Goal: Transaction & Acquisition: Purchase product/service

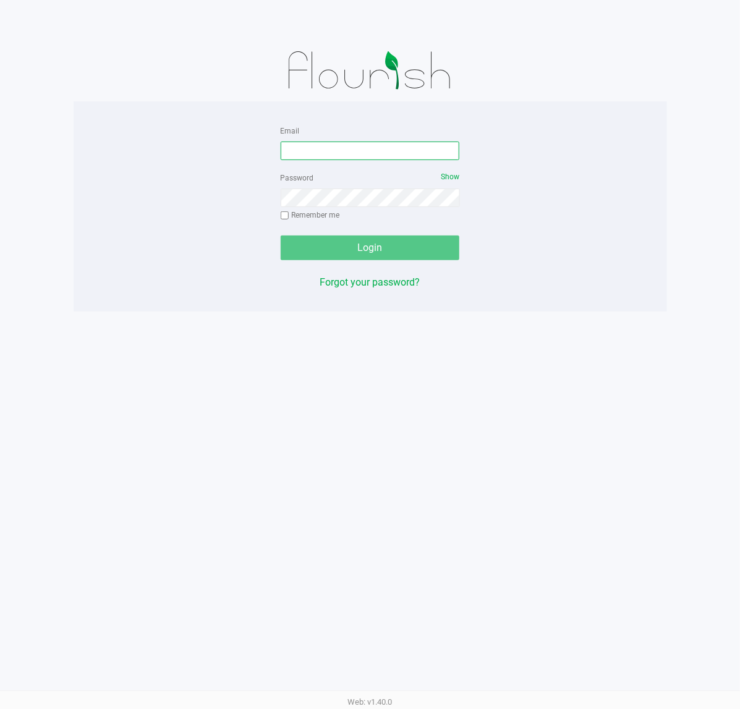
click at [354, 155] on input "Email" at bounding box center [370, 151] width 179 height 19
type input "[EMAIL_ADDRESS][DOMAIN_NAME]"
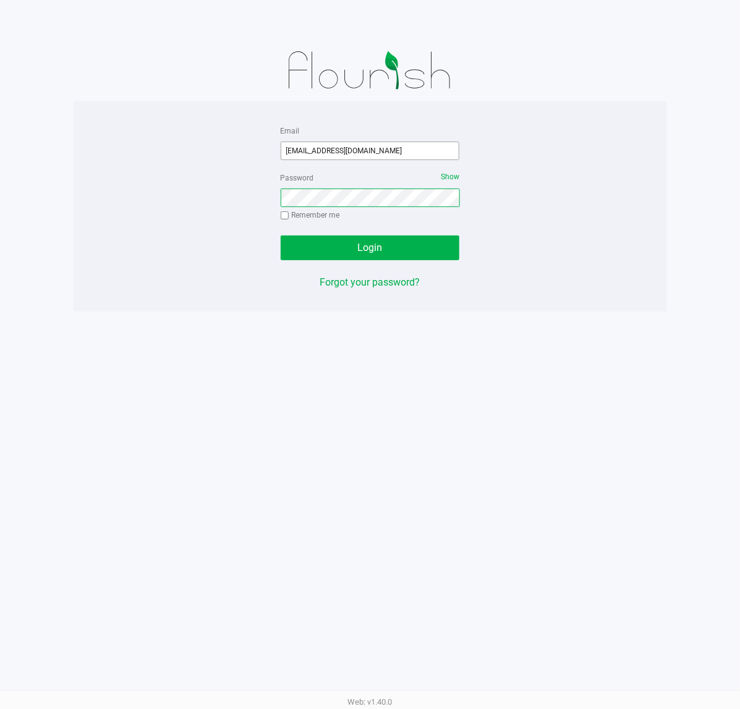
click at [281, 236] on button "Login" at bounding box center [370, 248] width 179 height 25
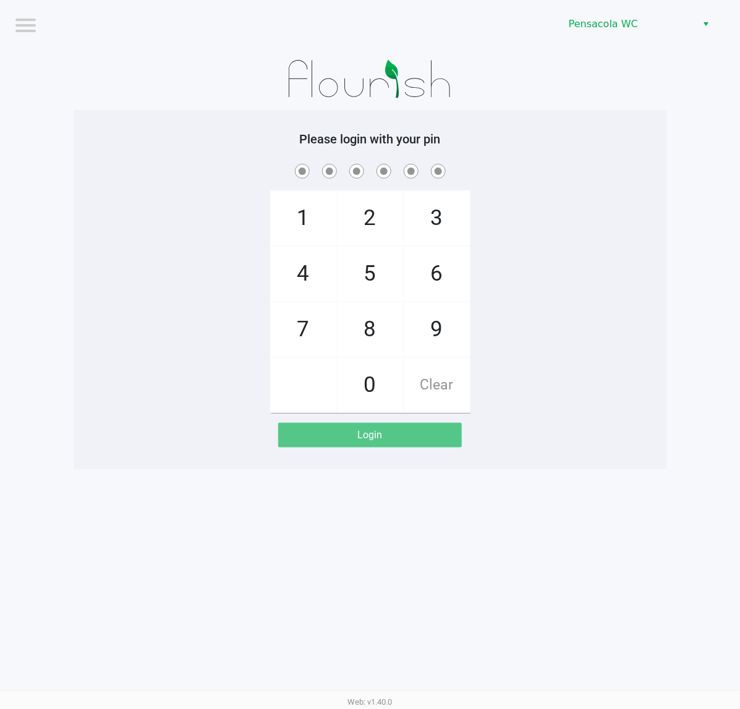
click at [211, 113] on div "Please login with your pin 1 4 7 2 5 8 0 3 6 9 Clear Login" at bounding box center [370, 289] width 593 height 359
checkbox input "true"
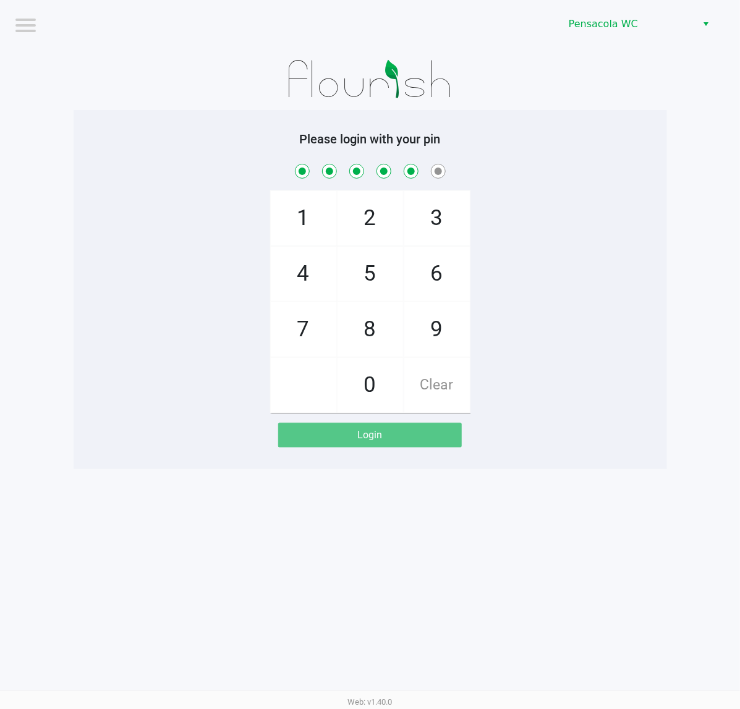
checkbox input "true"
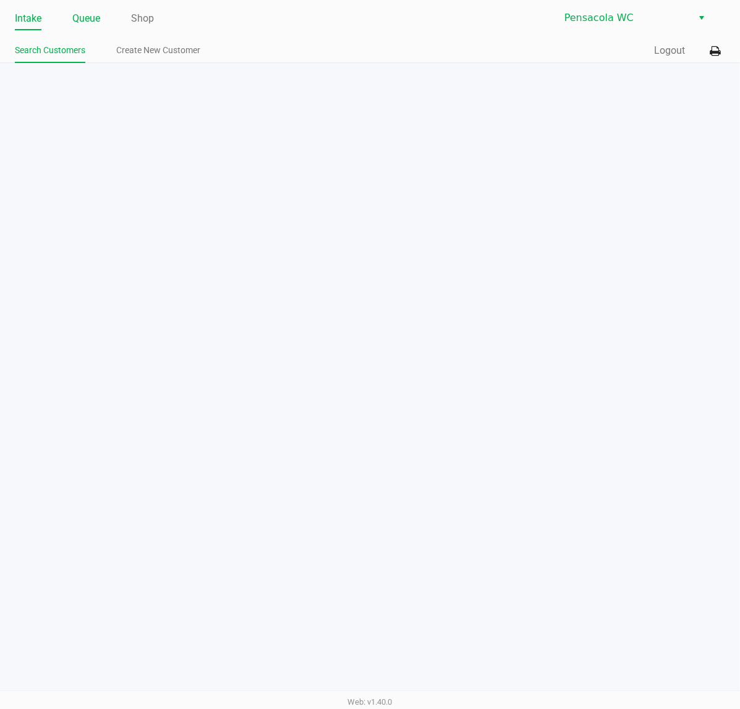
click at [80, 19] on link "Queue" at bounding box center [86, 18] width 28 height 17
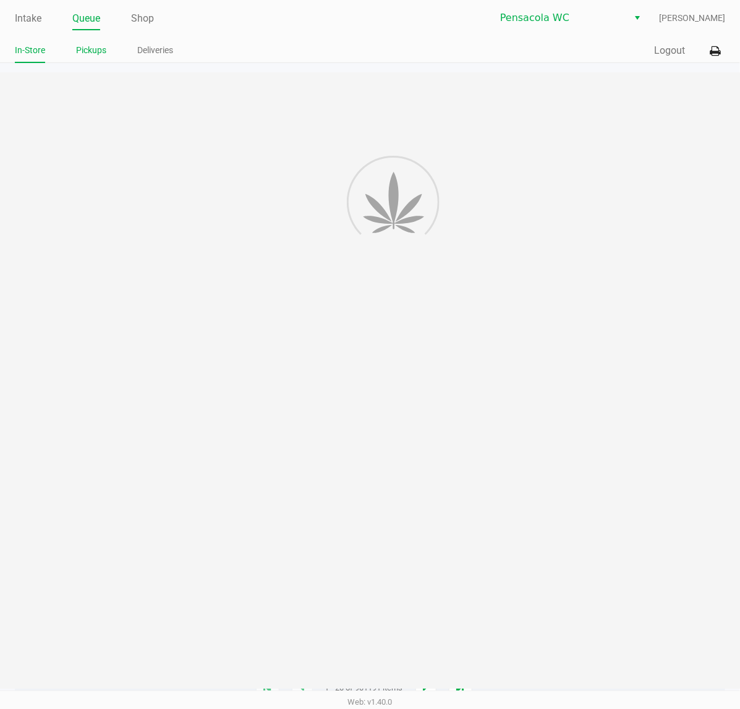
click at [102, 61] on li "Pickups" at bounding box center [91, 52] width 30 height 22
click at [97, 45] on link "Pickups" at bounding box center [91, 50] width 30 height 15
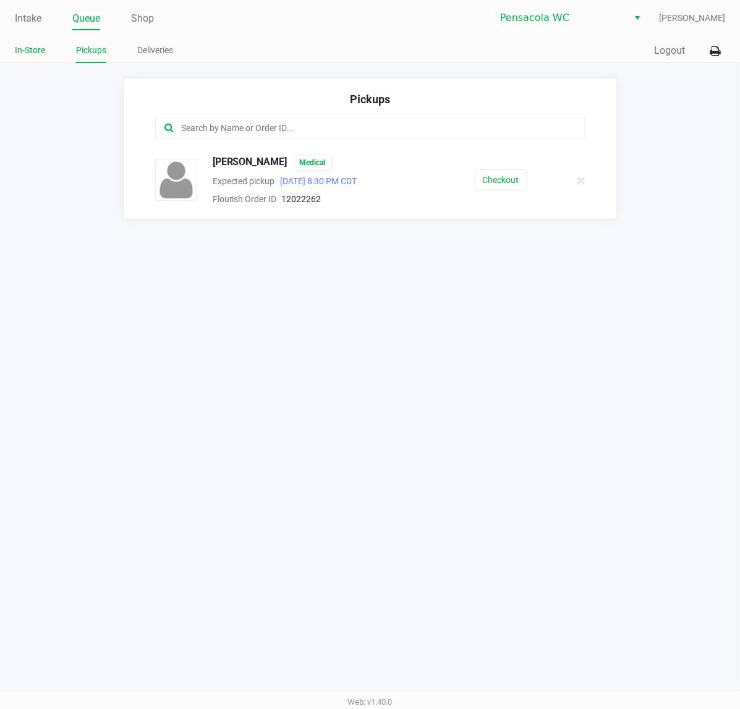
click at [26, 56] on link "In-Store" at bounding box center [30, 50] width 30 height 15
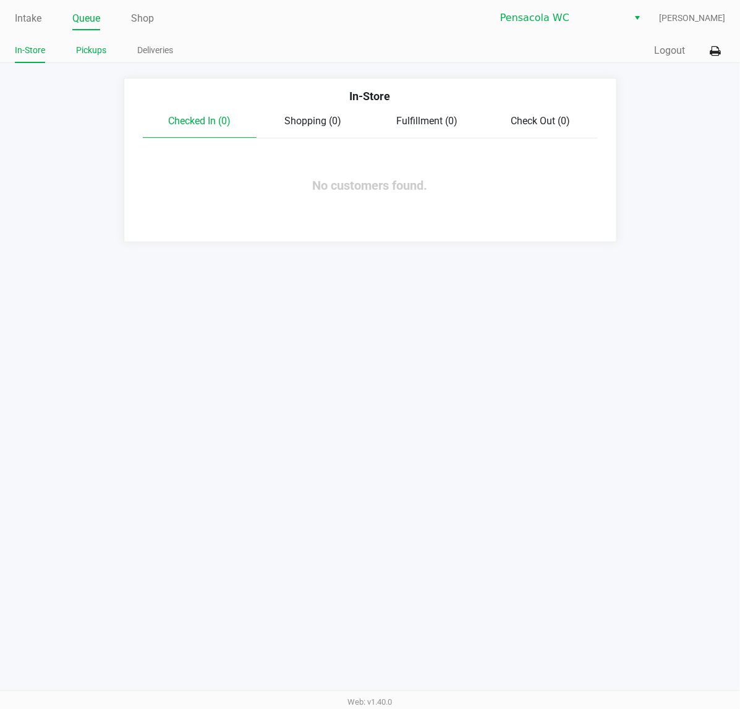
click at [91, 46] on link "Pickups" at bounding box center [91, 50] width 30 height 15
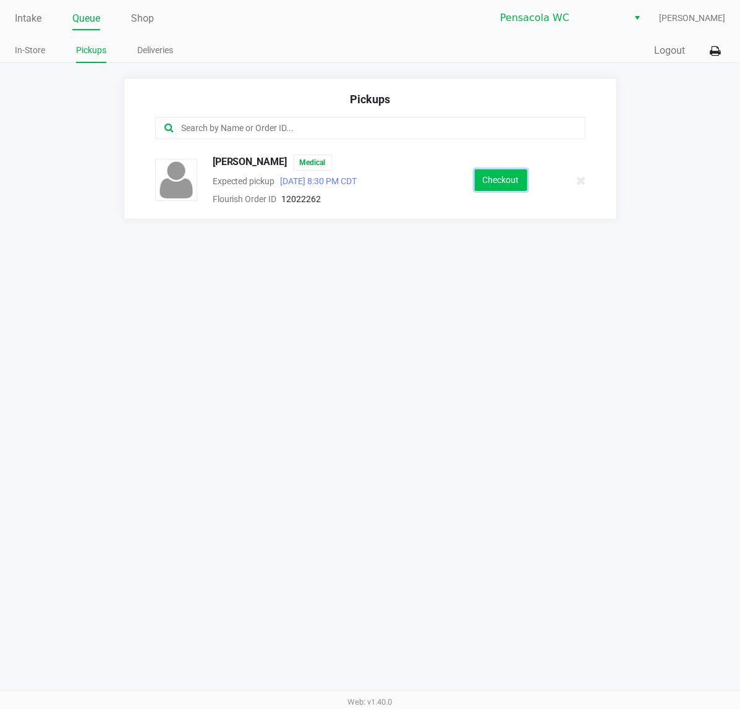
click at [499, 180] on button "Checkout" at bounding box center [501, 180] width 53 height 22
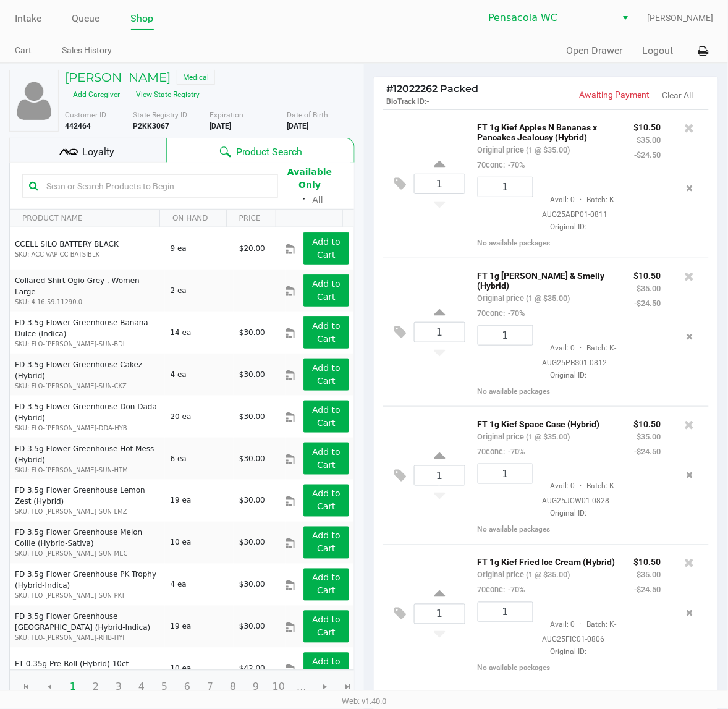
scroll to position [142, 0]
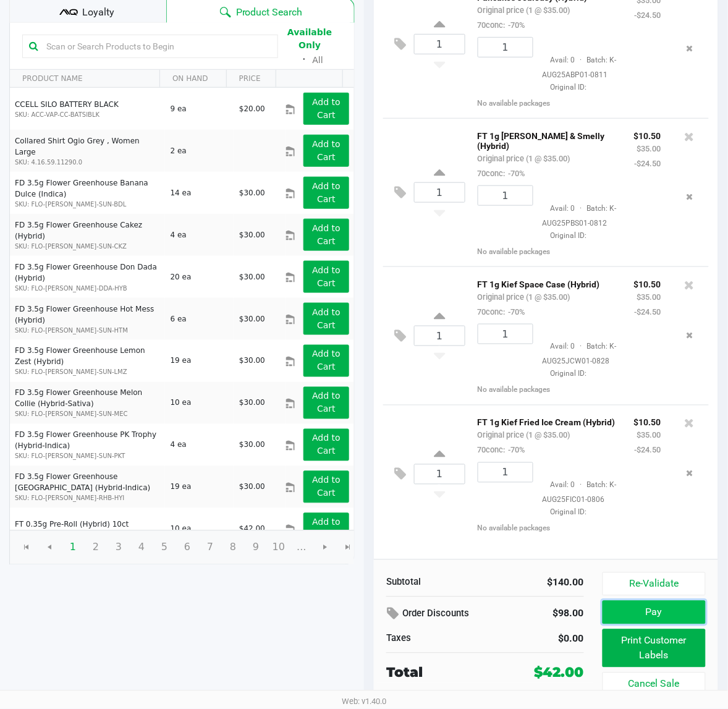
click at [687, 613] on button "Pay" at bounding box center [654, 612] width 103 height 23
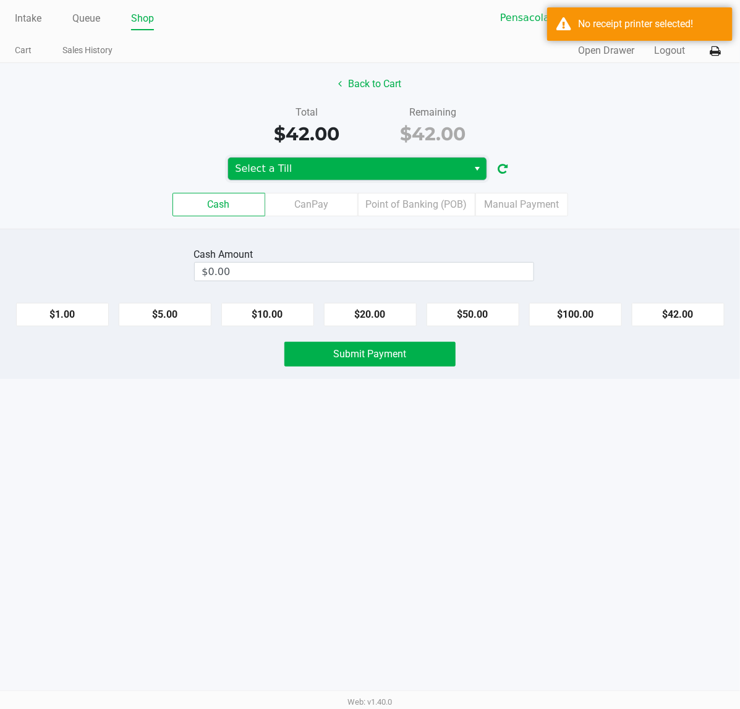
click at [467, 170] on span "Select a Till" at bounding box center [348, 169] width 240 height 22
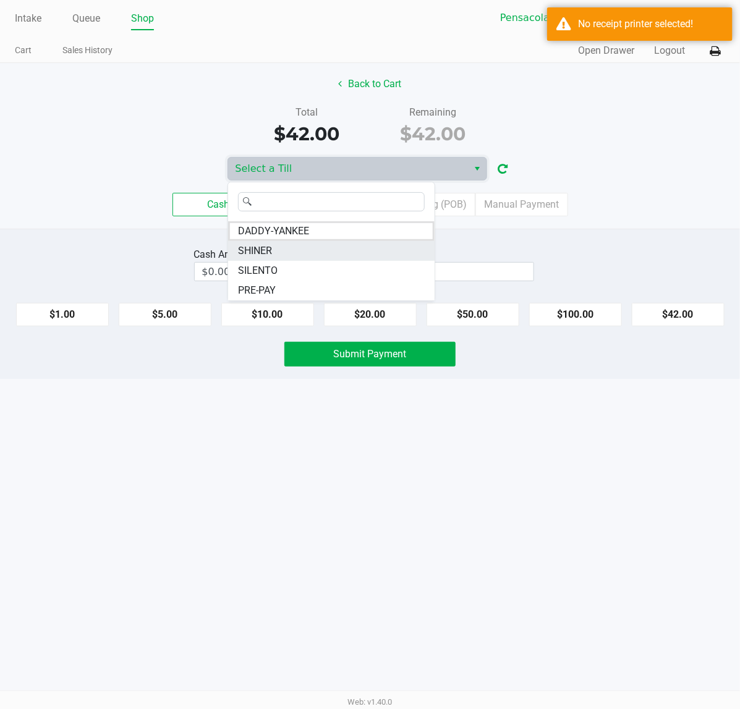
click at [350, 252] on li "SHINER" at bounding box center [331, 251] width 206 height 20
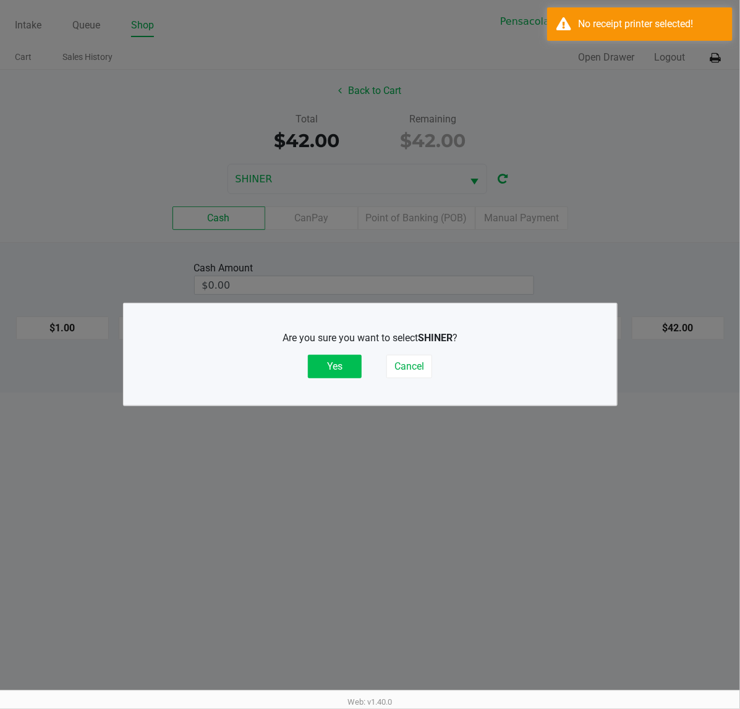
click at [339, 359] on button "Yes" at bounding box center [335, 366] width 54 height 23
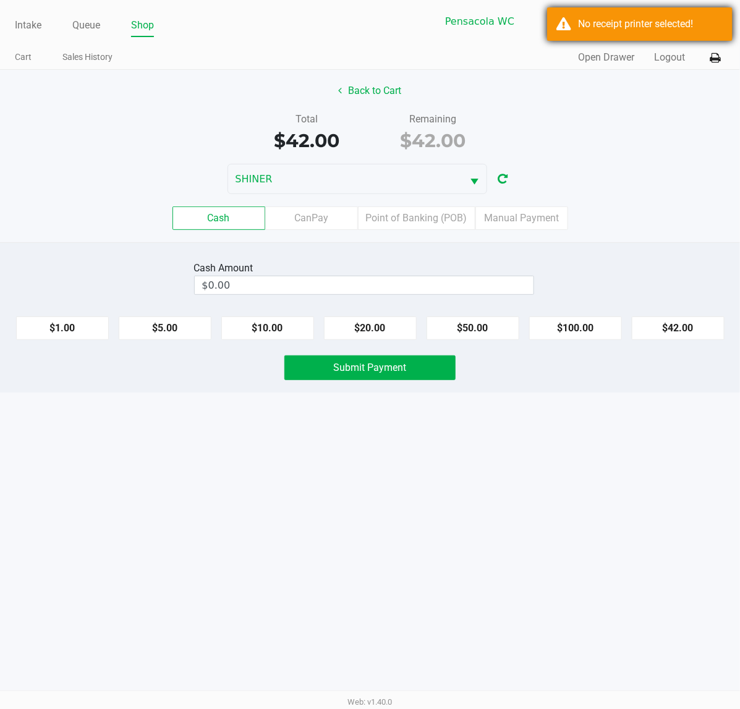
click at [684, 25] on div "No receipt printer selected!" at bounding box center [650, 24] width 145 height 15
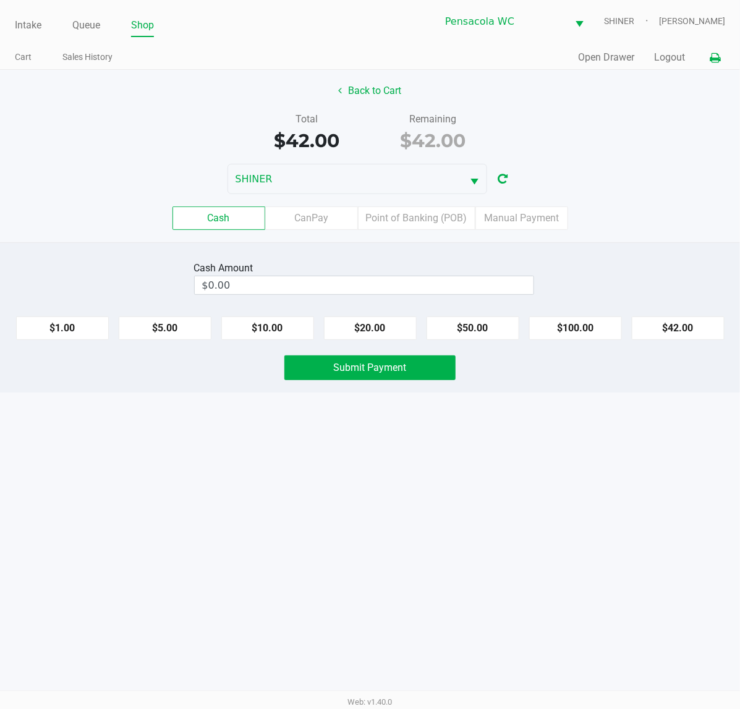
click at [715, 54] on icon at bounding box center [715, 58] width 11 height 9
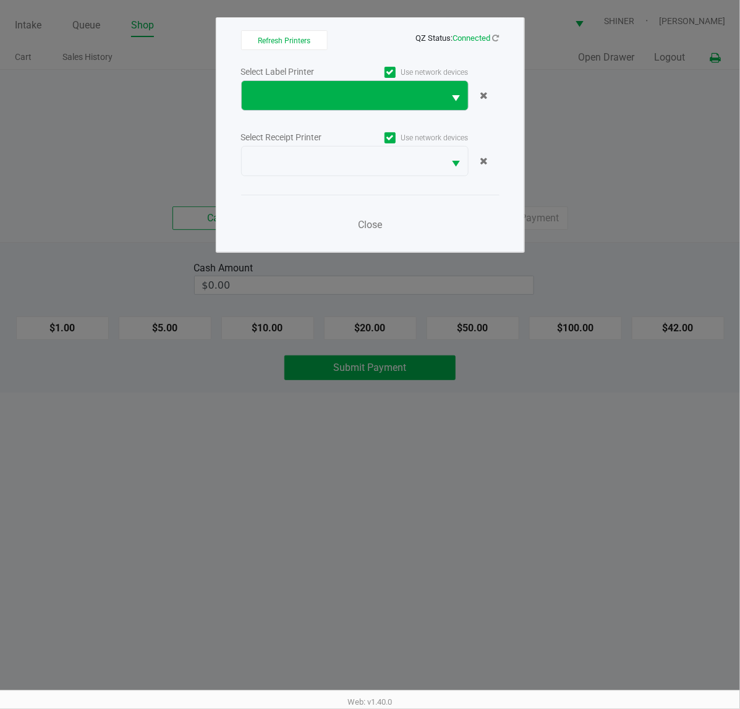
drag, startPoint x: 447, startPoint y: 96, endPoint x: 415, endPoint y: 106, distance: 33.5
click at [447, 95] on button "Select" at bounding box center [455, 95] width 23 height 29
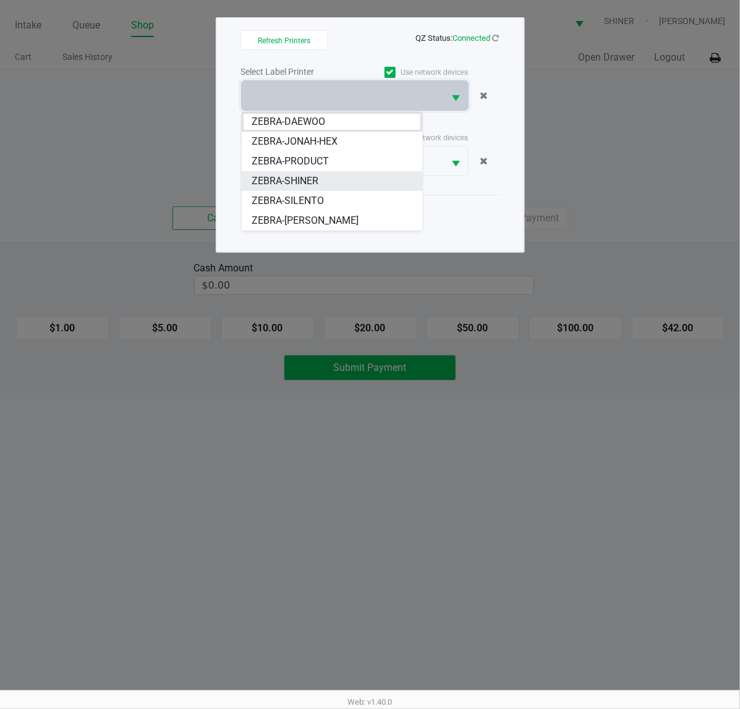
click at [326, 175] on li "ZEBRA-SHINER" at bounding box center [332, 181] width 180 height 20
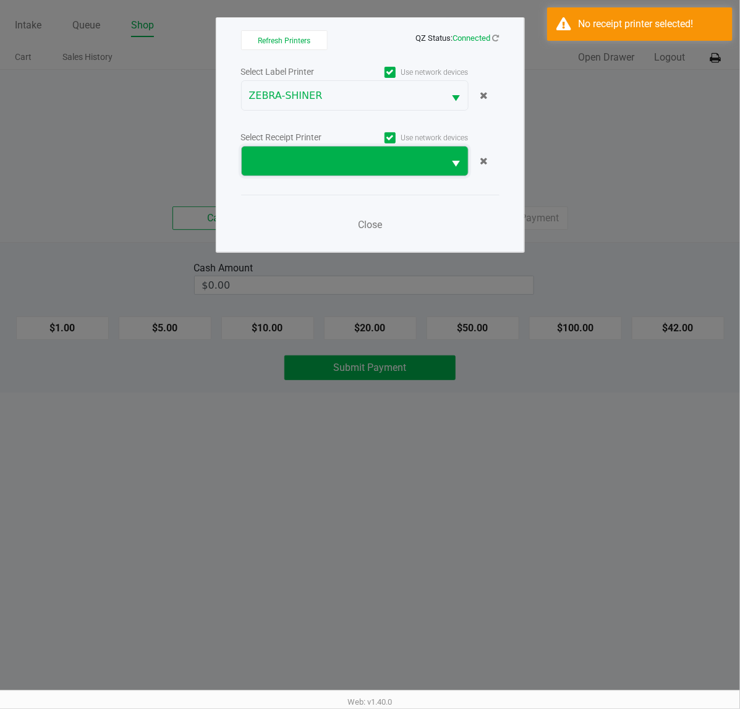
click at [337, 169] on span at bounding box center [343, 160] width 203 height 29
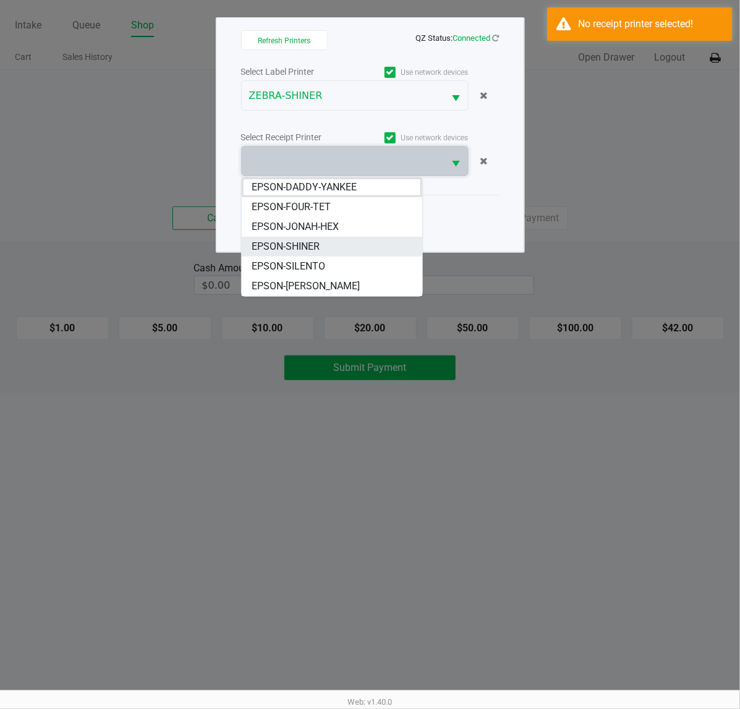
click at [304, 245] on span "EPSON-SHINER" at bounding box center [286, 246] width 68 height 15
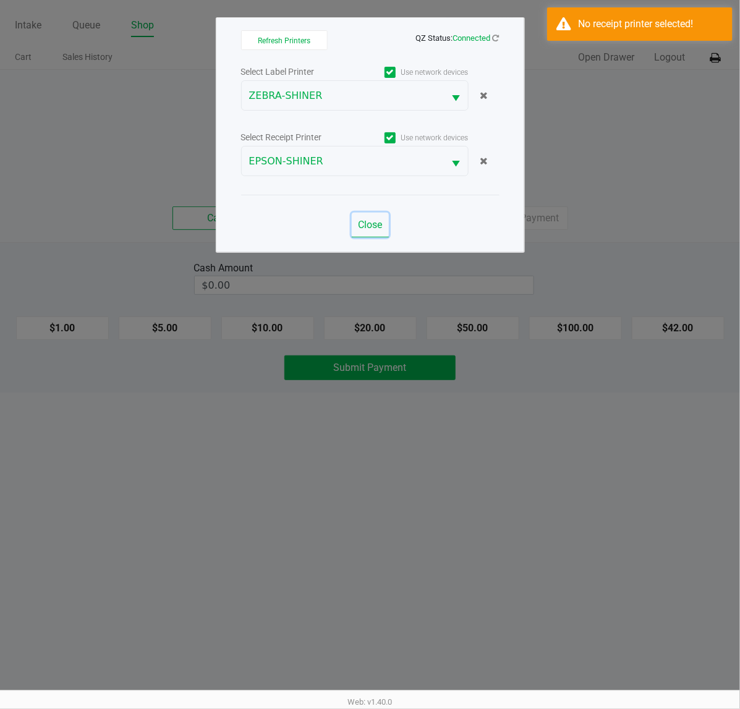
click at [359, 232] on button "Close" at bounding box center [370, 225] width 37 height 25
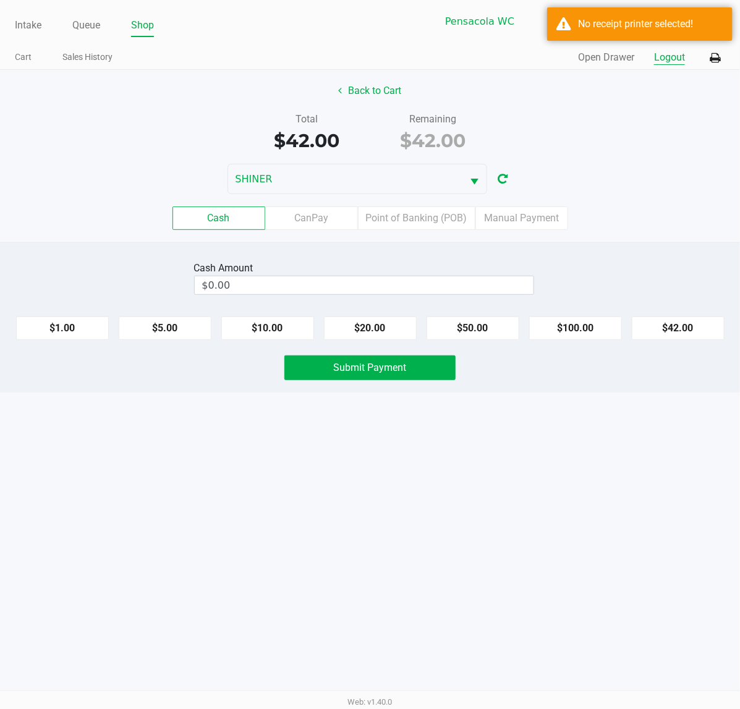
click at [677, 51] on button "Logout" at bounding box center [669, 57] width 31 height 15
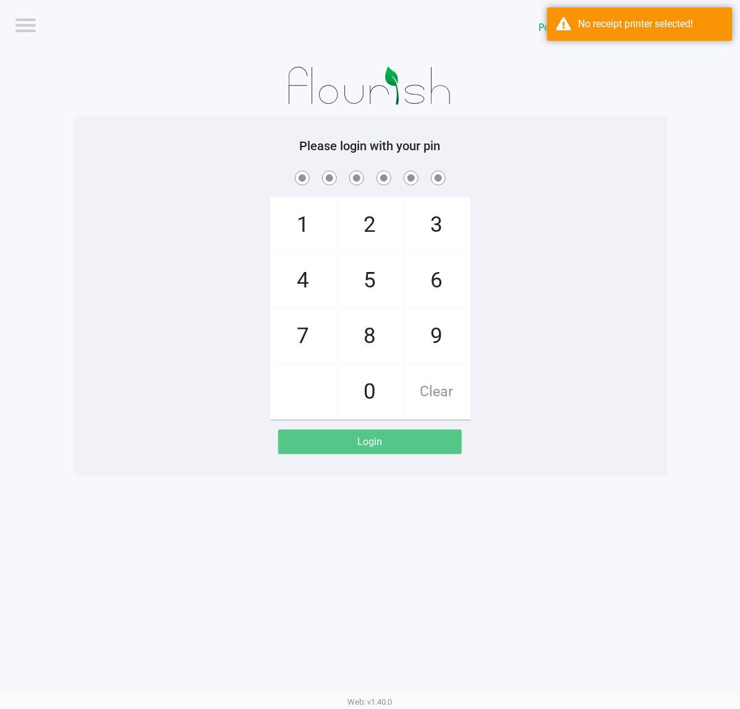
click at [646, 121] on div "Please login with your pin 1 4 7 2 5 8 0 3 6 9 Clear Login" at bounding box center [370, 296] width 593 height 359
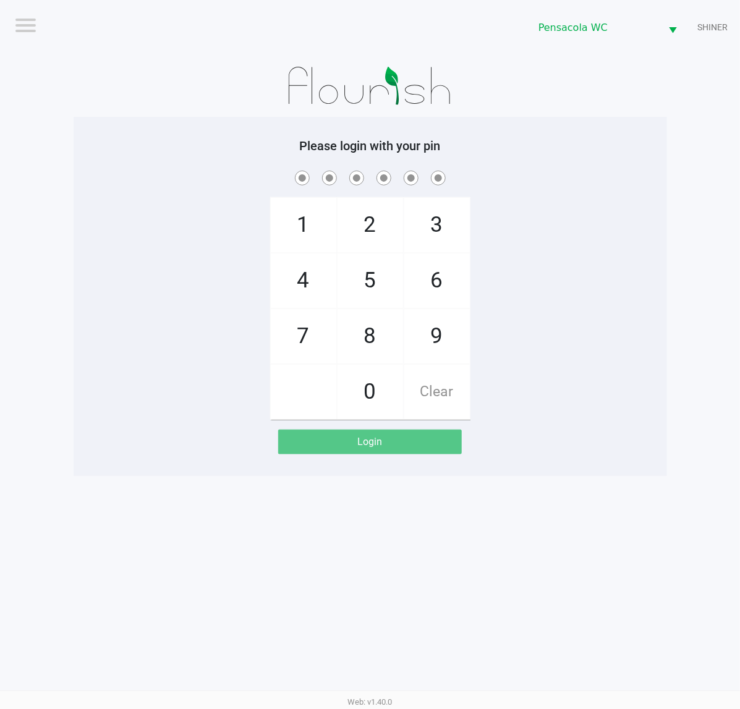
click at [593, 409] on div "1 4 7 2 5 8 0 3 6 9 Clear" at bounding box center [370, 294] width 593 height 252
checkbox input "true"
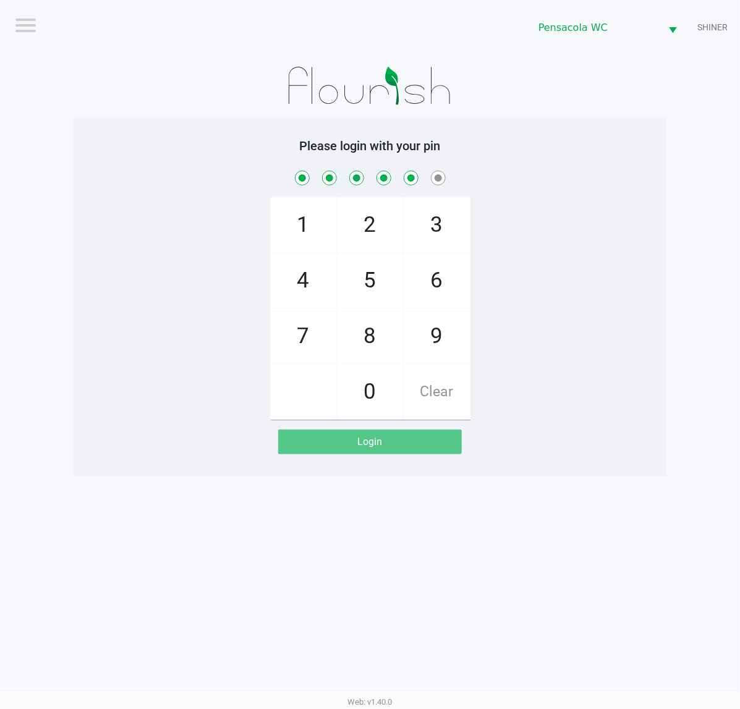
checkbox input "true"
click at [707, 525] on div "Logout Pensacola [PERSON_NAME] Please login with your pin 1 4 7 2 5 8 0 3 6 9 C…" at bounding box center [370, 354] width 740 height 709
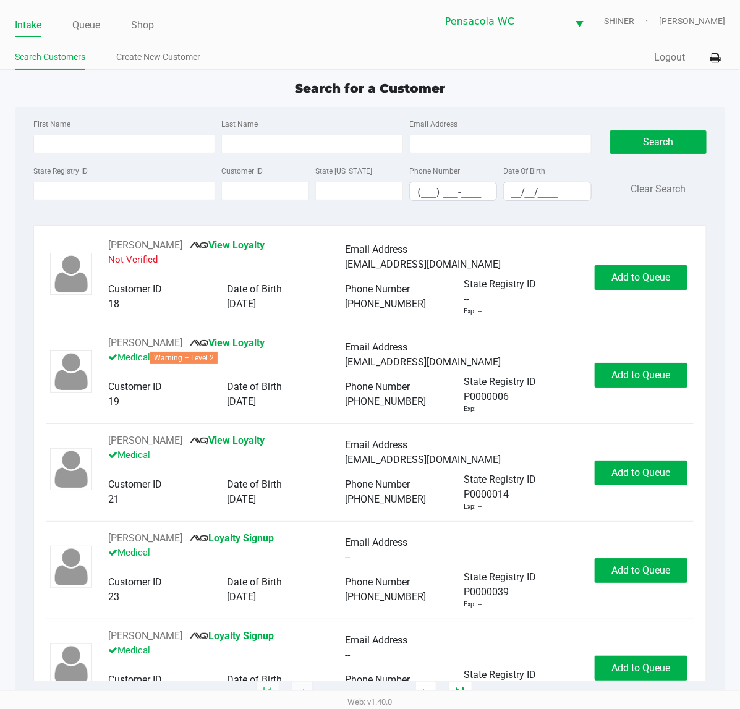
click at [85, 20] on link "Queue" at bounding box center [86, 25] width 28 height 17
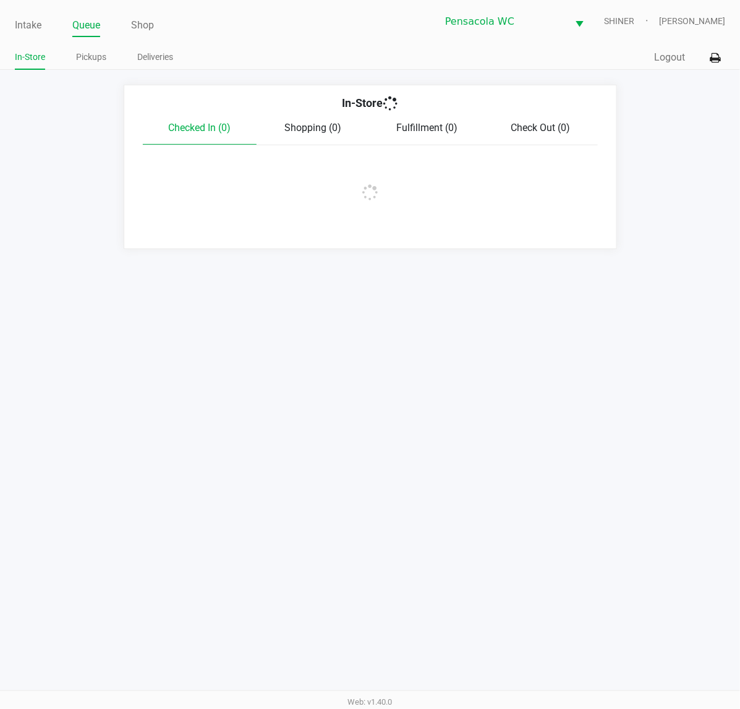
click at [90, 56] on link "Pickups" at bounding box center [91, 56] width 30 height 15
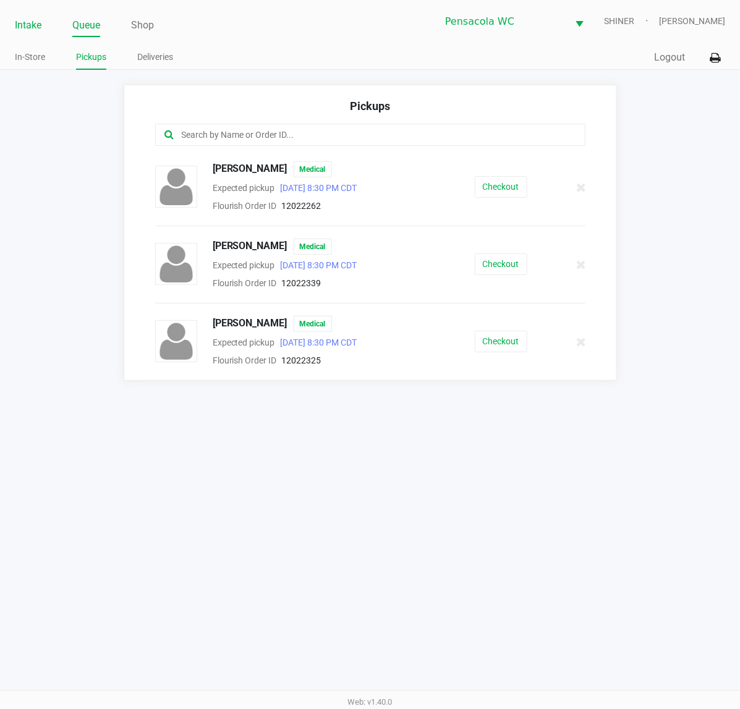
click at [23, 17] on link "Intake" at bounding box center [28, 25] width 27 height 17
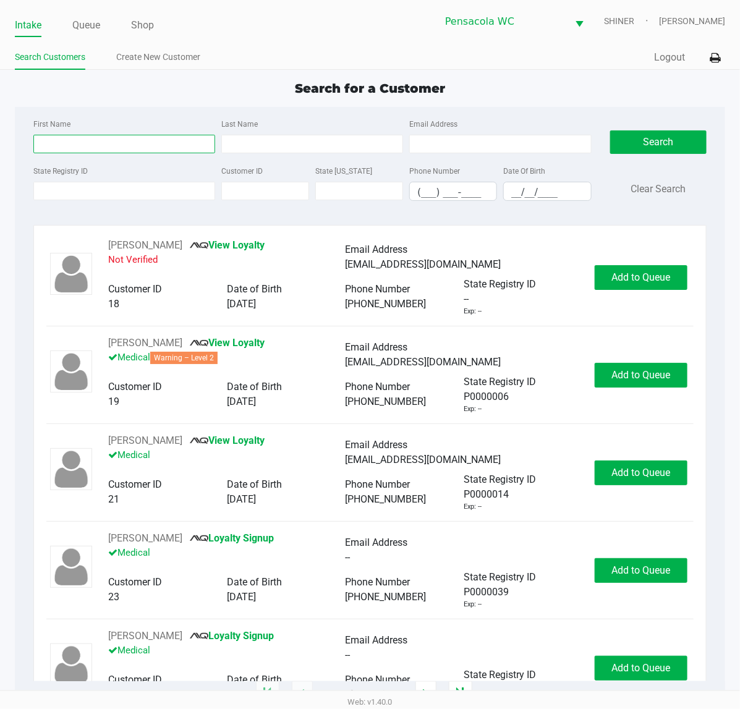
click at [56, 144] on input "First Name" at bounding box center [124, 144] width 182 height 19
type input "[PERSON_NAME]"
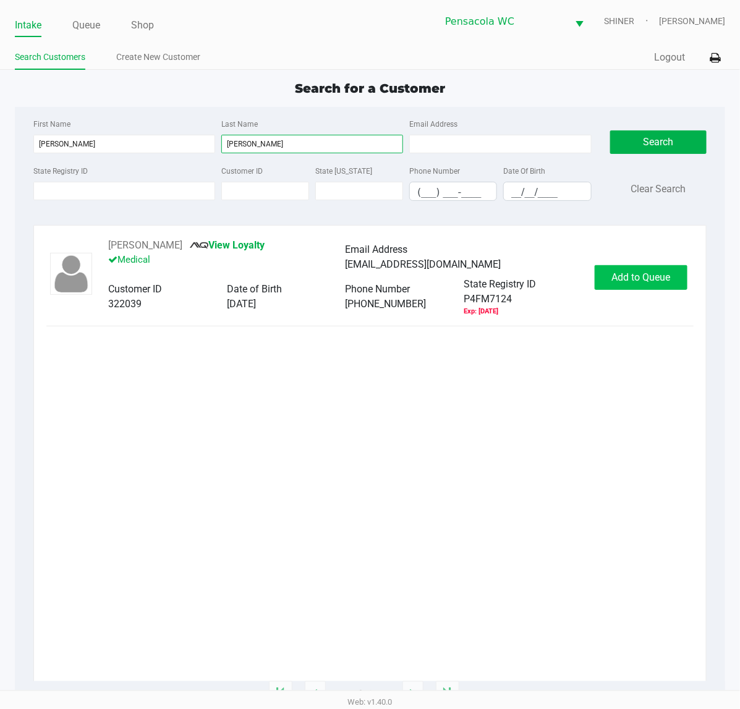
type input "[PERSON_NAME]"
click at [628, 278] on span "Add to Queue" at bounding box center [641, 277] width 59 height 12
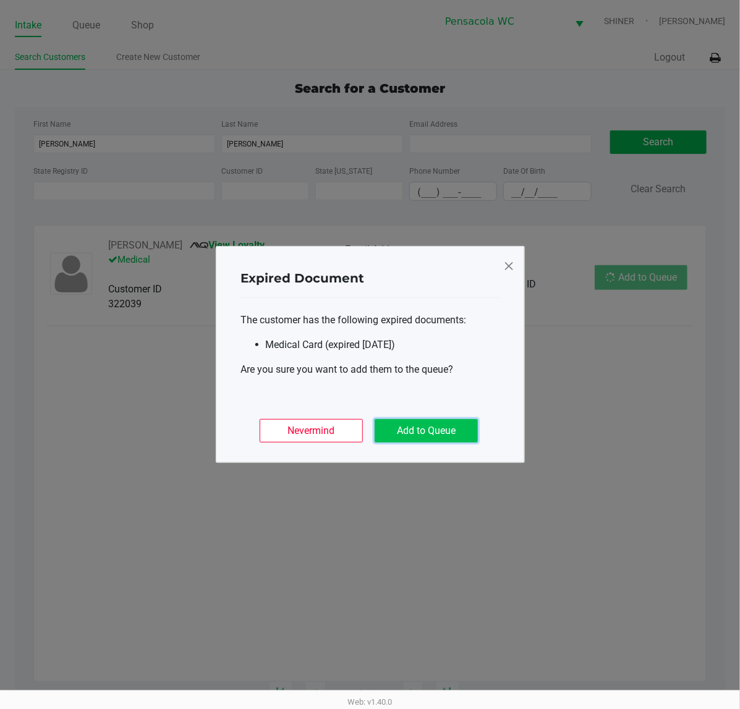
click at [423, 431] on button "Add to Queue" at bounding box center [426, 430] width 103 height 23
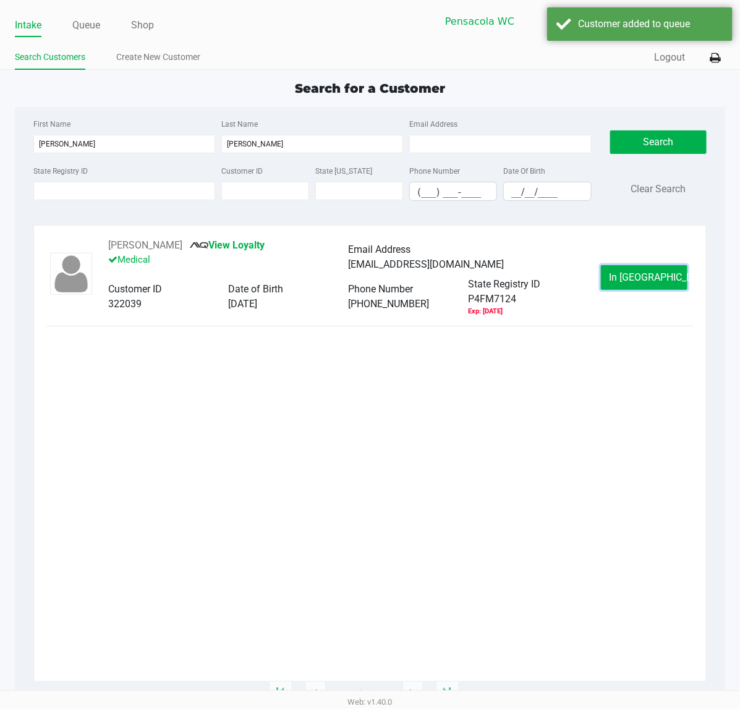
click at [634, 268] on button "In [GEOGRAPHIC_DATA]" at bounding box center [644, 277] width 87 height 25
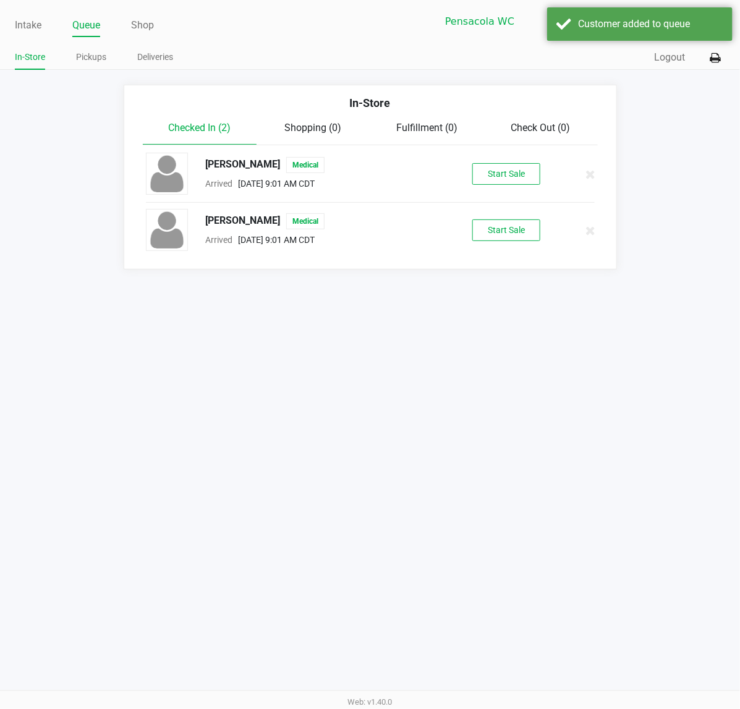
click at [508, 246] on div "[PERSON_NAME] Medical Arrived [DATE] 9:01 AM CDT Start Sale" at bounding box center [370, 230] width 467 height 43
click at [509, 231] on button "Start Sale" at bounding box center [506, 230] width 68 height 22
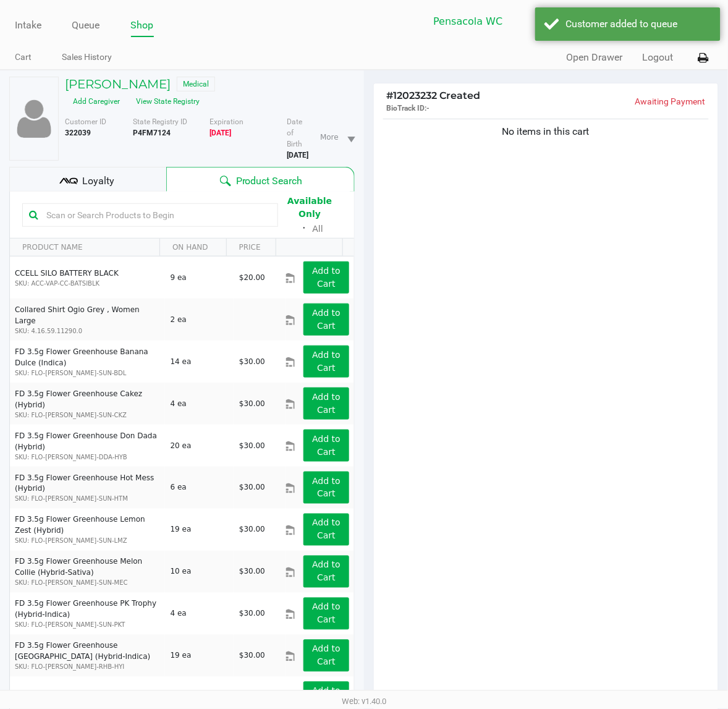
click at [99, 176] on span "Loyalty" at bounding box center [98, 181] width 32 height 15
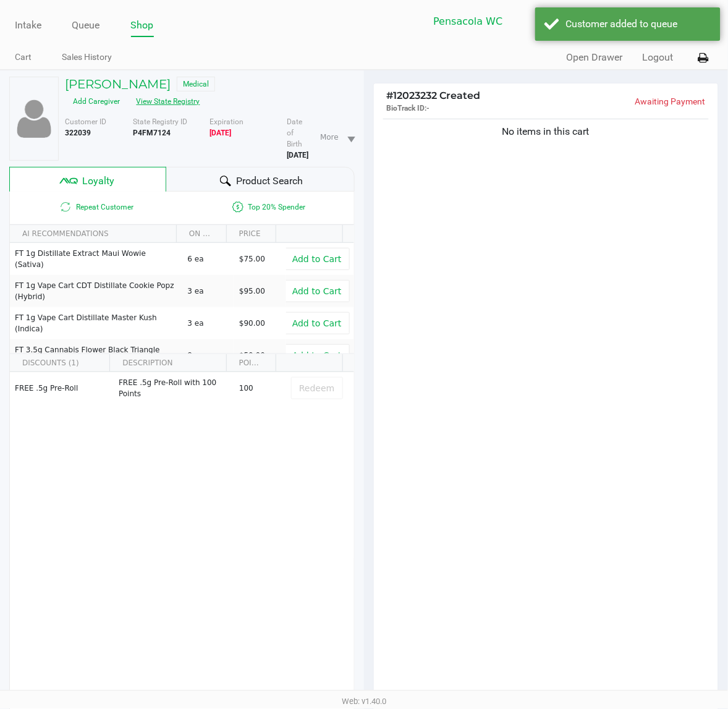
click at [149, 109] on button "View State Registry" at bounding box center [165, 101] width 72 height 20
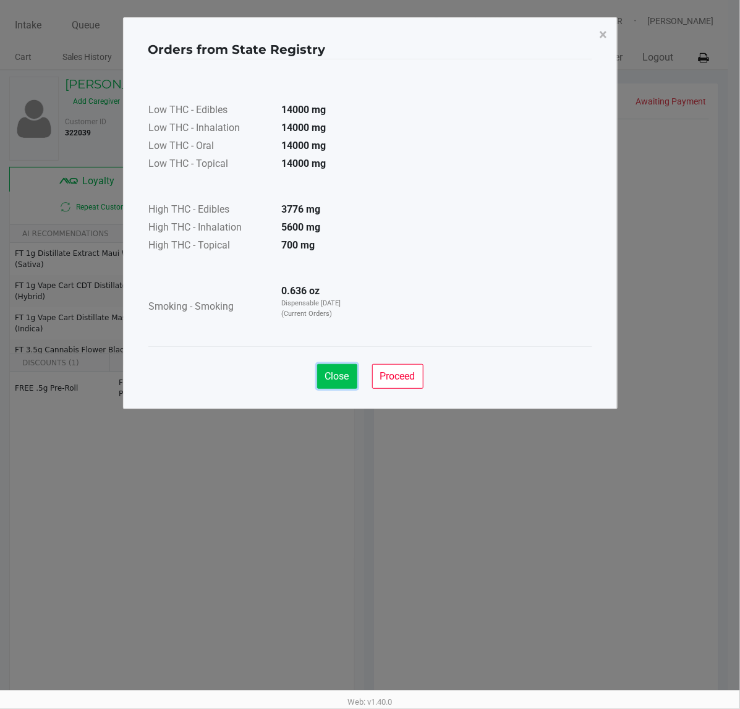
click at [338, 375] on span "Close" at bounding box center [337, 376] width 24 height 12
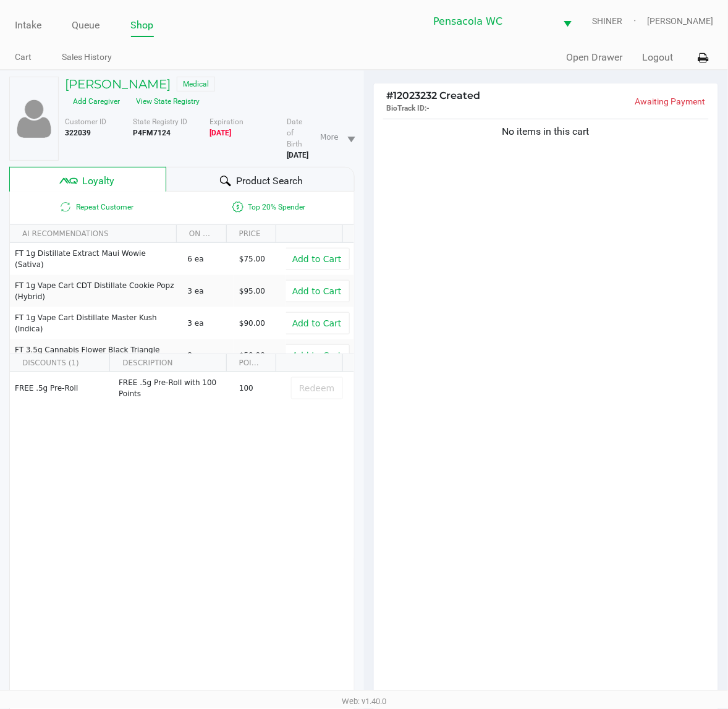
click at [267, 171] on div "Product Search" at bounding box center [260, 179] width 189 height 25
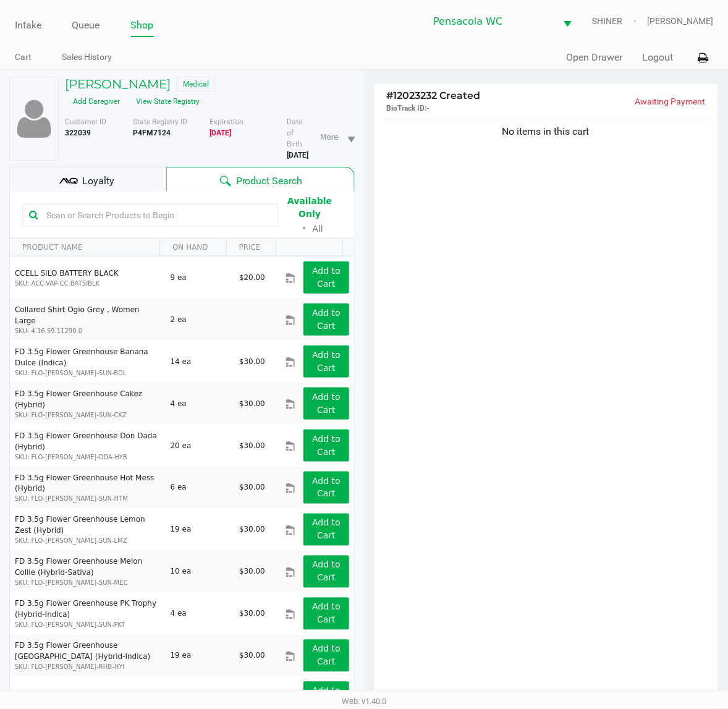
click at [181, 217] on input "text" at bounding box center [156, 215] width 230 height 19
type input "boss"
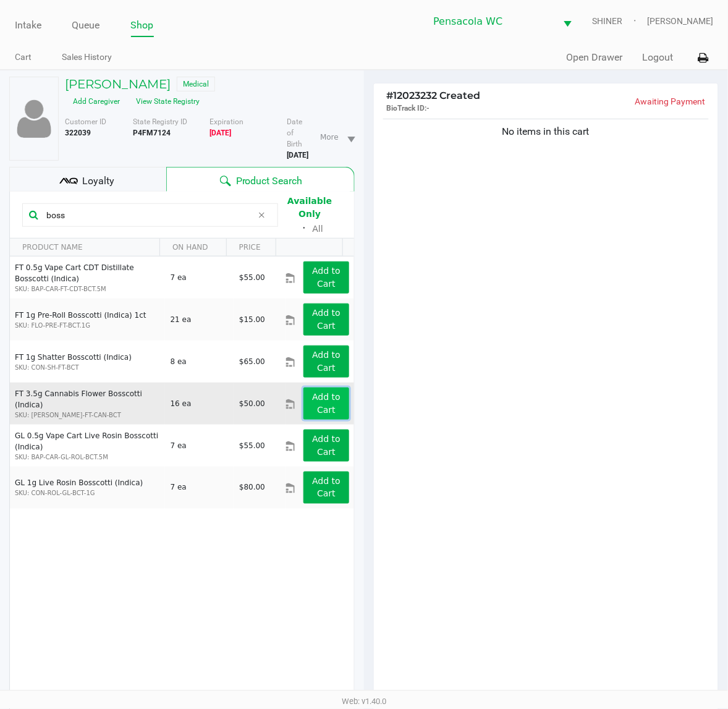
click at [326, 392] on app-button-loader "Add to Cart" at bounding box center [326, 403] width 28 height 23
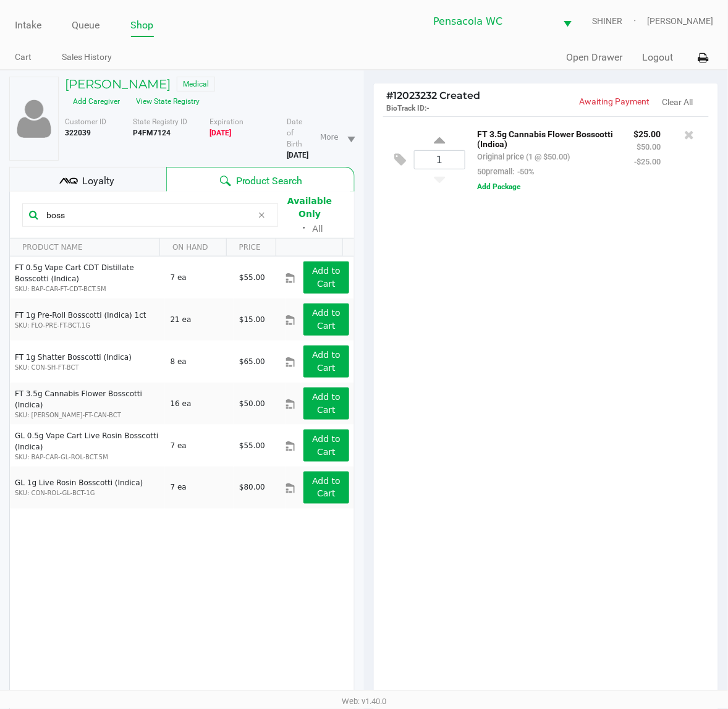
click at [261, 211] on icon at bounding box center [261, 215] width 7 height 10
click at [155, 212] on input "text" at bounding box center [156, 215] width 230 height 19
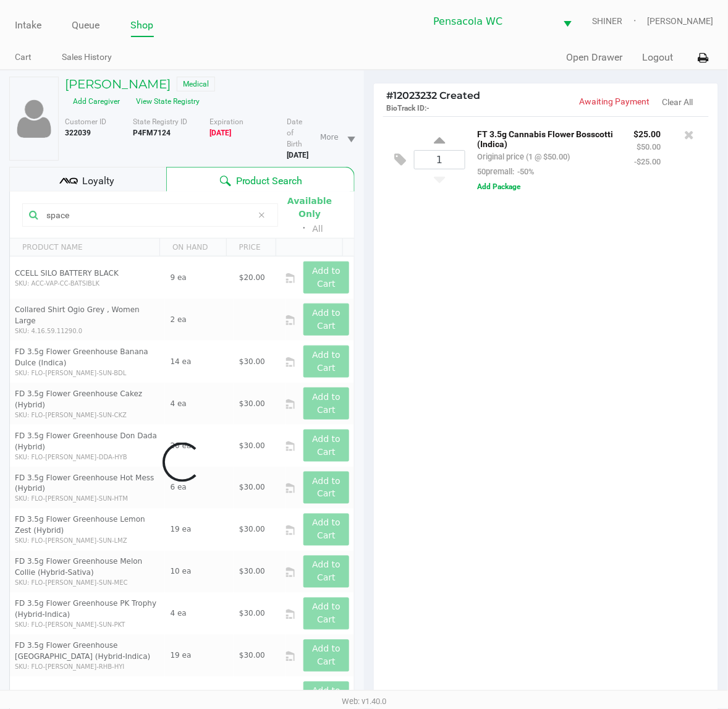
type input "space"
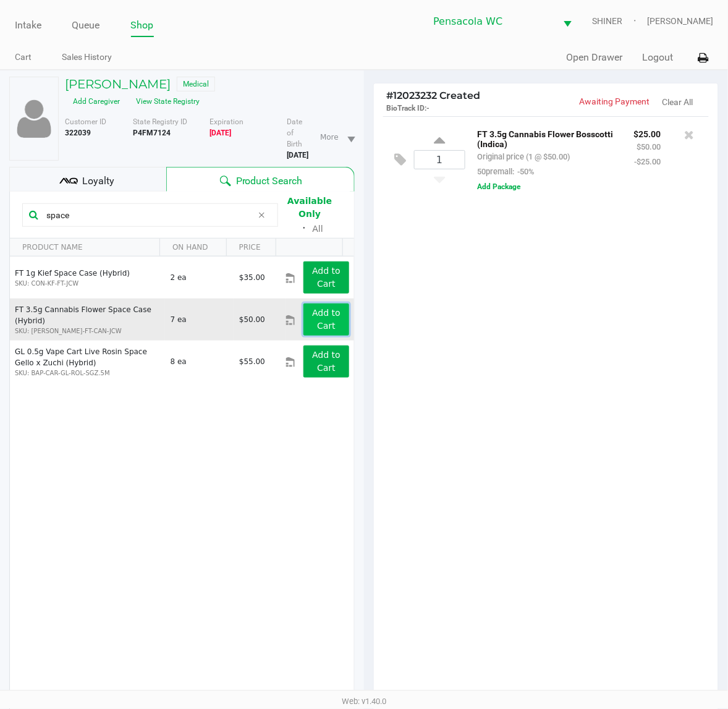
click at [318, 308] on app-button-loader "Add to Cart" at bounding box center [326, 319] width 28 height 23
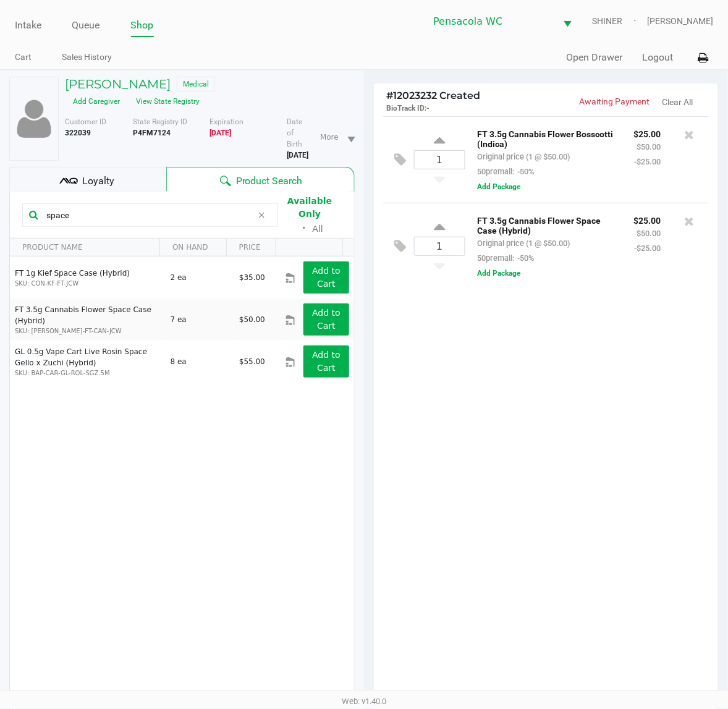
click at [99, 203] on div "space" at bounding box center [150, 214] width 256 height 23
click at [105, 181] on span "Loyalty" at bounding box center [98, 181] width 32 height 15
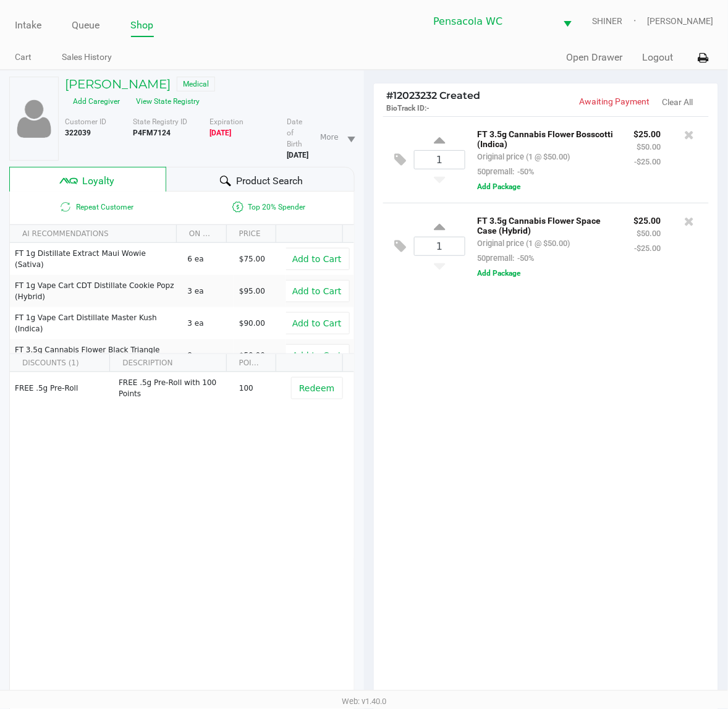
click at [266, 177] on span "Product Search" at bounding box center [269, 181] width 67 height 15
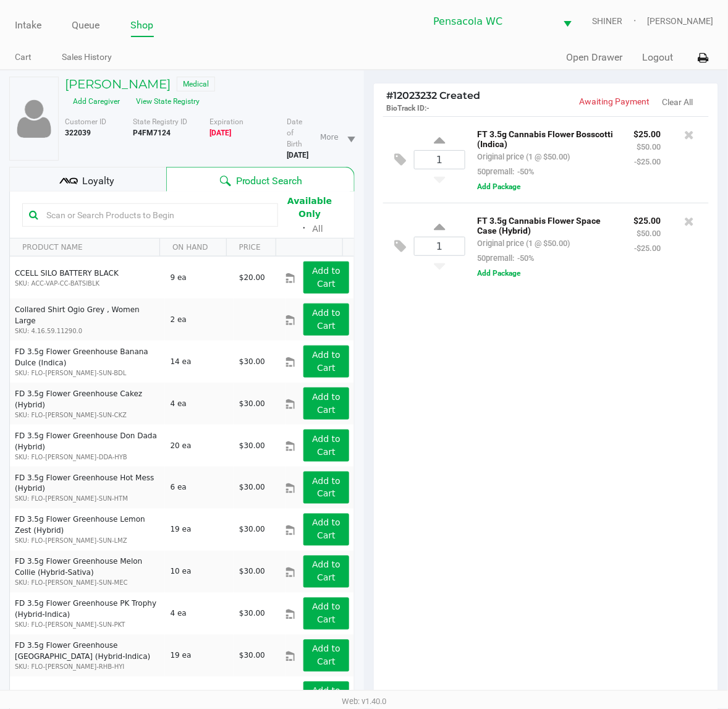
click at [201, 211] on input "text" at bounding box center [156, 215] width 230 height 19
type input "choco"
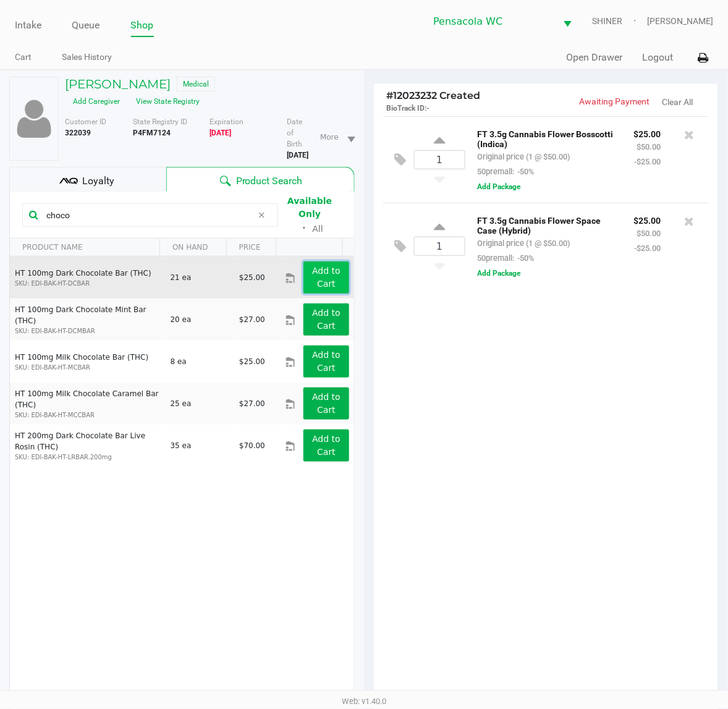
drag, startPoint x: 320, startPoint y: 279, endPoint x: 323, endPoint y: 266, distance: 13.2
click at [323, 266] on app-button-loader "Add to Cart" at bounding box center [326, 277] width 28 height 23
click at [322, 266] on app-button-loader "Add to Cart" at bounding box center [326, 277] width 28 height 23
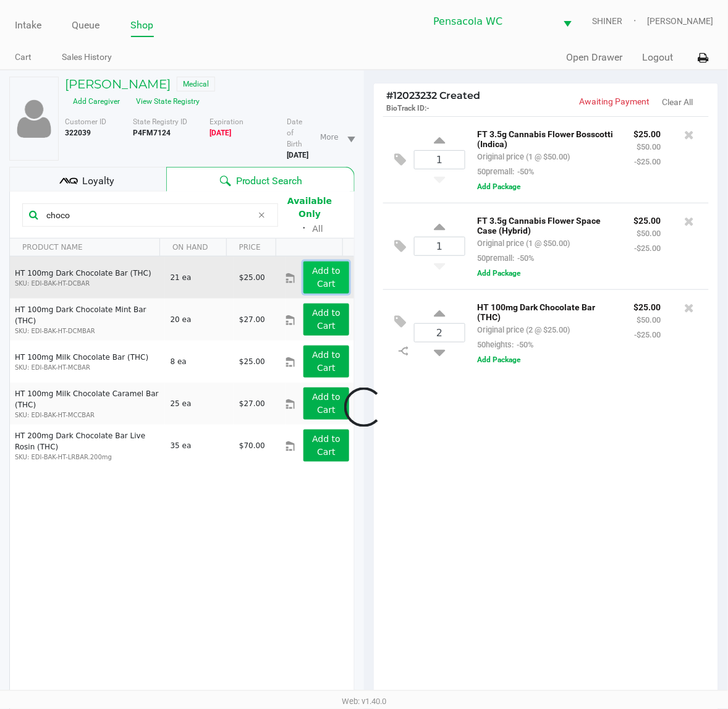
click at [322, 266] on app-button-loader "Add to Cart" at bounding box center [326, 277] width 28 height 23
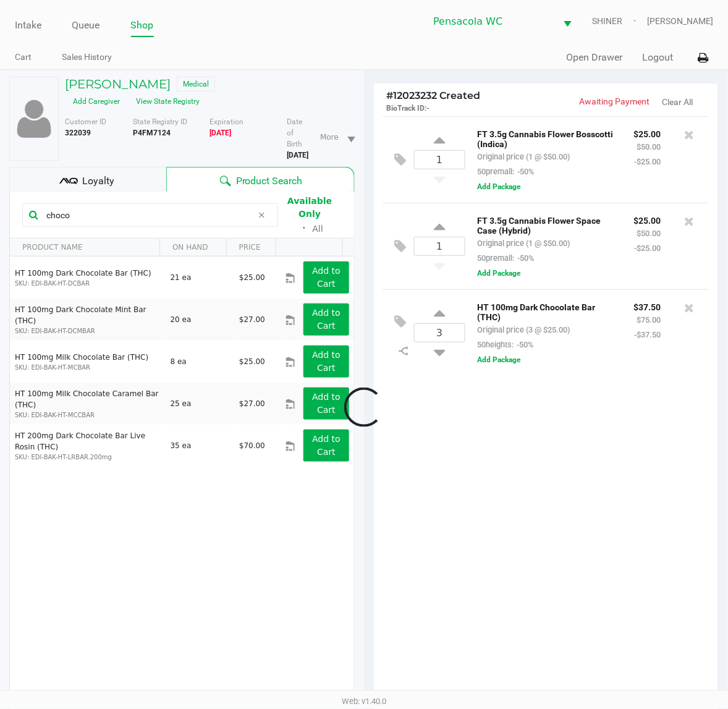
click at [322, 359] on div at bounding box center [364, 407] width 728 height 551
click at [322, 359] on app-button-loader "Add to Cart" at bounding box center [326, 361] width 28 height 23
click at [151, 187] on div "Loyalty" at bounding box center [87, 179] width 157 height 25
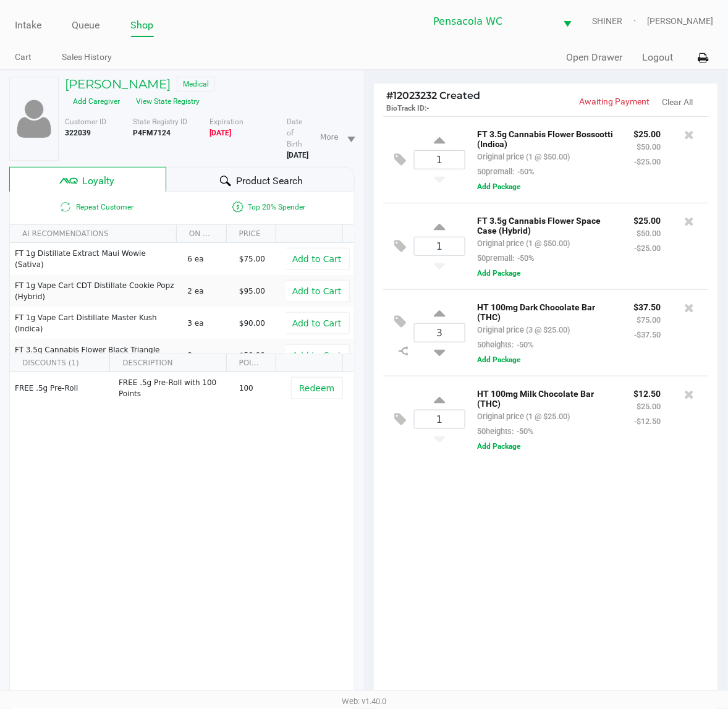
drag, startPoint x: 203, startPoint y: 182, endPoint x: 218, endPoint y: 183, distance: 15.5
click at [204, 182] on div "Product Search" at bounding box center [260, 179] width 189 height 25
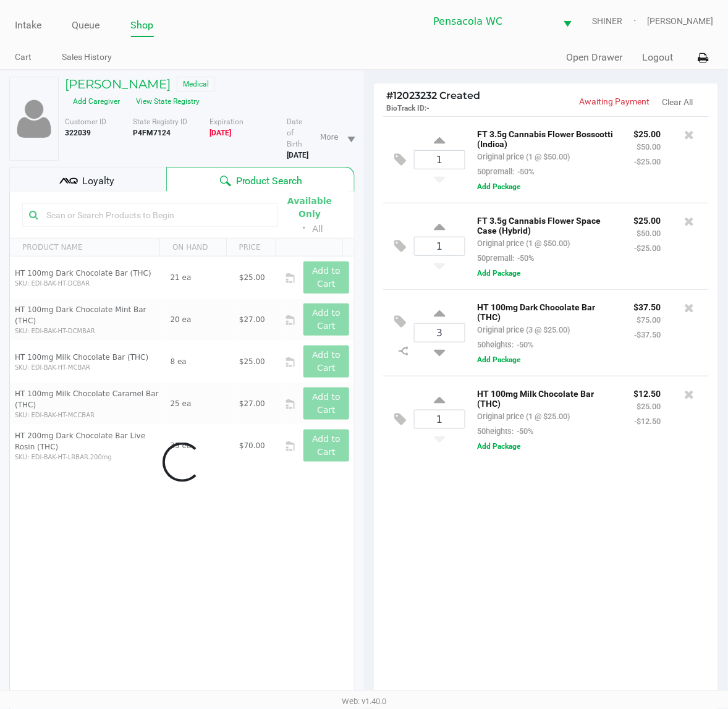
scroll to position [161, 0]
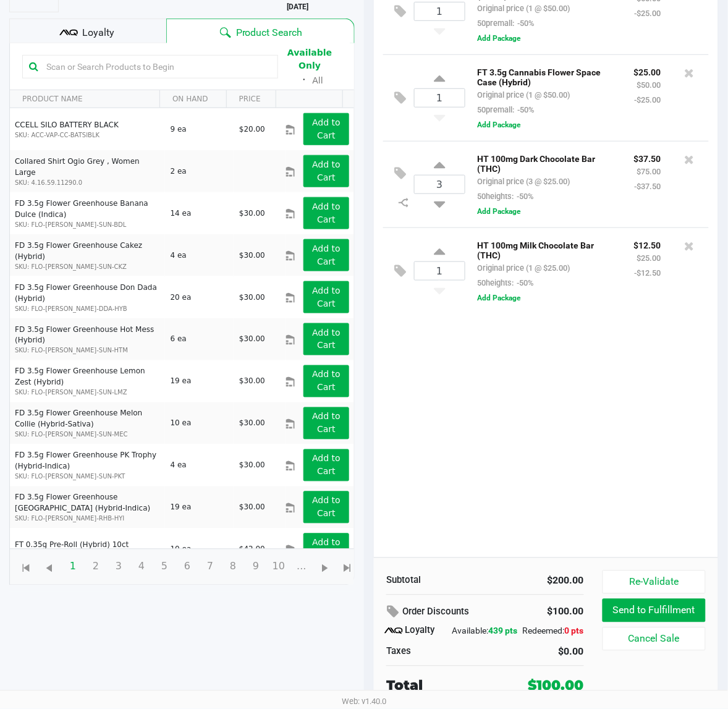
click at [489, 462] on div "1 FT 3.5g Cannabis Flower Bosscotti (Indica) Original price (1 @ $50.00) 50prem…" at bounding box center [546, 263] width 344 height 590
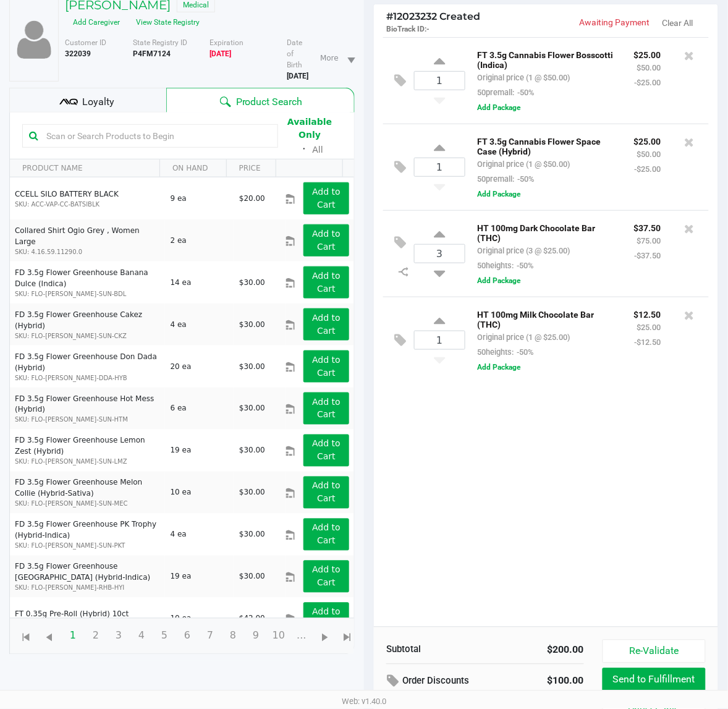
scroll to position [0, 0]
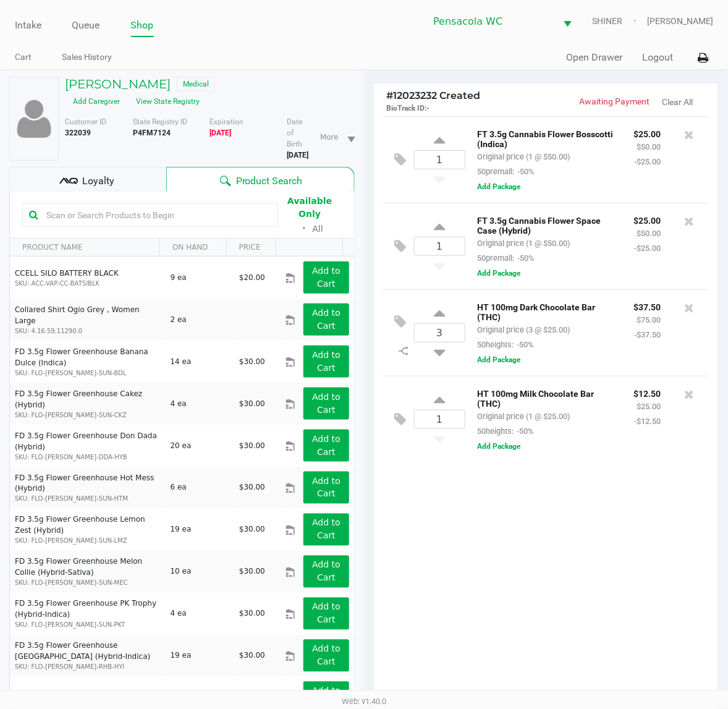
click at [477, 566] on div "1 FT 3.5g Cannabis Flower Bosscotti (Indica) Original price (1 @ $50.00) 50prem…" at bounding box center [546, 411] width 344 height 590
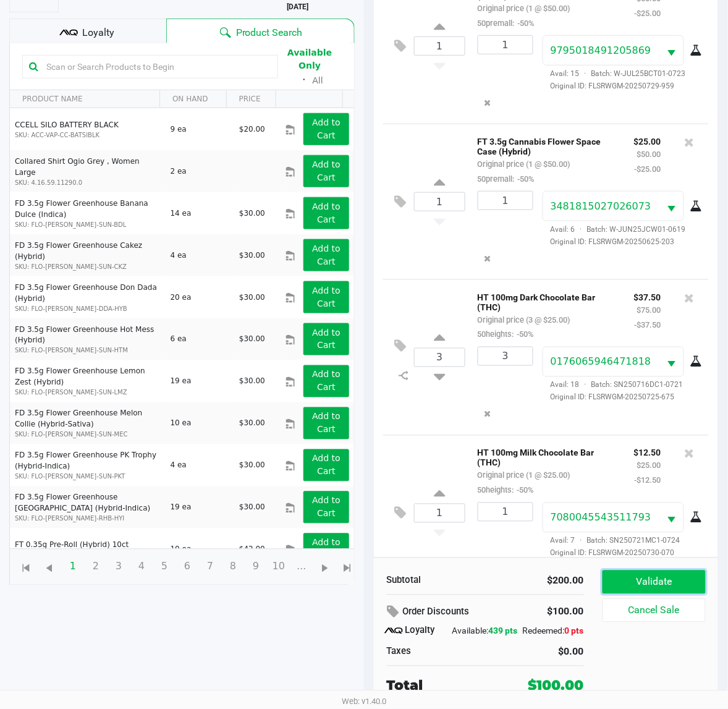
click at [660, 571] on button "Validate" at bounding box center [654, 582] width 103 height 23
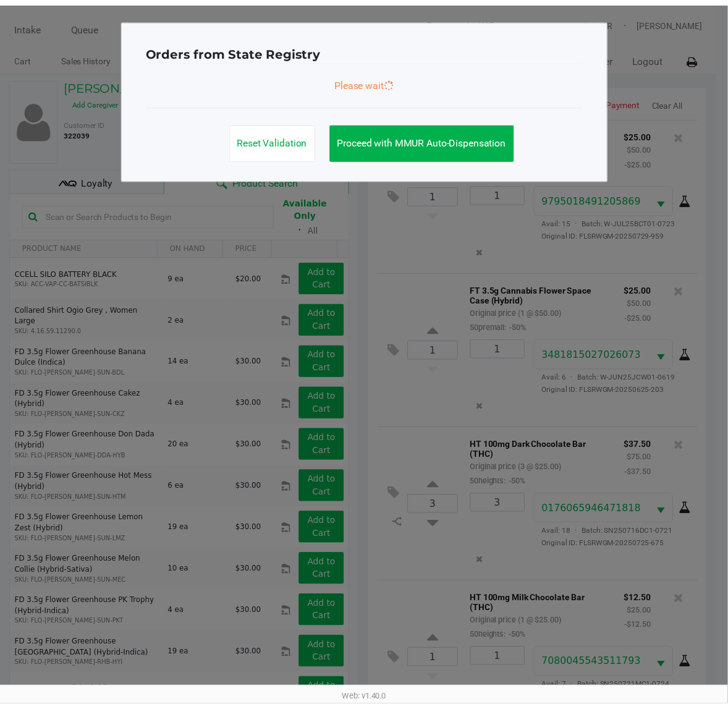
scroll to position [42, 0]
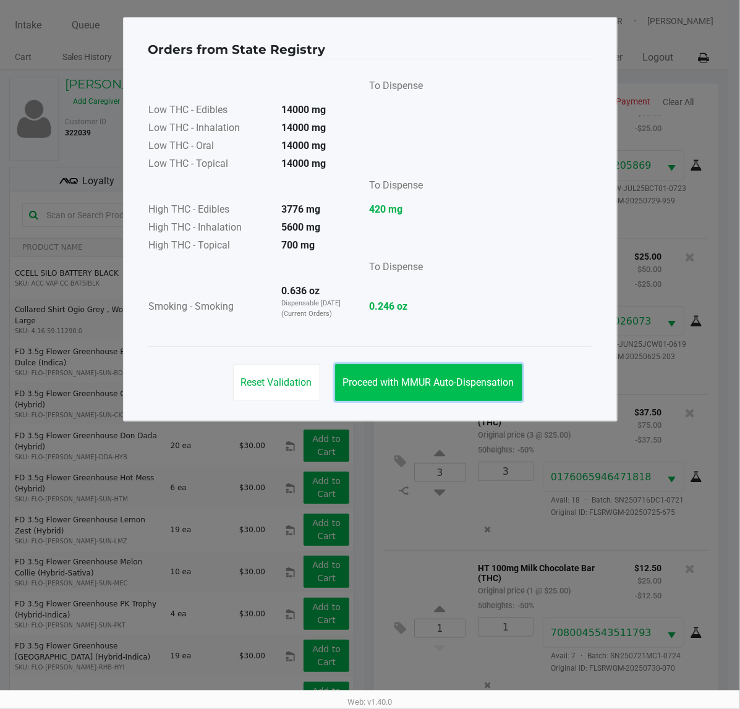
click at [488, 384] on span "Proceed with MMUR Auto-Dispensation" at bounding box center [428, 382] width 171 height 12
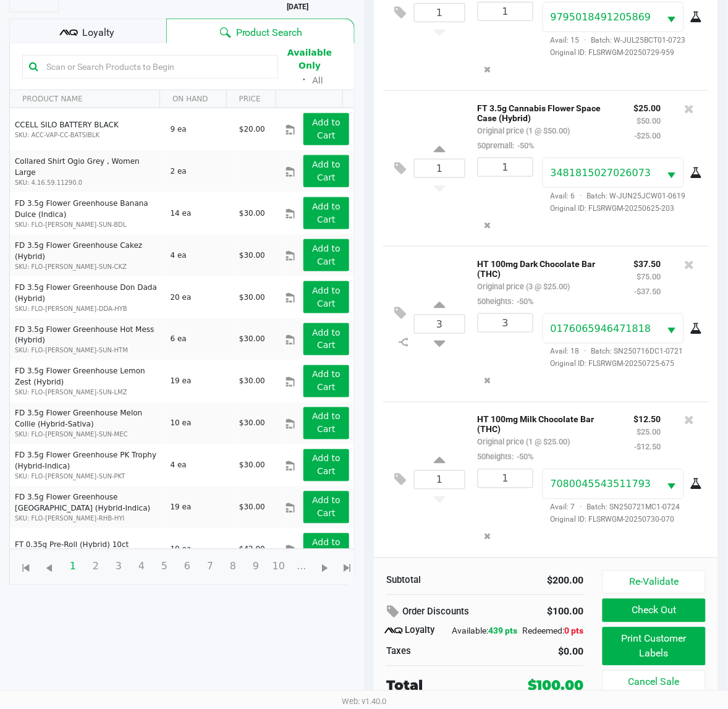
scroll to position [161, 0]
click at [658, 640] on button "Print Customer Labels" at bounding box center [654, 646] width 103 height 38
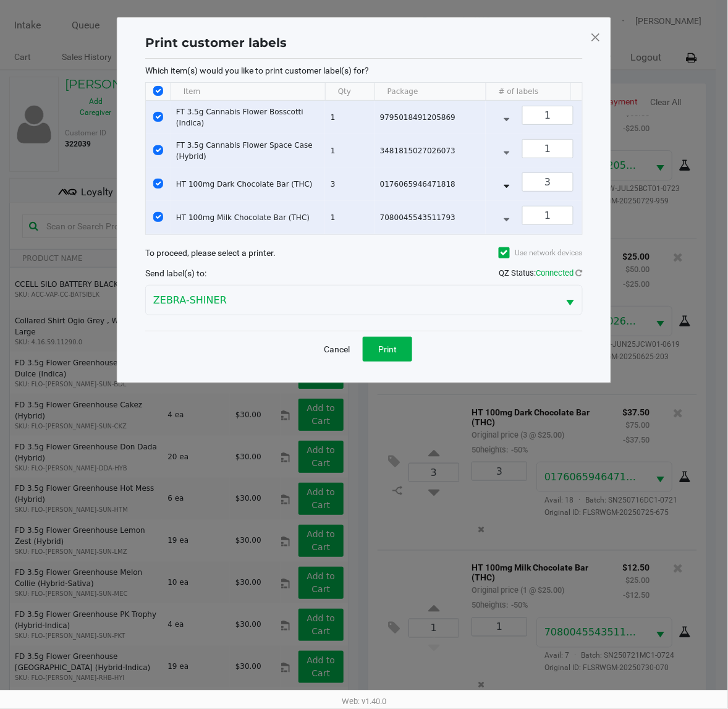
scroll to position [0, 0]
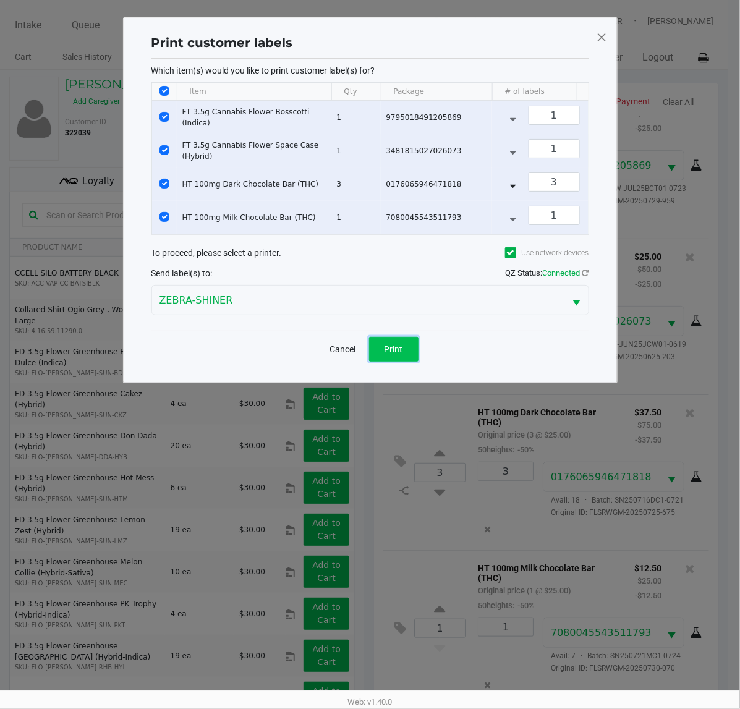
click at [391, 362] on button "Print" at bounding box center [393, 349] width 49 height 25
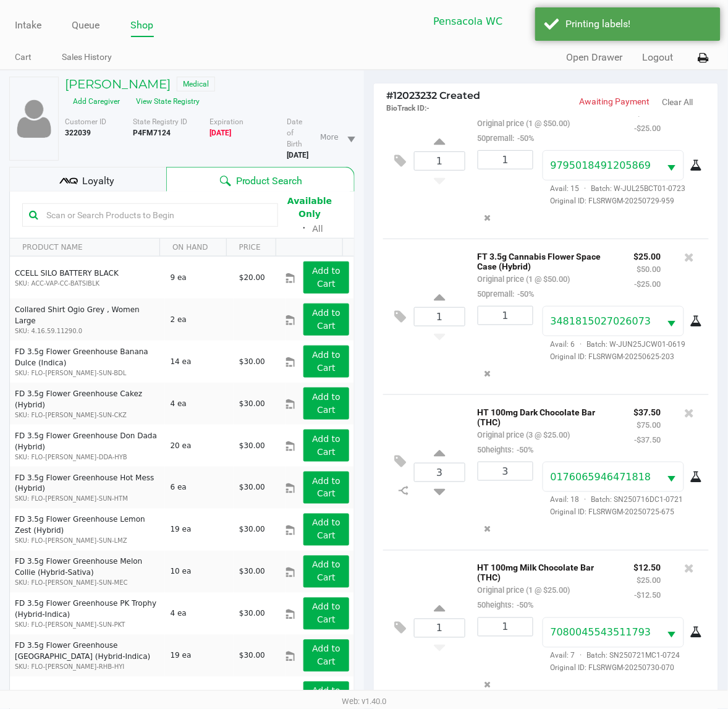
click at [152, 171] on div "Loyalty" at bounding box center [87, 179] width 157 height 25
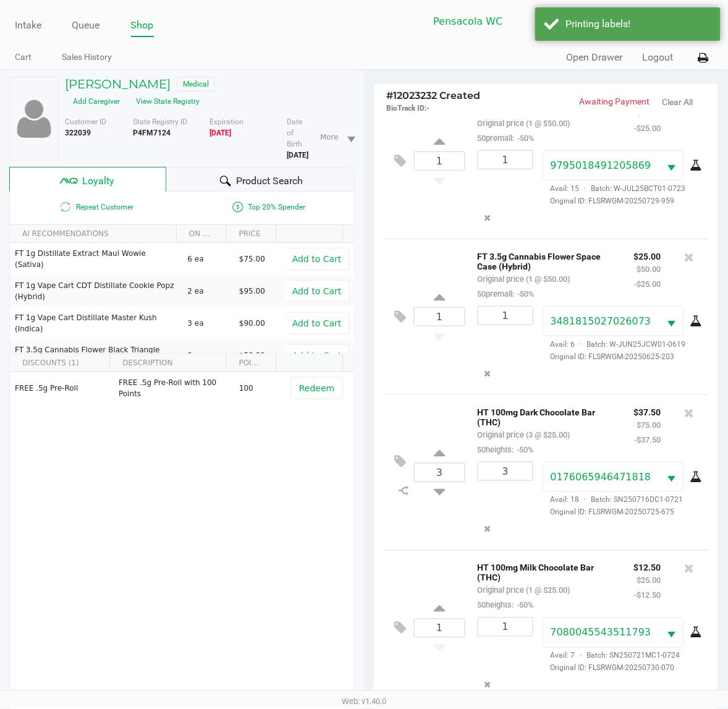
click at [244, 180] on span "Product Search" at bounding box center [269, 181] width 67 height 15
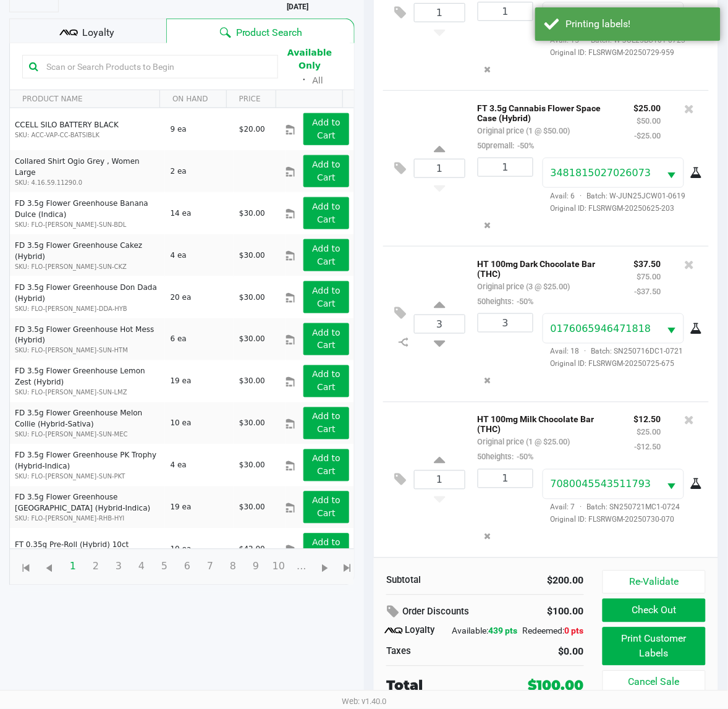
scroll to position [161, 0]
click at [619, 586] on div "Re-Validate Check Out Print Customer Labels Cancel Sale" at bounding box center [659, 633] width 112 height 125
click at [616, 599] on button "Check Out" at bounding box center [654, 610] width 103 height 23
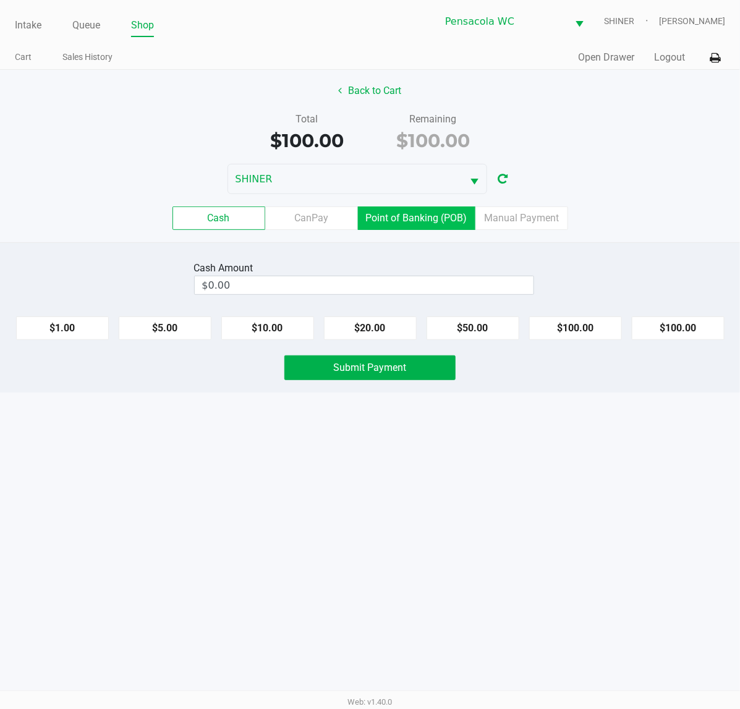
click at [402, 223] on label "Point of Banking (POB)" at bounding box center [416, 217] width 117 height 23
click at [0, 0] on 7 "Point of Banking (POB)" at bounding box center [0, 0] width 0 height 0
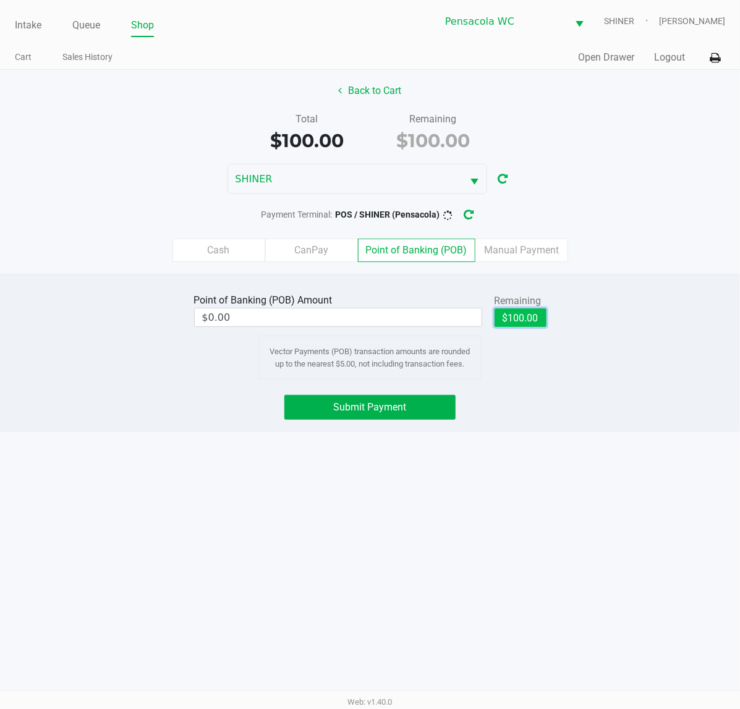
click at [511, 314] on button "$100.00" at bounding box center [520, 317] width 52 height 19
type input "$100.00"
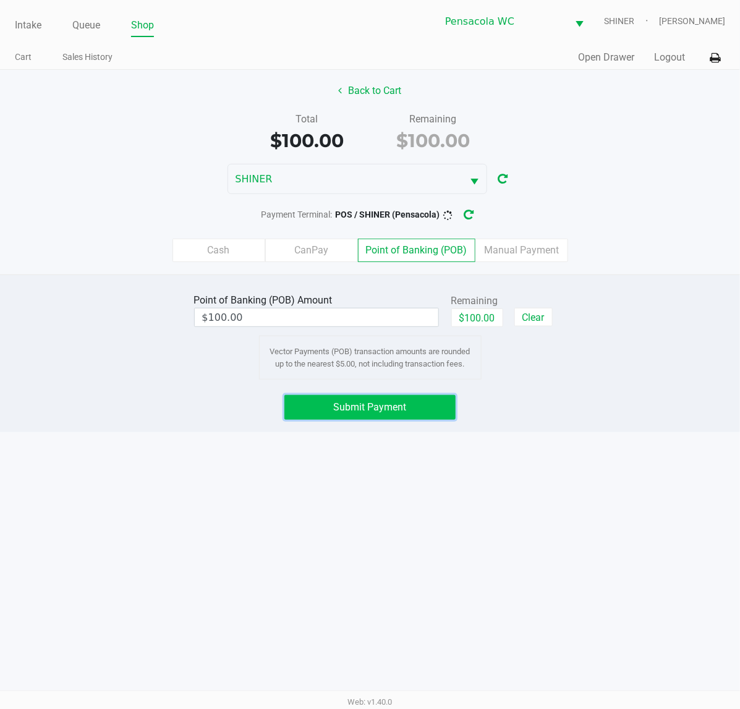
click at [367, 406] on span "Submit Payment" at bounding box center [370, 407] width 73 height 12
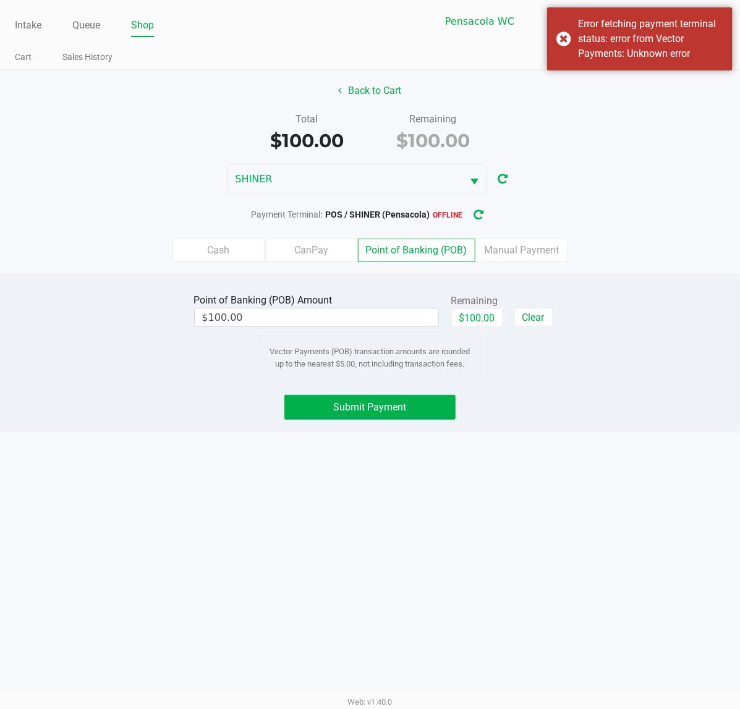
click at [480, 214] on icon "button" at bounding box center [478, 215] width 11 height 10
click at [377, 409] on span "Submit Payment" at bounding box center [370, 407] width 73 height 12
click at [477, 218] on icon "button" at bounding box center [479, 215] width 12 height 11
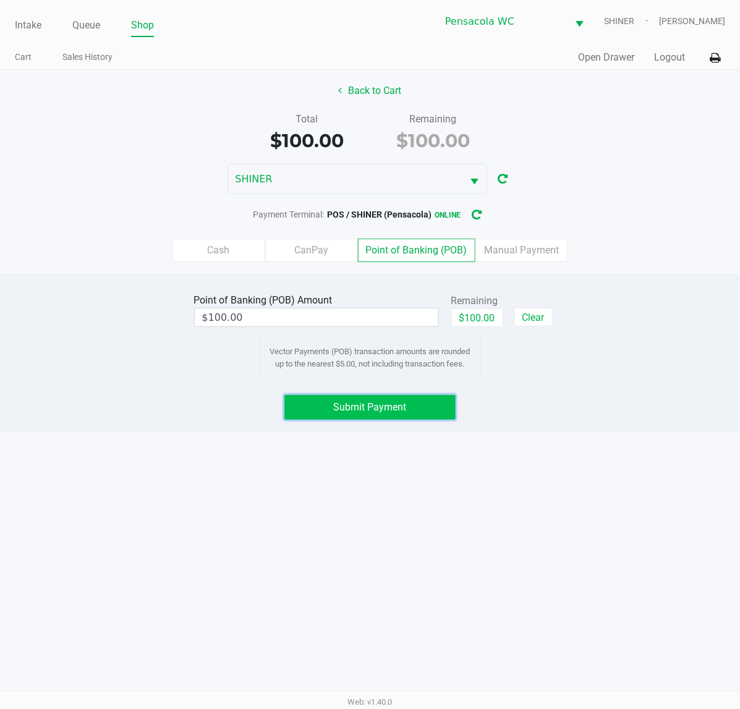
click at [405, 418] on button "Submit Payment" at bounding box center [369, 407] width 171 height 25
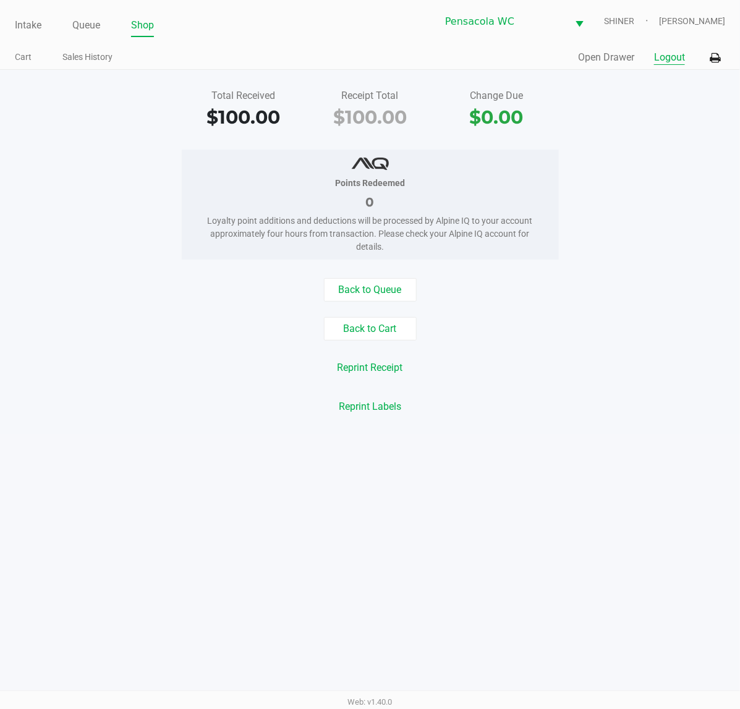
click at [676, 57] on button "Logout" at bounding box center [669, 57] width 31 height 15
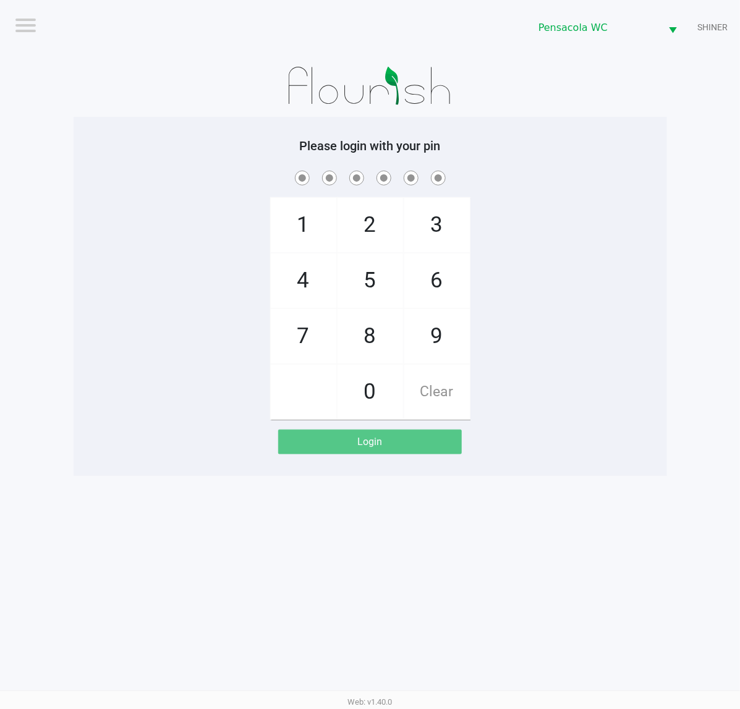
click at [575, 504] on div "Logout Pensacola [PERSON_NAME] Please login with your pin 1 4 7 2 5 8 0 3 6 9 C…" at bounding box center [370, 354] width 740 height 709
checkbox input "true"
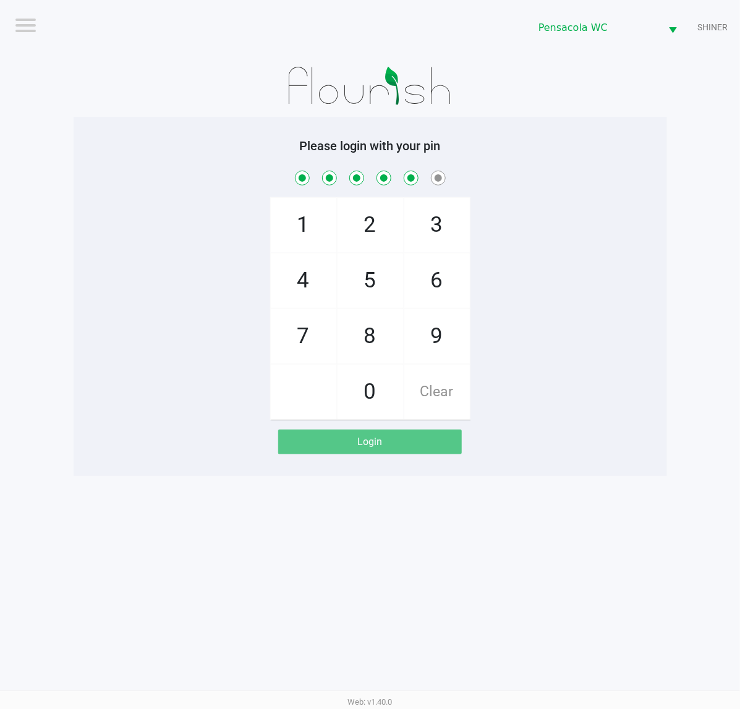
checkbox input "true"
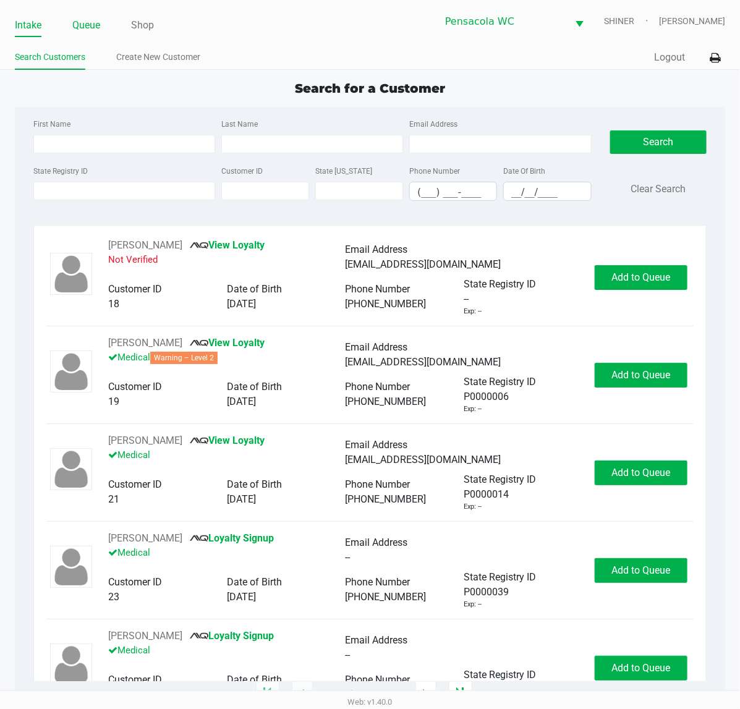
click at [88, 23] on link "Queue" at bounding box center [86, 25] width 28 height 17
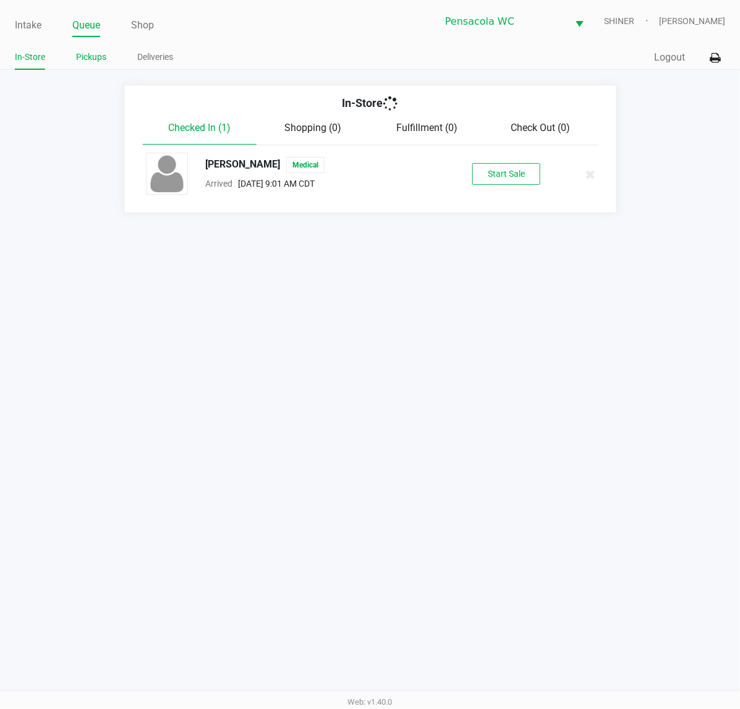
click at [85, 60] on link "Pickups" at bounding box center [91, 56] width 30 height 15
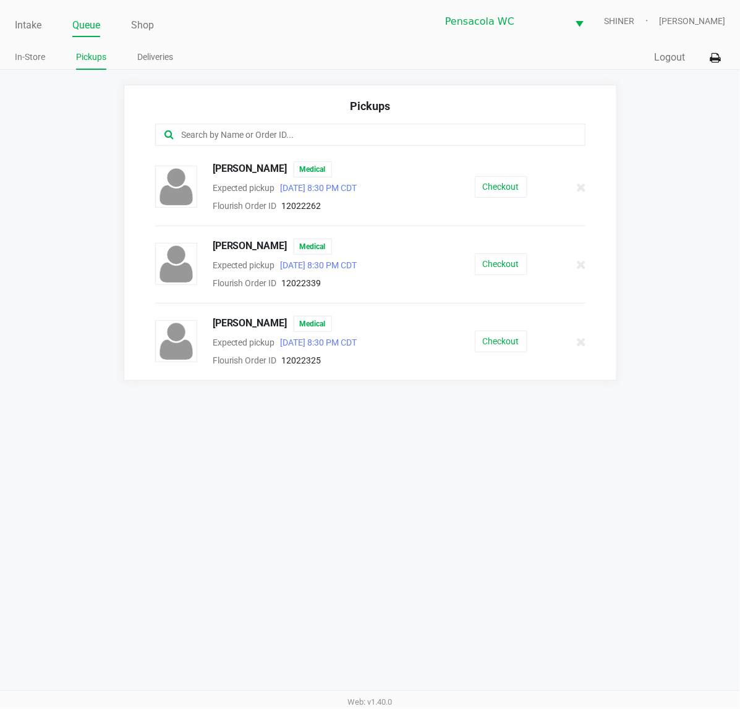
click at [27, 22] on link "Intake" at bounding box center [28, 25] width 27 height 17
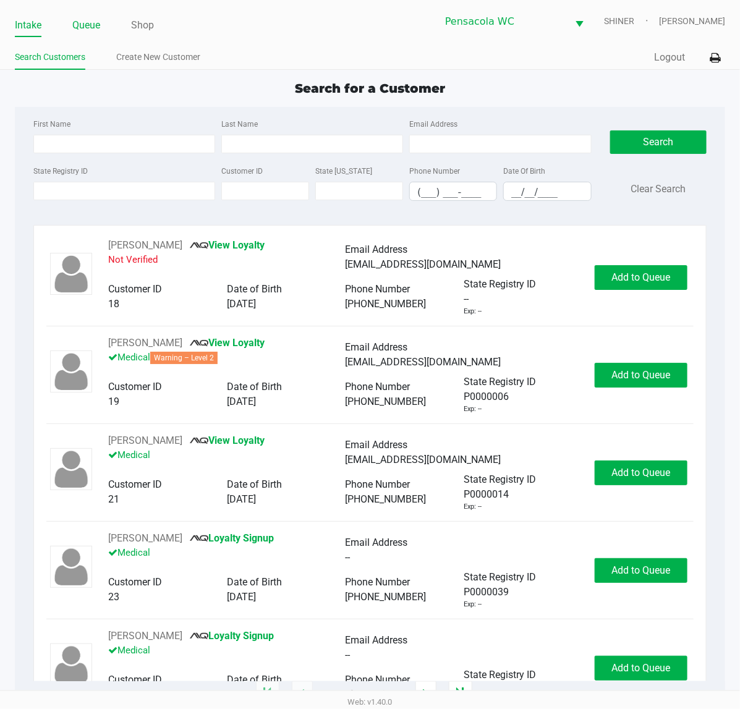
click at [96, 23] on link "Queue" at bounding box center [86, 25] width 28 height 17
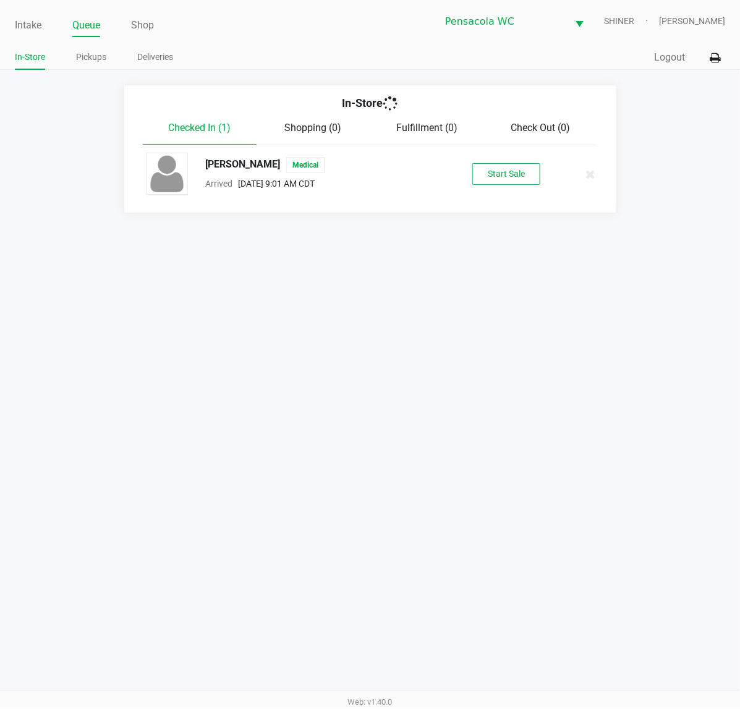
click at [95, 61] on link "Pickups" at bounding box center [91, 56] width 30 height 15
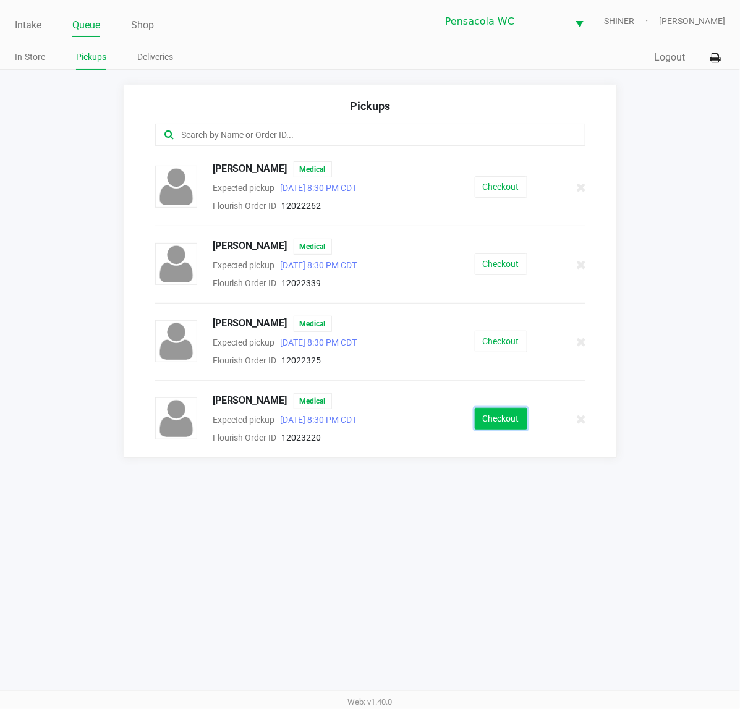
click at [503, 428] on button "Checkout" at bounding box center [501, 419] width 53 height 22
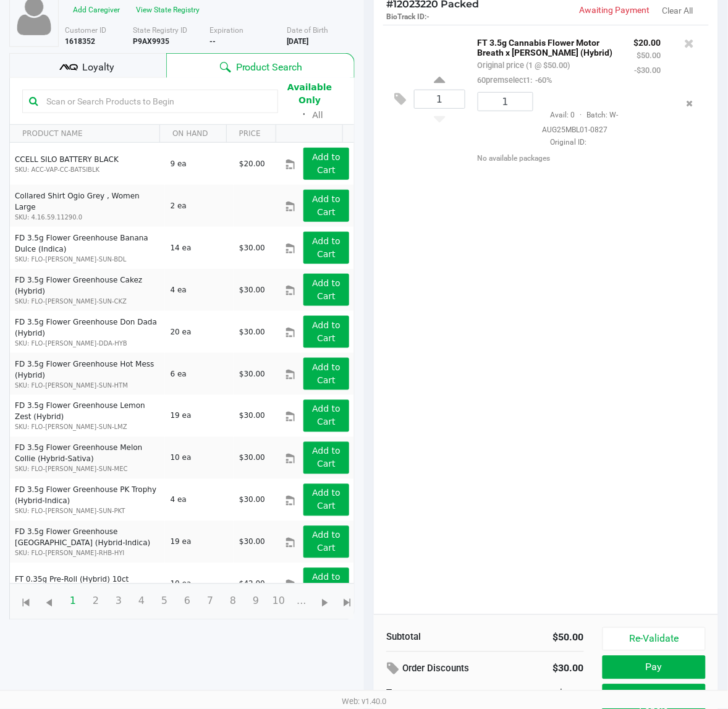
scroll to position [148, 0]
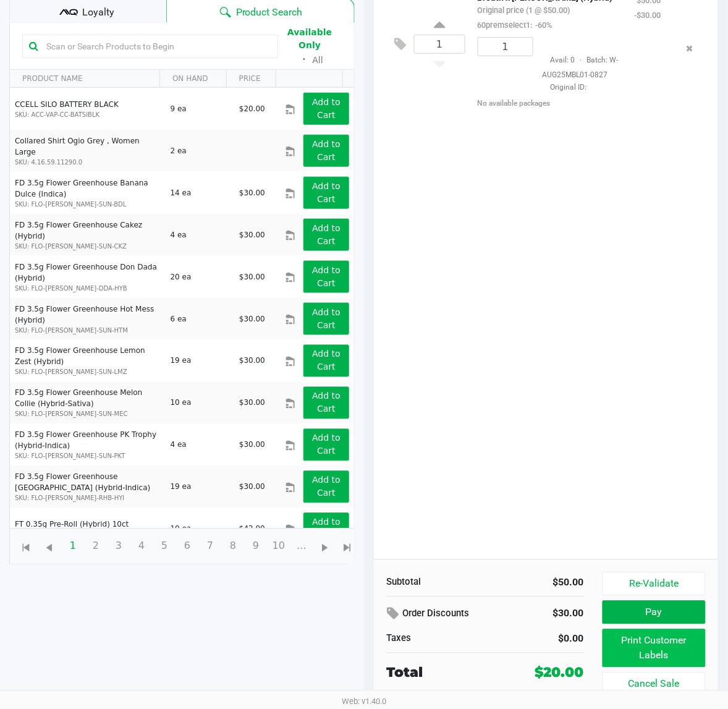
click at [660, 652] on button "Print Customer Labels" at bounding box center [654, 648] width 103 height 38
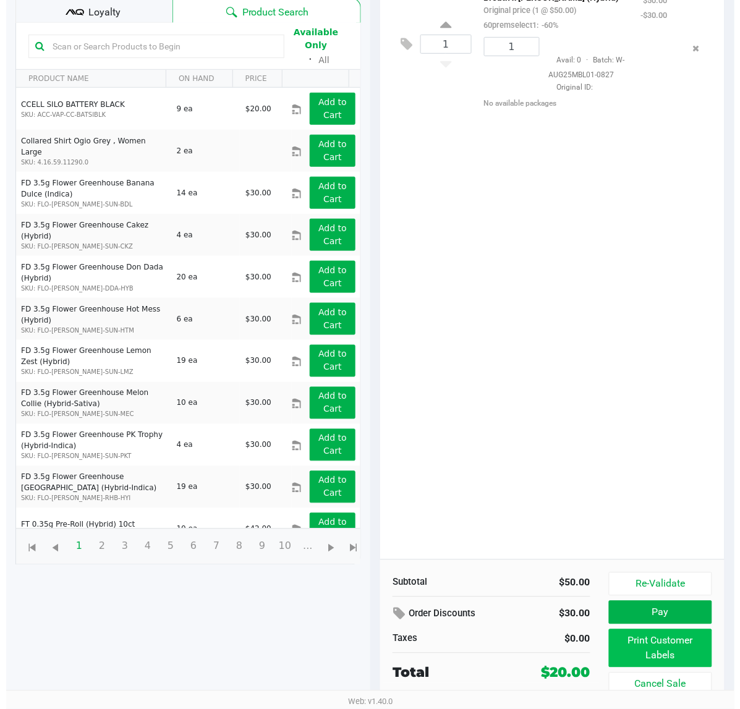
scroll to position [0, 0]
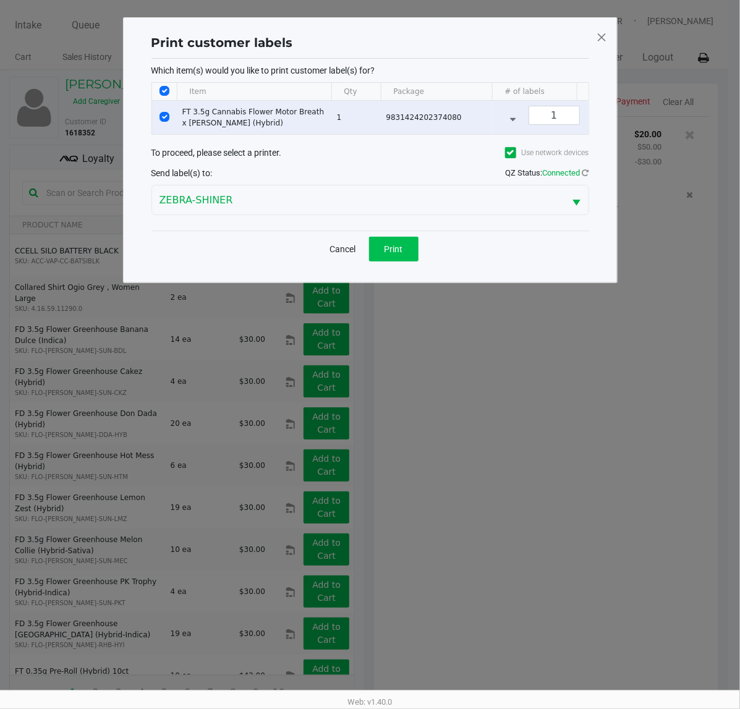
click at [396, 254] on span "Print" at bounding box center [393, 249] width 19 height 10
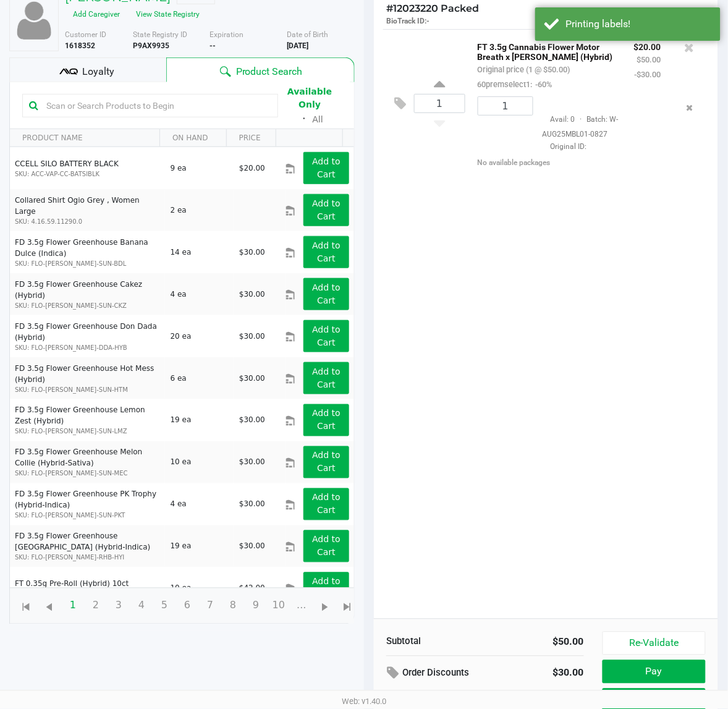
scroll to position [148, 0]
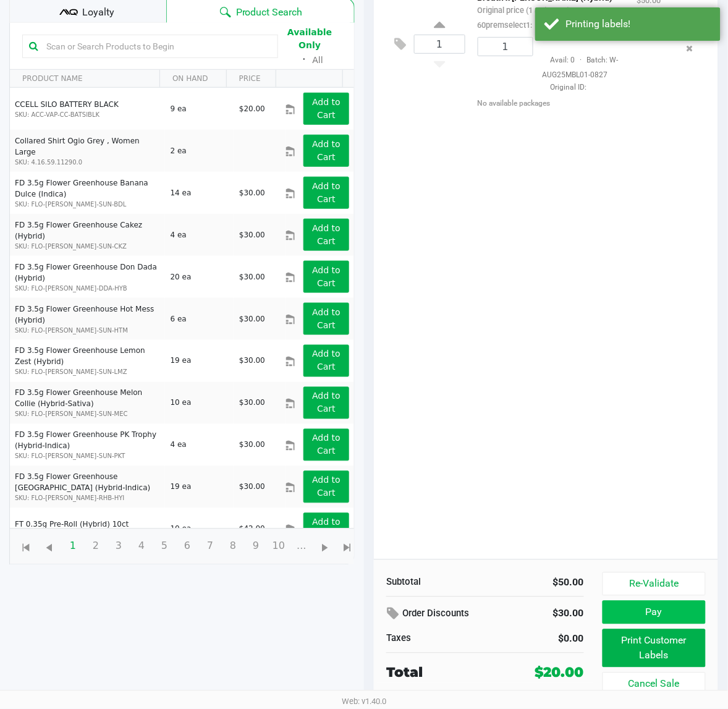
click at [669, 620] on button "Pay" at bounding box center [654, 612] width 103 height 23
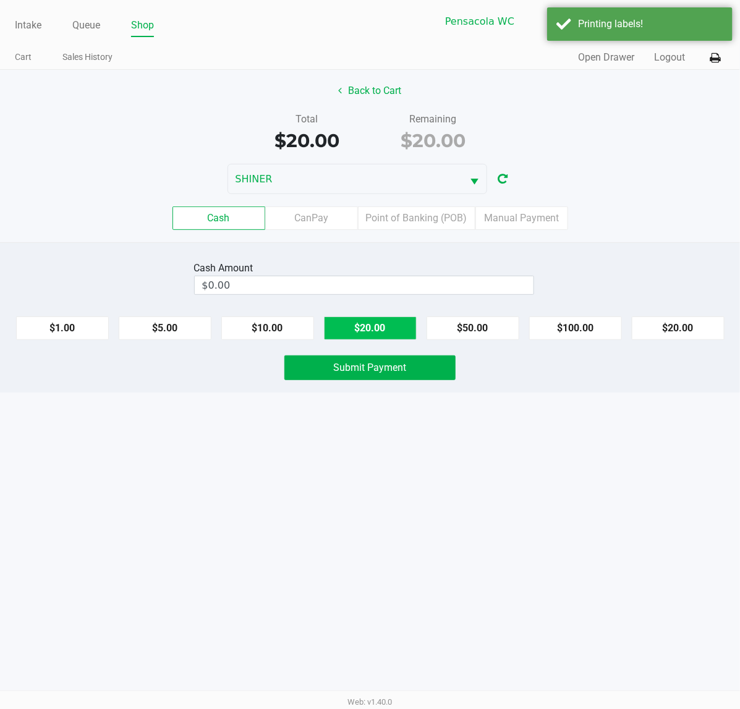
click at [376, 332] on button "$20.00" at bounding box center [370, 327] width 93 height 23
type input "$20.00"
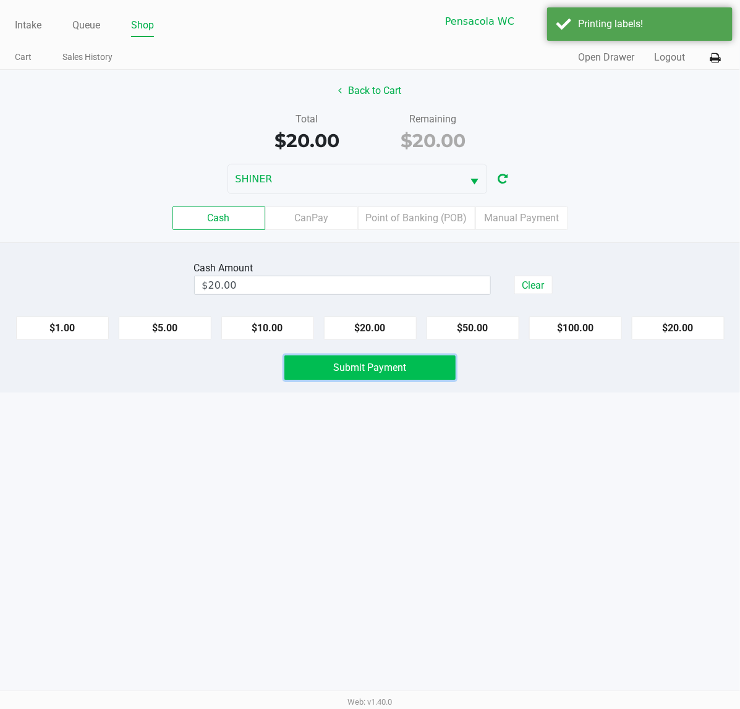
click at [357, 371] on span "Submit Payment" at bounding box center [370, 368] width 73 height 12
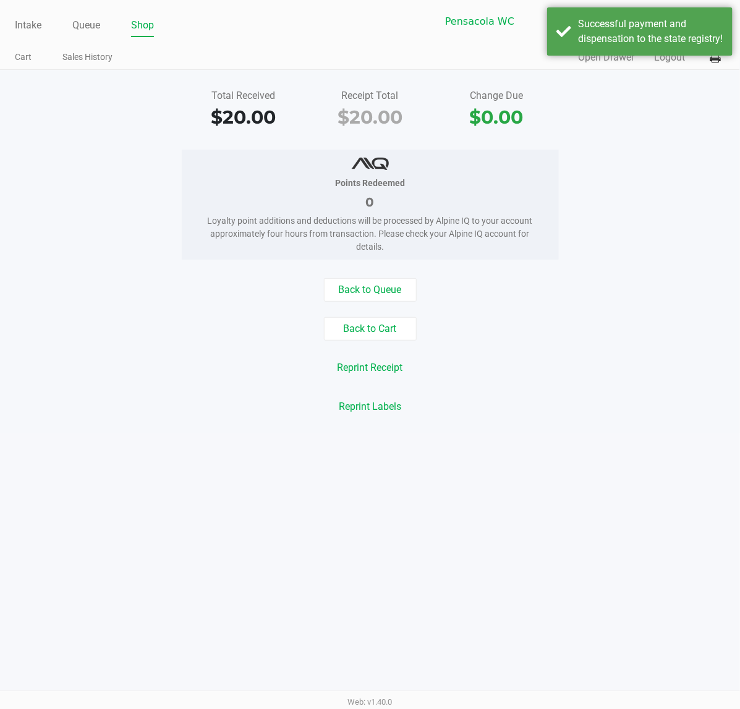
click at [40, 661] on div "Intake Queue Shop Pensacola [PERSON_NAME] [PERSON_NAME] Cart Sales History Quic…" at bounding box center [370, 354] width 740 height 709
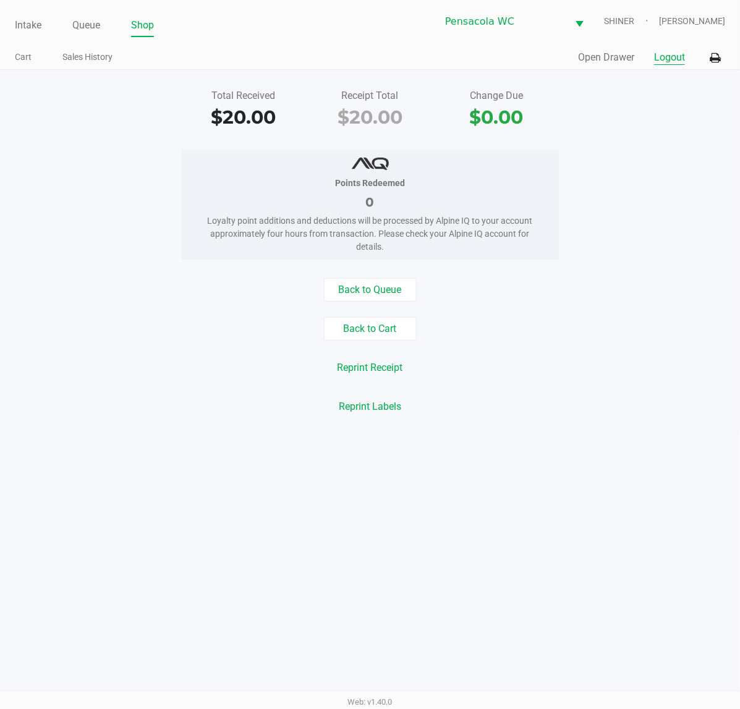
click at [673, 57] on button "Logout" at bounding box center [669, 57] width 31 height 15
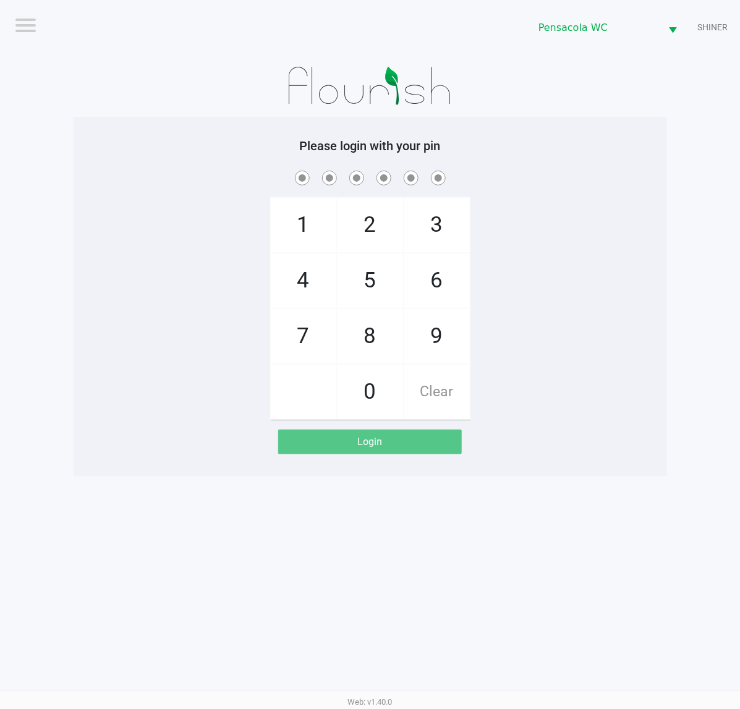
click at [617, 346] on div "1 4 7 2 5 8 0 3 6 9 Clear" at bounding box center [370, 294] width 593 height 252
checkbox input "true"
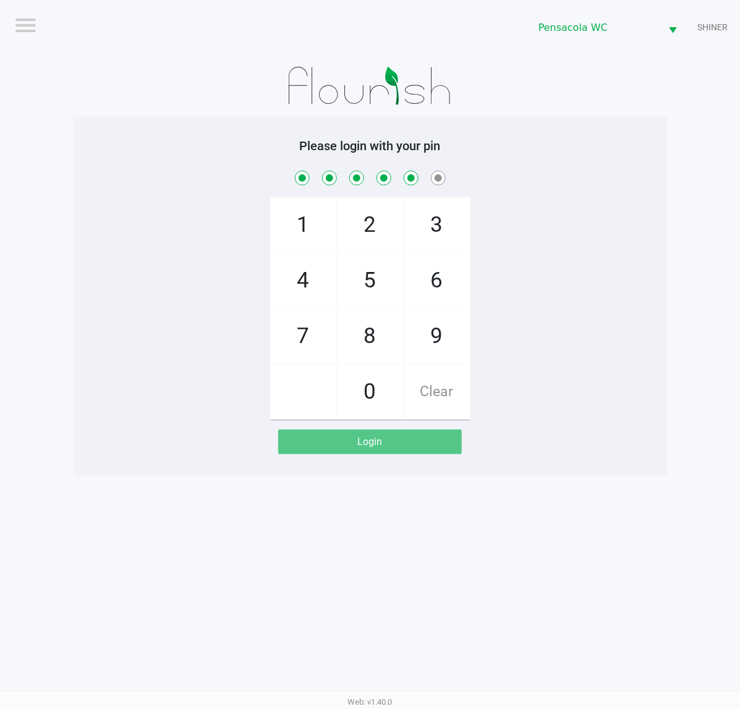
checkbox input "true"
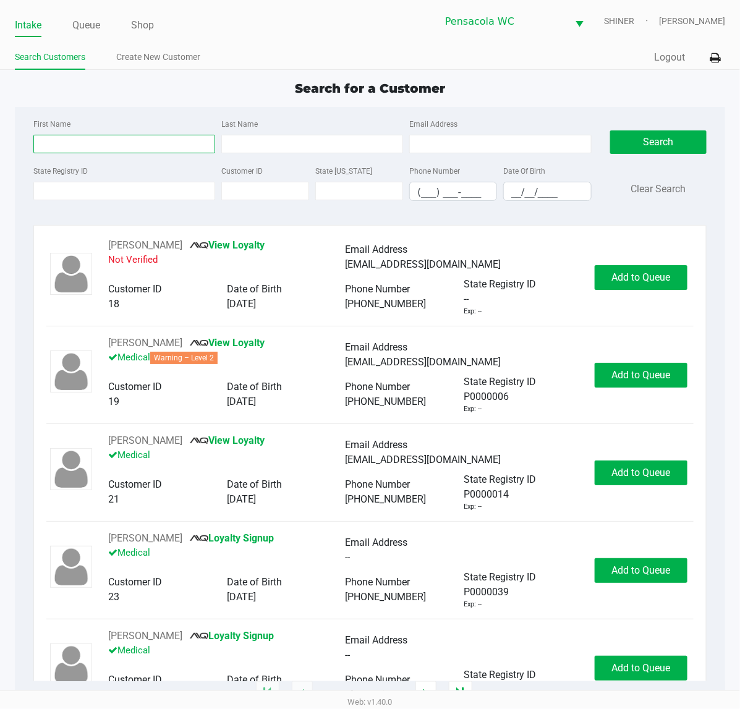
drag, startPoint x: 95, startPoint y: 150, endPoint x: 95, endPoint y: 140, distance: 9.9
click at [95, 142] on input "First Name" at bounding box center [124, 144] width 182 height 19
type input "don"
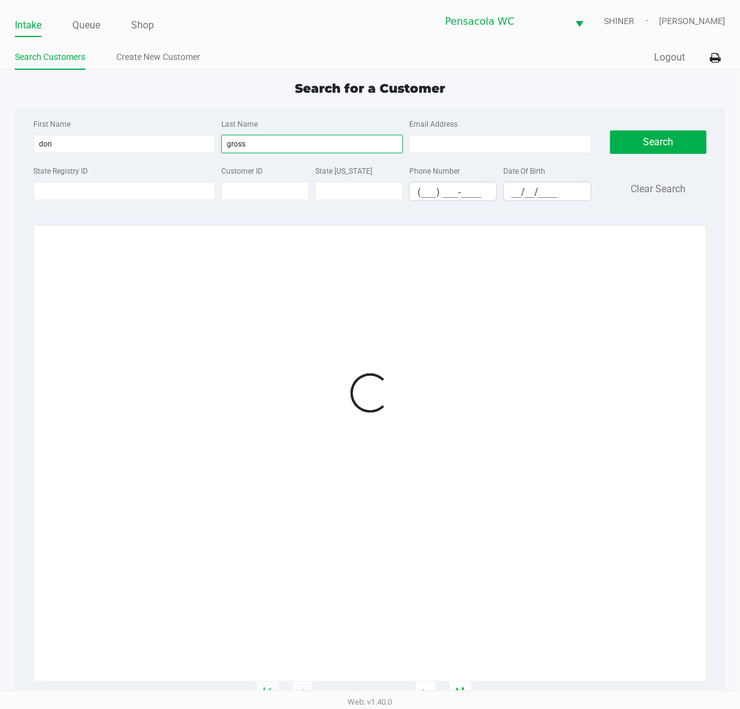
type input "gross"
click at [510, 187] on input "__/__/____" at bounding box center [547, 191] width 87 height 19
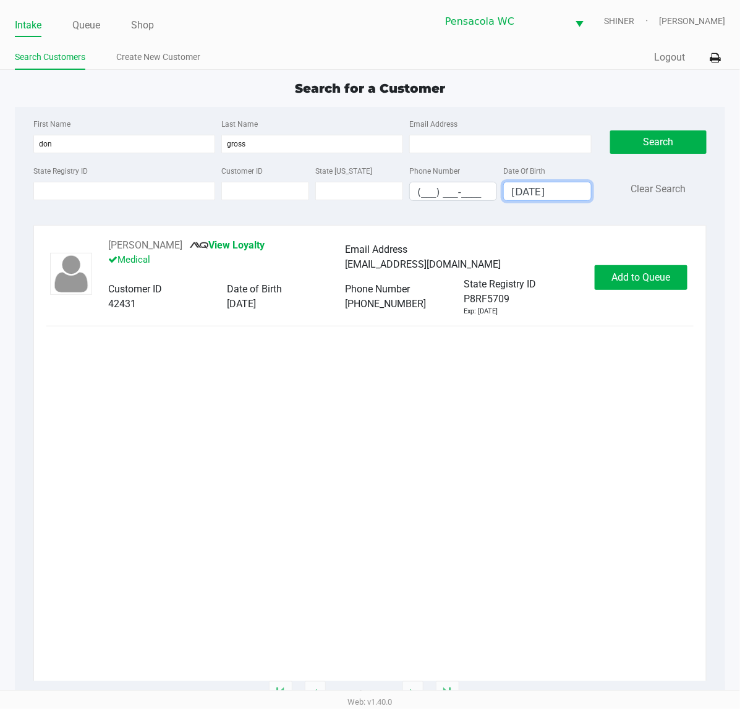
type input "[DATE]"
click at [629, 286] on button "Add to Queue" at bounding box center [641, 277] width 93 height 25
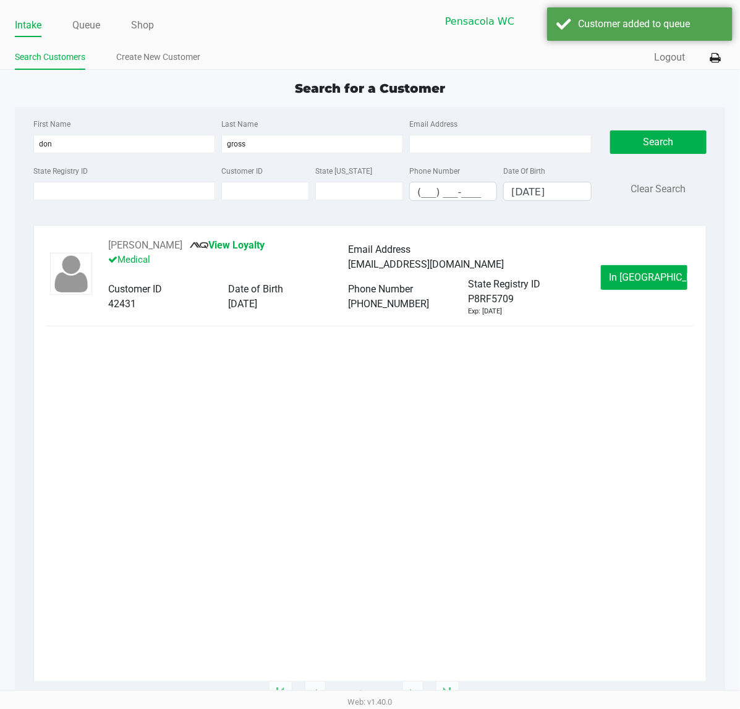
click at [630, 283] on span "In [GEOGRAPHIC_DATA]" at bounding box center [661, 277] width 104 height 12
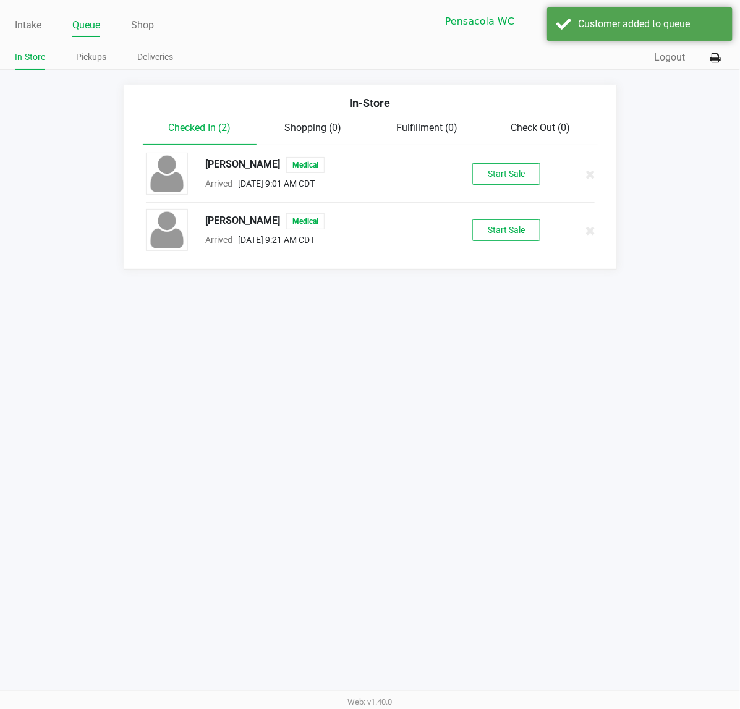
click at [492, 239] on button "Start Sale" at bounding box center [506, 230] width 68 height 22
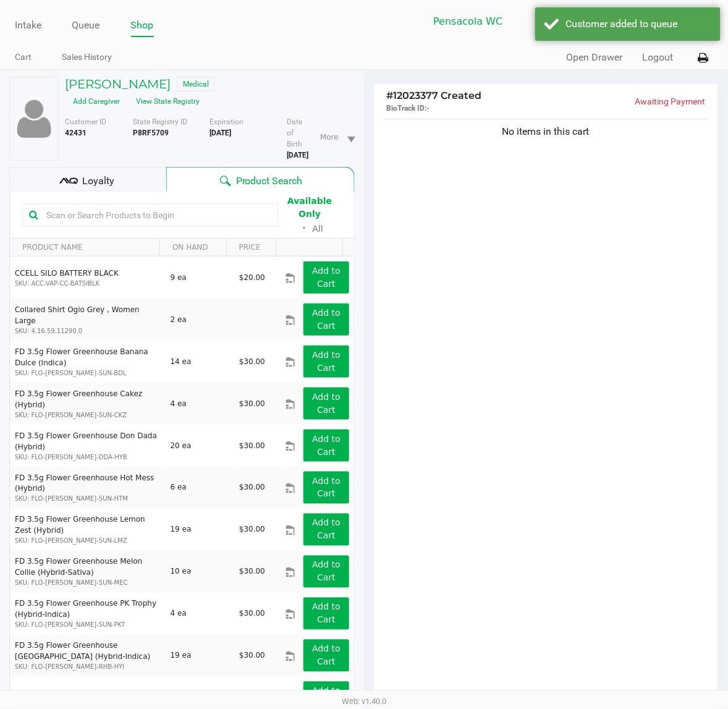
click at [114, 206] on input "text" at bounding box center [156, 215] width 230 height 19
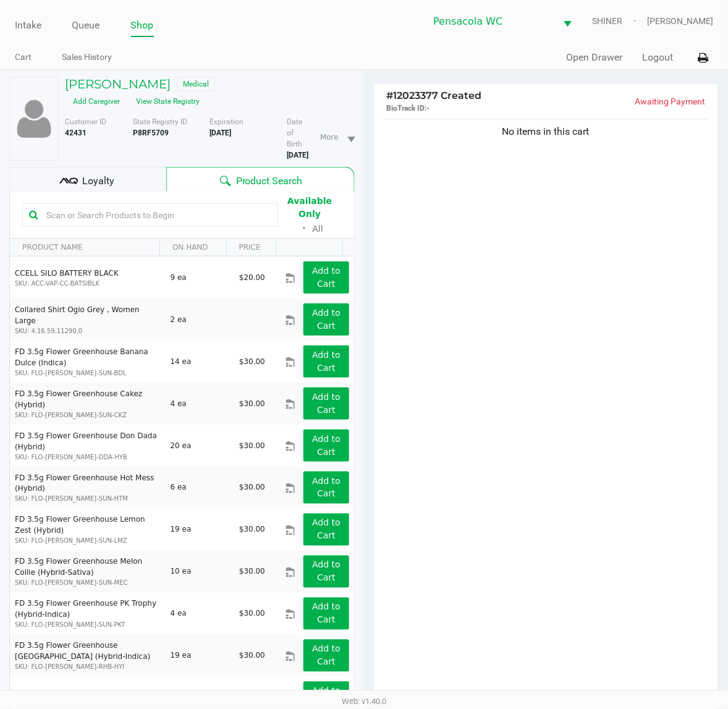
type input "w"
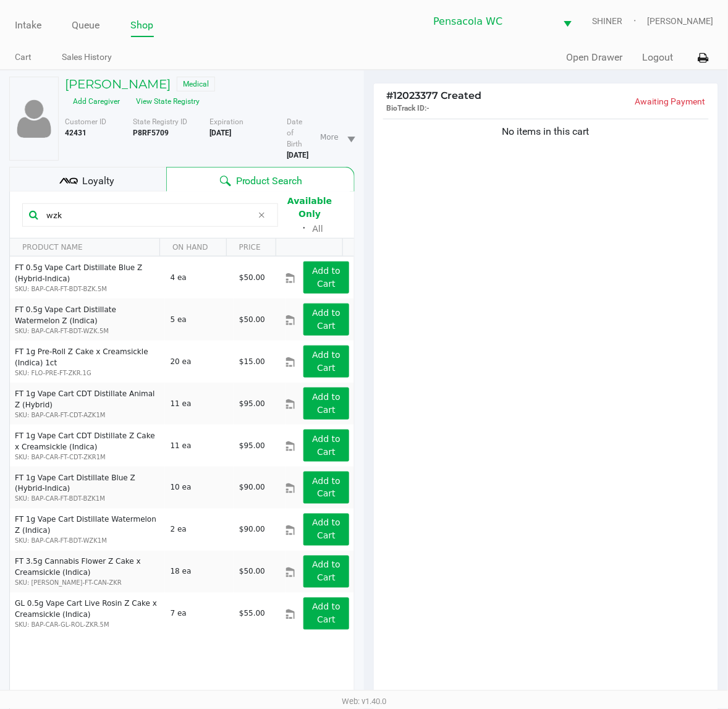
type input "wzk"
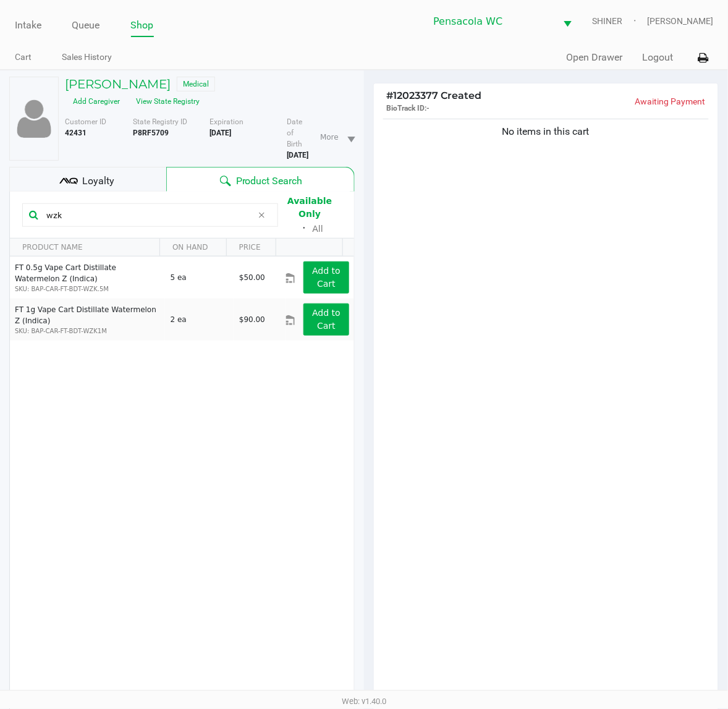
click at [563, 407] on div "No items in this cart" at bounding box center [546, 411] width 344 height 590
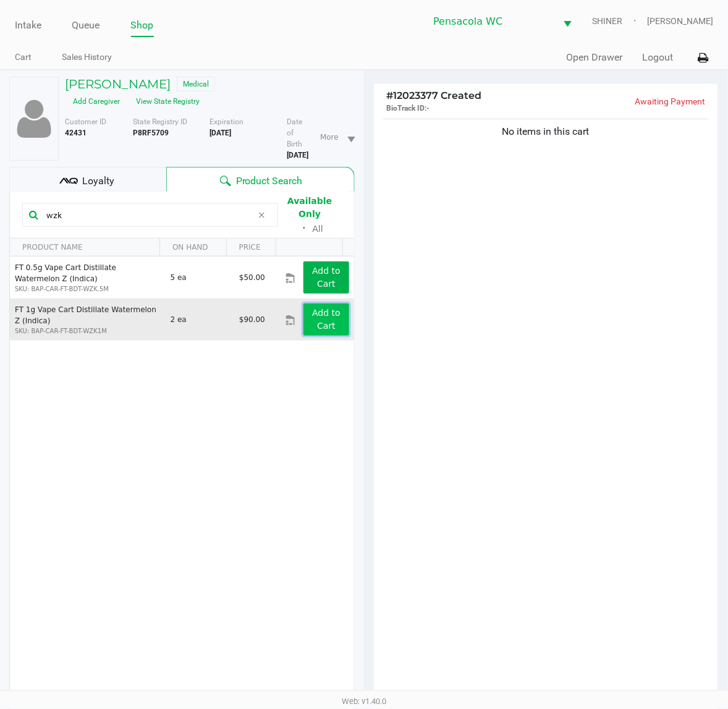
click at [303, 310] on button "Add to Cart" at bounding box center [326, 319] width 46 height 32
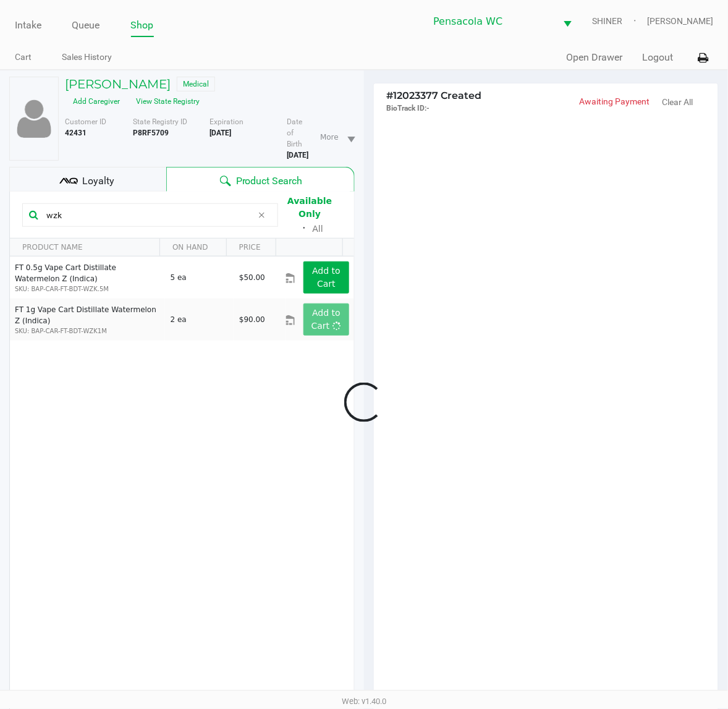
click at [536, 425] on div at bounding box center [364, 402] width 728 height 541
click at [548, 435] on div at bounding box center [364, 402] width 728 height 541
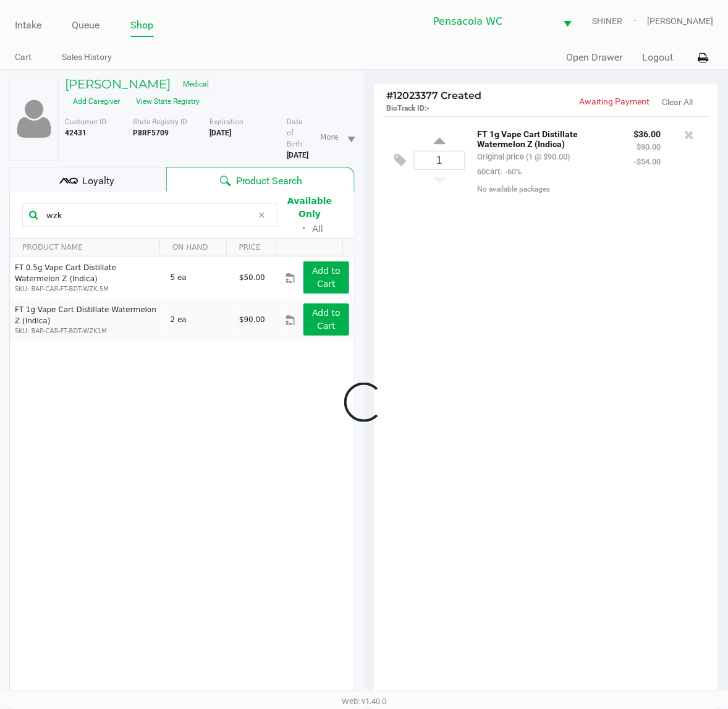
click at [547, 438] on div at bounding box center [364, 402] width 728 height 541
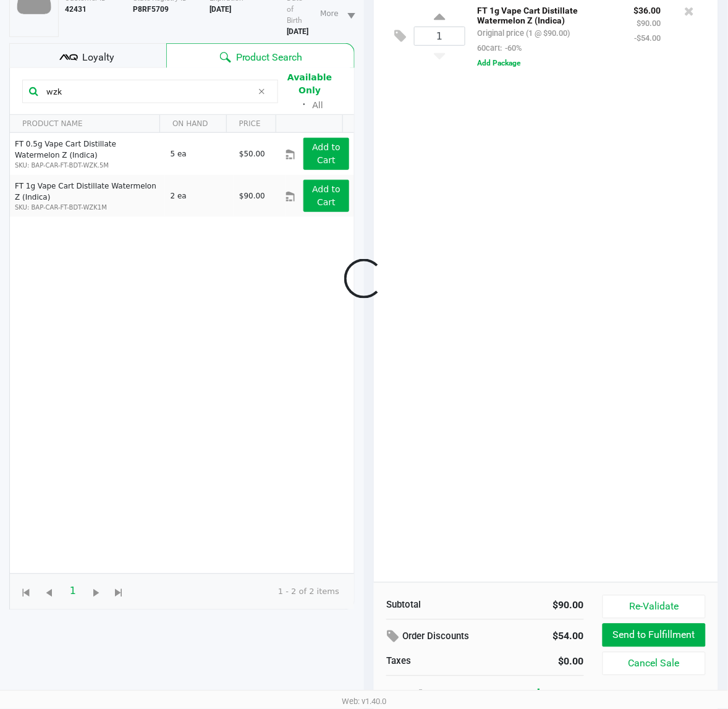
scroll to position [135, 0]
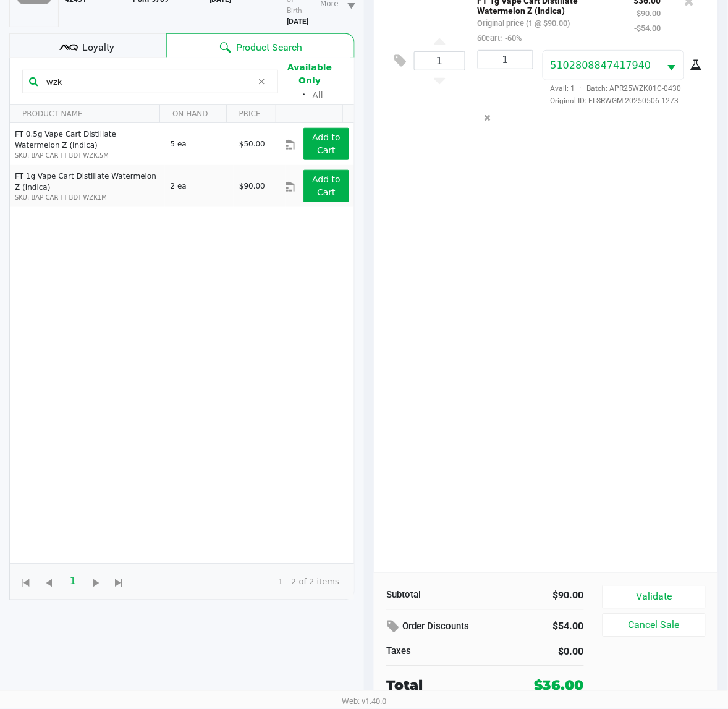
click at [669, 594] on button "Validate" at bounding box center [654, 596] width 103 height 23
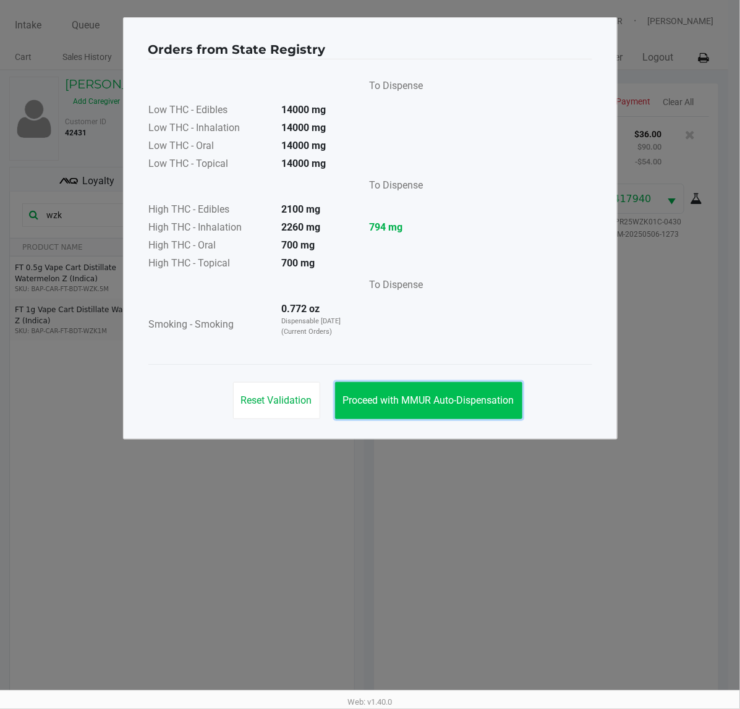
click at [468, 397] on span "Proceed with MMUR Auto-Dispensation" at bounding box center [428, 400] width 171 height 12
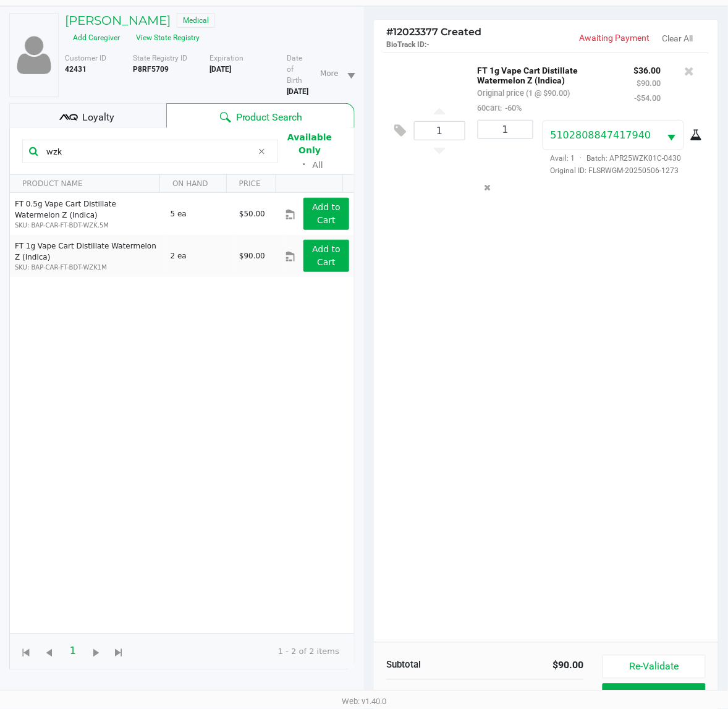
scroll to position [148, 0]
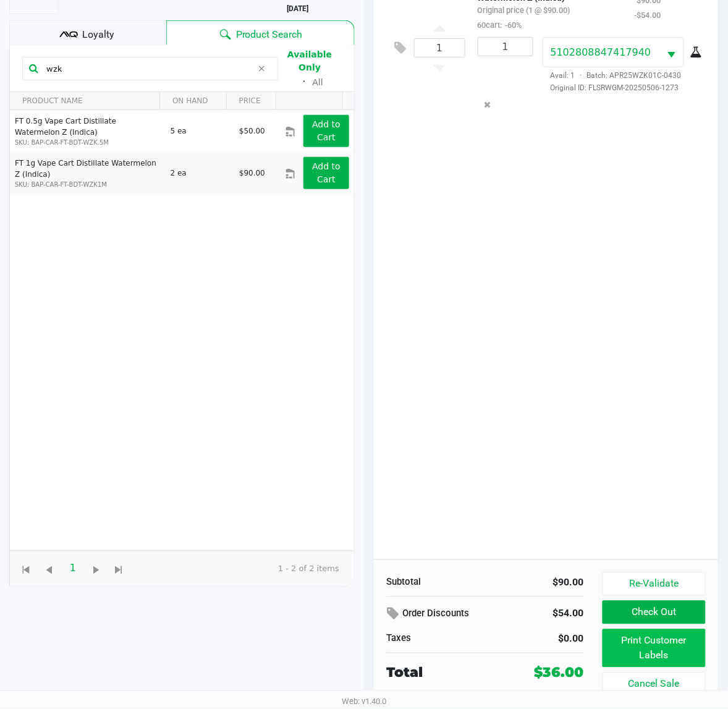
click at [663, 651] on button "Print Customer Labels" at bounding box center [654, 648] width 103 height 38
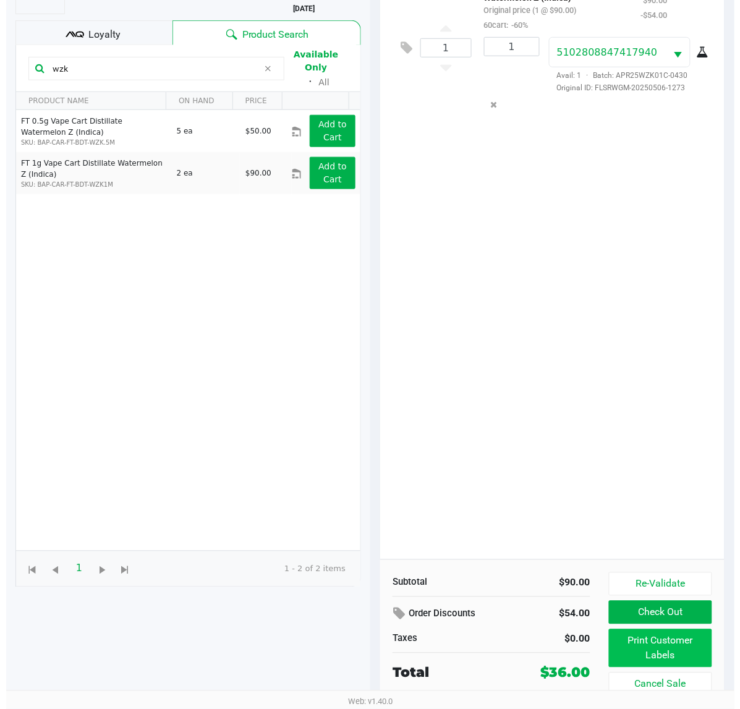
scroll to position [0, 0]
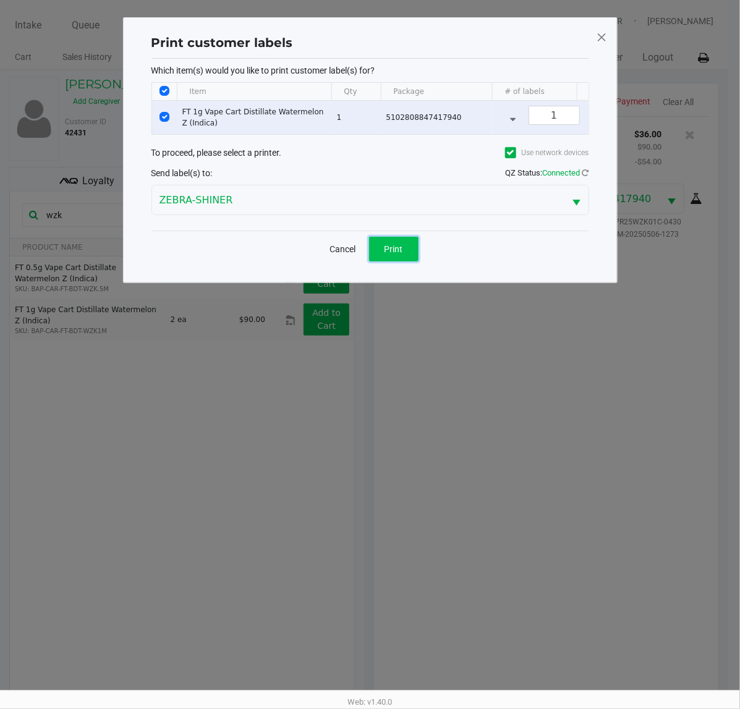
click at [399, 254] on span "Print" at bounding box center [393, 249] width 19 height 10
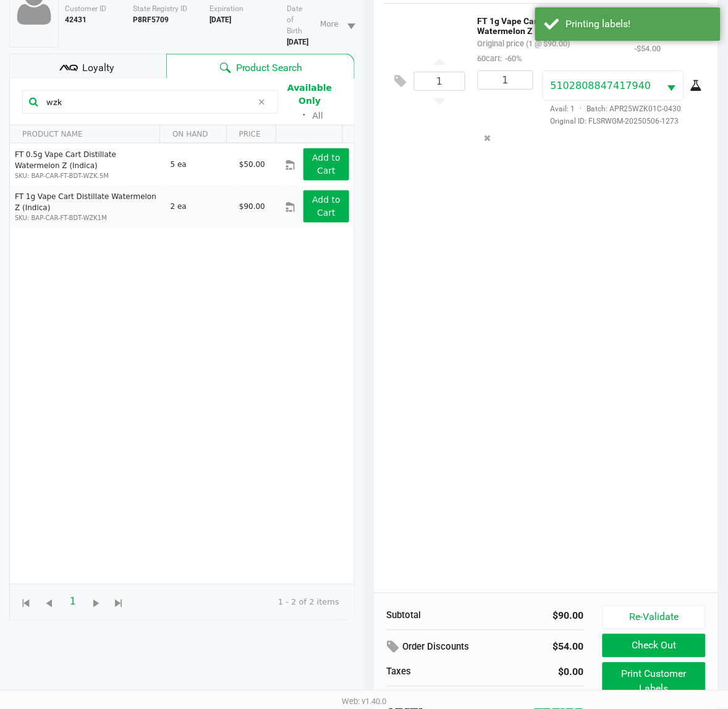
scroll to position [148, 0]
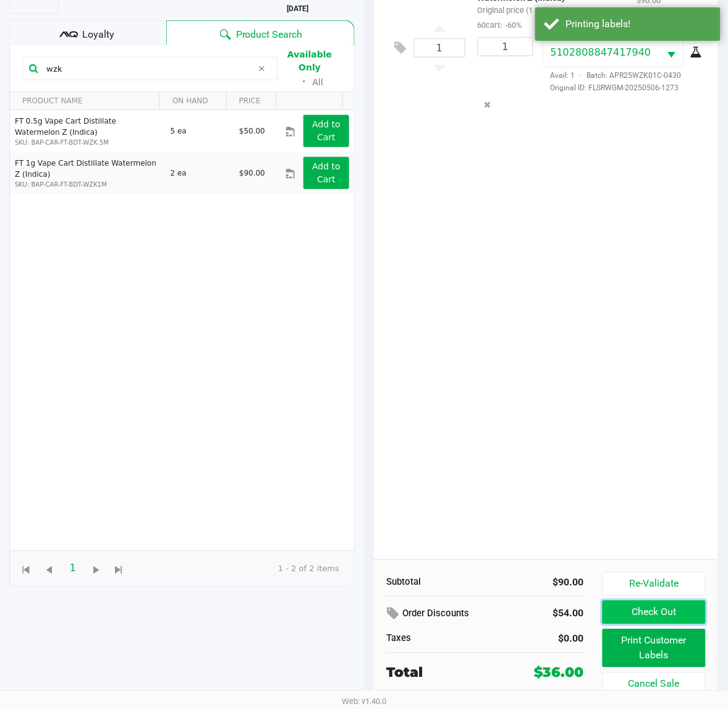
click at [674, 606] on button "Check Out" at bounding box center [654, 612] width 103 height 23
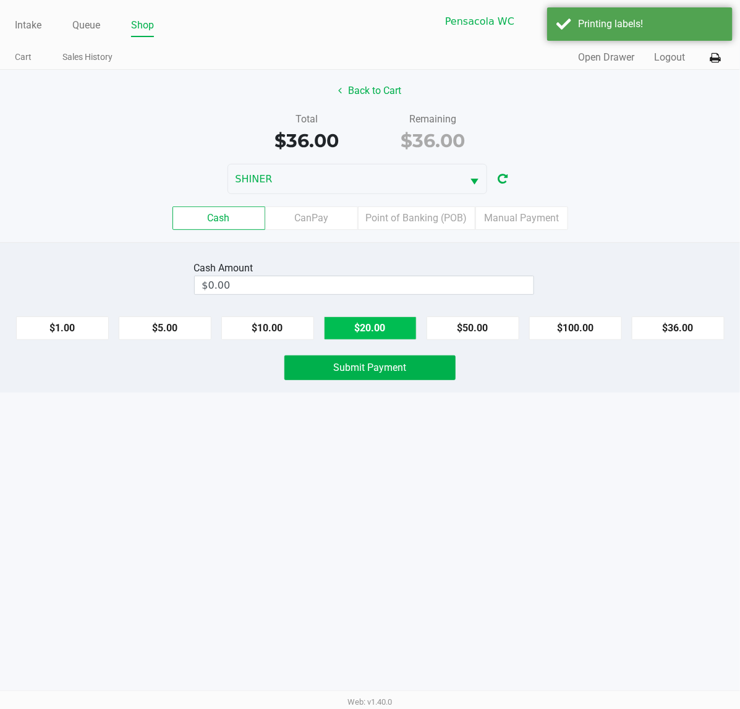
click at [375, 329] on button "$20.00" at bounding box center [370, 327] width 93 height 23
click at [379, 328] on button "$20.00" at bounding box center [370, 327] width 93 height 23
type input "$40.00"
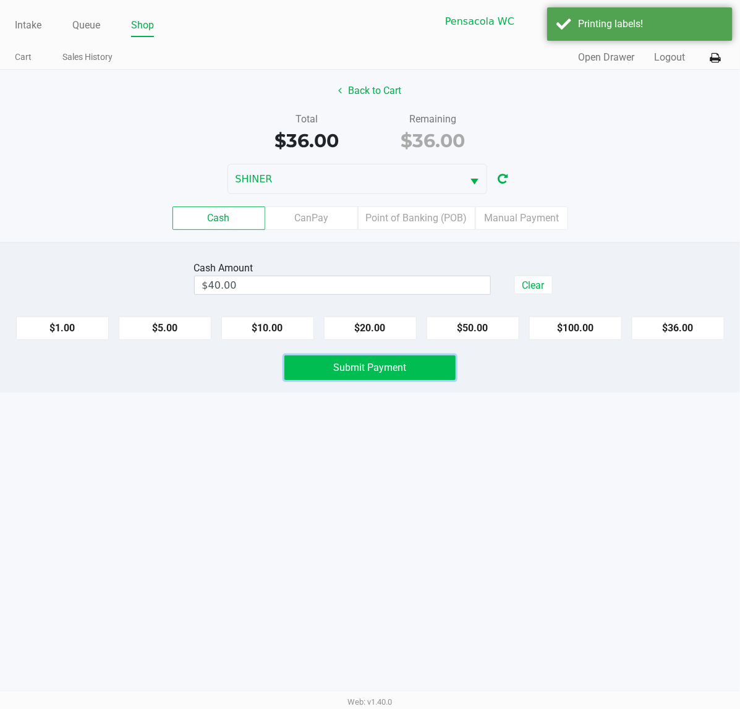
click at [367, 371] on span "Submit Payment" at bounding box center [370, 368] width 73 height 12
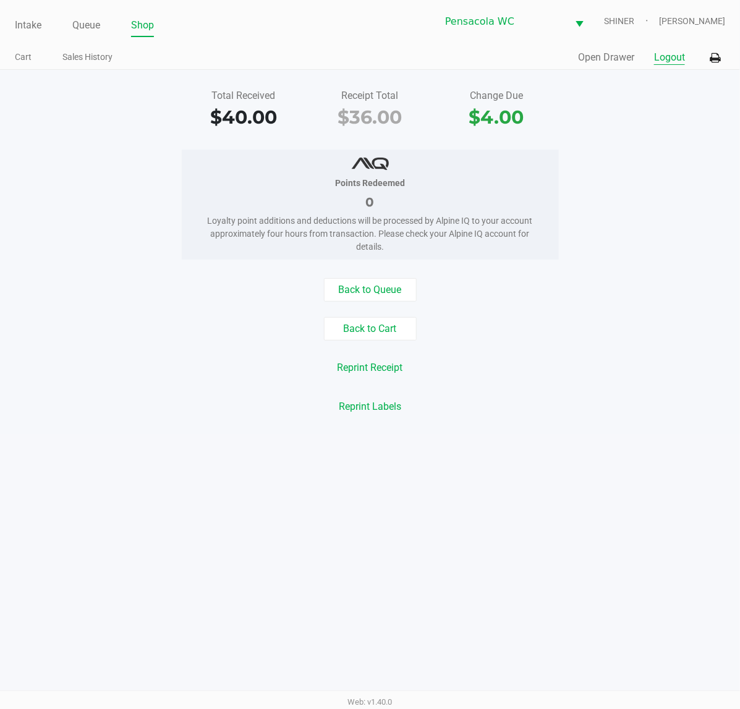
click at [665, 57] on button "Logout" at bounding box center [669, 57] width 31 height 15
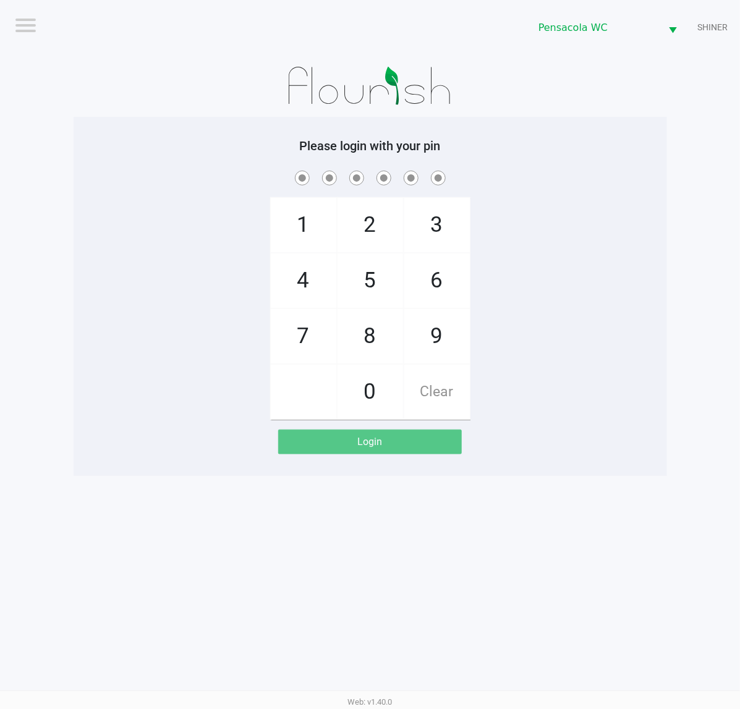
click at [597, 266] on div "1 4 7 2 5 8 0 3 6 9 Clear" at bounding box center [370, 294] width 593 height 252
checkbox input "true"
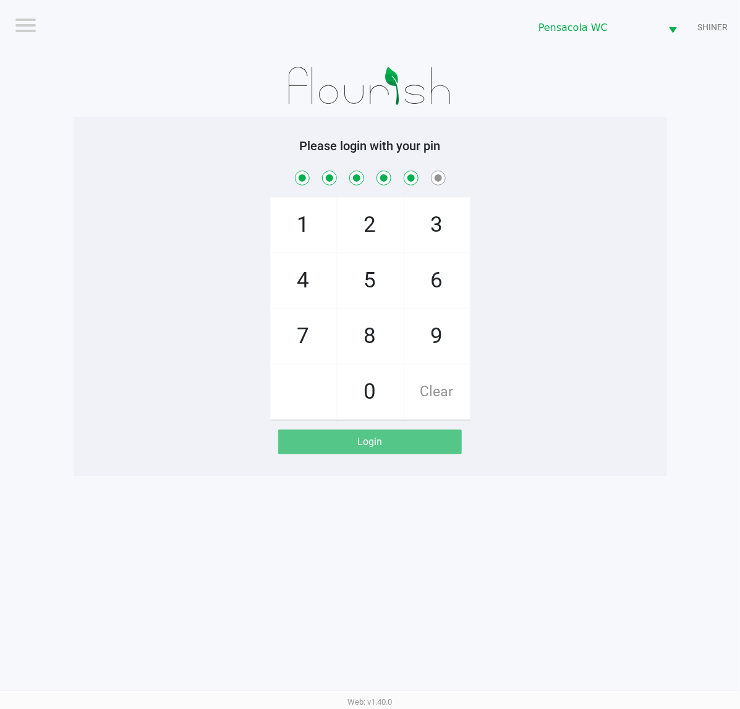
checkbox input "true"
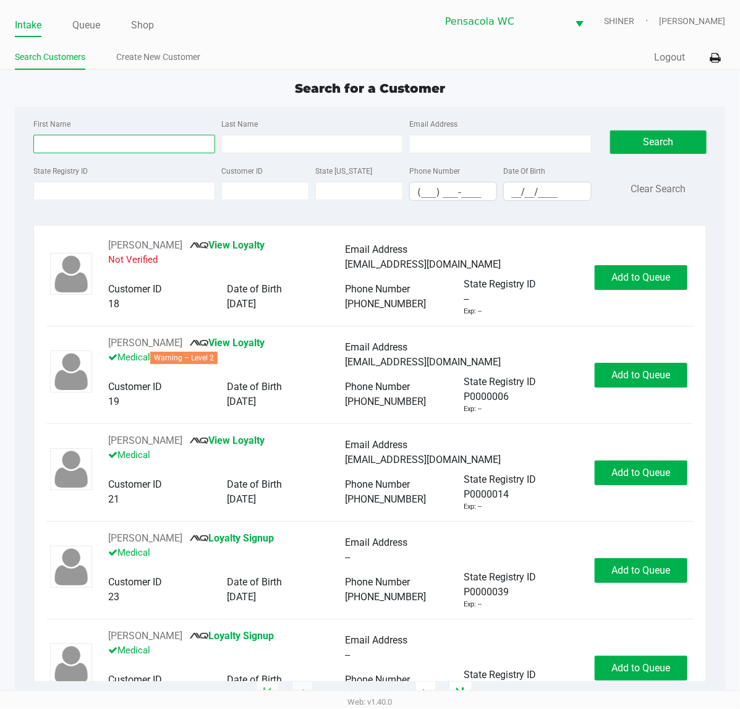
click at [53, 151] on input "First Name" at bounding box center [124, 144] width 182 height 19
type input "[PERSON_NAME]"
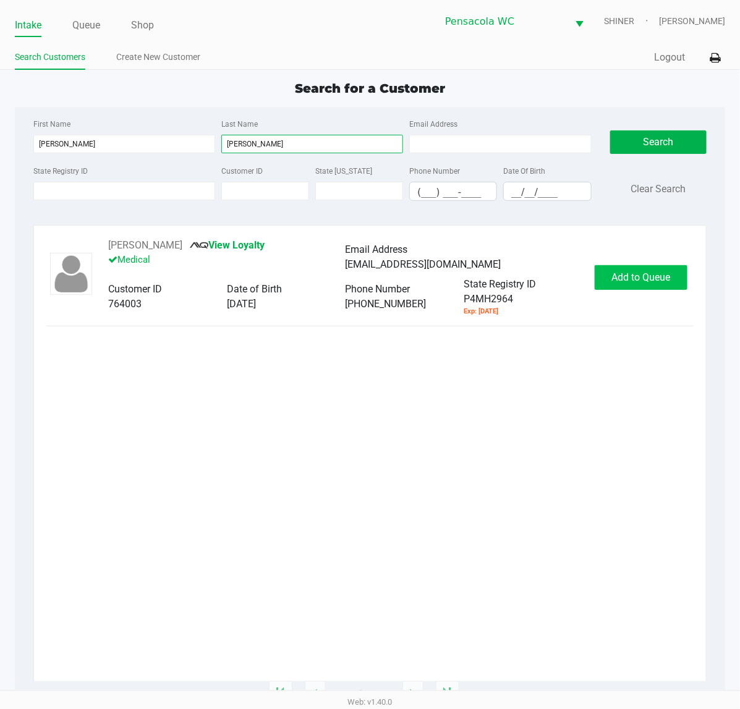
type input "[PERSON_NAME]"
click at [638, 273] on span "Add to Queue" at bounding box center [641, 277] width 59 height 12
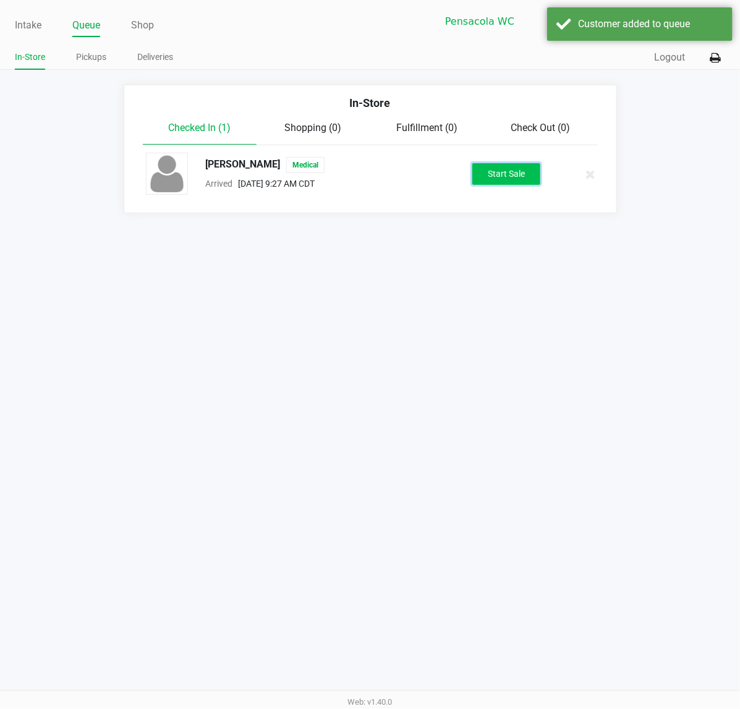
click at [532, 178] on button "Start Sale" at bounding box center [506, 174] width 68 height 22
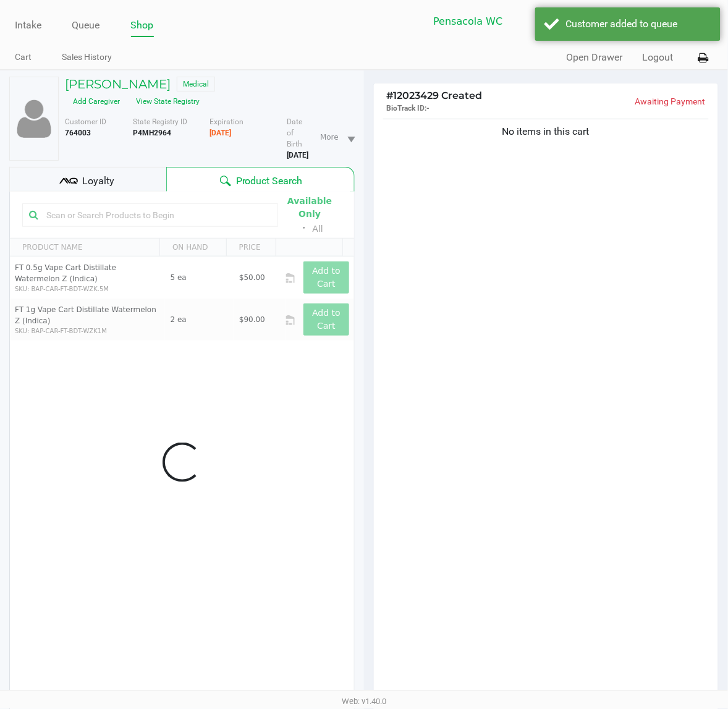
click at [109, 192] on div "Loyalty" at bounding box center [87, 179] width 157 height 25
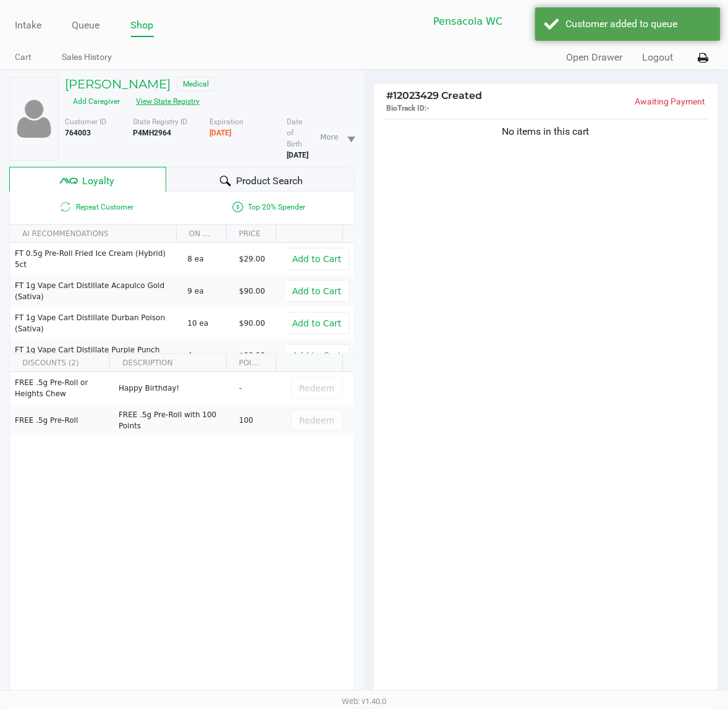
click at [153, 109] on button "View State Registry" at bounding box center [165, 101] width 72 height 20
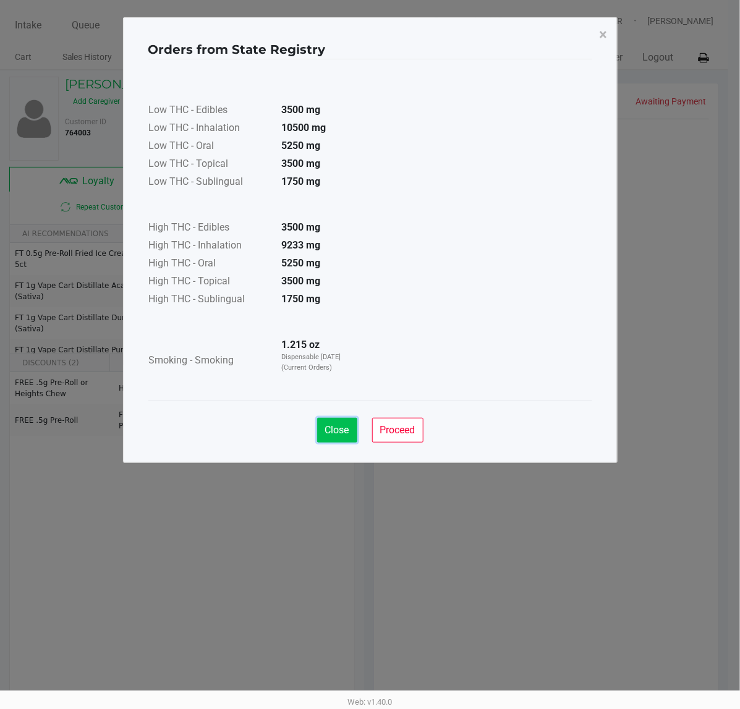
click at [343, 427] on span "Close" at bounding box center [337, 430] width 24 height 12
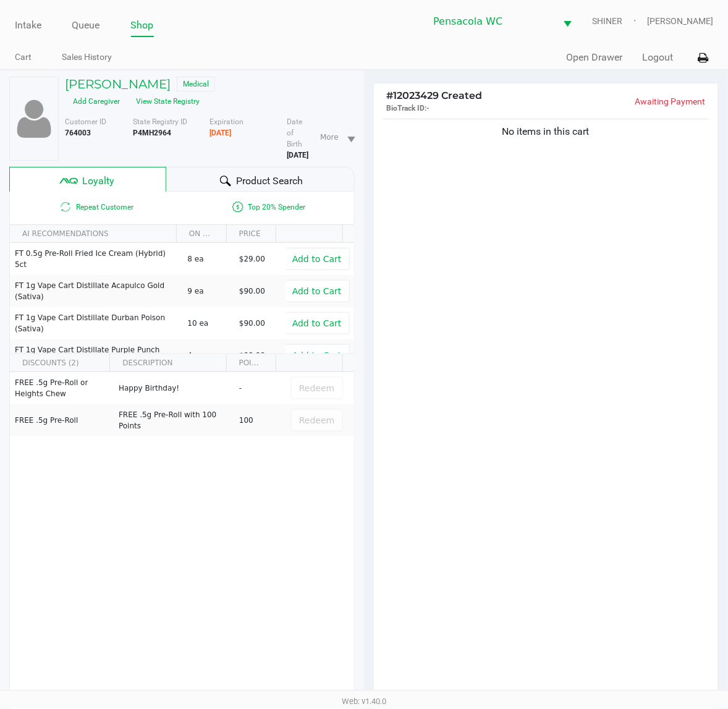
click at [289, 179] on span "Product Search" at bounding box center [269, 181] width 67 height 15
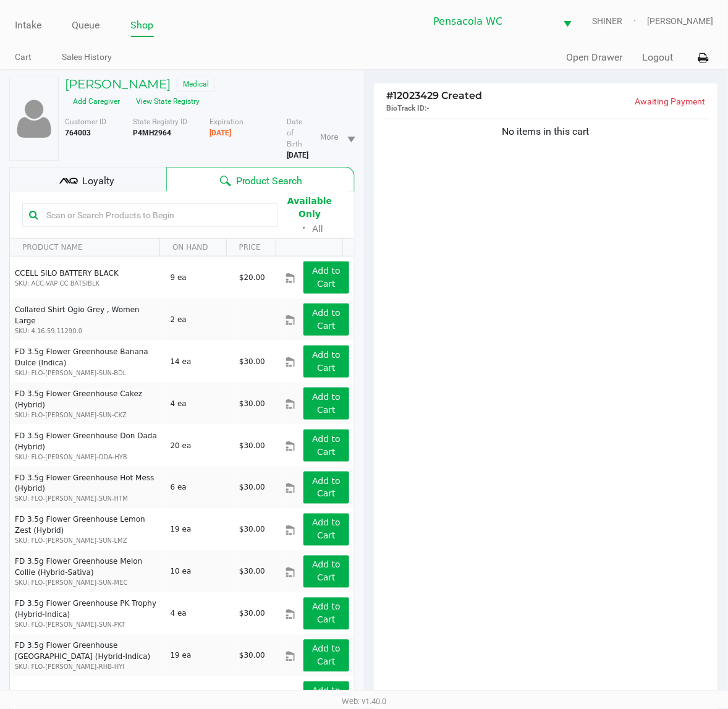
click at [146, 210] on input "text" at bounding box center [156, 215] width 230 height 19
click at [102, 187] on span "Loyalty" at bounding box center [98, 181] width 32 height 15
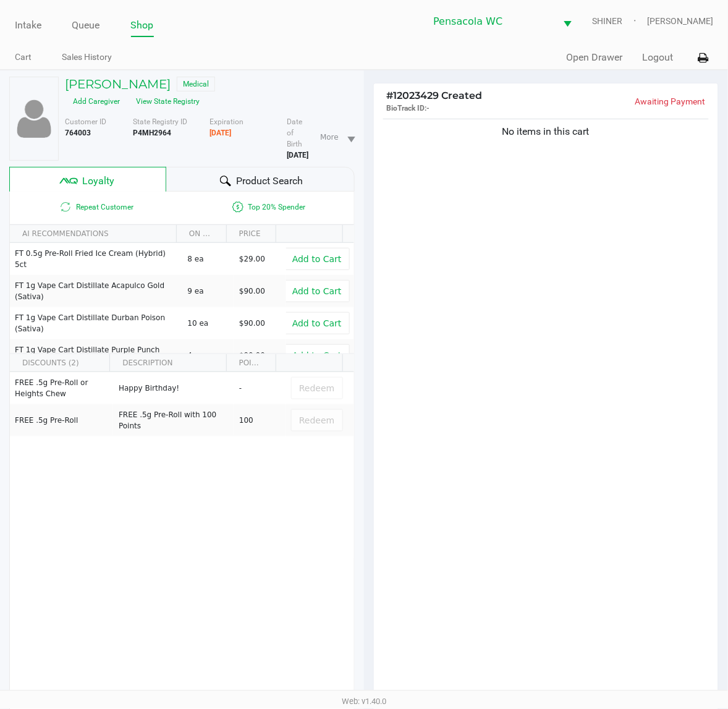
click at [301, 169] on div "Product Search" at bounding box center [260, 179] width 189 height 25
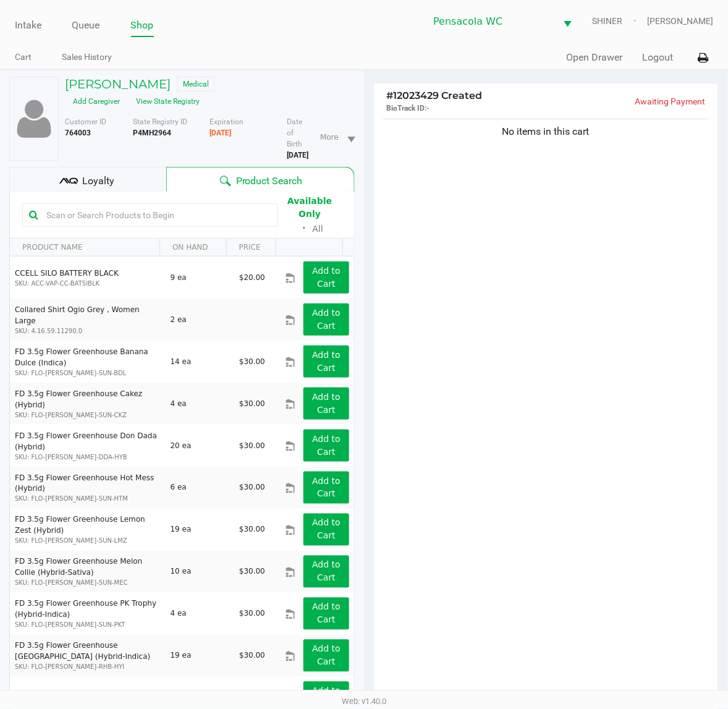
click at [166, 210] on input "text" at bounding box center [156, 215] width 230 height 19
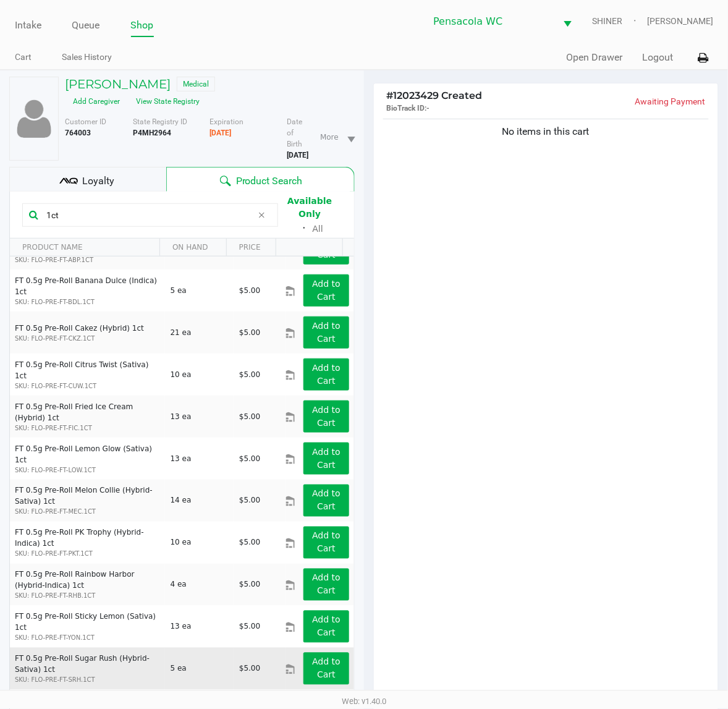
scroll to position [155, 0]
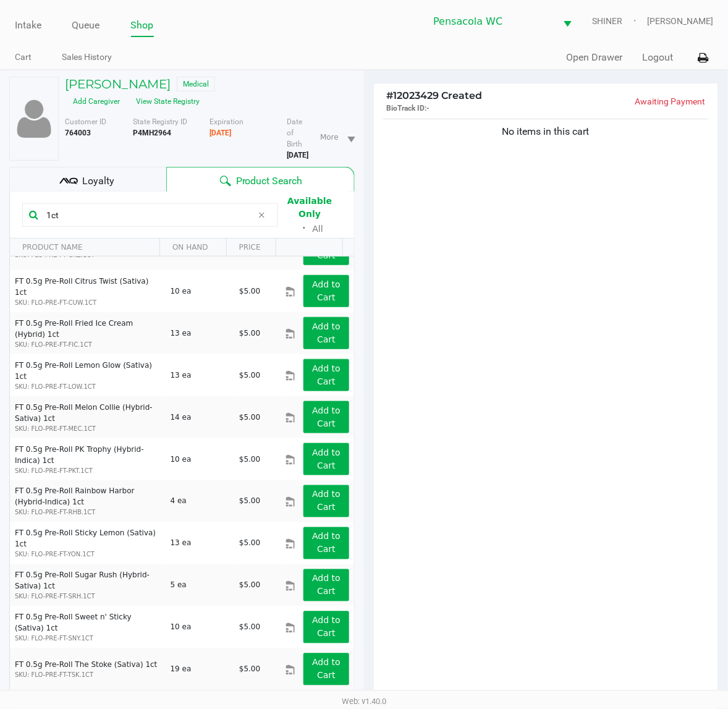
drag, startPoint x: 88, startPoint y: 220, endPoint x: 82, endPoint y: 208, distance: 13.8
click at [82, 208] on div "1ct" at bounding box center [150, 214] width 256 height 23
drag, startPoint x: 74, startPoint y: 206, endPoint x: -1, endPoint y: 224, distance: 77.5
click at [0, 224] on html "Intake Queue Shop Pensacola [PERSON_NAME] [PERSON_NAME] Cart Sales History Quic…" at bounding box center [364, 354] width 728 height 709
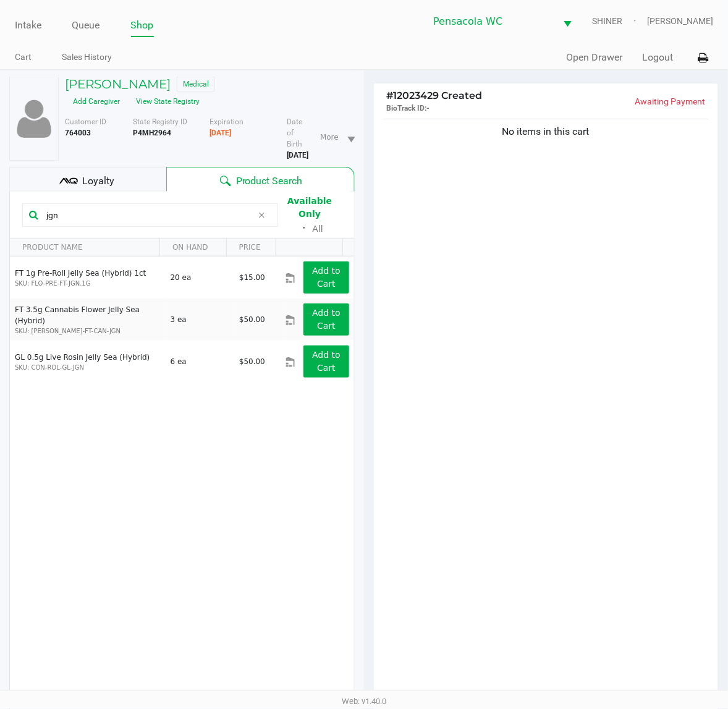
scroll to position [0, 0]
drag, startPoint x: 153, startPoint y: 208, endPoint x: -1, endPoint y: 180, distance: 156.4
click at [0, 180] on html "Intake Queue Shop Pensacola [PERSON_NAME] [PERSON_NAME] Cart Sales History Quic…" at bounding box center [364, 354] width 728 height 709
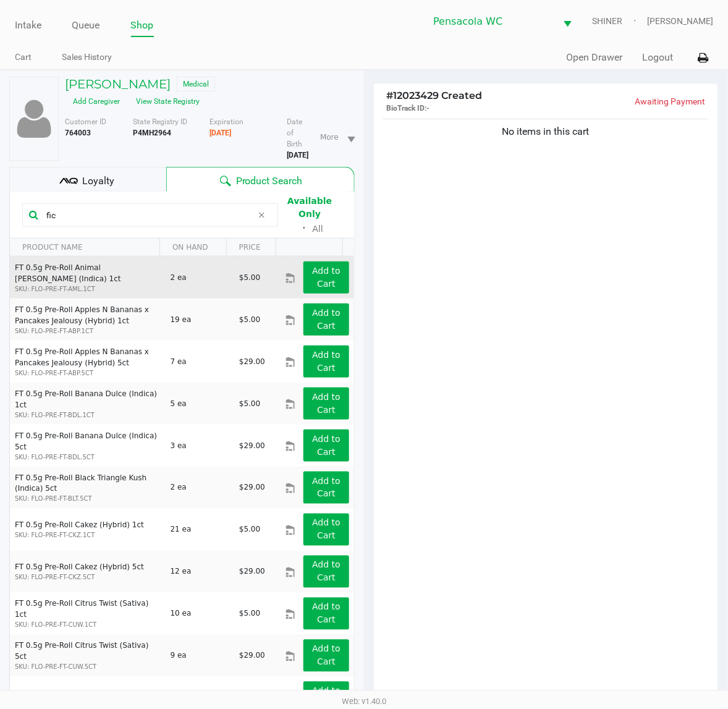
type input "fic"
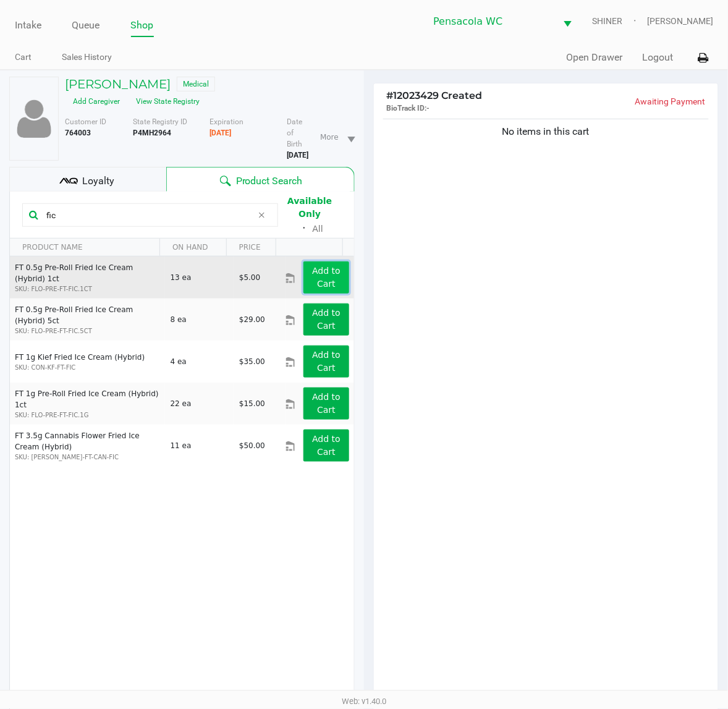
click at [320, 268] on app-button-loader "Add to Cart" at bounding box center [326, 277] width 28 height 23
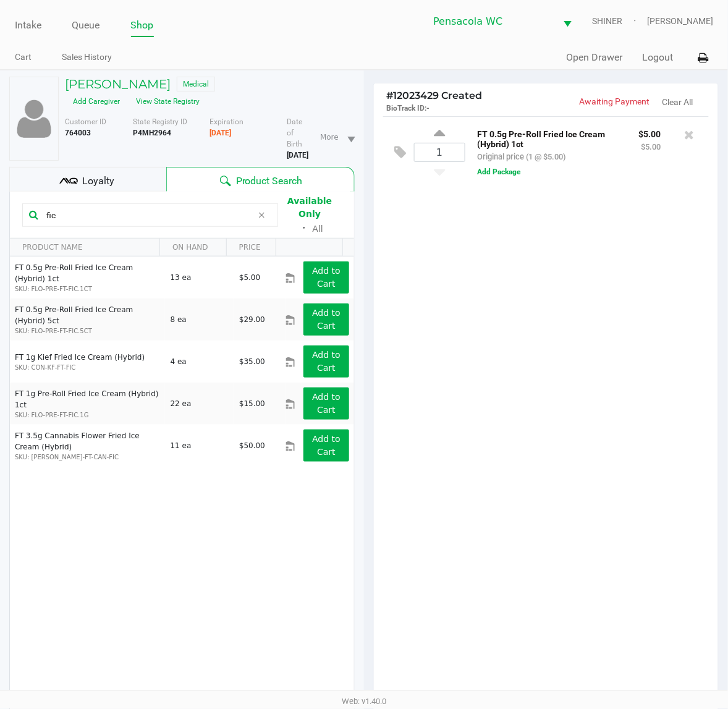
click at [264, 208] on span at bounding box center [262, 215] width 19 height 15
click at [122, 172] on div "Loyalty" at bounding box center [87, 179] width 157 height 25
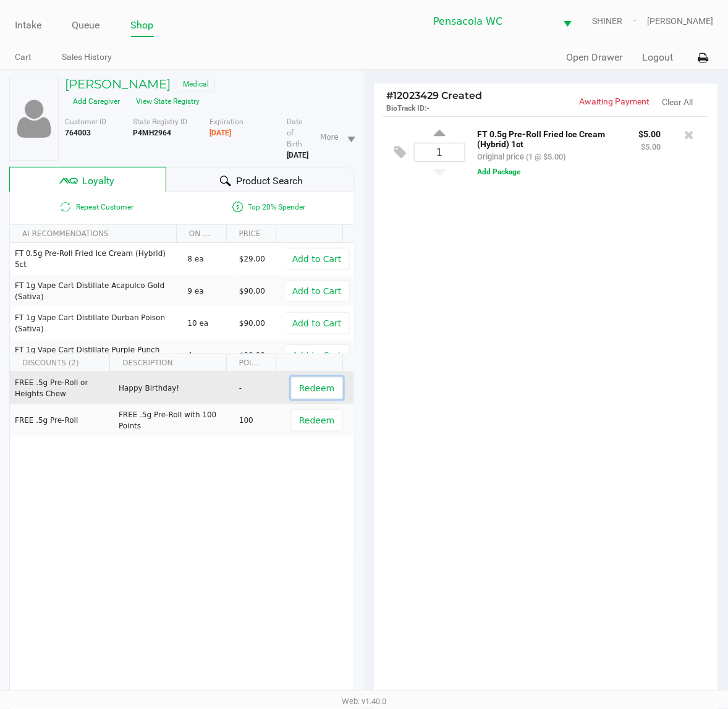
click at [299, 389] on span "Redeem" at bounding box center [316, 388] width 35 height 10
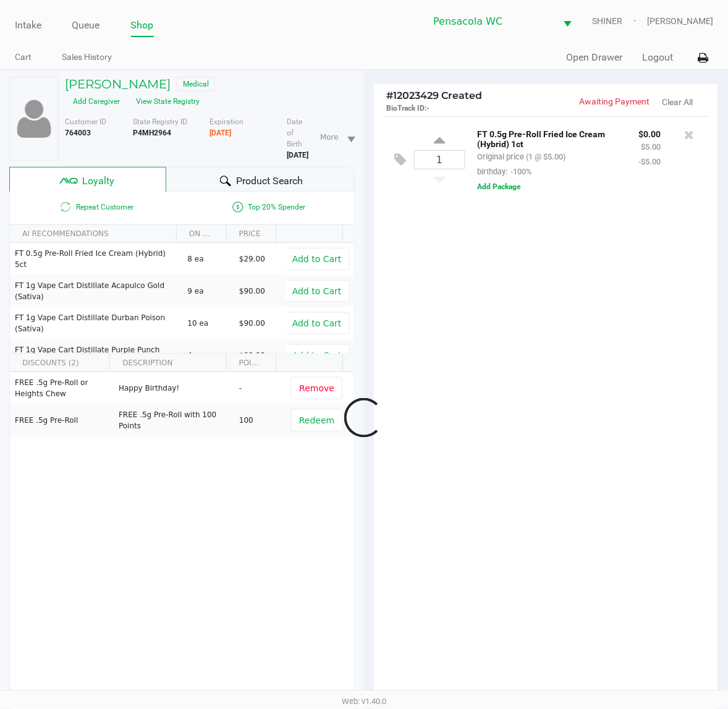
click at [255, 181] on span "Product Search" at bounding box center [269, 181] width 67 height 15
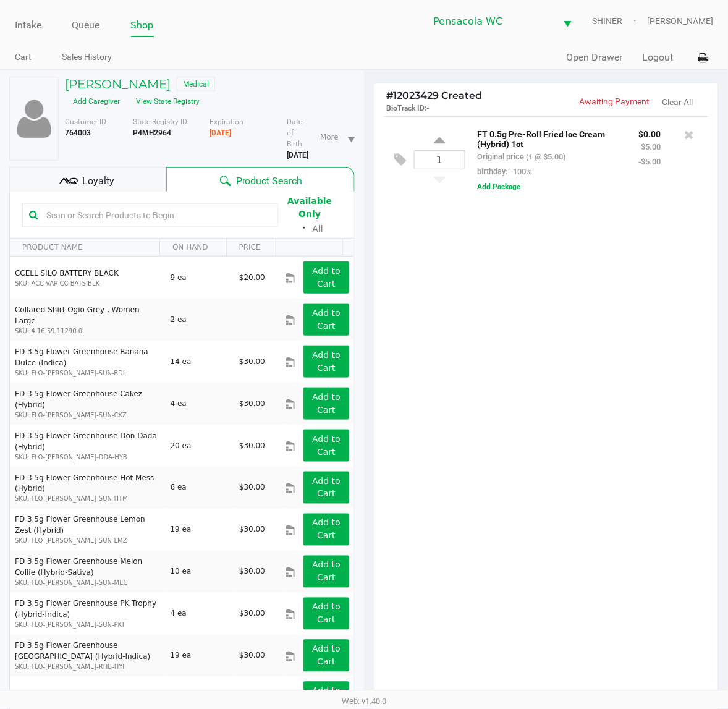
click at [569, 391] on div "1 FT 0.5g Pre-Roll Fried Ice Cream (Hybrid) 1ct Original price (1 @ $5.00) birt…" at bounding box center [546, 411] width 344 height 590
click at [630, 551] on div "1 FT 0.5g Pre-Roll Fried Ice Cream (Hybrid) 1ct Original price (1 @ $5.00) birt…" at bounding box center [546, 411] width 344 height 590
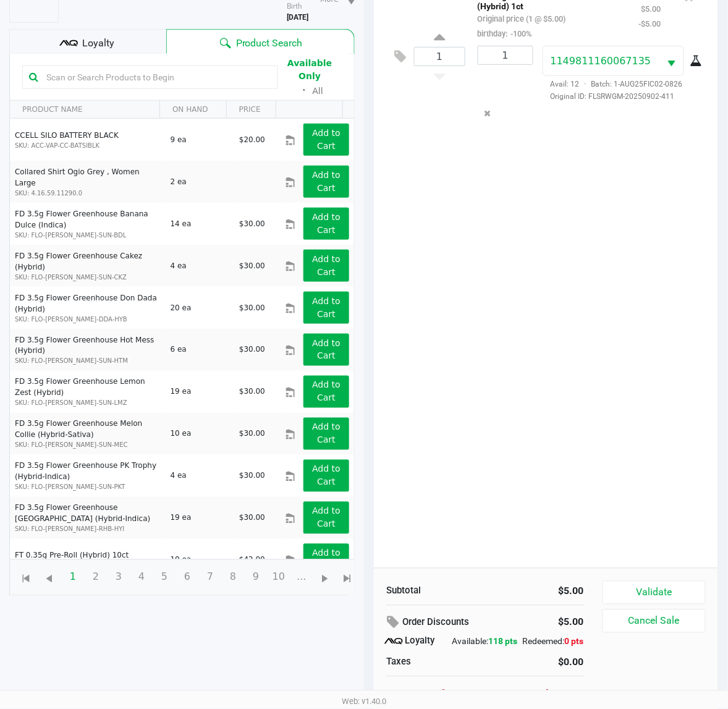
scroll to position [165, 0]
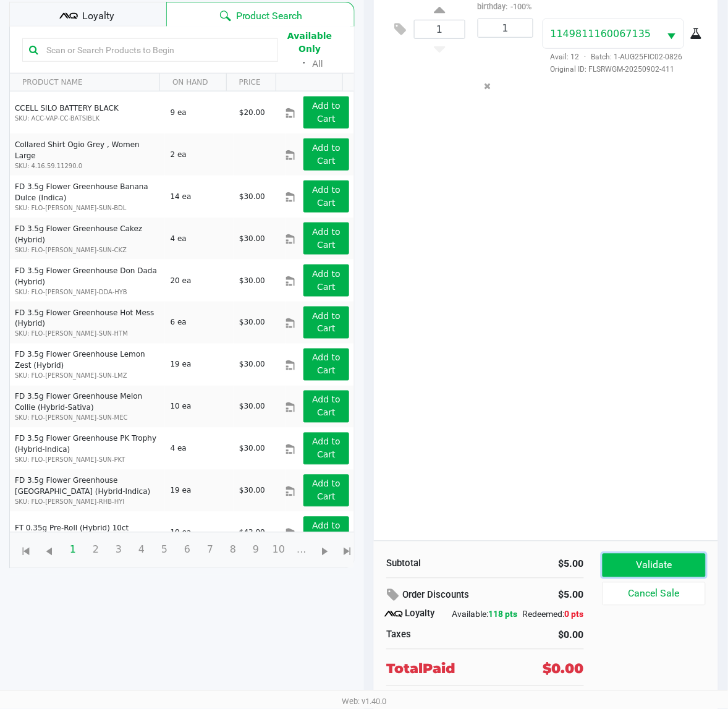
click at [684, 554] on button "Validate" at bounding box center [654, 565] width 103 height 23
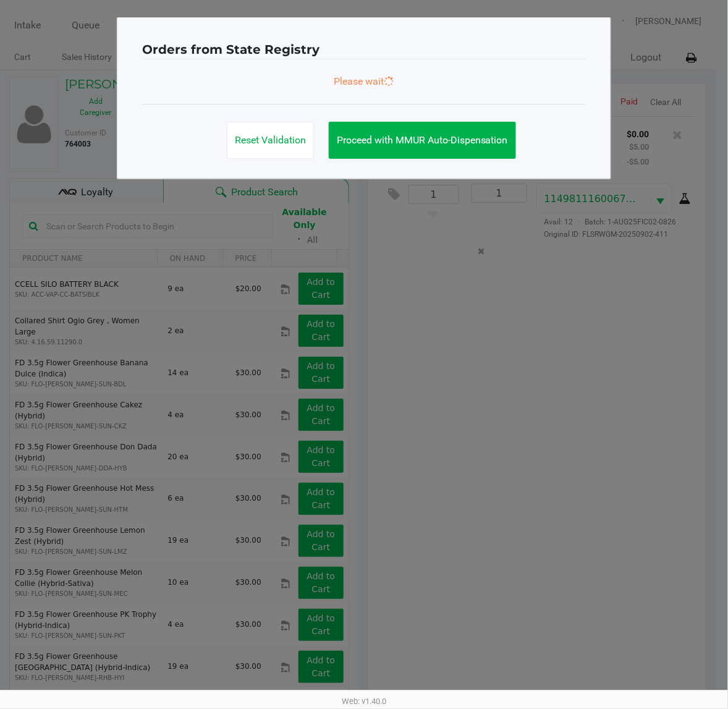
scroll to position [0, 0]
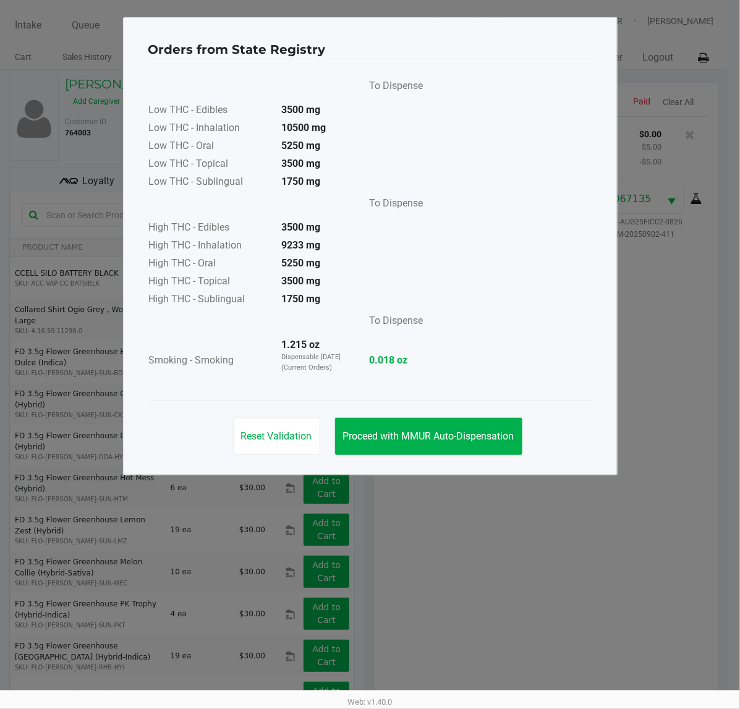
click at [449, 445] on button "Proceed with MMUR Auto-Dispensation" at bounding box center [428, 436] width 187 height 37
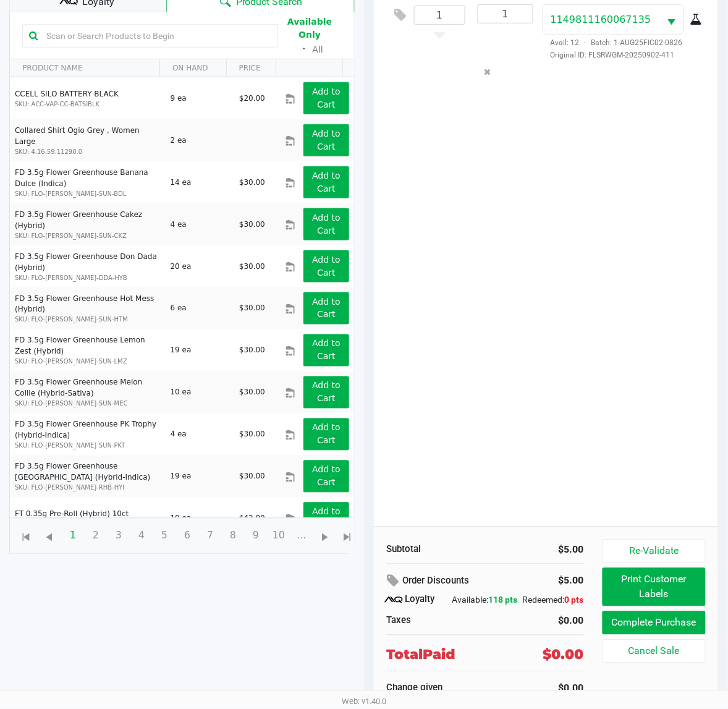
scroll to position [190, 0]
click at [666, 573] on button "Print Customer Labels" at bounding box center [654, 587] width 103 height 38
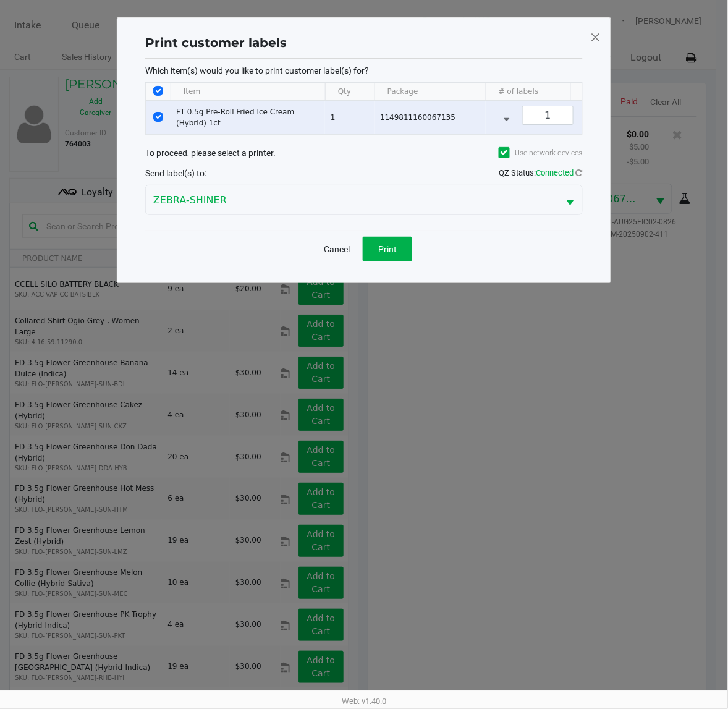
scroll to position [0, 0]
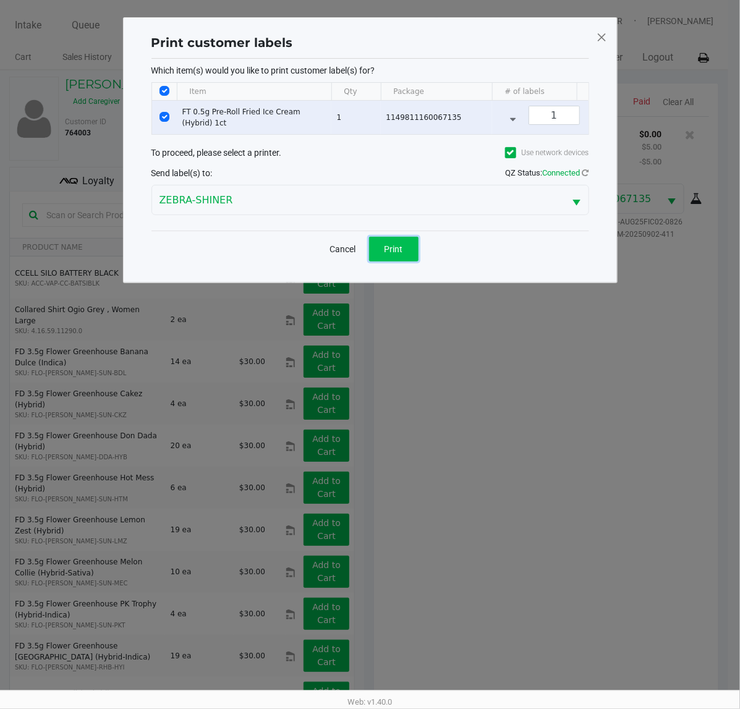
click at [389, 251] on button "Print" at bounding box center [393, 249] width 49 height 25
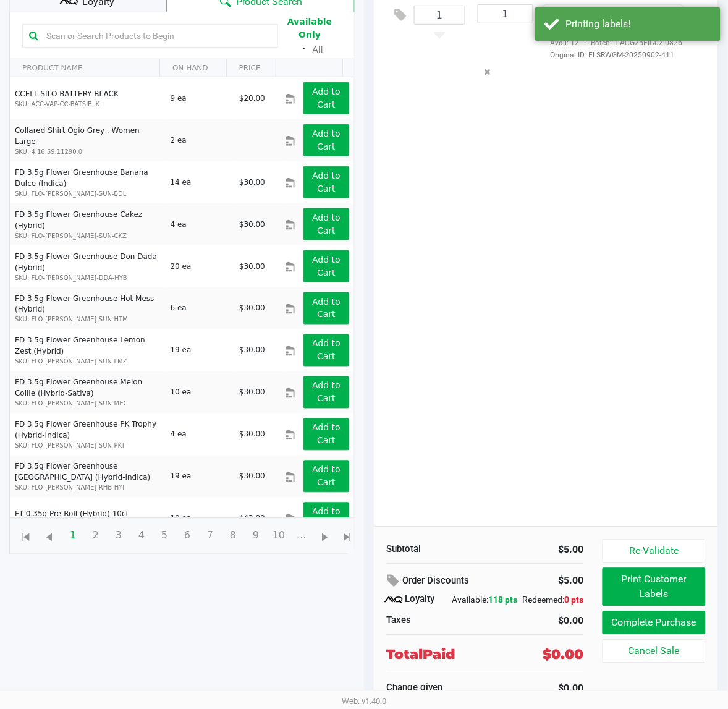
scroll to position [190, 0]
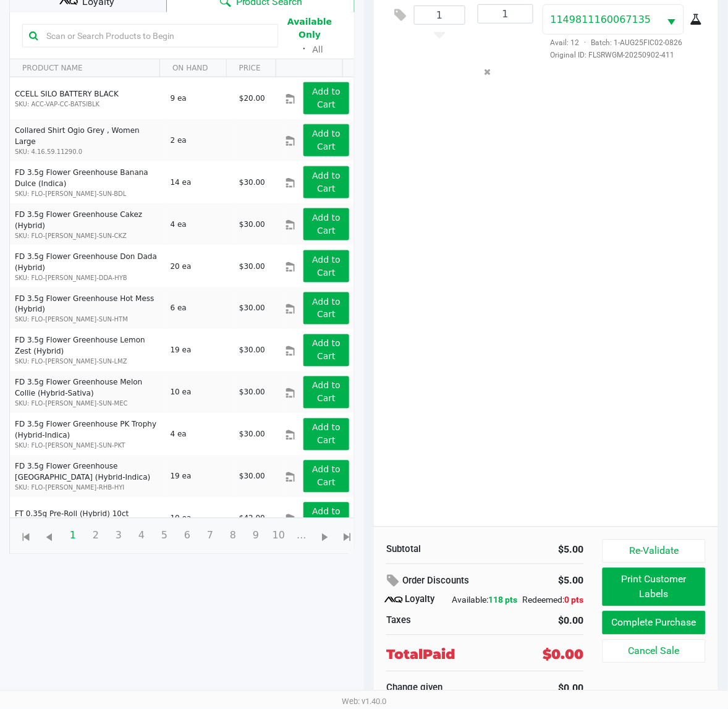
click at [683, 617] on button "Complete Purchase" at bounding box center [654, 622] width 103 height 23
click at [660, 614] on button "Complete Purchase" at bounding box center [654, 622] width 103 height 23
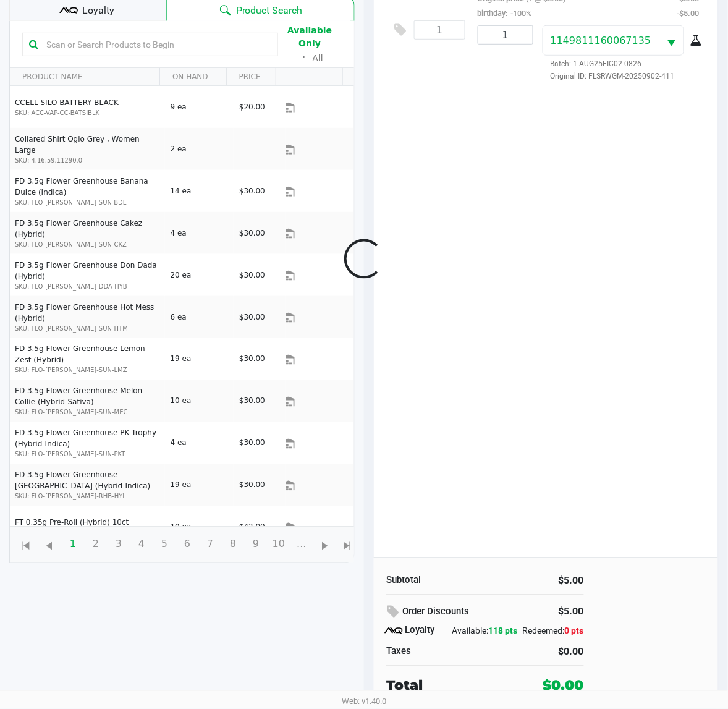
scroll to position [161, 0]
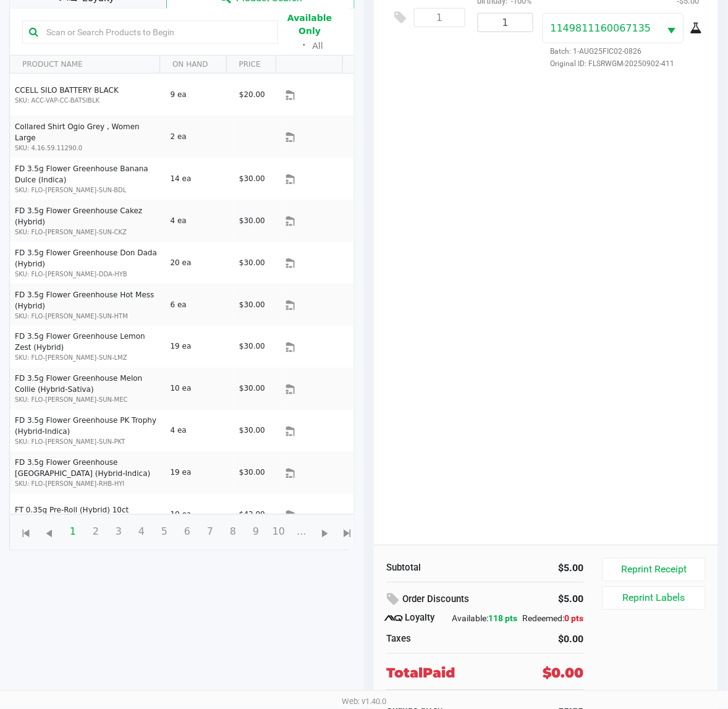
click at [619, 283] on div "1 FT 0.5g Pre-Roll Fried Ice Cream (Hybrid) 1ct Original price (1 @ $5.00) birt…" at bounding box center [546, 250] width 344 height 590
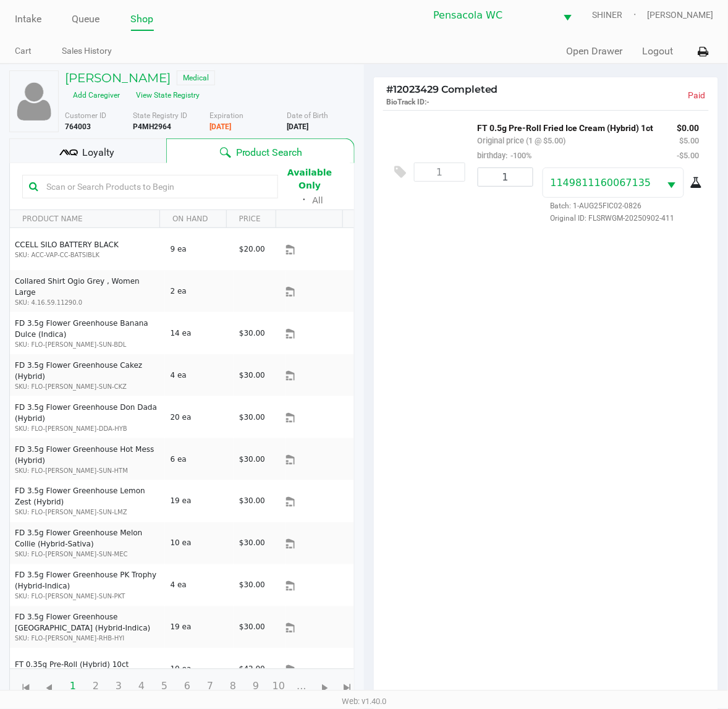
scroll to position [0, 0]
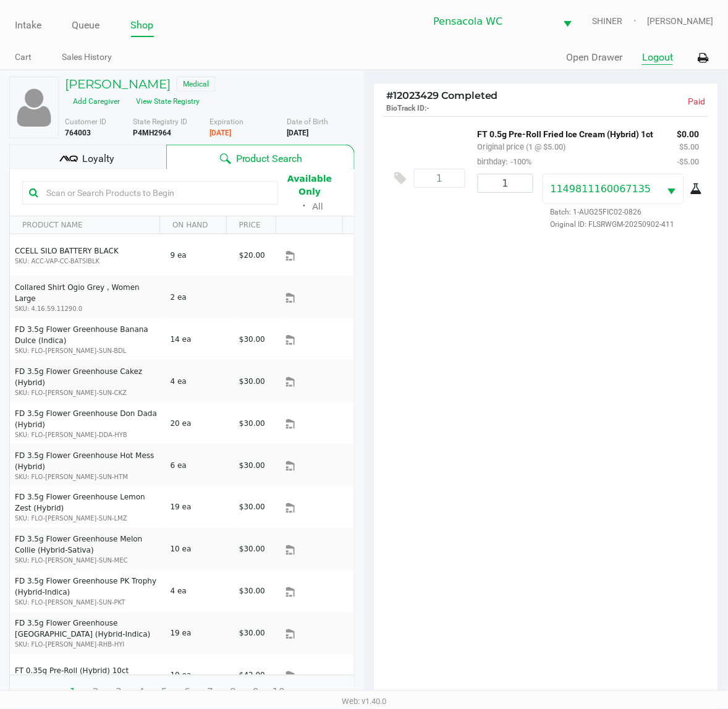
click at [666, 62] on button "Logout" at bounding box center [657, 57] width 31 height 15
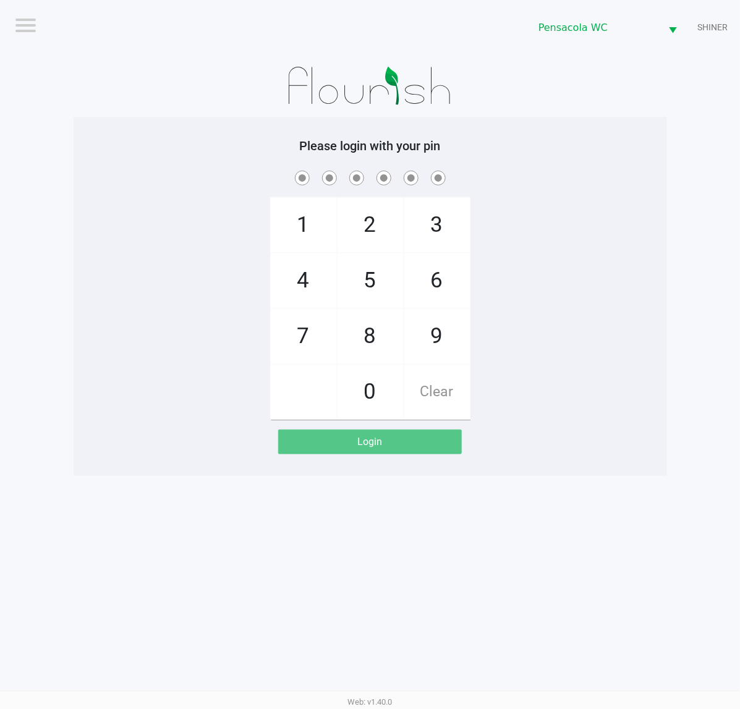
click at [28, 32] on input "checkbox" at bounding box center [24, 24] width 25 height 20
click at [620, 218] on div "1 4 7 2 5 8 0 3 6 9 Clear" at bounding box center [370, 294] width 593 height 252
checkbox input "false"
checkbox input "true"
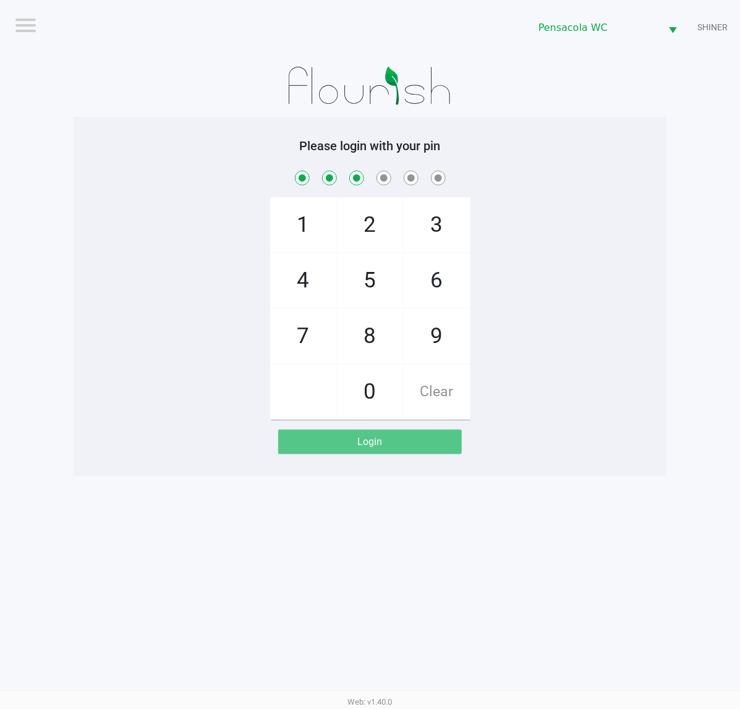
checkbox input "true"
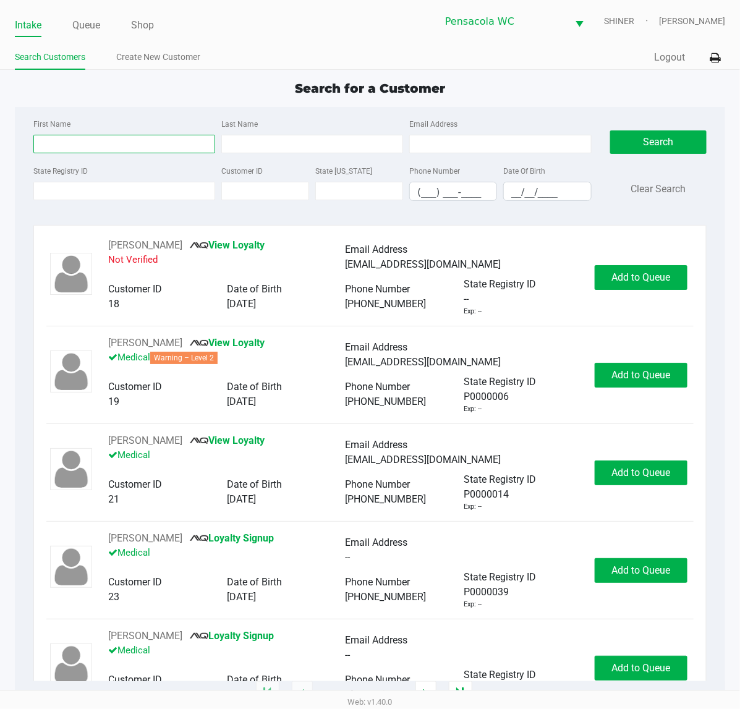
click at [99, 144] on input "First Name" at bounding box center [124, 144] width 182 height 19
type input "[PERSON_NAME]"
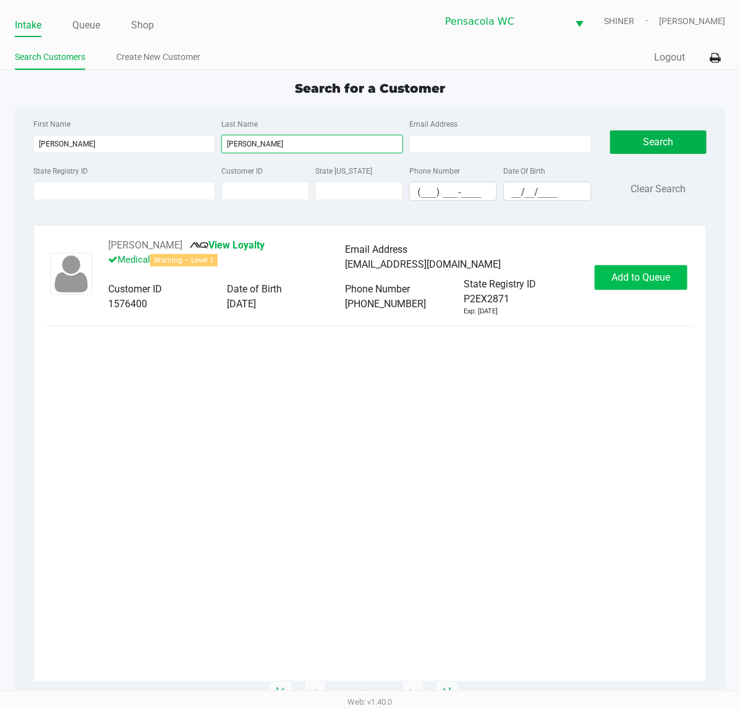
type input "[PERSON_NAME]"
click at [640, 270] on button "Add to Queue" at bounding box center [641, 277] width 93 height 25
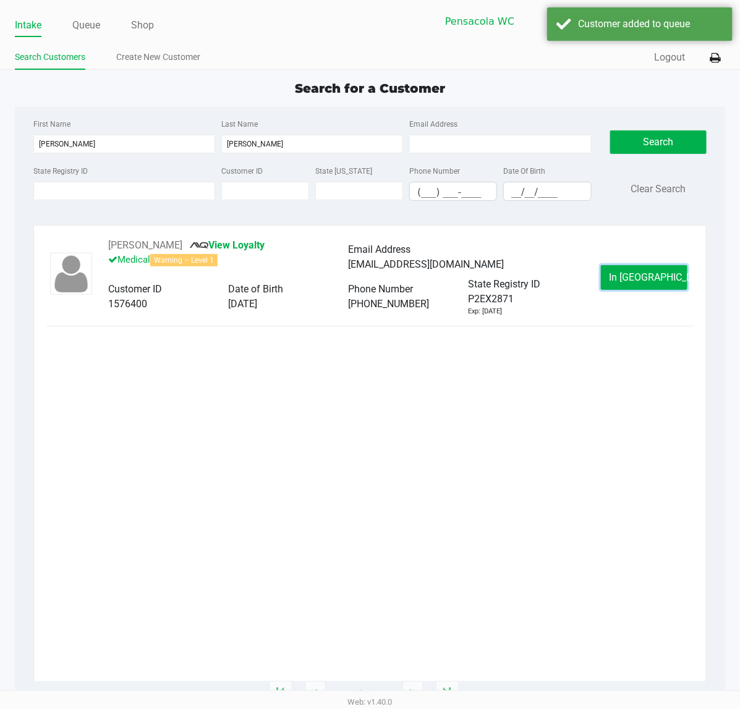
click at [639, 279] on span "In [GEOGRAPHIC_DATA]" at bounding box center [661, 277] width 104 height 12
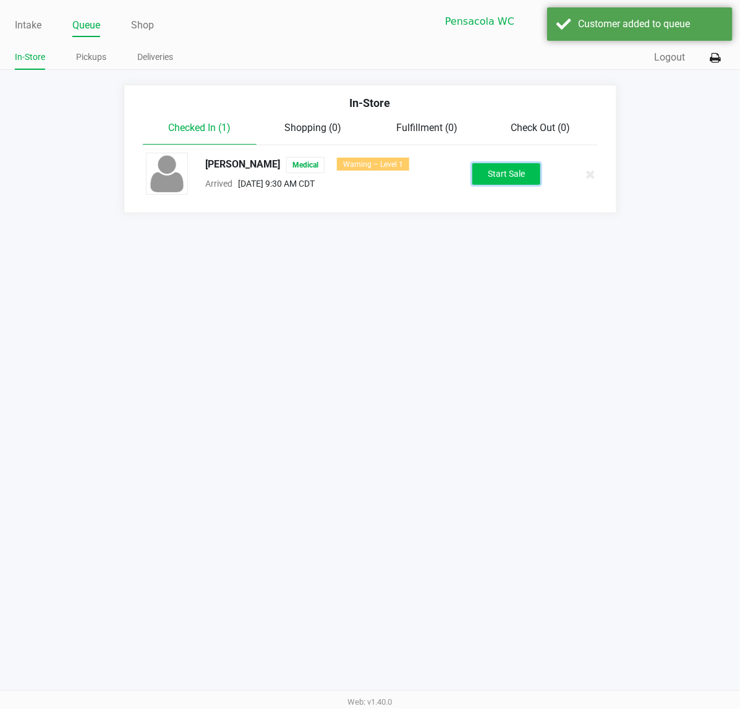
click at [527, 173] on button "Start Sale" at bounding box center [506, 174] width 68 height 22
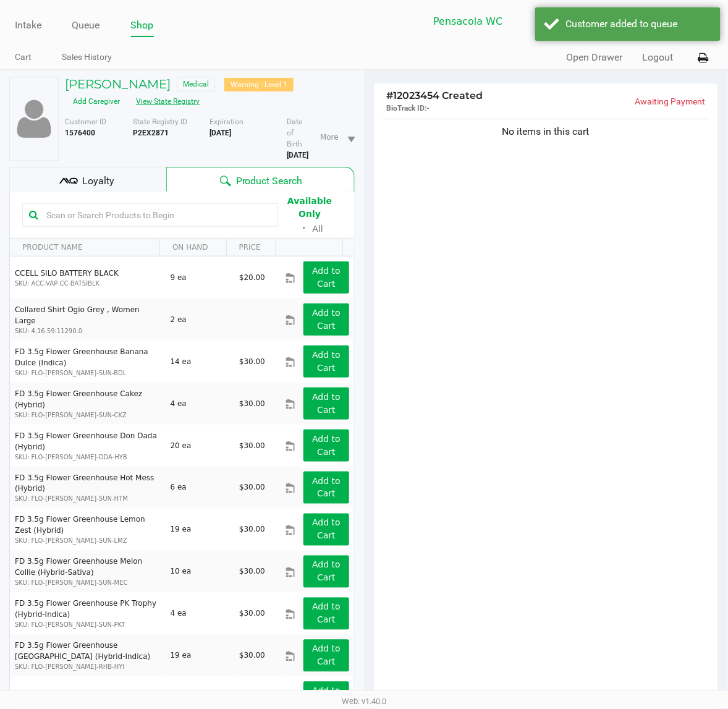
click at [187, 106] on button "View State Registry" at bounding box center [165, 101] width 72 height 20
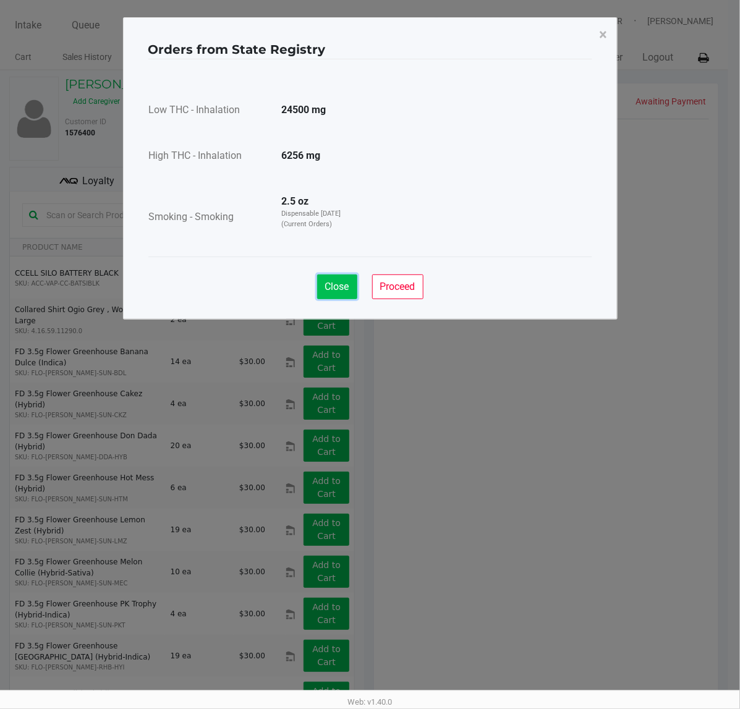
click at [341, 284] on span "Close" at bounding box center [337, 287] width 24 height 12
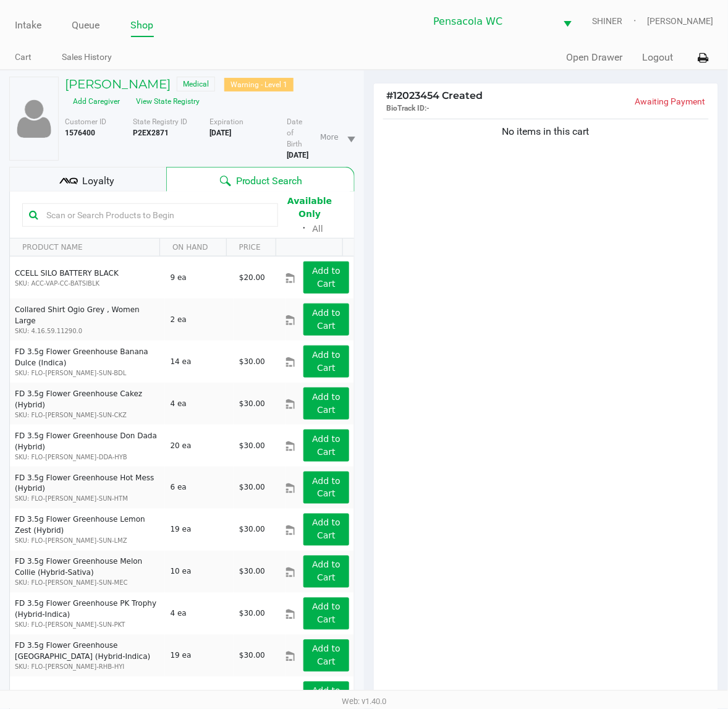
click at [218, 214] on input "text" at bounding box center [156, 215] width 230 height 19
click at [172, 94] on button "View State Registry" at bounding box center [165, 101] width 72 height 20
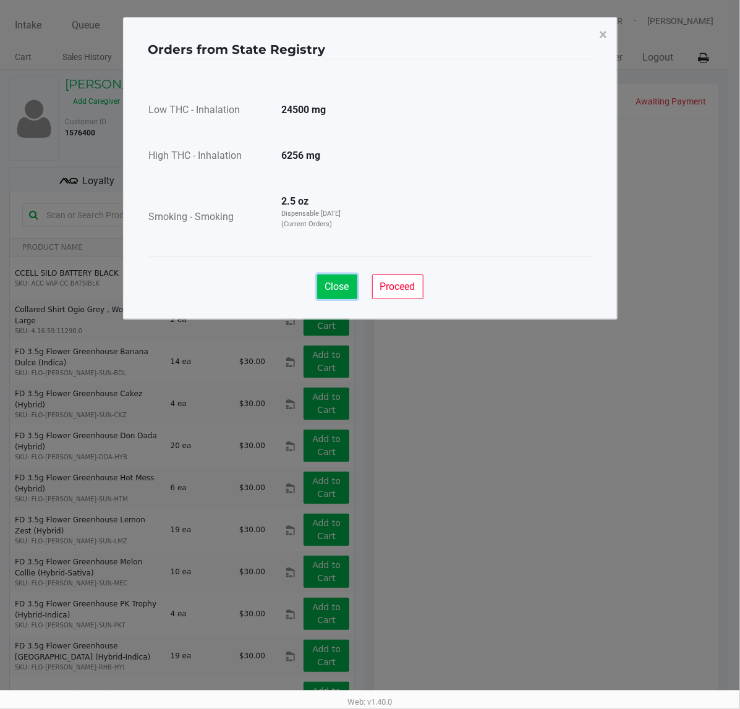
click at [342, 289] on span "Close" at bounding box center [337, 287] width 24 height 12
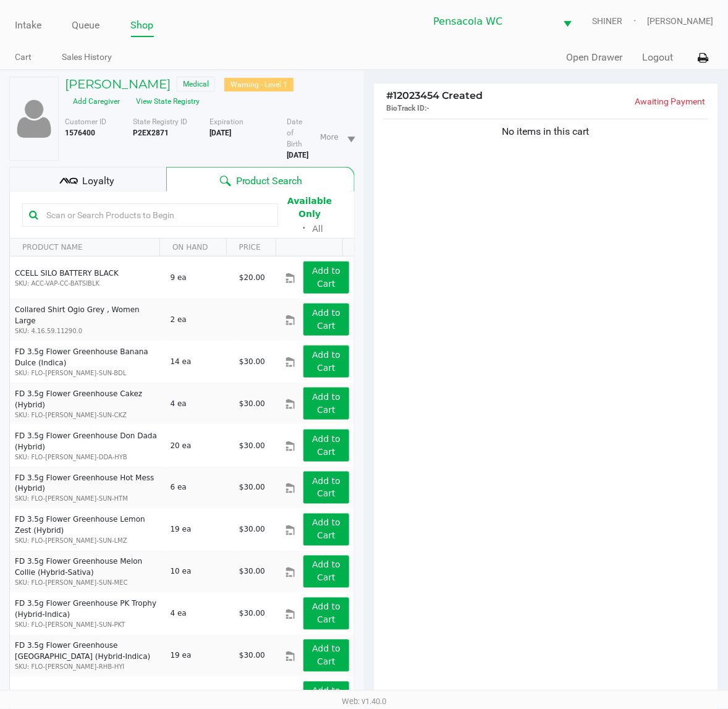
click at [187, 209] on input "text" at bounding box center [156, 215] width 230 height 19
type input "pkt"
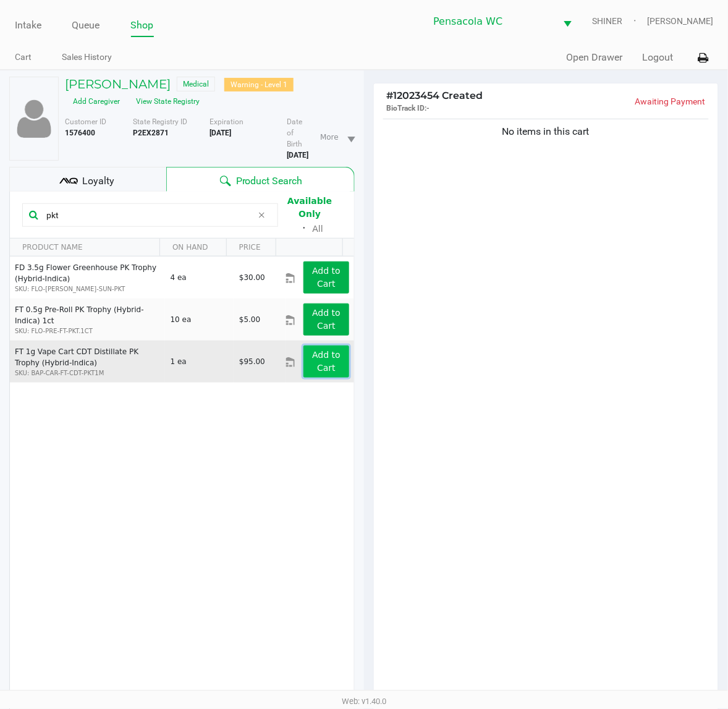
click at [312, 350] on app-button-loader "Add to Cart" at bounding box center [326, 361] width 28 height 23
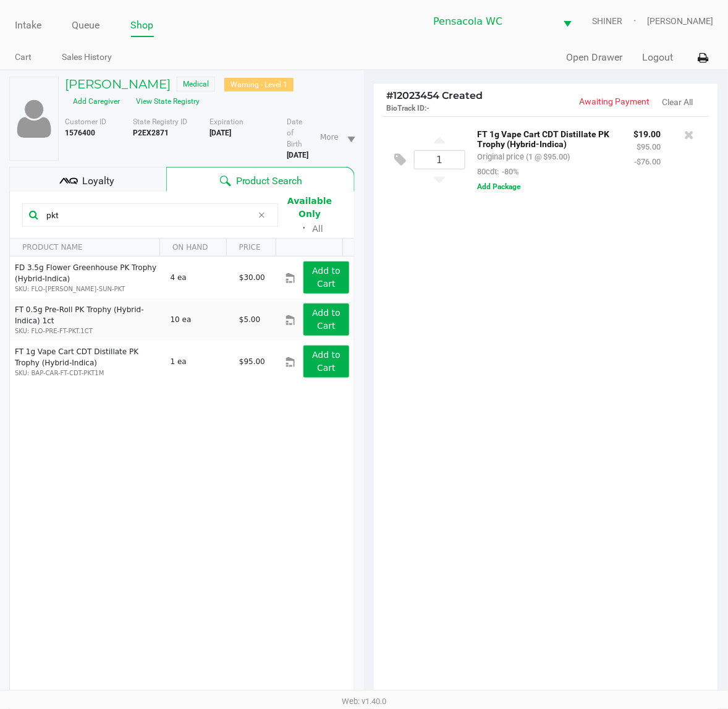
click at [202, 208] on input "pkt" at bounding box center [146, 215] width 211 height 19
drag, startPoint x: 260, startPoint y: 211, endPoint x: 245, endPoint y: 211, distance: 15.5
click at [258, 212] on icon at bounding box center [261, 215] width 7 height 10
click at [224, 206] on input "text" at bounding box center [156, 215] width 230 height 19
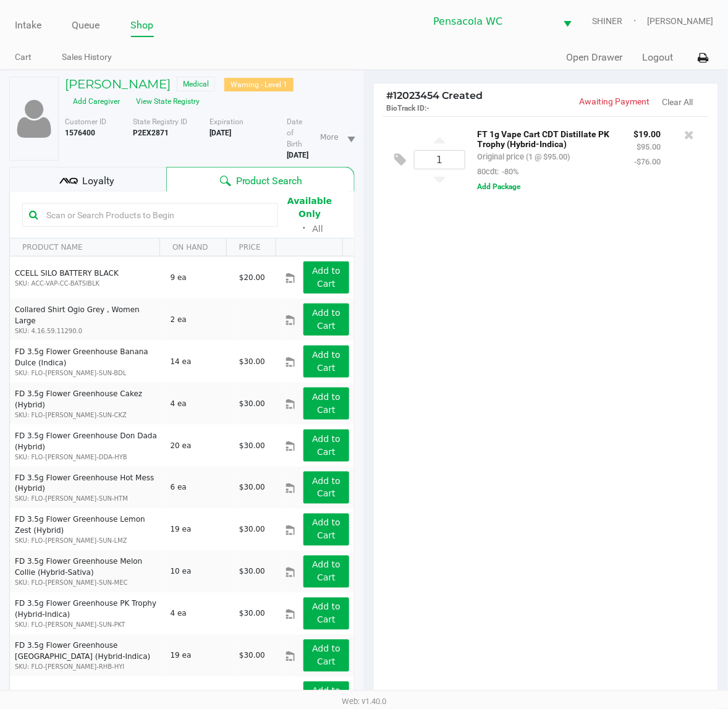
click at [163, 214] on input "text" at bounding box center [156, 215] width 230 height 19
type input "tampico"
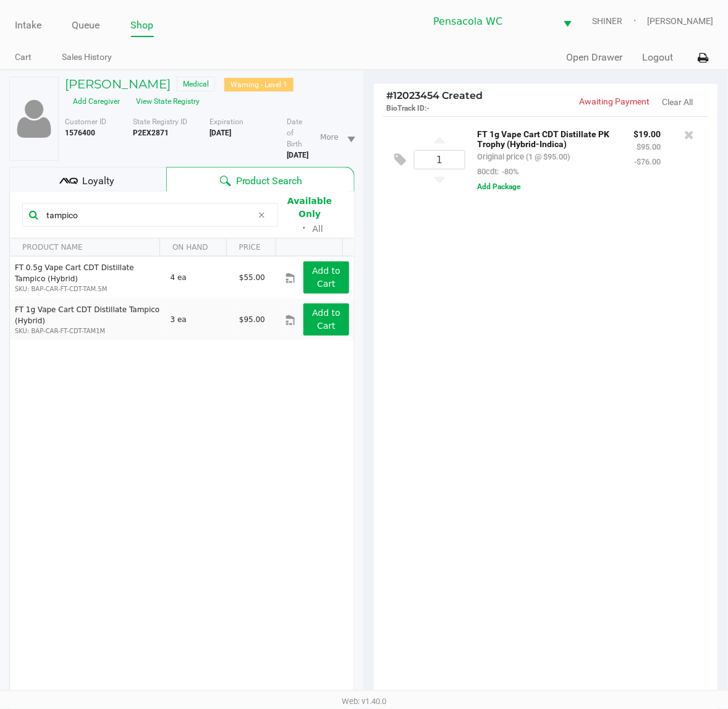
click at [125, 206] on input "tampico" at bounding box center [146, 215] width 211 height 19
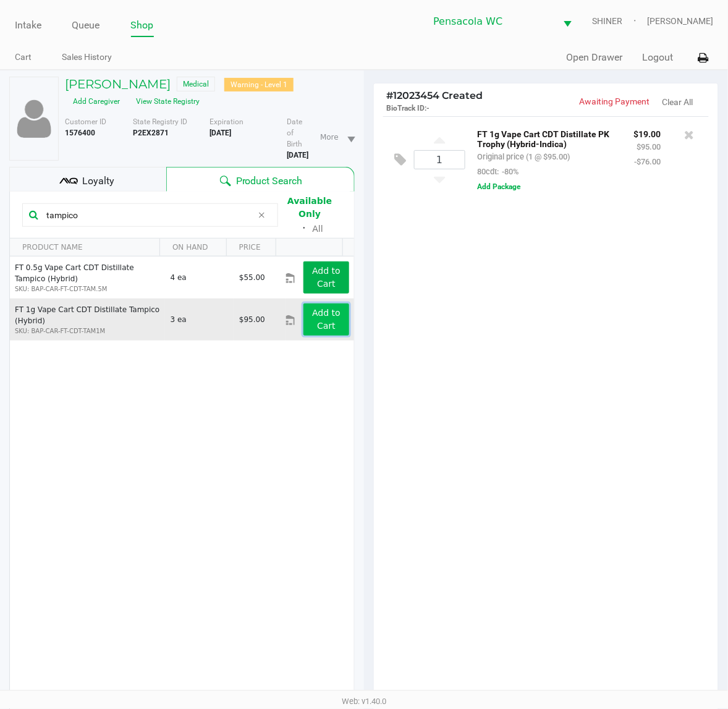
click at [315, 308] on app-button-loader "Add to Cart" at bounding box center [326, 319] width 28 height 23
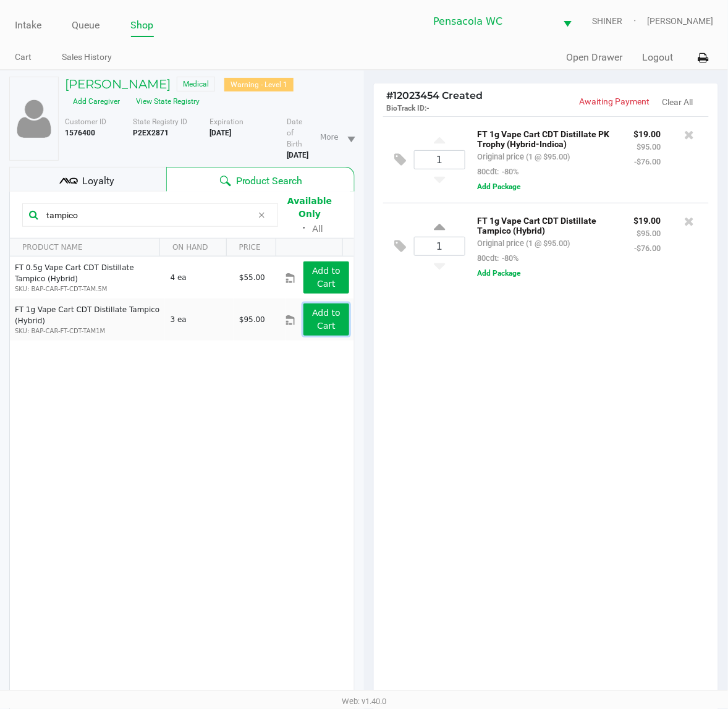
click at [313, 308] on app-button-loader "Add to Cart" at bounding box center [326, 319] width 28 height 23
click at [473, 382] on div "1 FT 1g Vape Cart CDT Distillate PK Trophy (Hybrid-Indica) Original price (1 @ …" at bounding box center [546, 411] width 344 height 590
click at [151, 185] on div "Loyalty" at bounding box center [87, 179] width 157 height 25
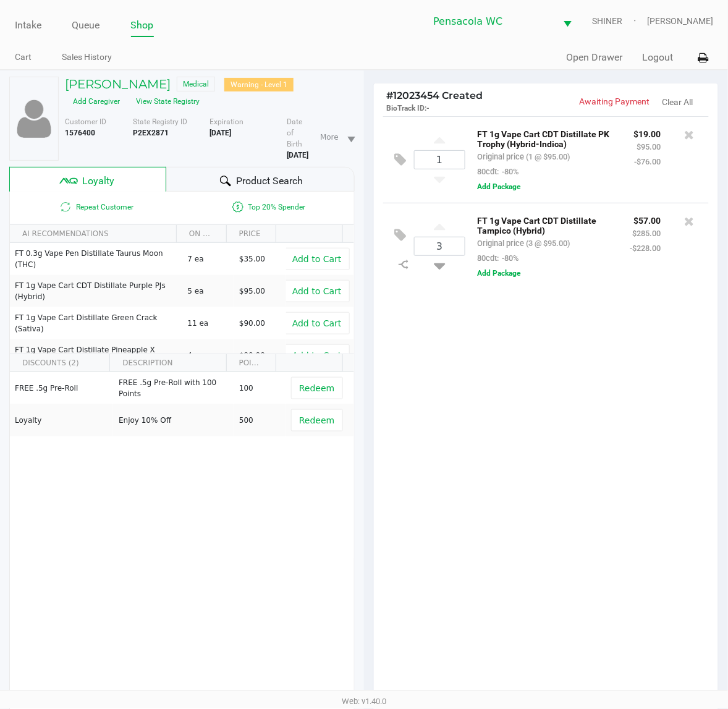
click at [197, 184] on div "Product Search" at bounding box center [260, 179] width 189 height 25
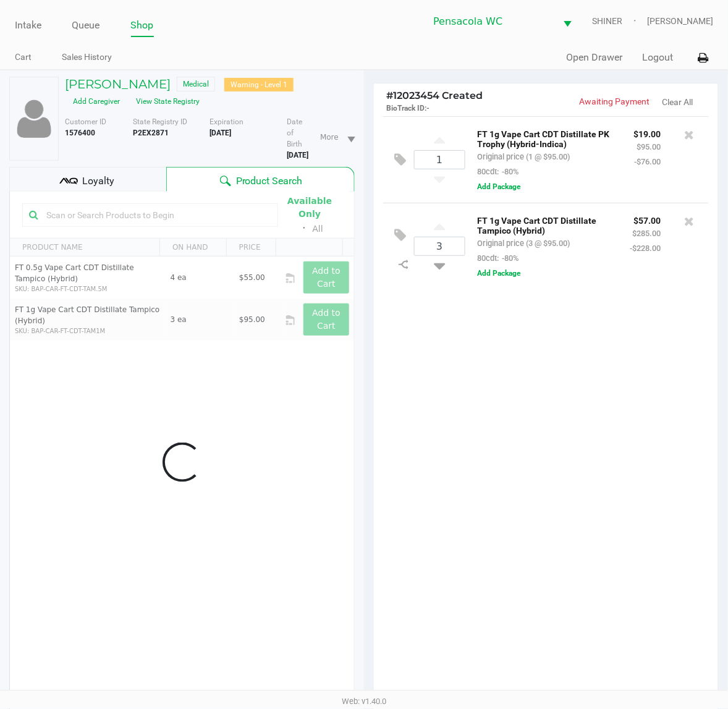
click at [443, 399] on div "1 FT 1g Vape Cart CDT Distillate PK Trophy (Hybrid-Indica) Original price (1 @ …" at bounding box center [546, 411] width 344 height 590
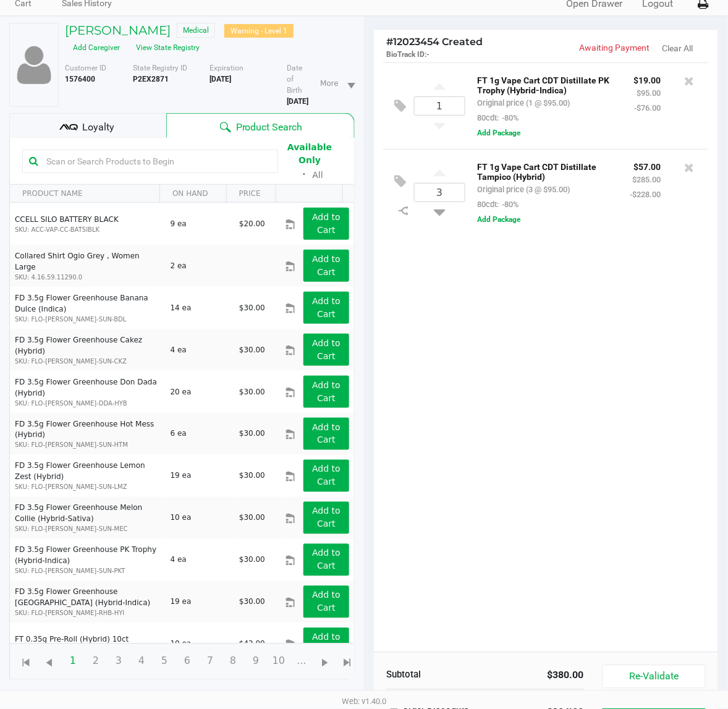
scroll to position [54, 0]
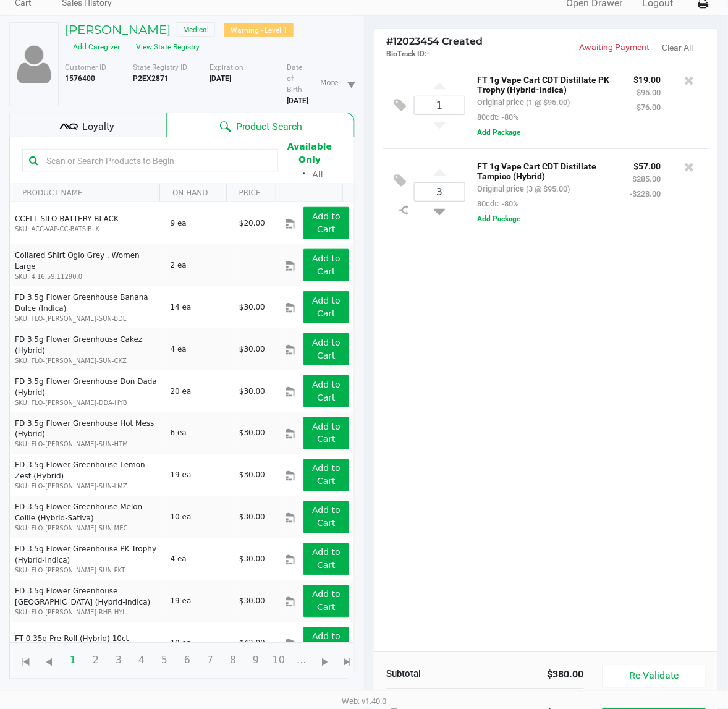
click at [592, 523] on div "1 FT 1g Vape Cart CDT Distillate PK Trophy (Hybrid-Indica) Original price (1 @ …" at bounding box center [546, 357] width 344 height 590
click at [592, 480] on div "1 FT 1g Vape Cart CDT Distillate PK Trophy (Hybrid-Indica) Original price (1 @ …" at bounding box center [546, 357] width 344 height 590
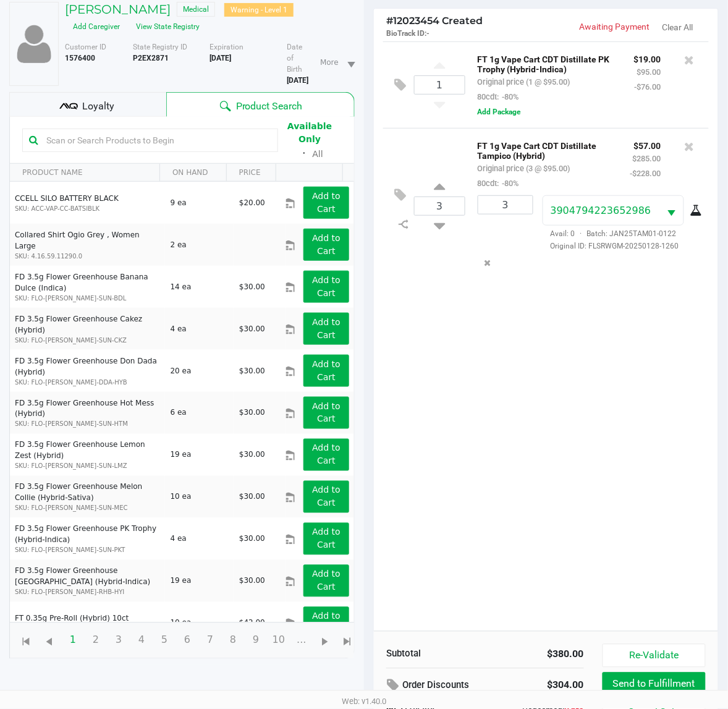
scroll to position [74, 0]
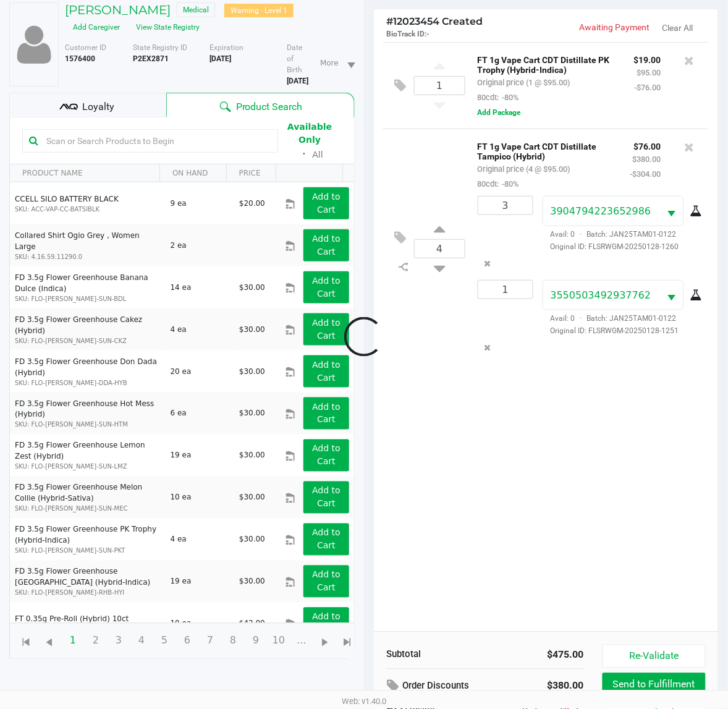
click at [635, 467] on div at bounding box center [364, 336] width 728 height 559
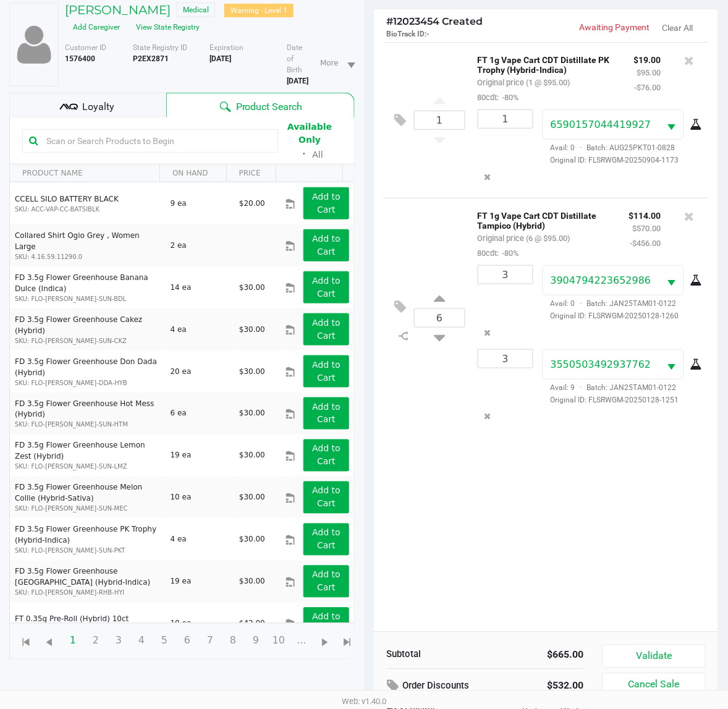
click at [502, 471] on div "1 FT 1g Vape Cart CDT Distillate PK Trophy (Hybrid-Indica) Original price (1 @ …" at bounding box center [546, 337] width 344 height 590
click at [619, 651] on button "Validate" at bounding box center [654, 656] width 103 height 23
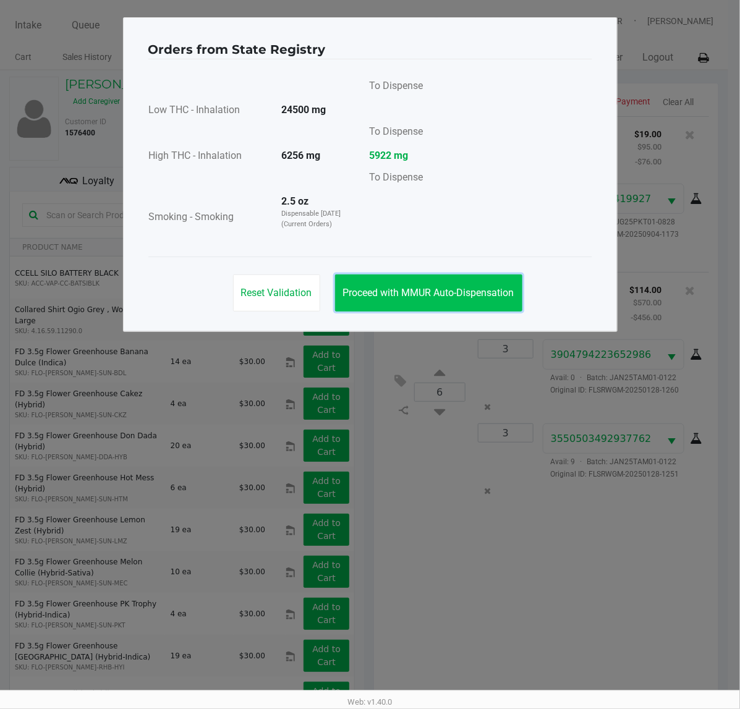
click at [412, 302] on button "Proceed with MMUR Auto-Dispensation" at bounding box center [428, 292] width 187 height 37
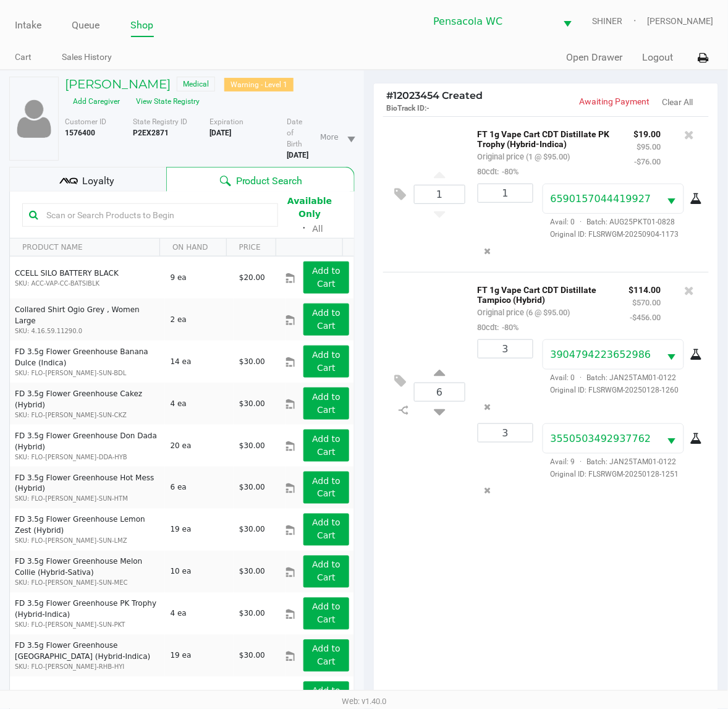
click at [146, 180] on div "Loyalty" at bounding box center [87, 179] width 157 height 25
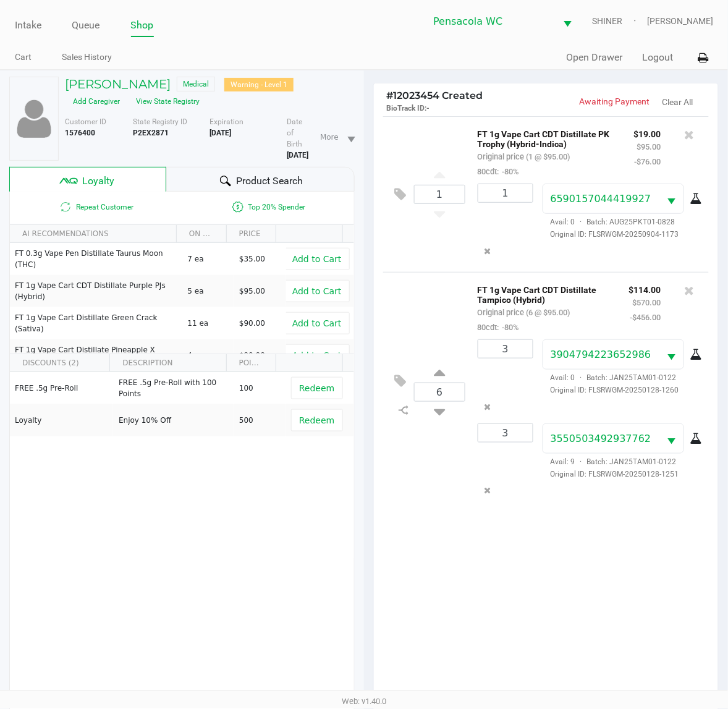
click at [195, 177] on div "Product Search" at bounding box center [260, 179] width 189 height 25
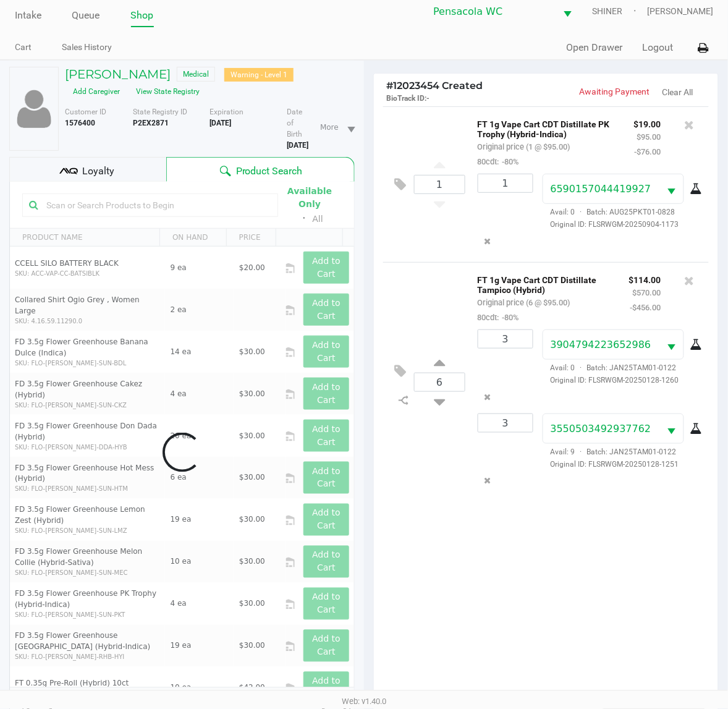
scroll to position [155, 0]
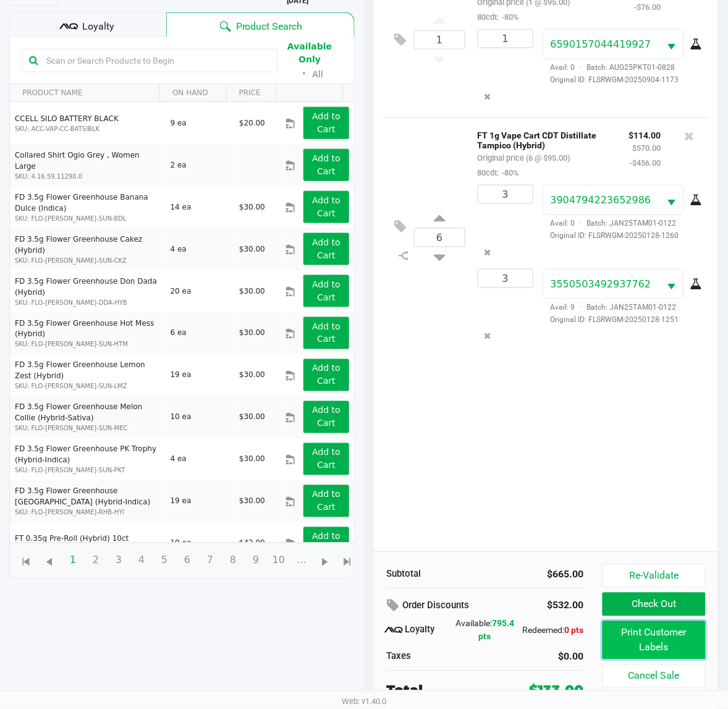
click at [660, 624] on button "Print Customer Labels" at bounding box center [654, 640] width 103 height 38
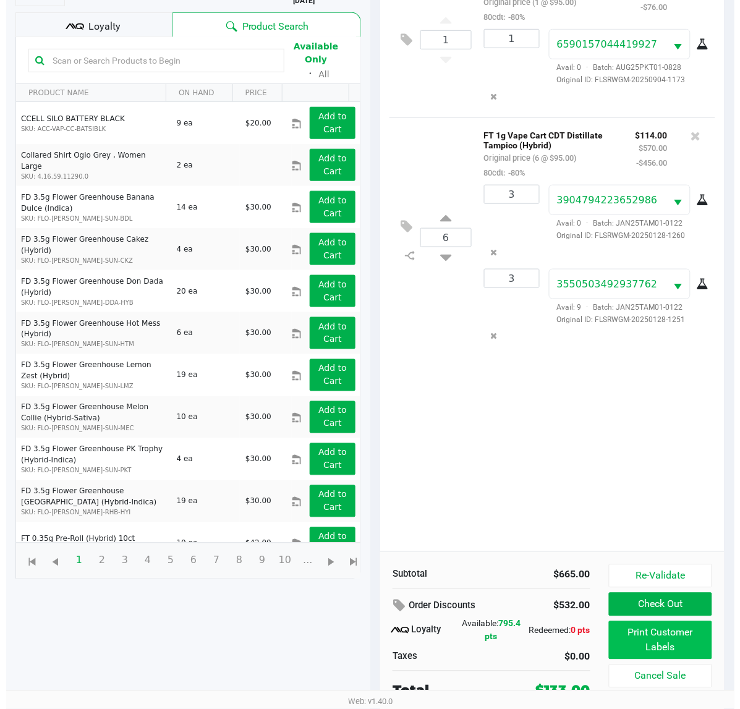
scroll to position [0, 0]
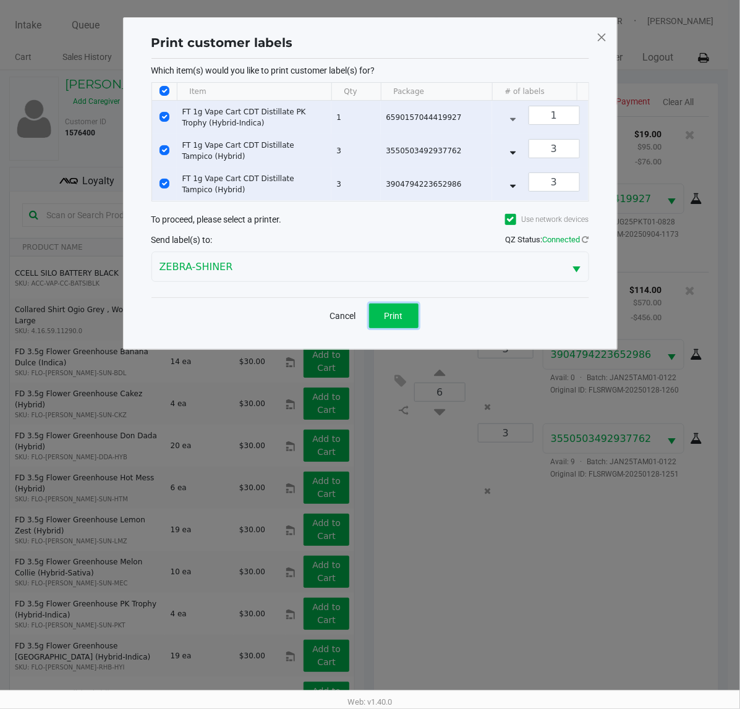
click at [405, 328] on button "Print" at bounding box center [393, 315] width 49 height 25
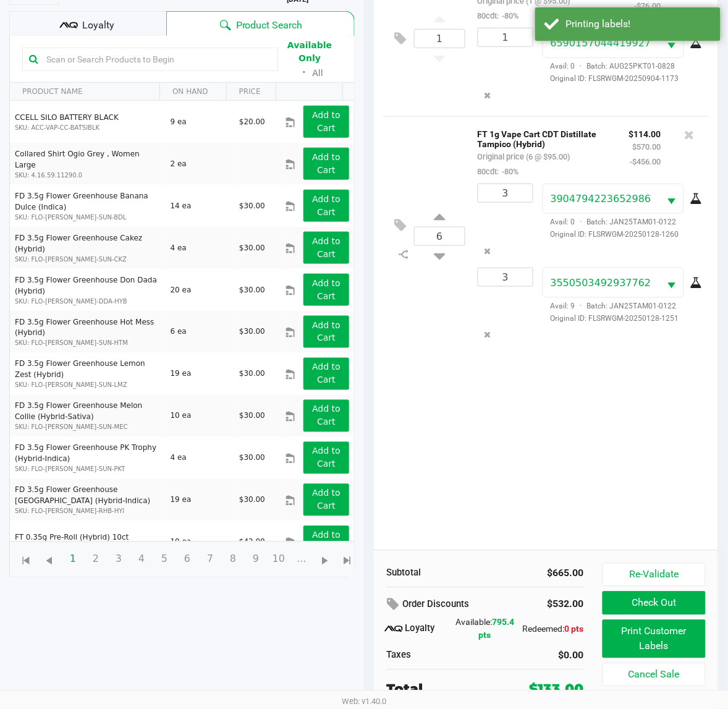
scroll to position [161, 0]
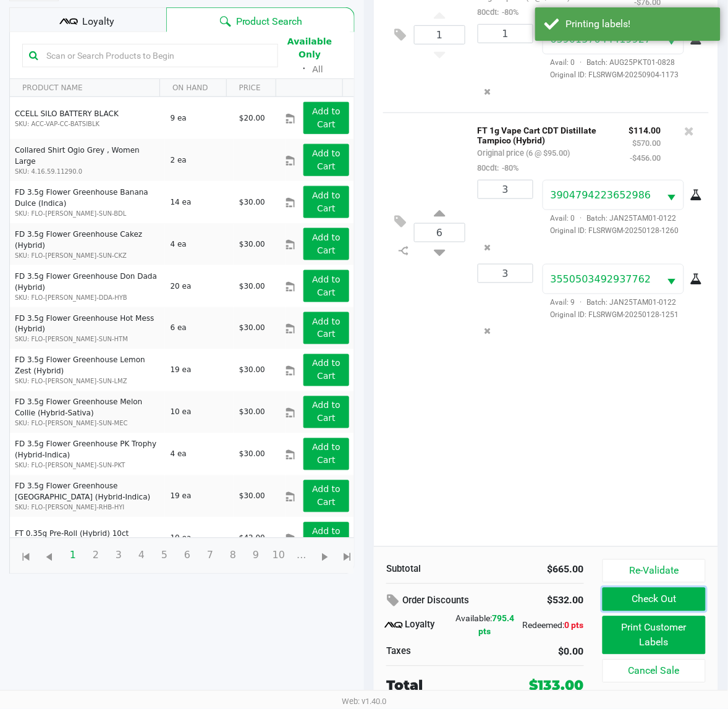
drag, startPoint x: 632, startPoint y: 601, endPoint x: 598, endPoint y: 458, distance: 147.5
click at [598, 458] on div "# 12023454 Created BioTrack ID: - Awaiting Payment Clear All 1 FT 1g Vape Cart …" at bounding box center [546, 316] width 346 height 786
click at [598, 458] on div "1 FT 1g Vape Cart CDT Distillate PK Trophy (Hybrid-Indica) Original price (1 @ …" at bounding box center [546, 252] width 344 height 590
click at [524, 433] on div "1 FT 1g Vape Cart CDT Distillate PK Trophy (Hybrid-Indica) Original price (1 @ …" at bounding box center [546, 252] width 344 height 590
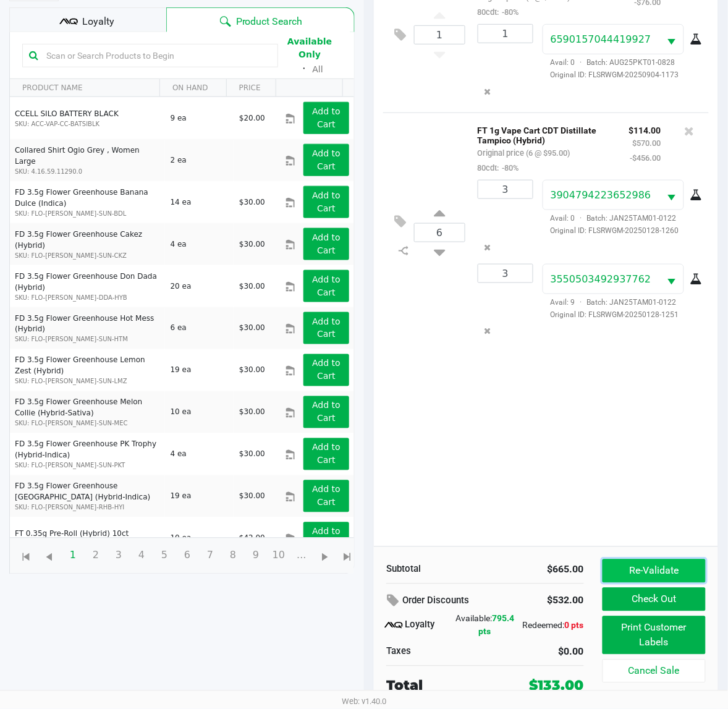
click at [624, 574] on button "Re-Validate" at bounding box center [654, 570] width 103 height 23
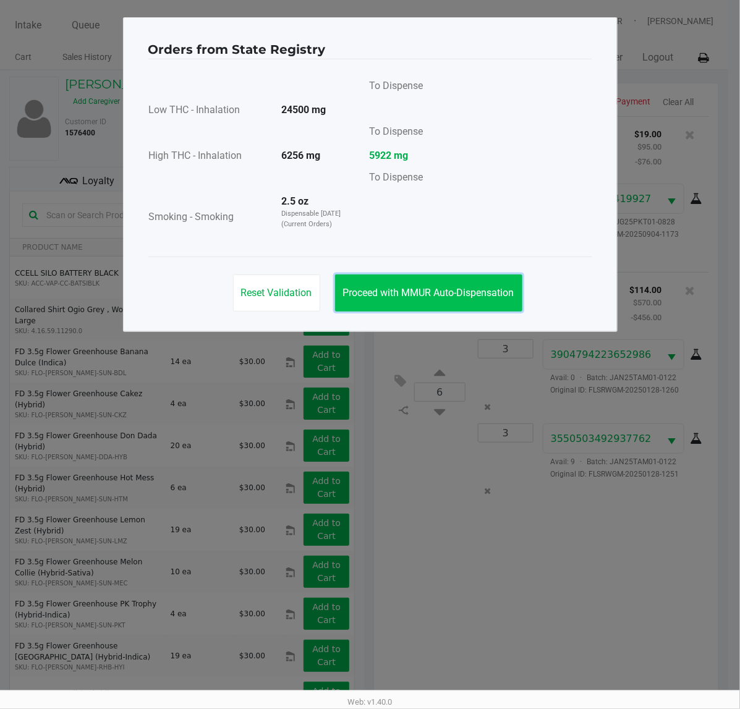
click at [405, 297] on span "Proceed with MMUR Auto-Dispensation" at bounding box center [428, 293] width 171 height 12
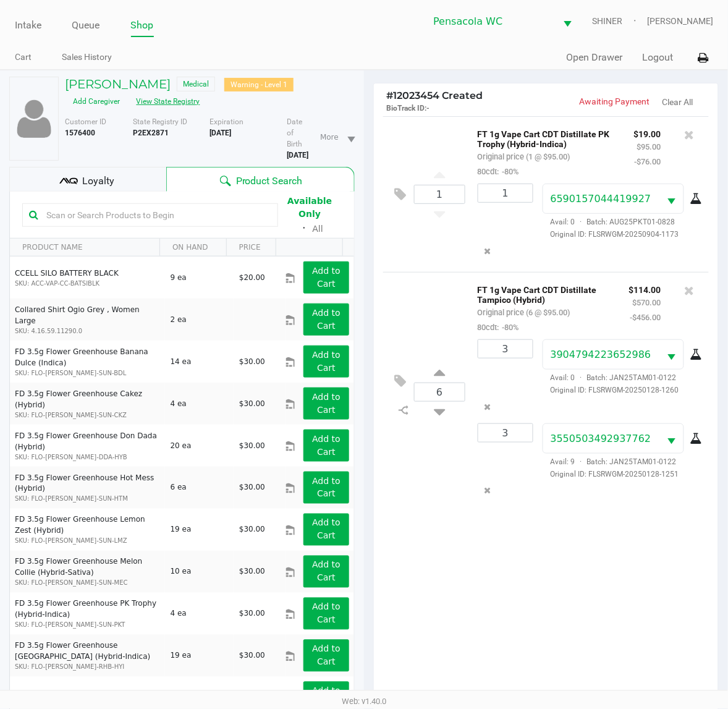
click at [187, 98] on button "View State Registry" at bounding box center [165, 101] width 72 height 20
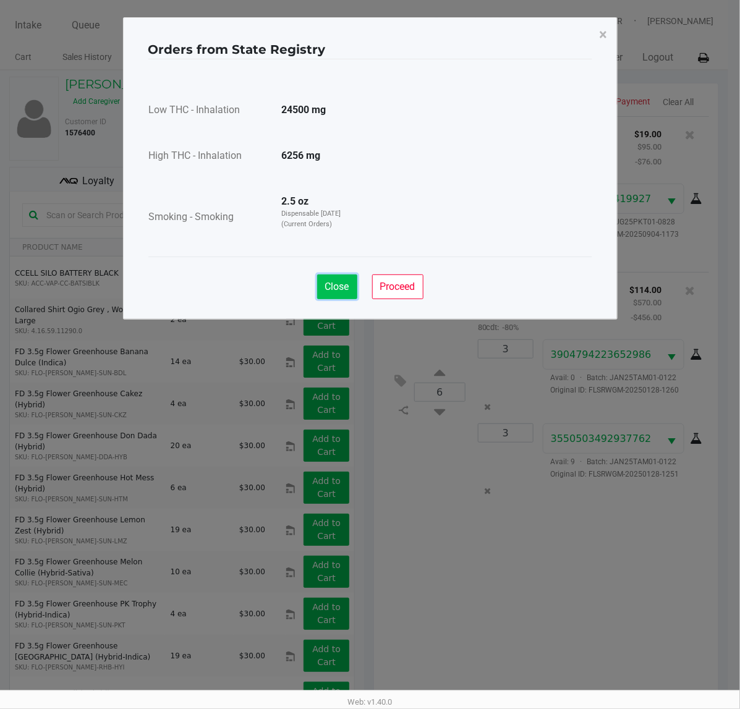
click at [340, 292] on span "Close" at bounding box center [337, 287] width 24 height 12
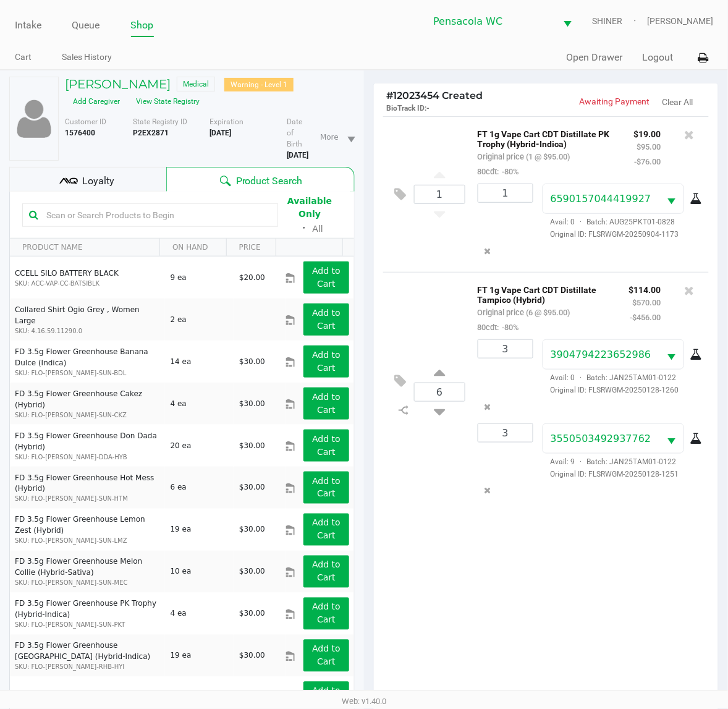
click at [248, 212] on input "text" at bounding box center [156, 215] width 230 height 19
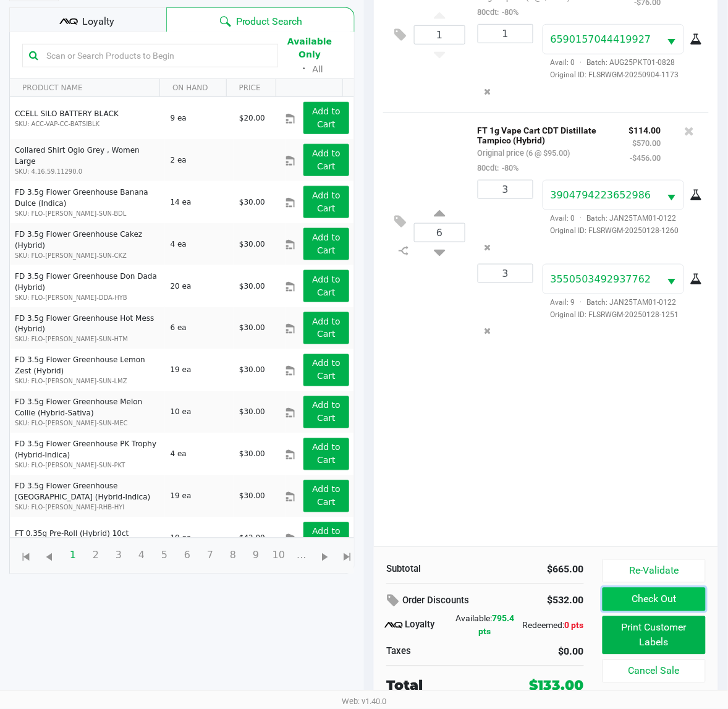
click at [669, 598] on button "Check Out" at bounding box center [654, 599] width 103 height 23
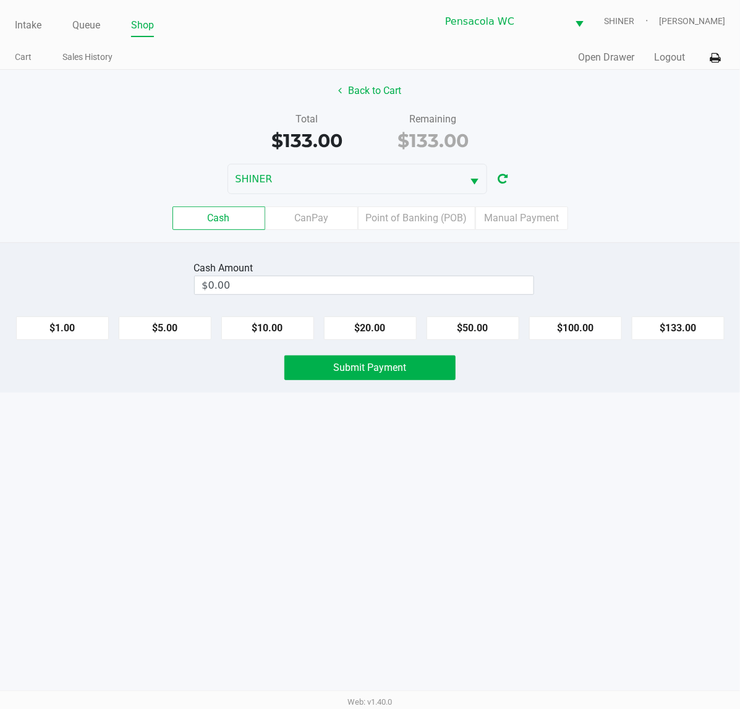
click at [428, 215] on label "Point of Banking (POB)" at bounding box center [416, 217] width 117 height 23
click at [0, 0] on 7 "Point of Banking (POB)" at bounding box center [0, 0] width 0 height 0
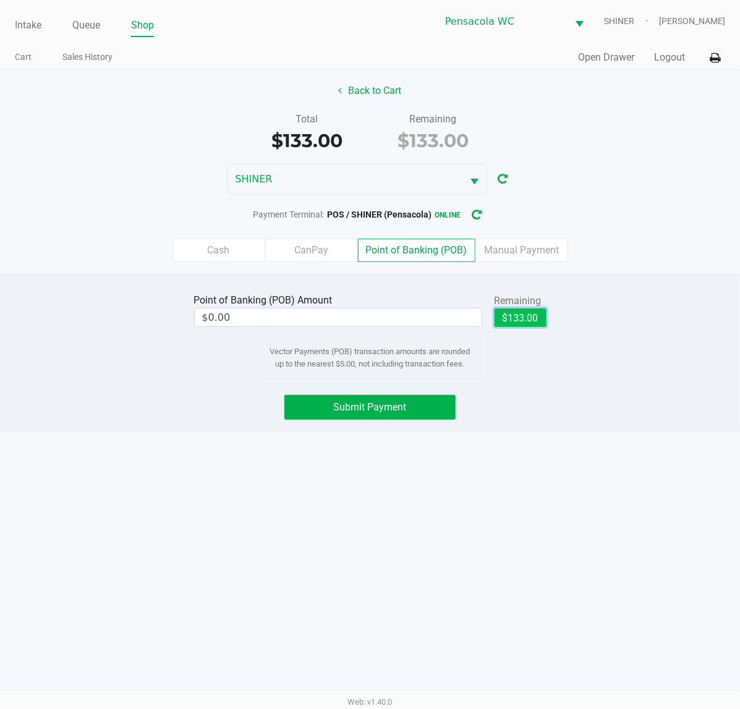
click at [517, 325] on button "$133.00" at bounding box center [520, 317] width 52 height 19
type input "$133.00"
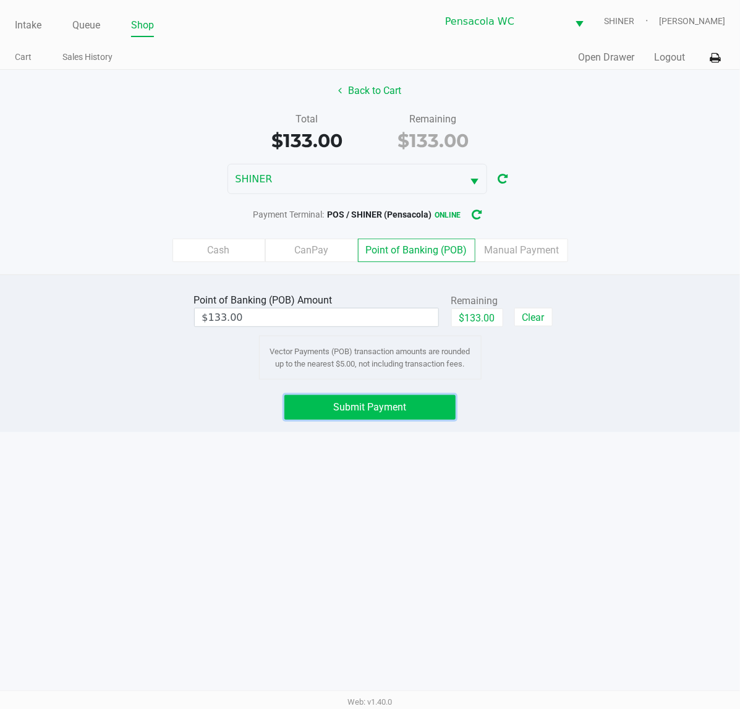
click at [383, 403] on span "Submit Payment" at bounding box center [370, 407] width 73 height 12
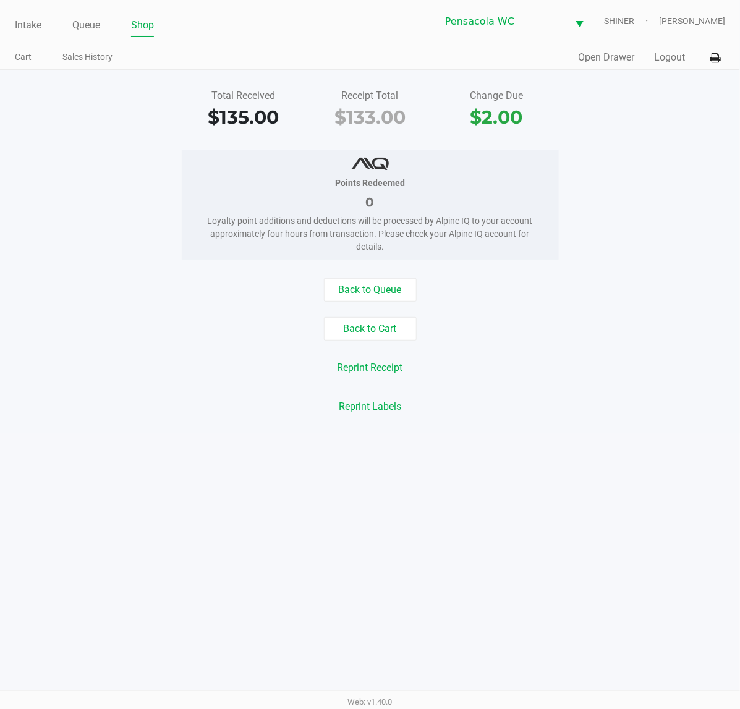
click at [371, 329] on button "Back to Cart" at bounding box center [370, 328] width 93 height 23
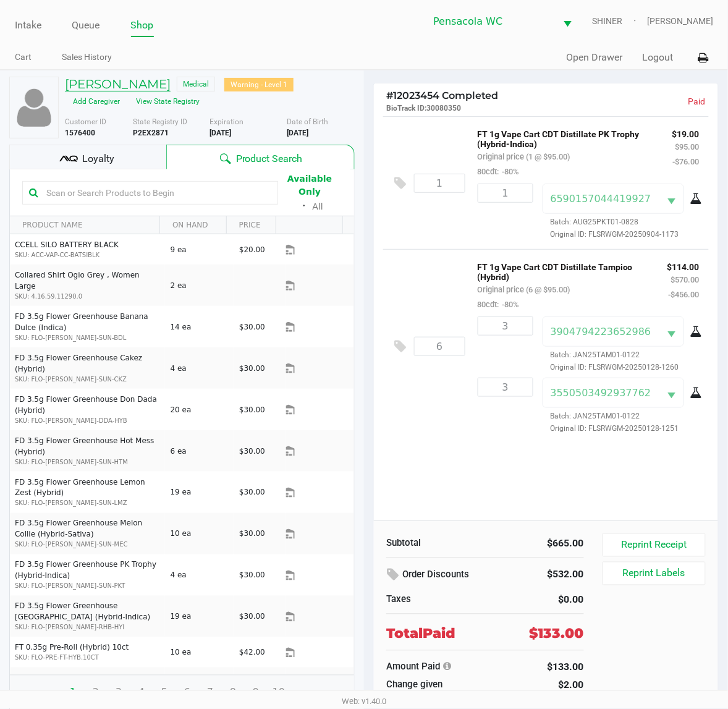
click at [142, 78] on h5 "[PERSON_NAME]" at bounding box center [118, 84] width 106 height 15
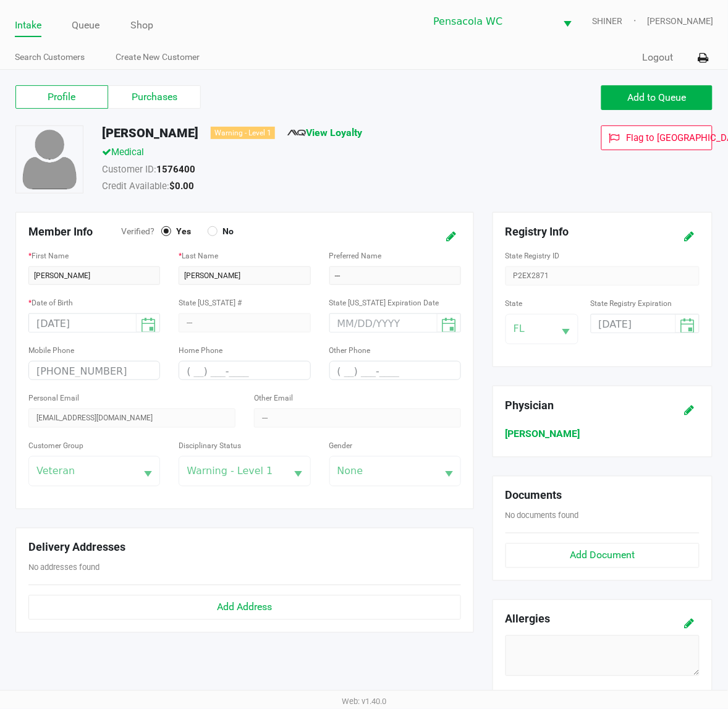
click at [28, 26] on link "Intake" at bounding box center [28, 25] width 27 height 17
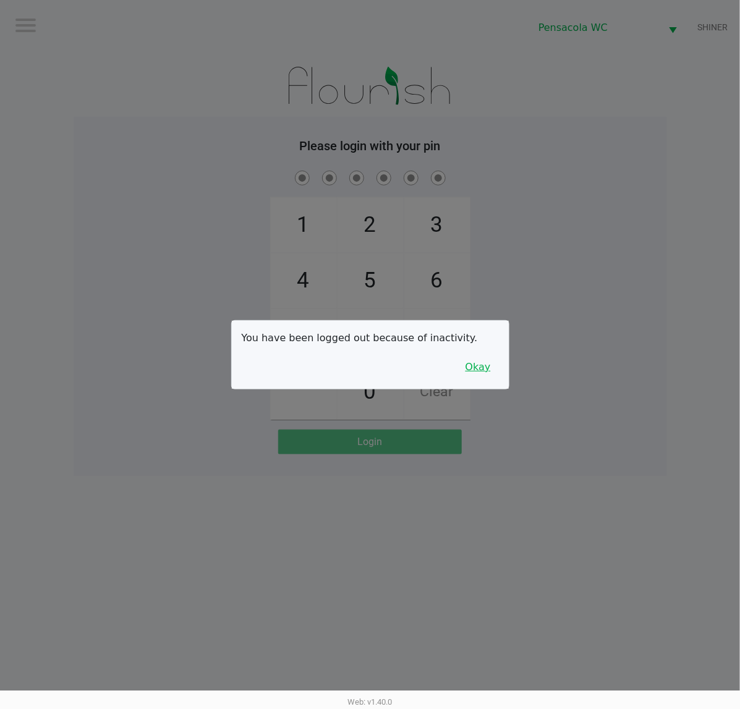
click at [490, 362] on button "Okay" at bounding box center [477, 366] width 41 height 23
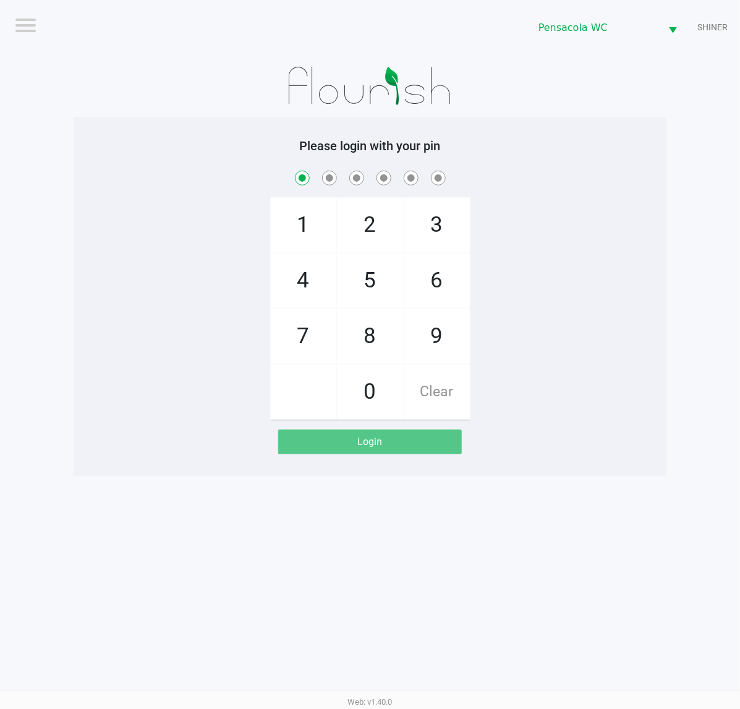
checkbox input "true"
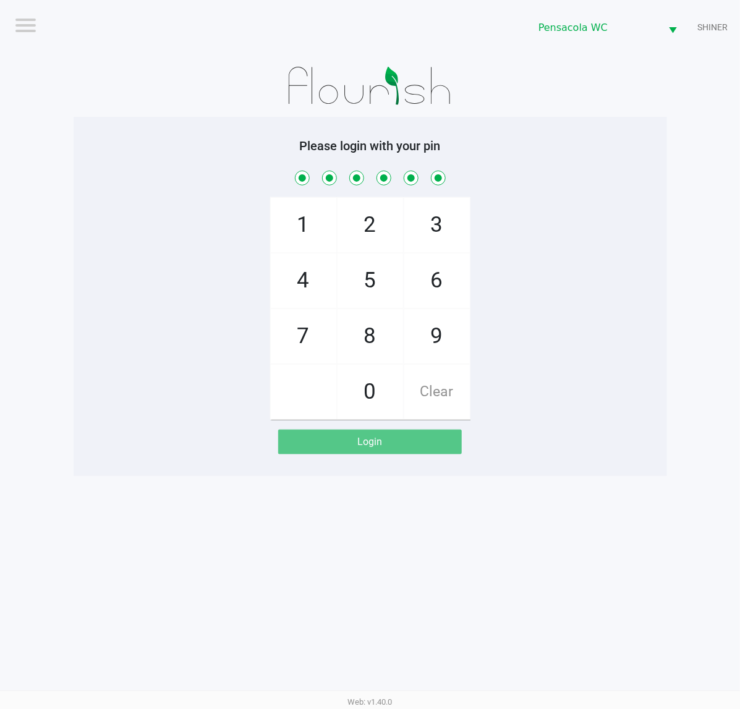
checkbox input "true"
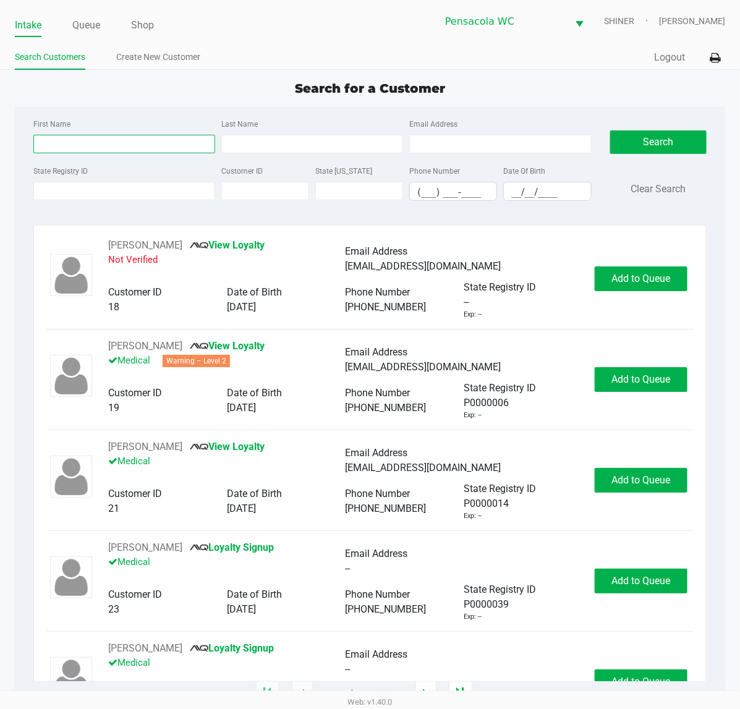
click at [96, 136] on input "First Name" at bounding box center [124, 144] width 182 height 19
click at [91, 138] on input "First Name" at bounding box center [124, 144] width 182 height 19
type input "b"
type input "r"
type input "[PERSON_NAME]"
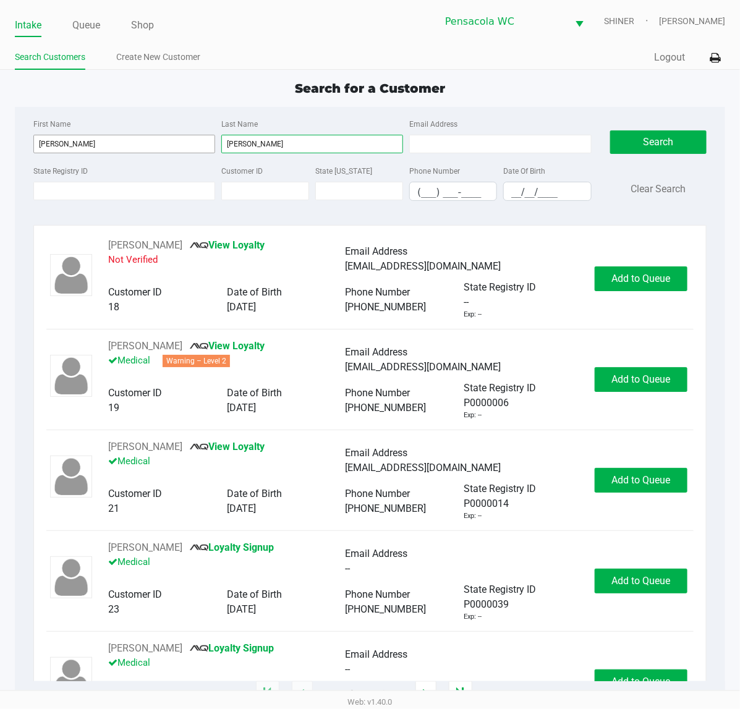
type input "[PERSON_NAME]"
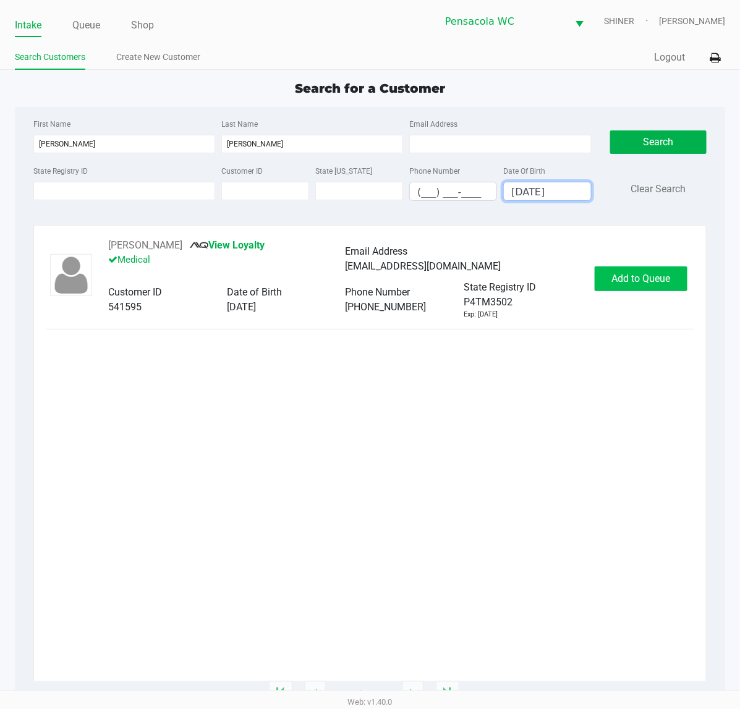
type input "[DATE]"
click at [641, 275] on span "Add to Queue" at bounding box center [641, 279] width 59 height 12
click at [643, 276] on div "Add to Queue" at bounding box center [641, 278] width 93 height 25
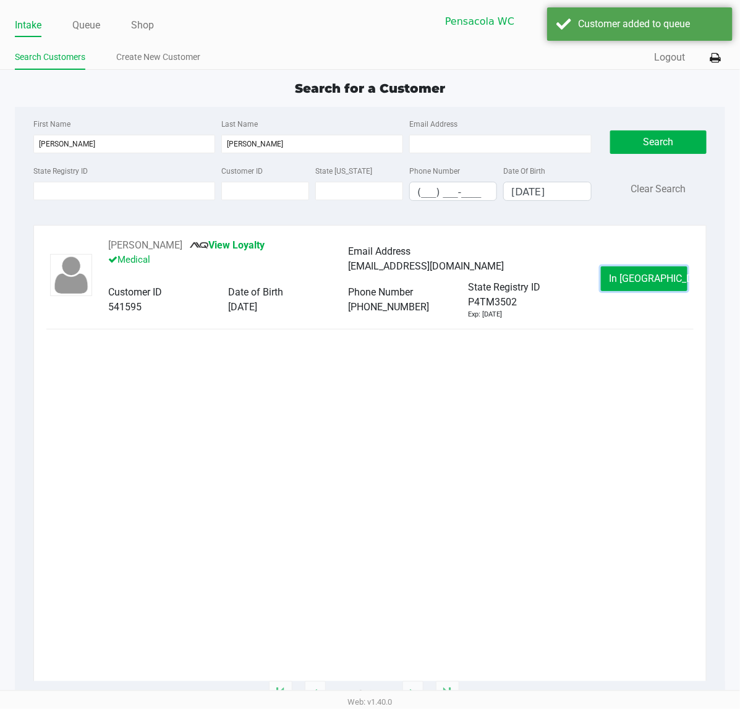
click at [643, 276] on span "In [GEOGRAPHIC_DATA]" at bounding box center [661, 279] width 104 height 12
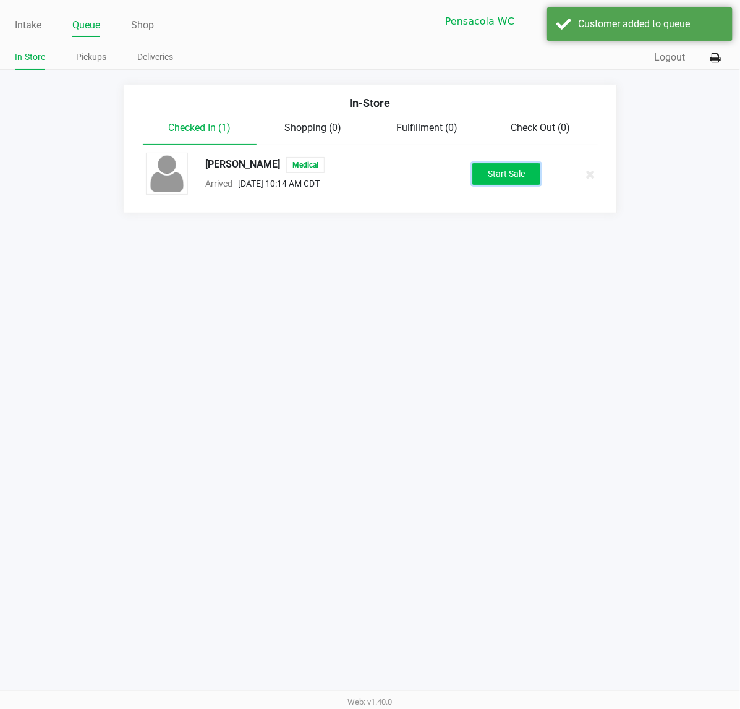
click at [496, 171] on button "Start Sale" at bounding box center [506, 174] width 68 height 22
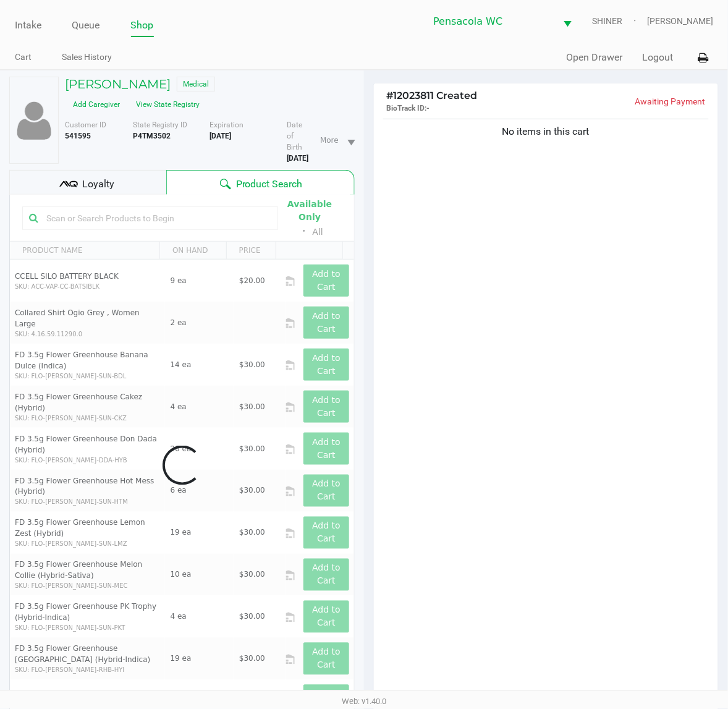
click at [113, 187] on span "Loyalty" at bounding box center [98, 184] width 32 height 15
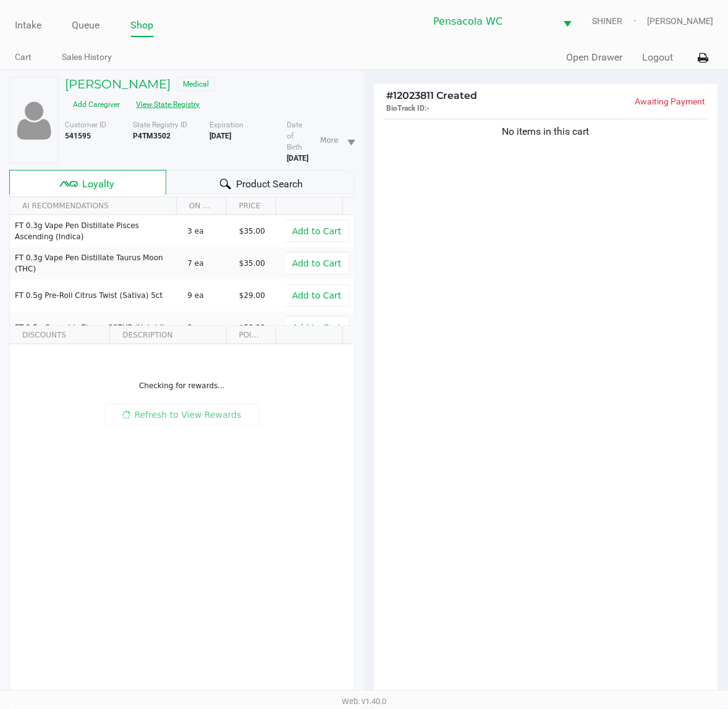
click at [162, 105] on button "View State Registry" at bounding box center [165, 105] width 72 height 20
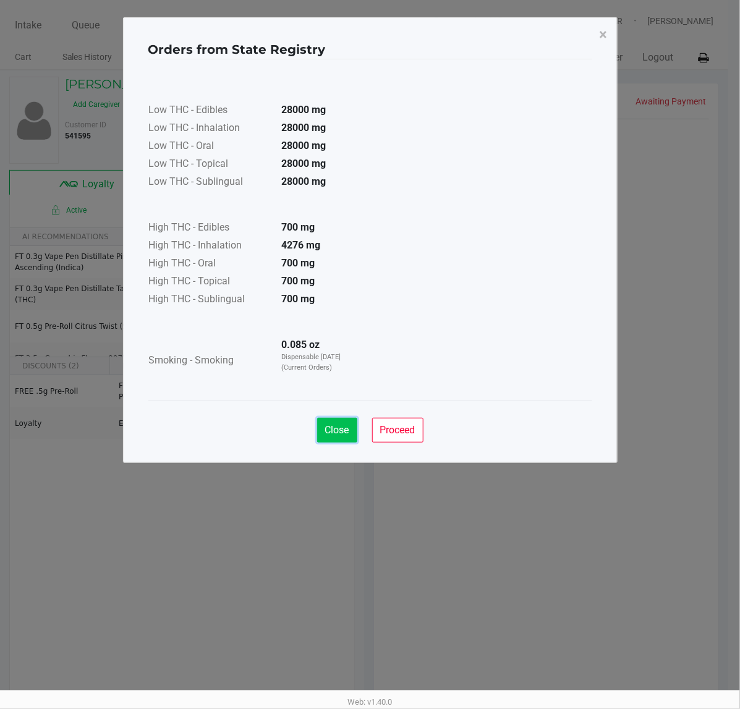
click at [329, 427] on span "Close" at bounding box center [337, 430] width 24 height 12
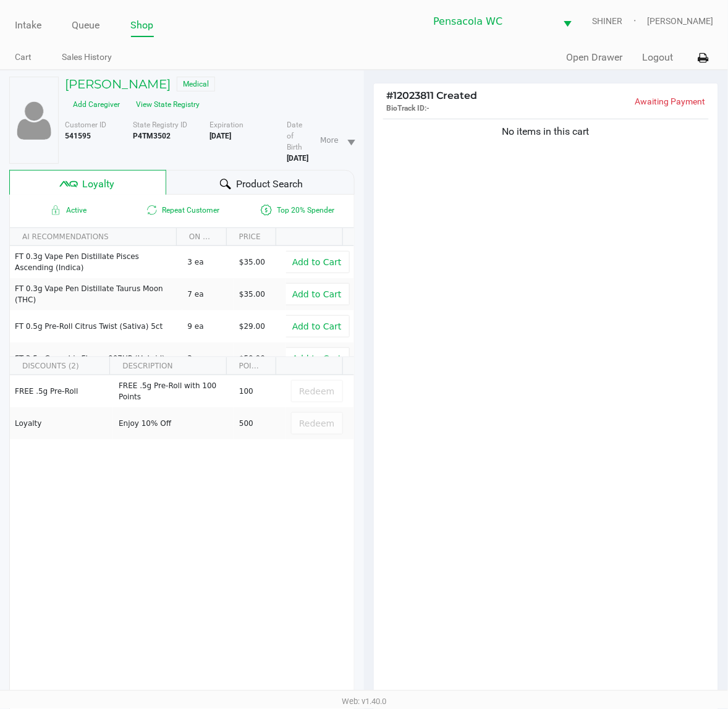
drag, startPoint x: 264, startPoint y: 182, endPoint x: 220, endPoint y: 192, distance: 45.0
click at [258, 182] on span "Product Search" at bounding box center [269, 184] width 67 height 15
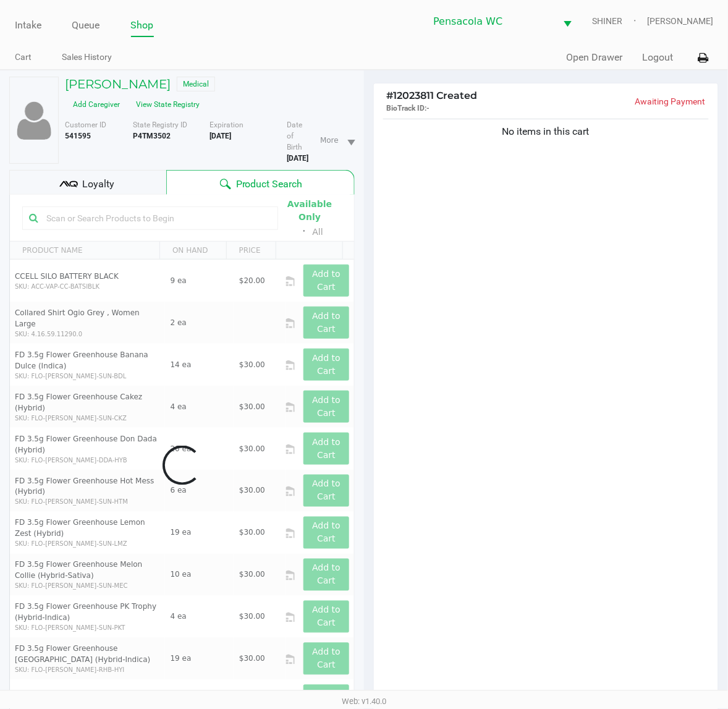
click at [109, 216] on div "Data table" at bounding box center [182, 465] width 344 height 541
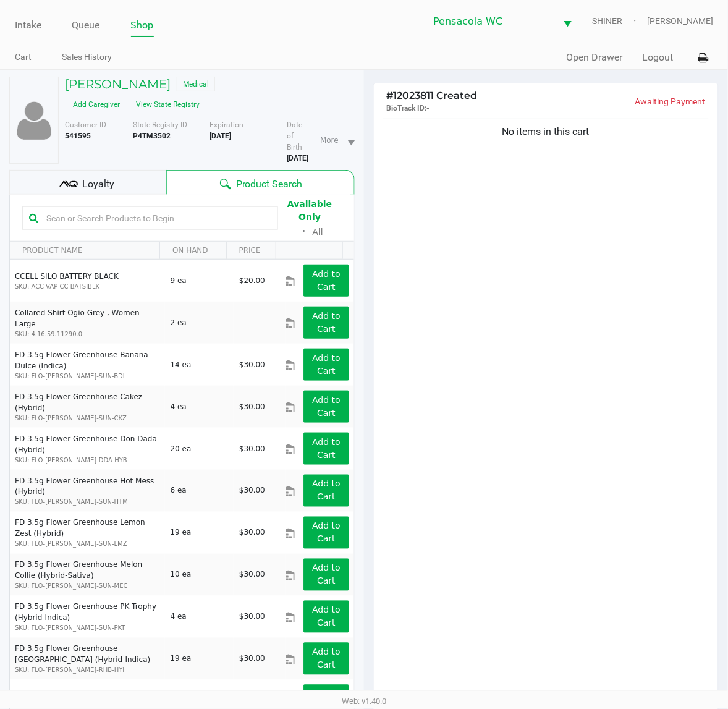
click at [108, 216] on input "text" at bounding box center [156, 218] width 230 height 19
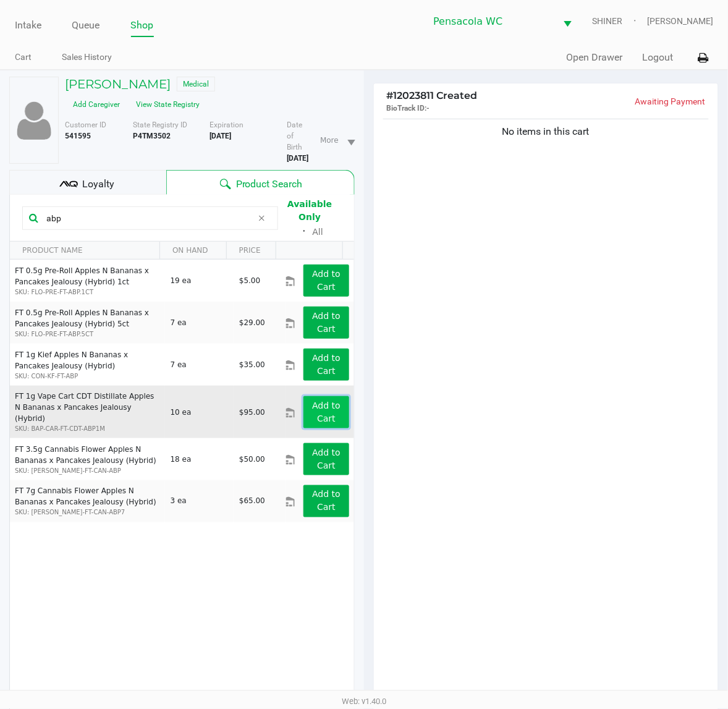
click at [319, 401] on app-button-loader "Add to Cart" at bounding box center [326, 412] width 28 height 23
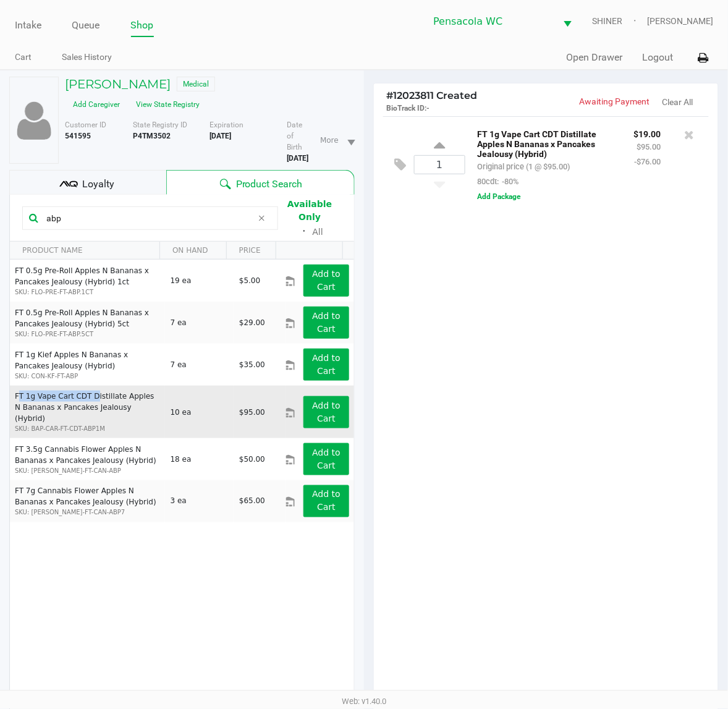
drag, startPoint x: 83, startPoint y: 384, endPoint x: 14, endPoint y: 387, distance: 69.9
click at [14, 387] on td "FT 1g Vape Cart CDT Distillate Apples N Bananas x Pancakes Jealousy (Hybrid) SK…" at bounding box center [87, 412] width 155 height 53
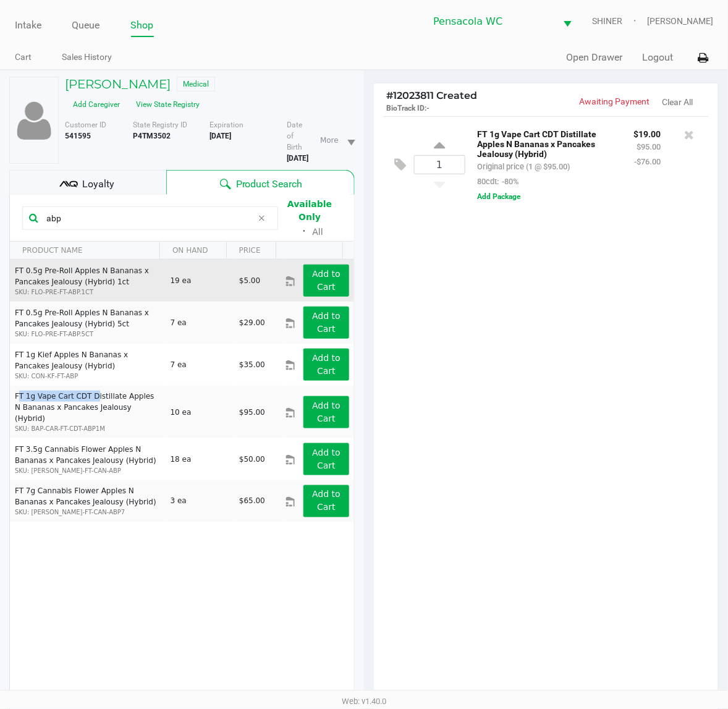
copy td "FT 1g Vape Cart CDT"
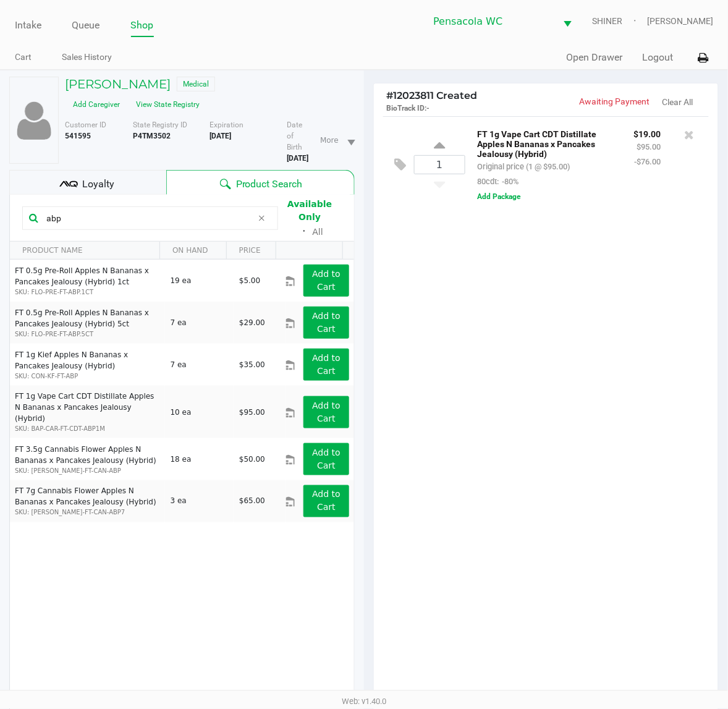
click at [0, 229] on html "Intake Queue Shop Pensacola [PERSON_NAME] [PERSON_NAME] Cart Sales History Quic…" at bounding box center [364, 354] width 728 height 709
paste input "FT 1g Vape Cart CDT"
type input "FT 1g Vape Cart CDT"
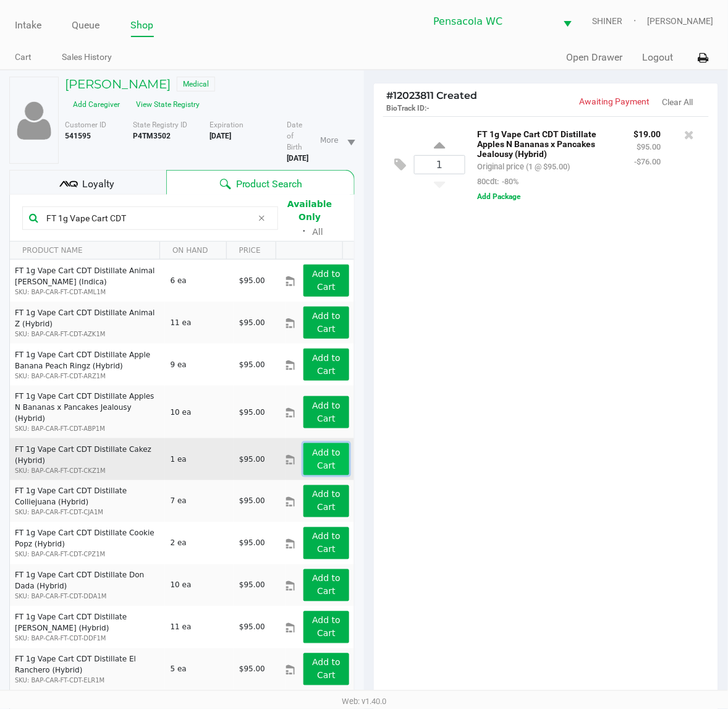
click at [328, 443] on button "Add to Cart" at bounding box center [326, 459] width 46 height 32
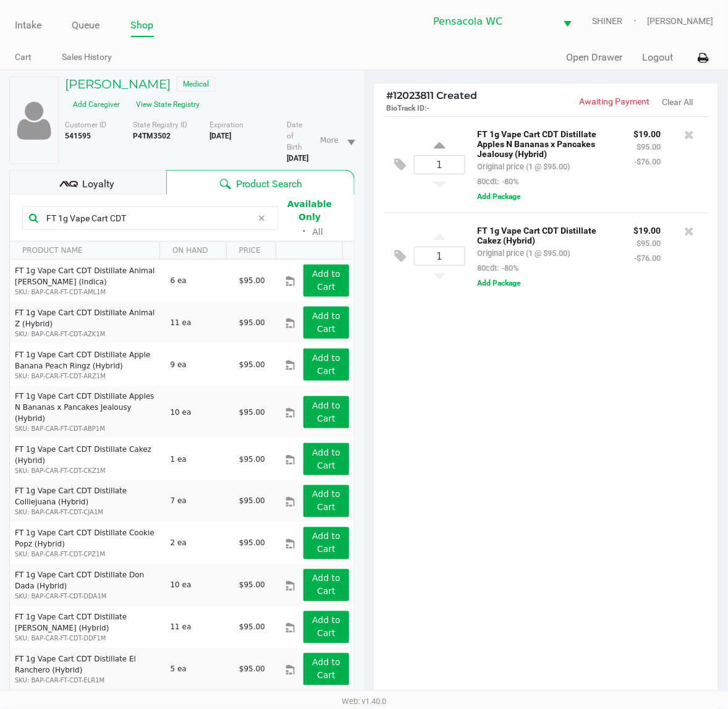
scroll to position [232, 0]
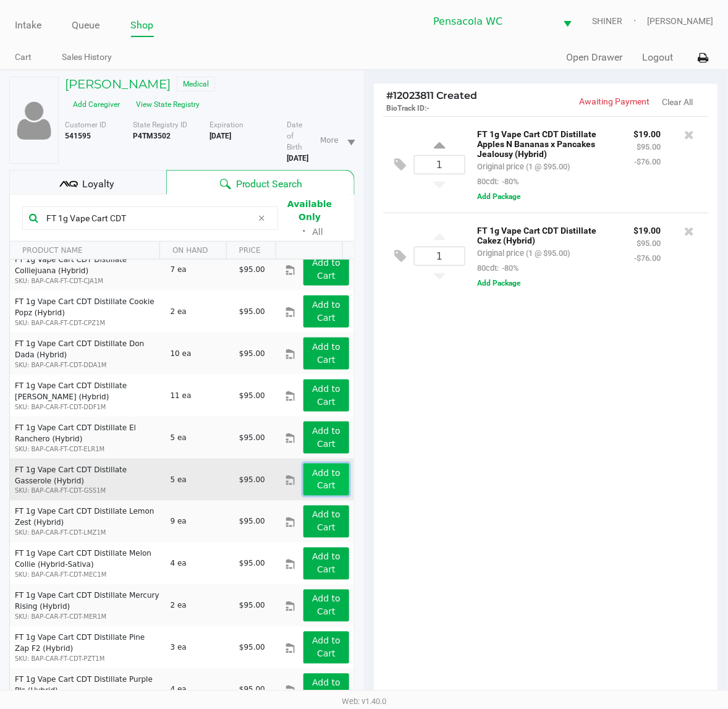
click at [321, 468] on app-button-loader "Add to Cart" at bounding box center [326, 479] width 28 height 23
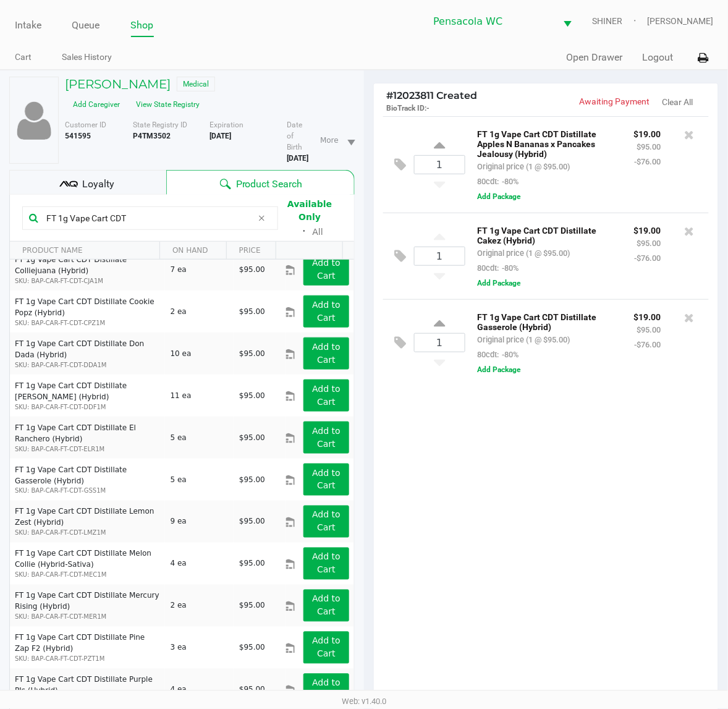
click at [265, 213] on icon at bounding box center [261, 218] width 7 height 10
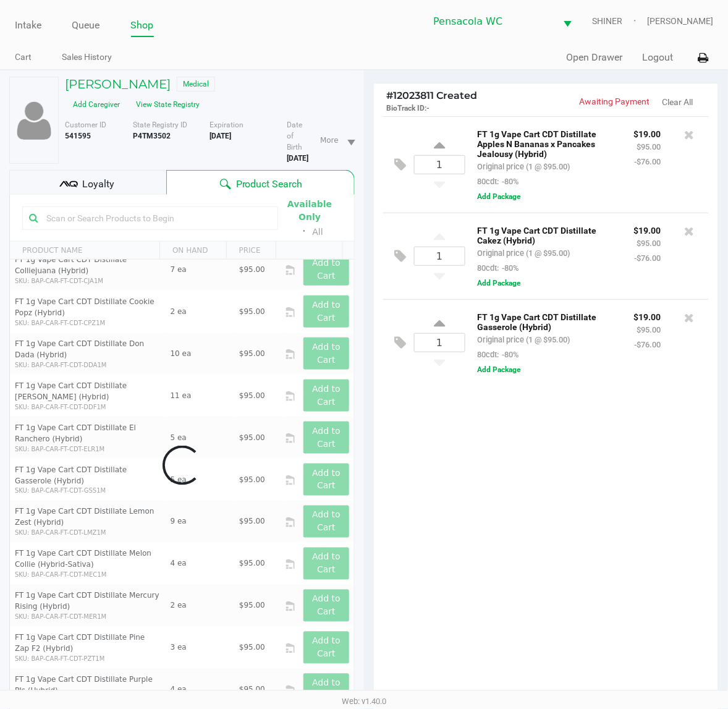
click at [231, 208] on div "Data table" at bounding box center [182, 465] width 344 height 541
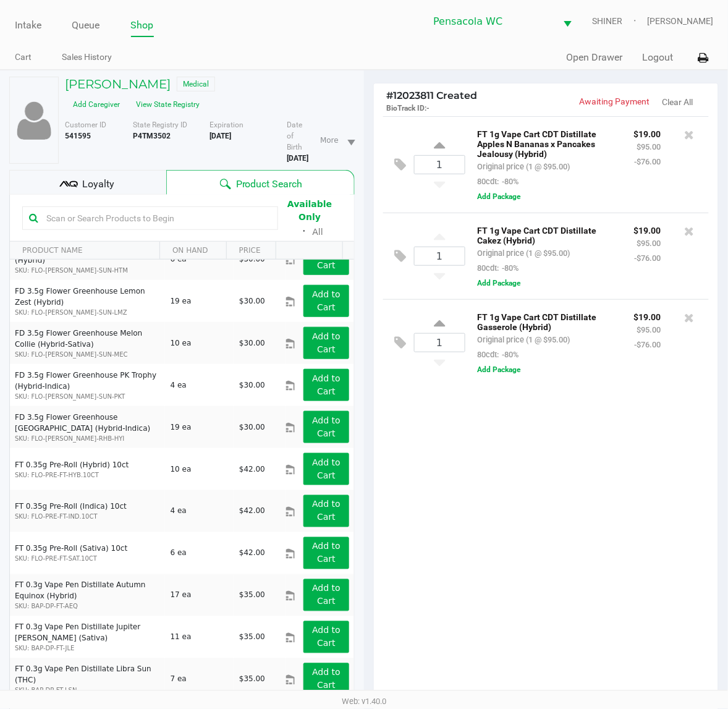
click at [231, 209] on input "text" at bounding box center [156, 218] width 230 height 19
paste input "FT 1g Vape Cart CDT"
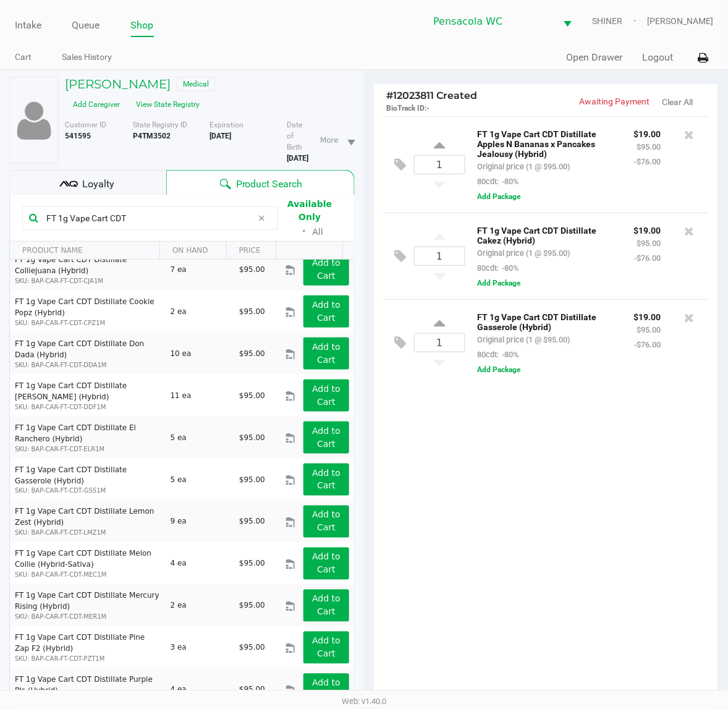
type input "FT 1g Vape Cart CDT"
click at [691, 134] on icon at bounding box center [690, 135] width 10 height 12
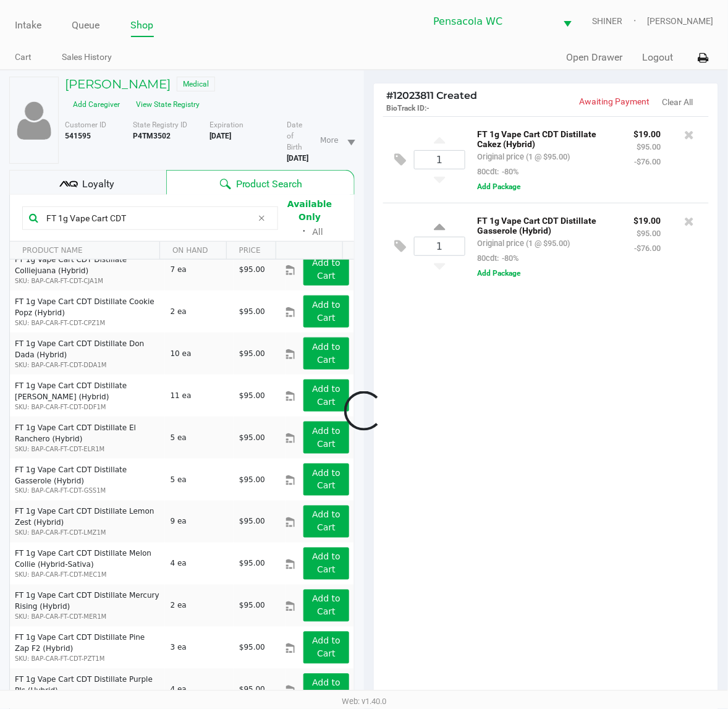
click at [202, 208] on div at bounding box center [364, 411] width 728 height 559
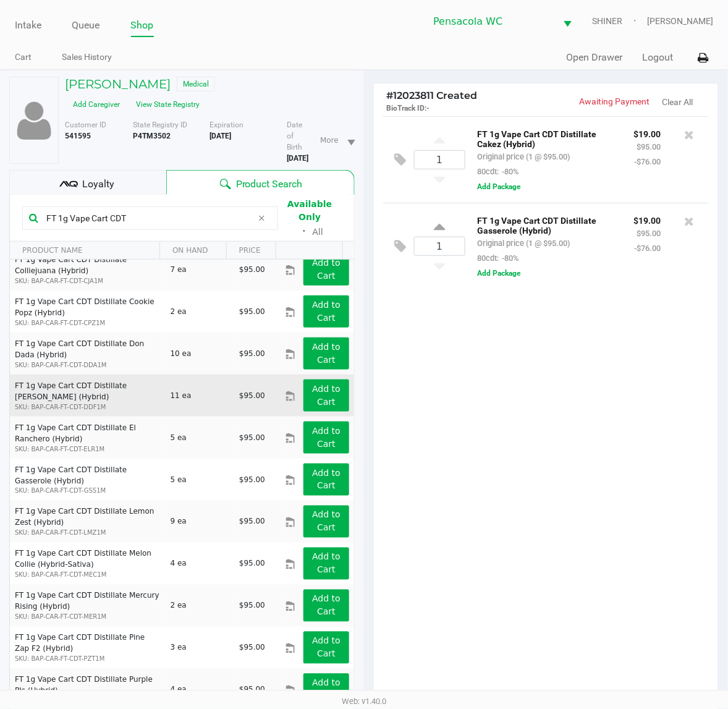
scroll to position [0, 0]
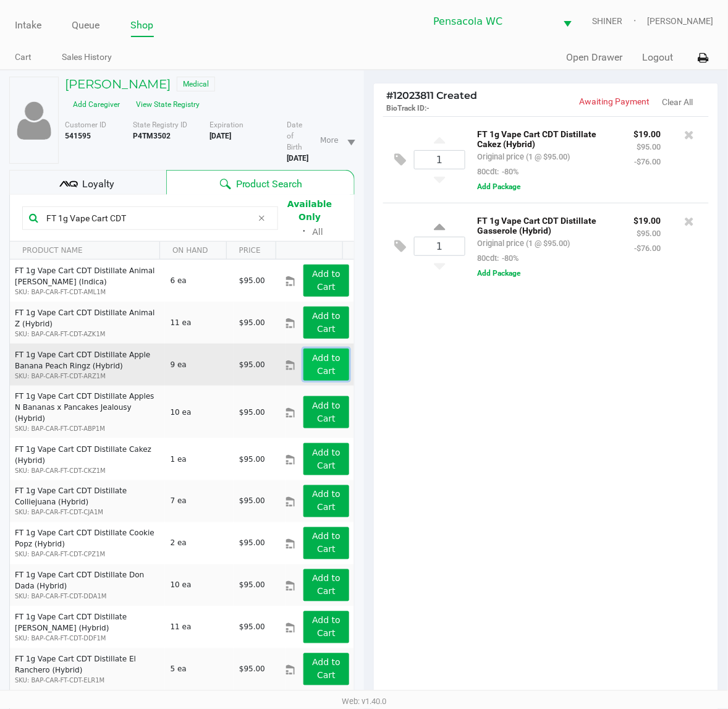
click at [328, 365] on button "Add to Cart" at bounding box center [326, 365] width 46 height 32
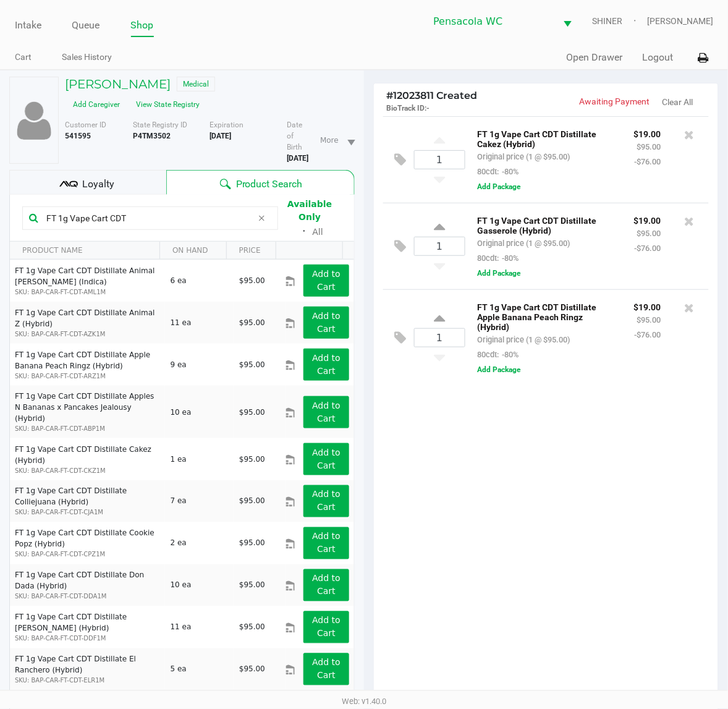
scroll to position [386, 0]
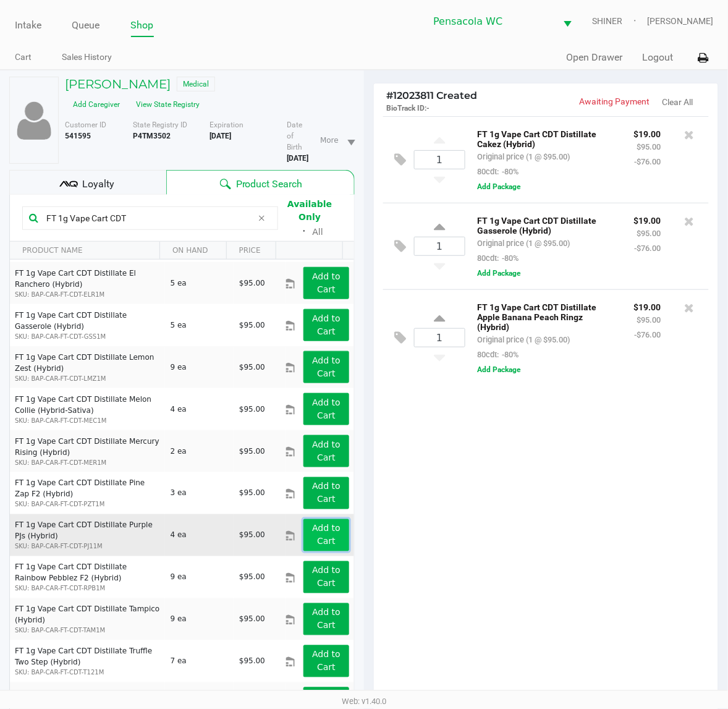
click at [315, 525] on app-button-loader "Add to Cart" at bounding box center [326, 535] width 28 height 23
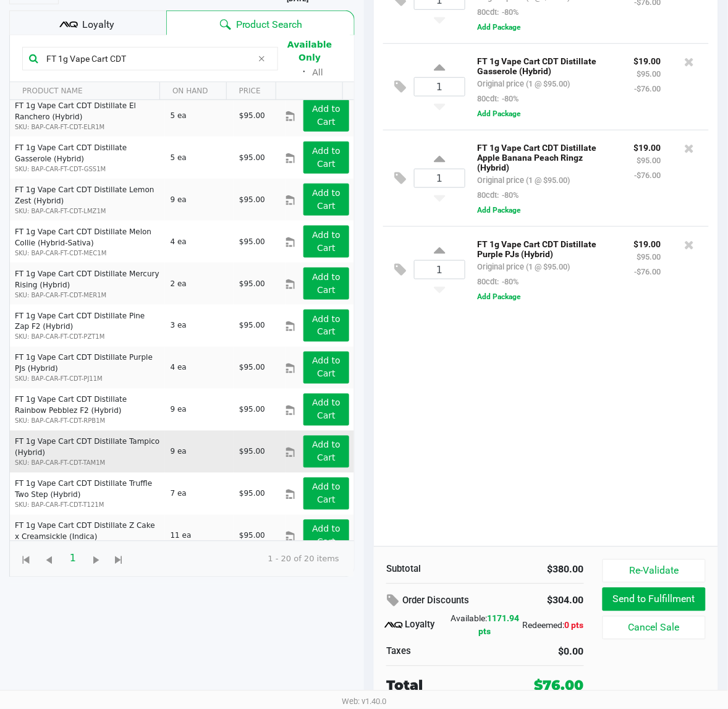
scroll to position [161, 0]
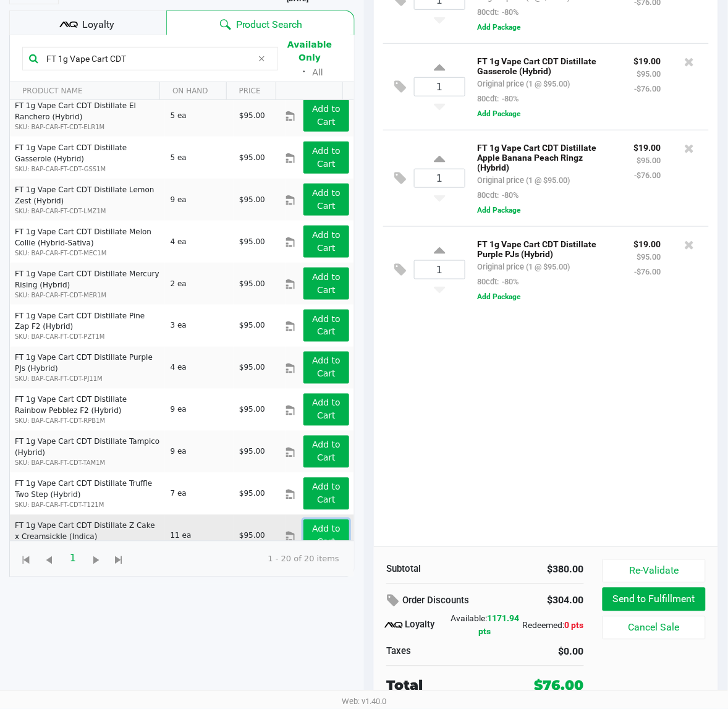
click at [329, 520] on button "Add to Cart" at bounding box center [326, 536] width 46 height 32
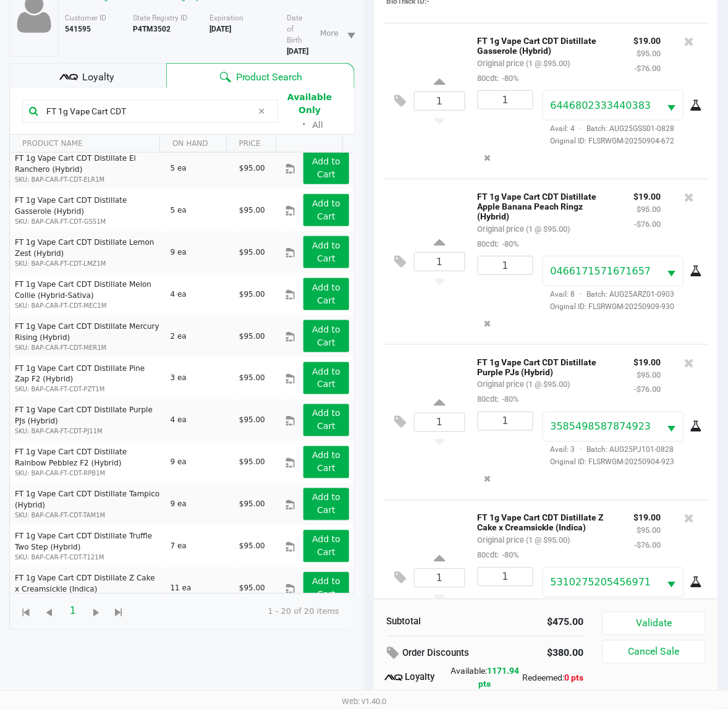
scroll to position [211, 0]
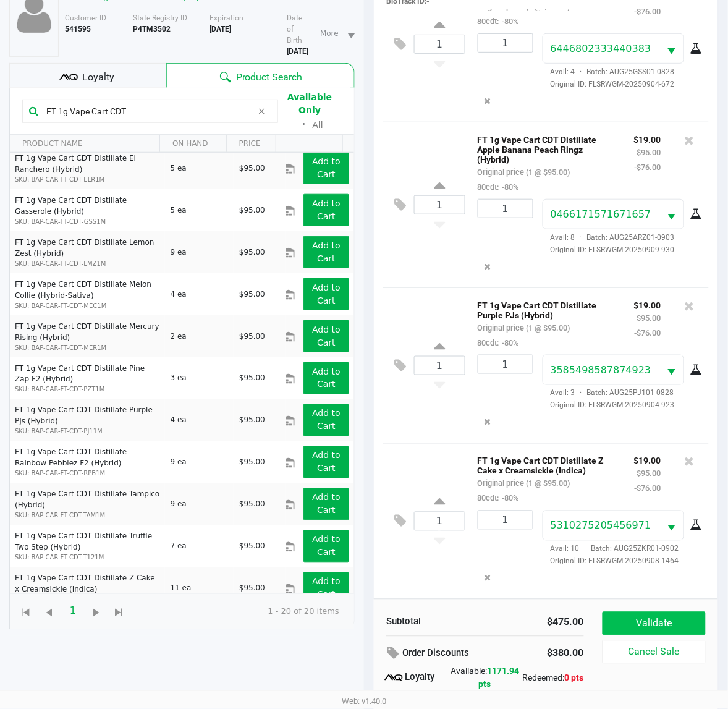
click at [625, 613] on button "Validate" at bounding box center [654, 623] width 103 height 23
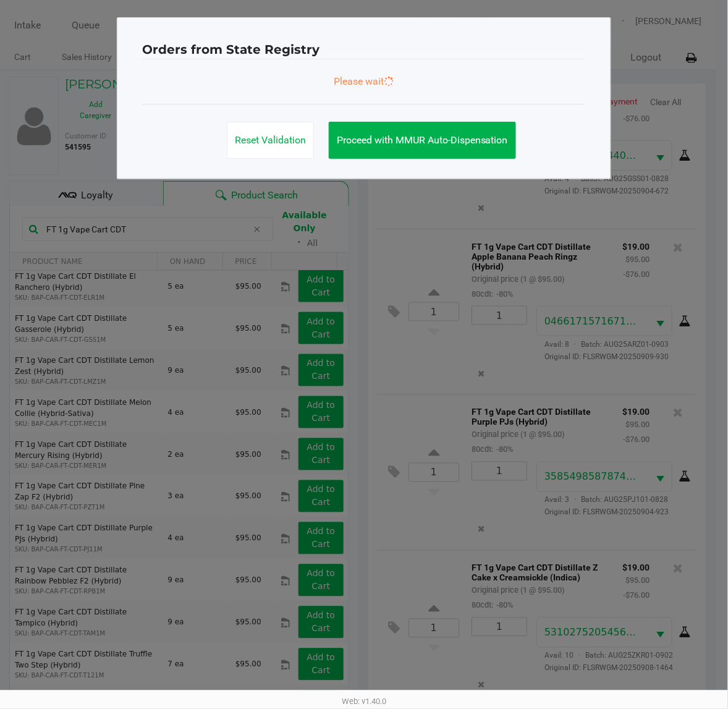
scroll to position [0, 0]
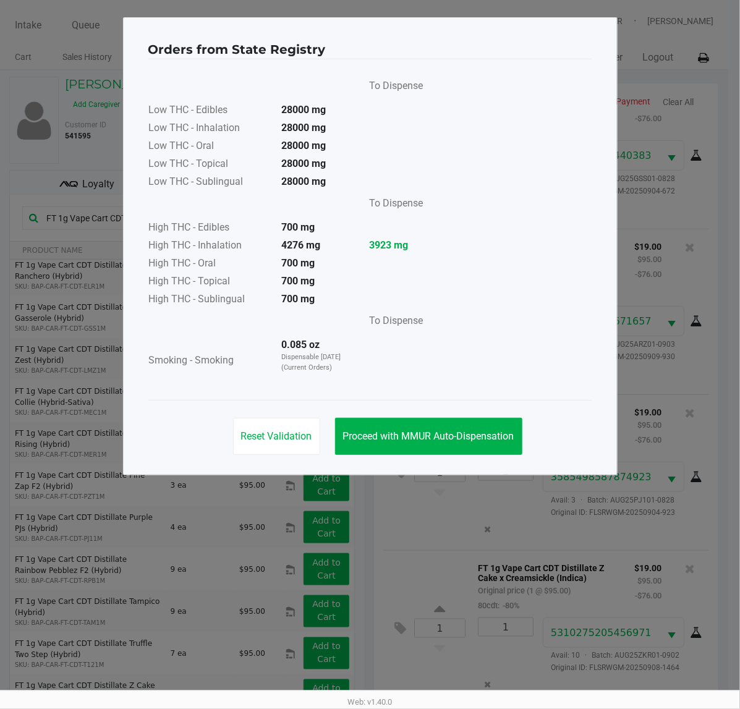
click at [304, 367] on p "Dispensable [DATE] (Current Orders)" at bounding box center [315, 362] width 67 height 20
click at [374, 430] on span "Proceed with MMUR Auto-Dispensation" at bounding box center [428, 436] width 171 height 12
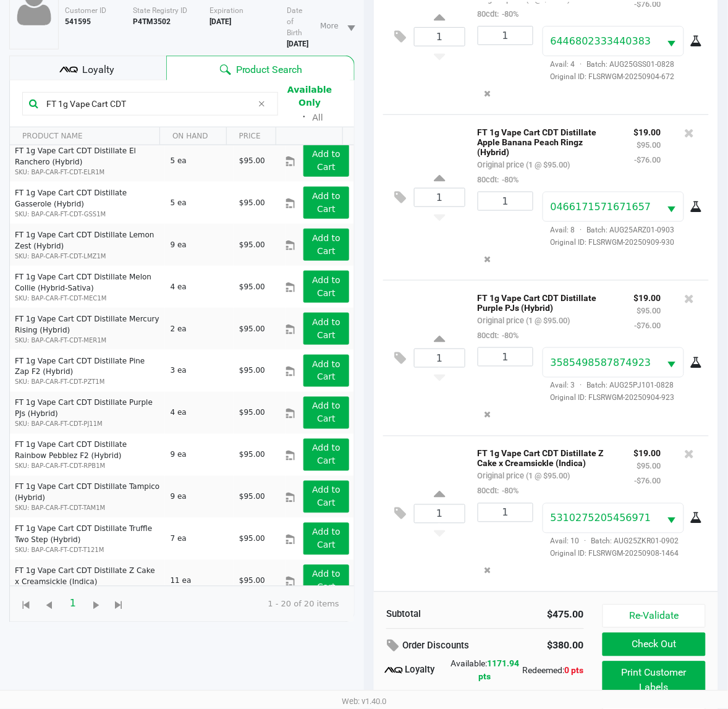
scroll to position [161, 0]
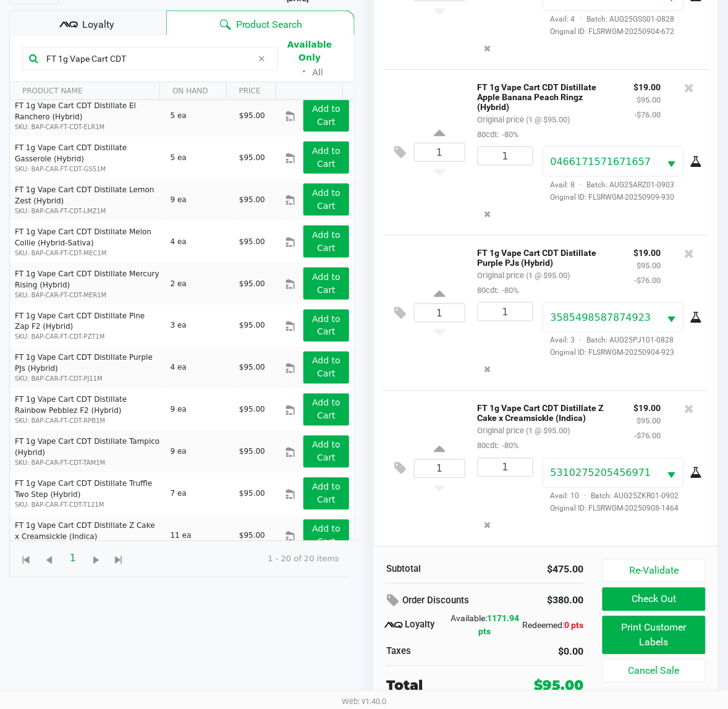
click at [668, 638] on button "Print Customer Labels" at bounding box center [654, 635] width 103 height 38
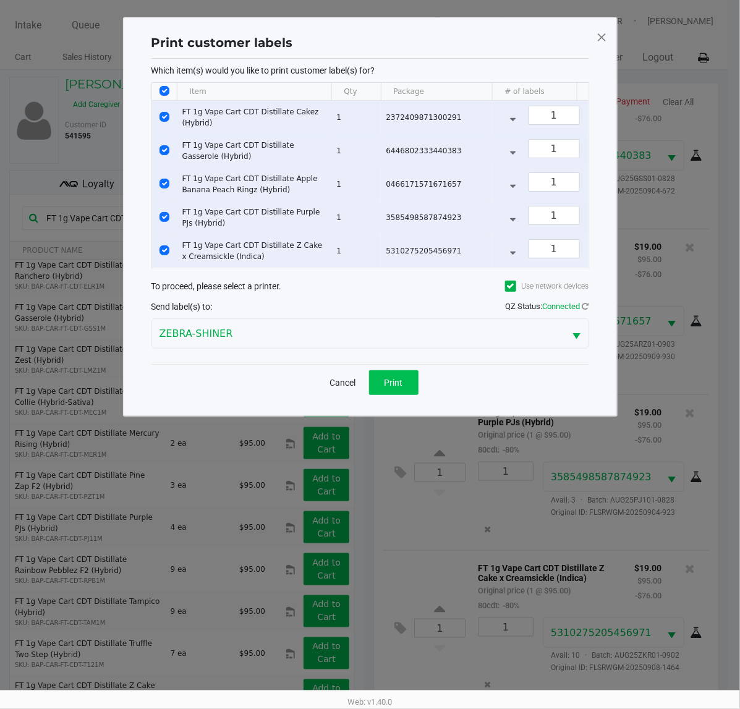
click at [405, 384] on button "Print" at bounding box center [393, 382] width 49 height 25
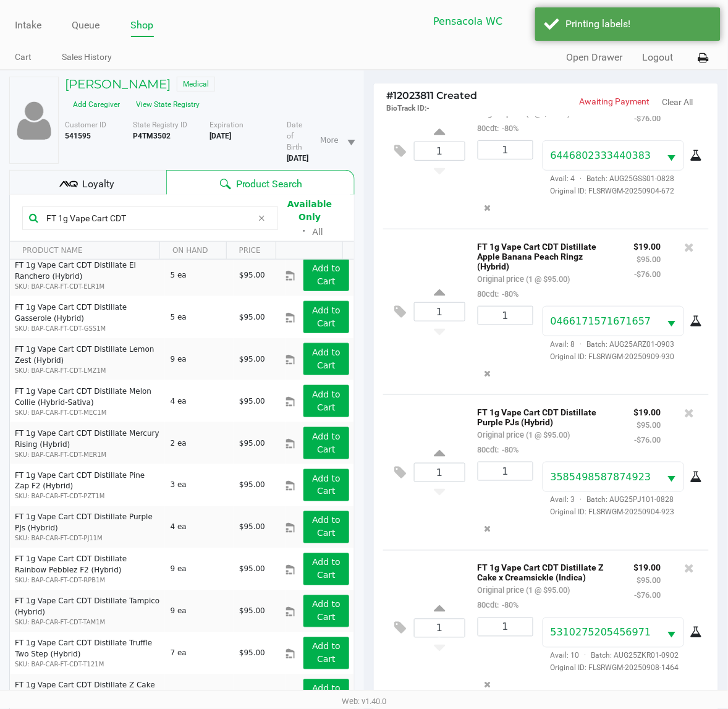
click at [130, 172] on div "Loyalty" at bounding box center [87, 182] width 157 height 25
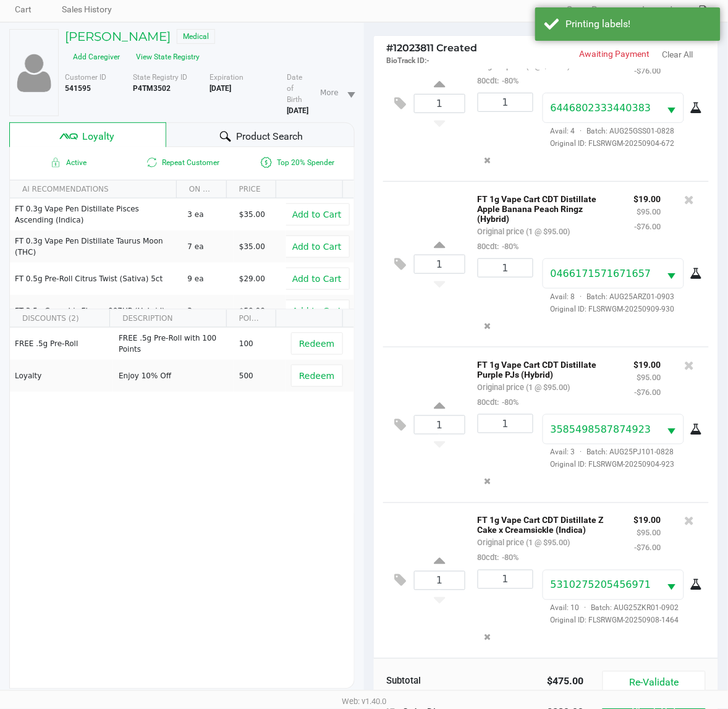
scroll to position [161, 0]
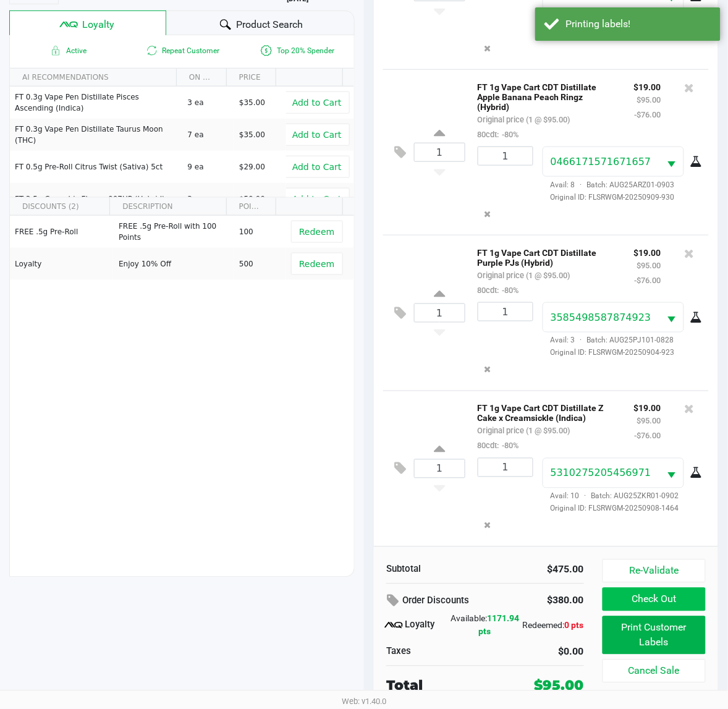
click at [665, 600] on button "Check Out" at bounding box center [654, 599] width 103 height 23
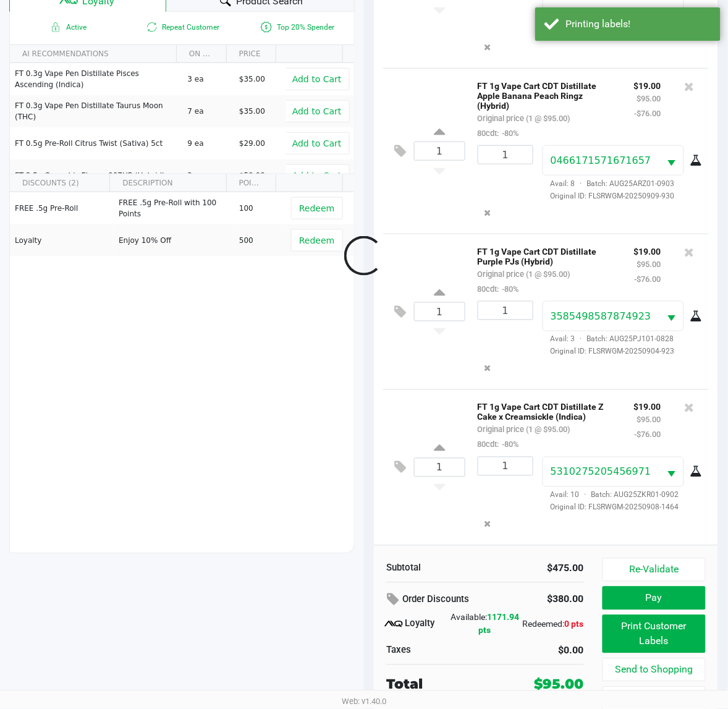
scroll to position [211, 0]
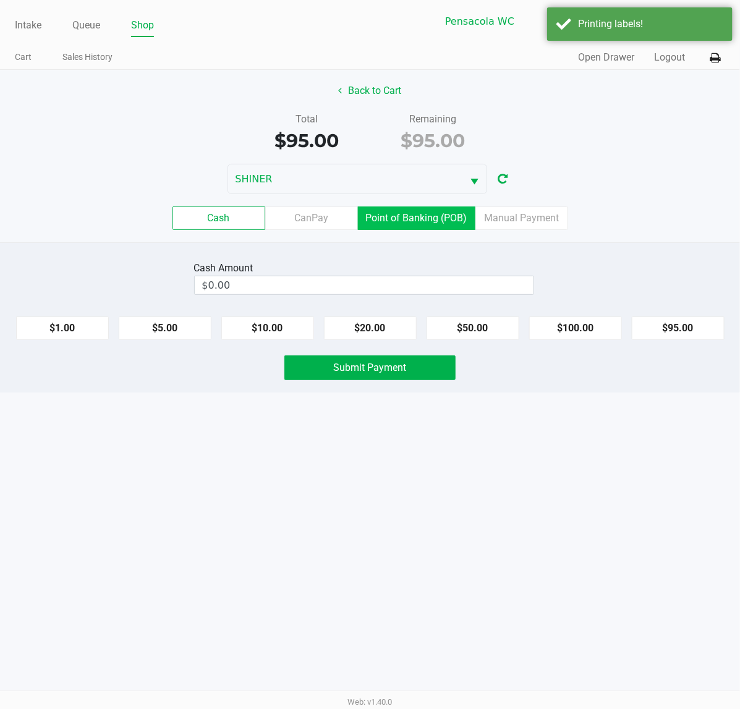
click at [435, 218] on label "Point of Banking (POB)" at bounding box center [416, 217] width 117 height 23
click at [0, 0] on 7 "Point of Banking (POB)" at bounding box center [0, 0] width 0 height 0
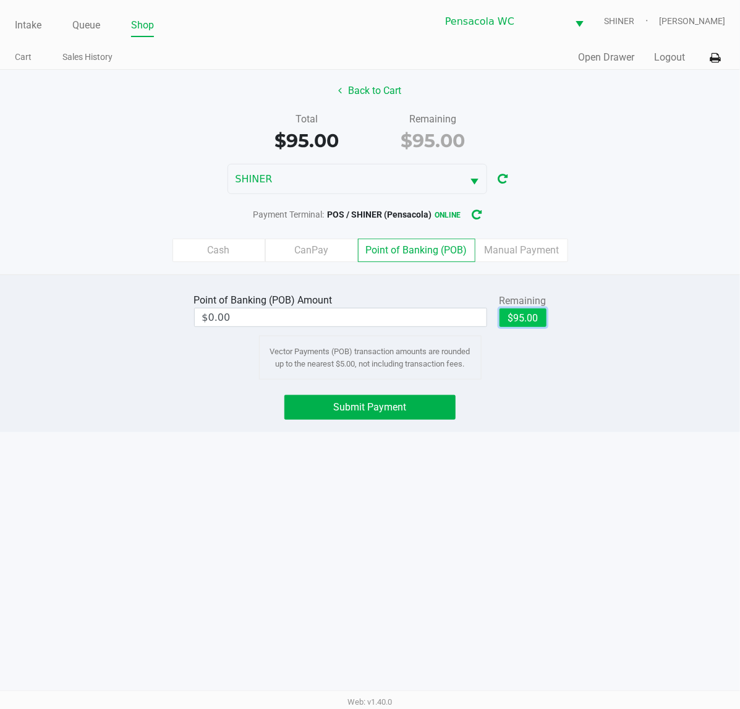
click at [527, 317] on button "$95.00" at bounding box center [522, 317] width 47 height 19
click at [569, 437] on div "Intake Queue Shop Pensacola [PERSON_NAME] [PERSON_NAME] Cart Sales History Quic…" at bounding box center [370, 354] width 740 height 709
click at [233, 243] on label "Cash" at bounding box center [218, 250] width 93 height 23
click at [0, 0] on 0 "Cash" at bounding box center [0, 0] width 0 height 0
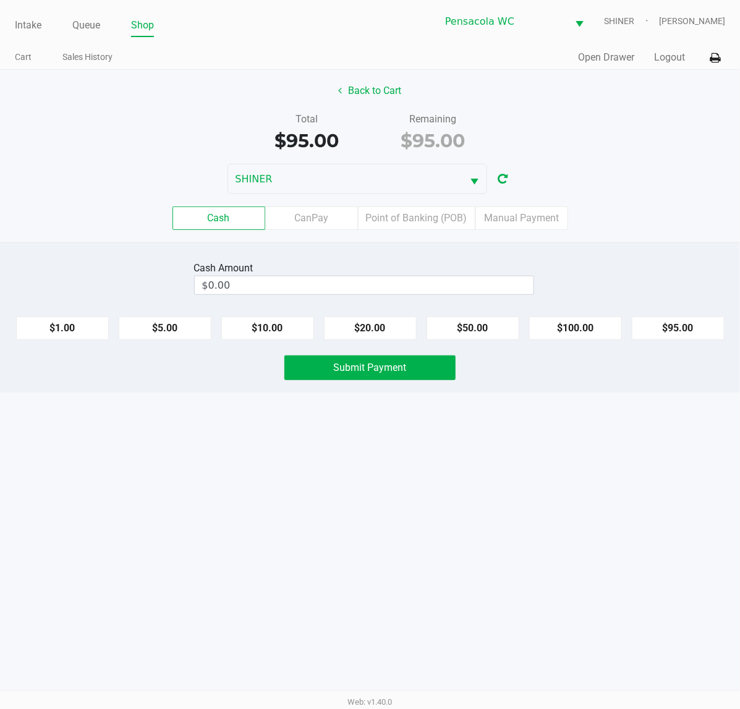
click at [603, 325] on button "$100.00" at bounding box center [575, 327] width 93 height 23
type input "$100.00"
click at [381, 357] on button "Submit Payment" at bounding box center [369, 367] width 171 height 25
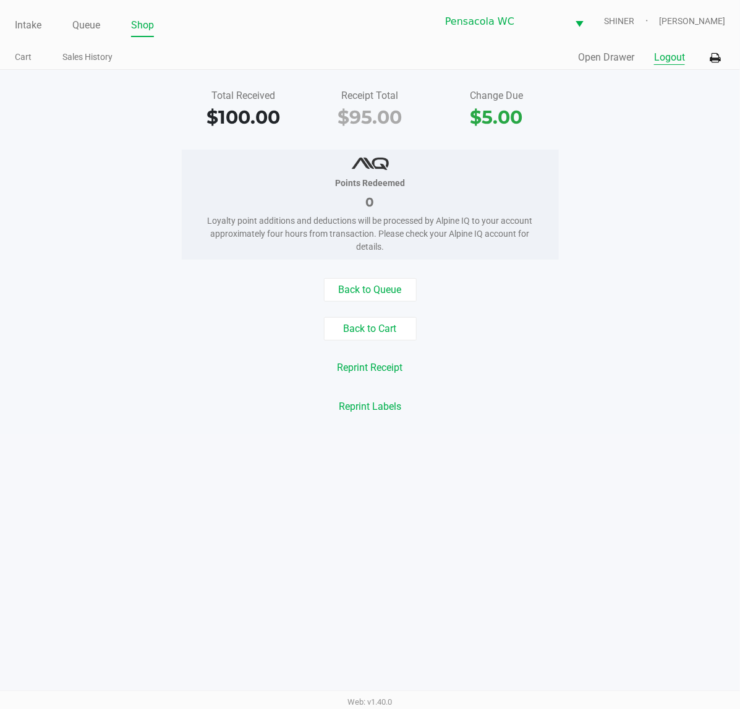
click at [675, 56] on button "Logout" at bounding box center [669, 57] width 31 height 15
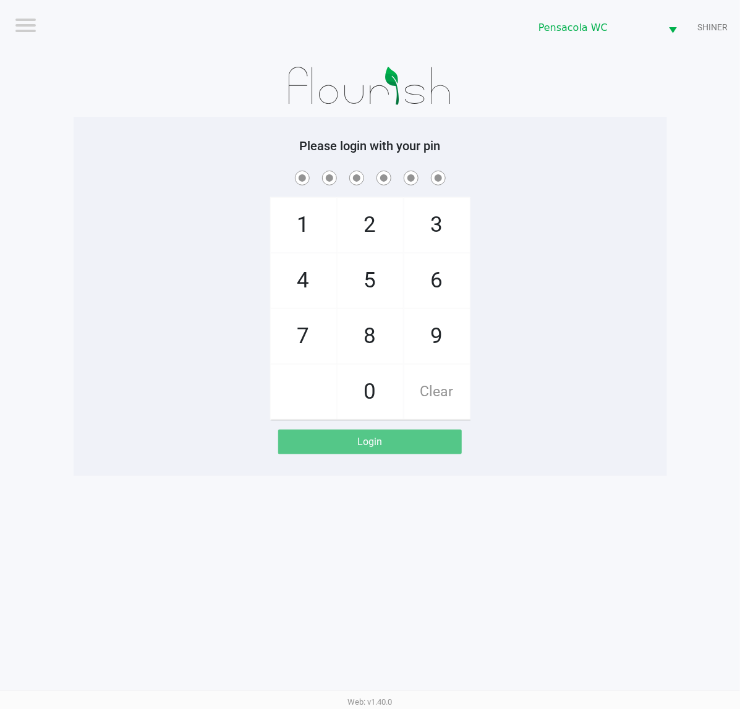
click at [598, 253] on div "1 4 7 2 5 8 0 3 6 9 Clear" at bounding box center [370, 294] width 593 height 252
checkbox input "true"
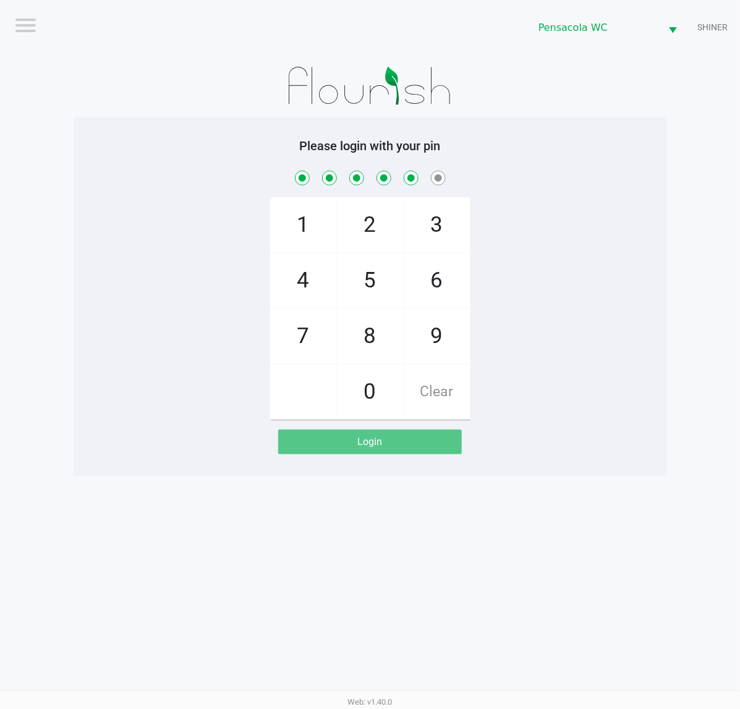
checkbox input "true"
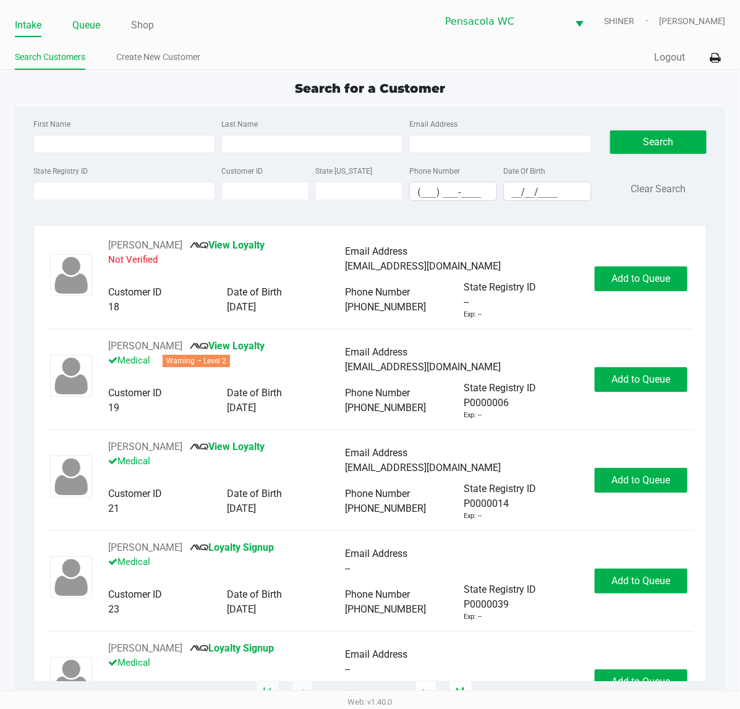
click at [90, 28] on link "Queue" at bounding box center [86, 25] width 28 height 17
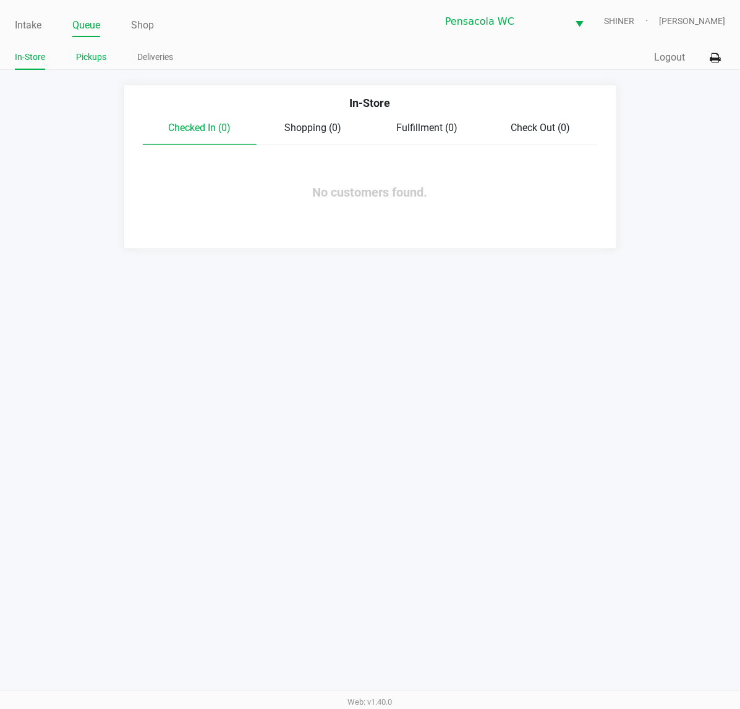
click at [88, 63] on link "Pickups" at bounding box center [91, 56] width 30 height 15
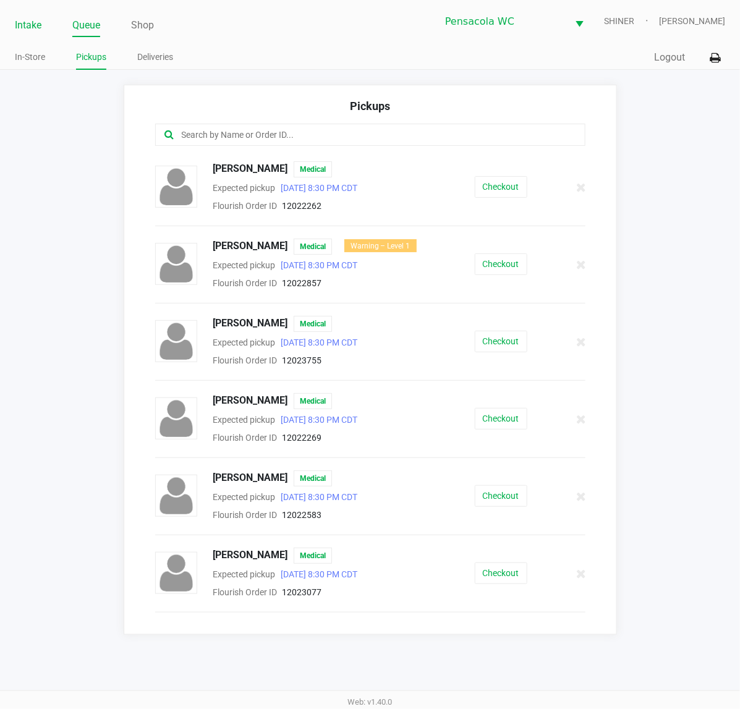
click at [38, 28] on link "Intake" at bounding box center [28, 25] width 27 height 17
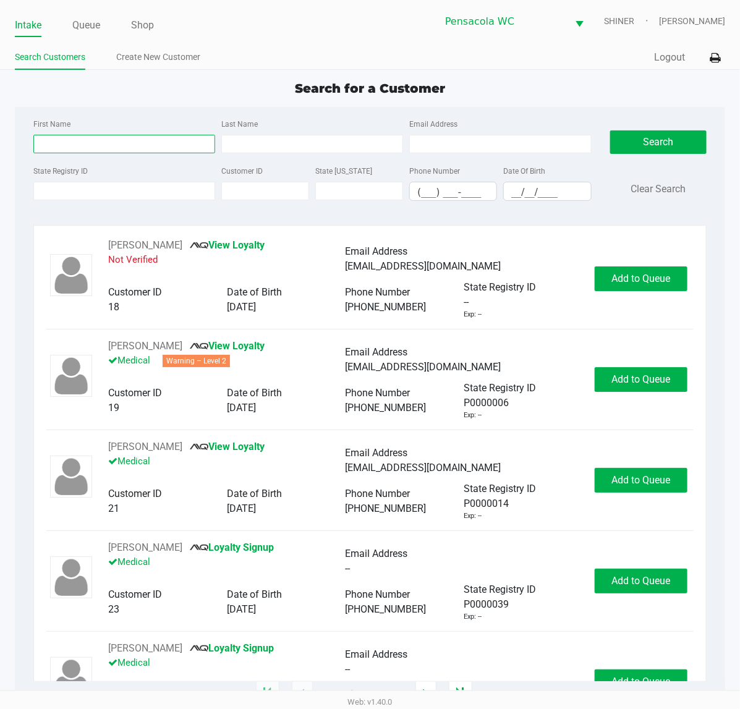
click at [60, 143] on input "First Name" at bounding box center [124, 144] width 182 height 19
type input "[PERSON_NAME]"
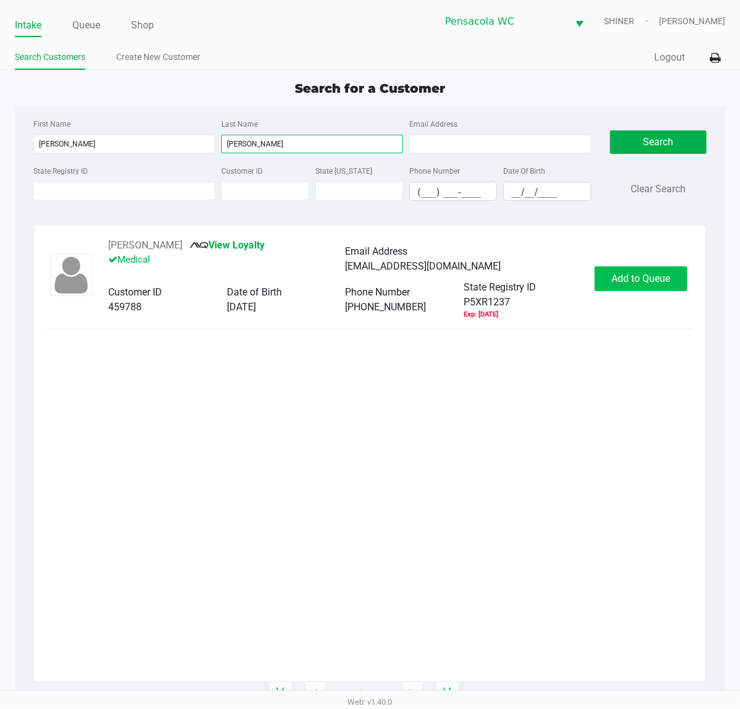
type input "[PERSON_NAME]"
click at [631, 276] on span "Add to Queue" at bounding box center [641, 279] width 59 height 12
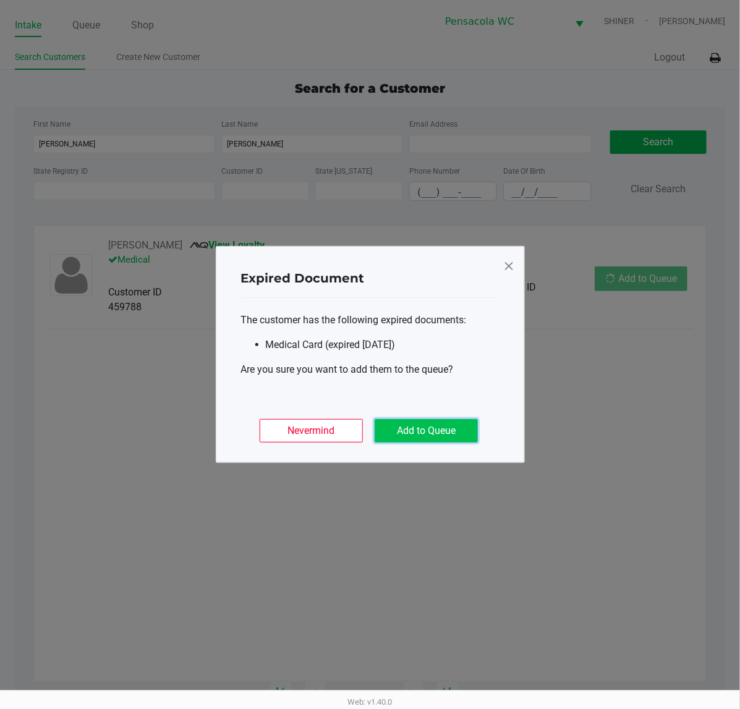
click at [436, 434] on button "Add to Queue" at bounding box center [426, 430] width 103 height 23
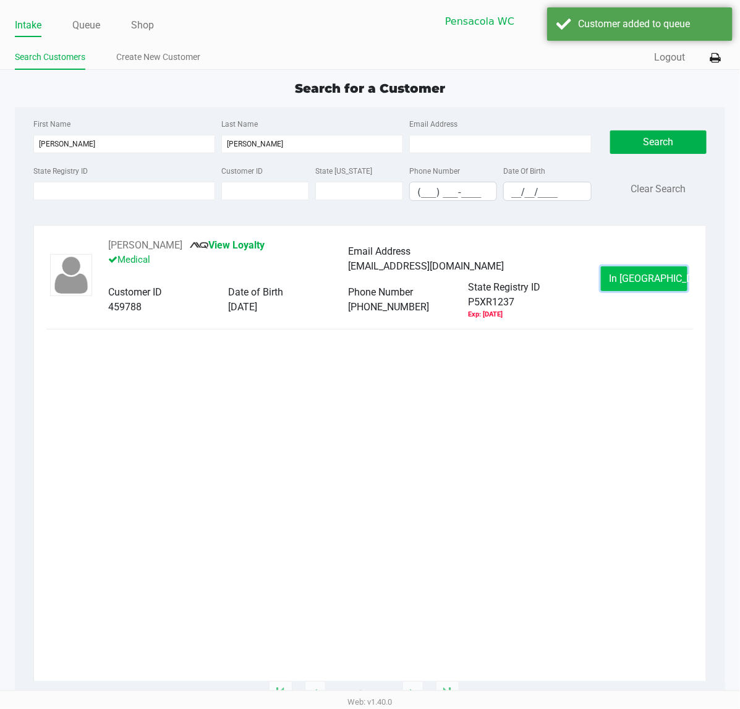
click at [616, 286] on button "In [GEOGRAPHIC_DATA]" at bounding box center [644, 278] width 87 height 25
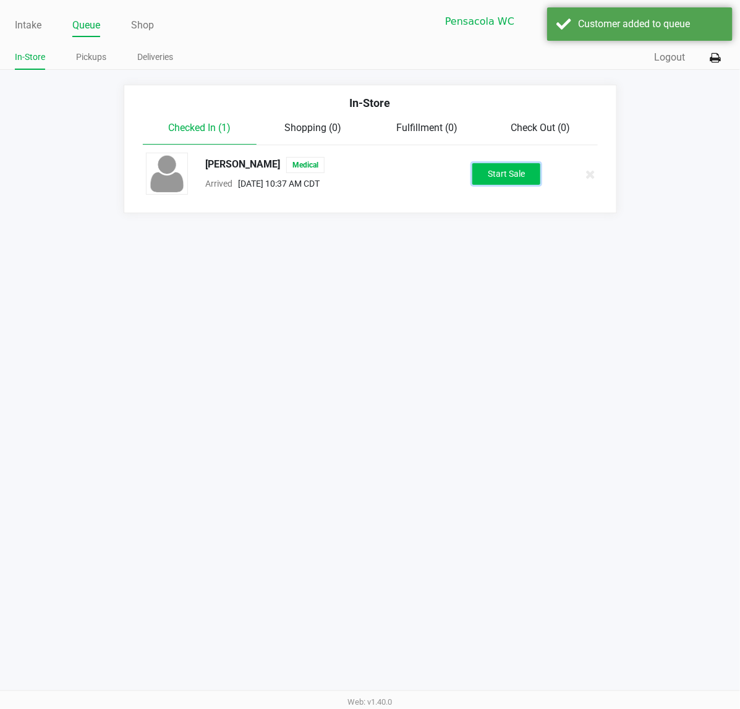
click at [503, 173] on button "Start Sale" at bounding box center [506, 174] width 68 height 22
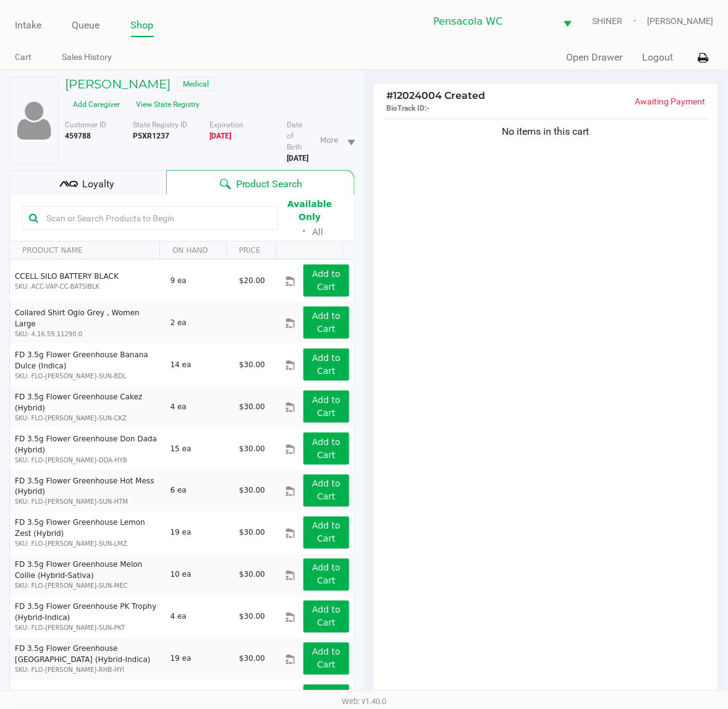
click at [128, 175] on div "Loyalty" at bounding box center [87, 182] width 157 height 25
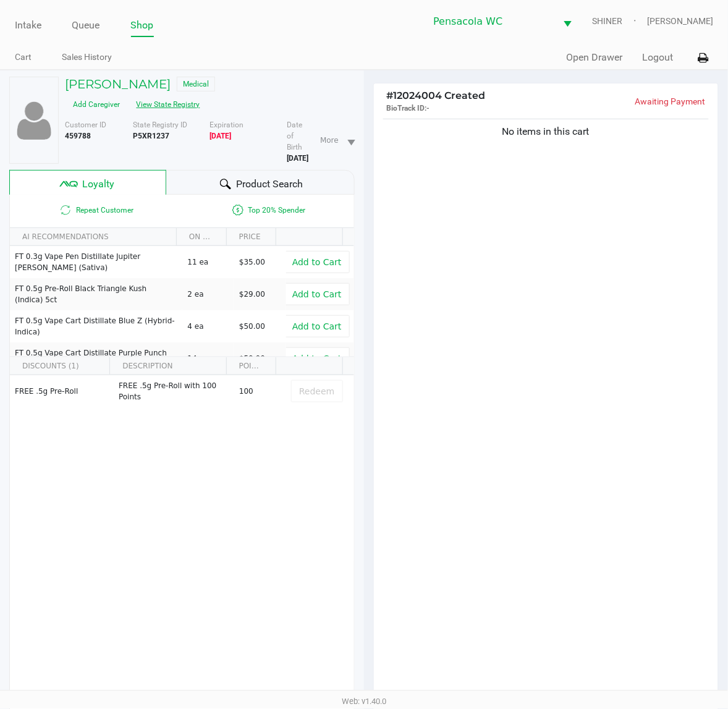
click at [184, 102] on button "View State Registry" at bounding box center [165, 105] width 72 height 20
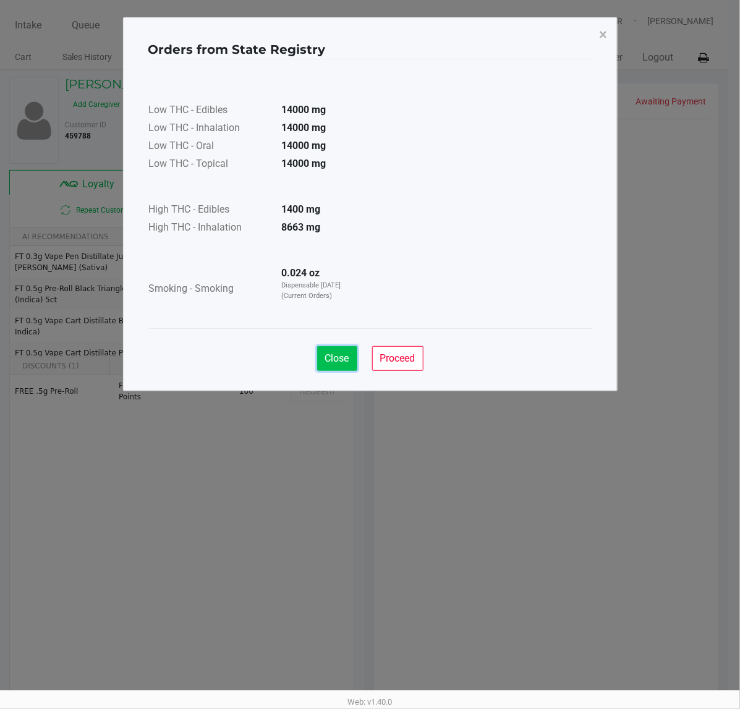
click at [333, 366] on button "Close" at bounding box center [337, 358] width 40 height 25
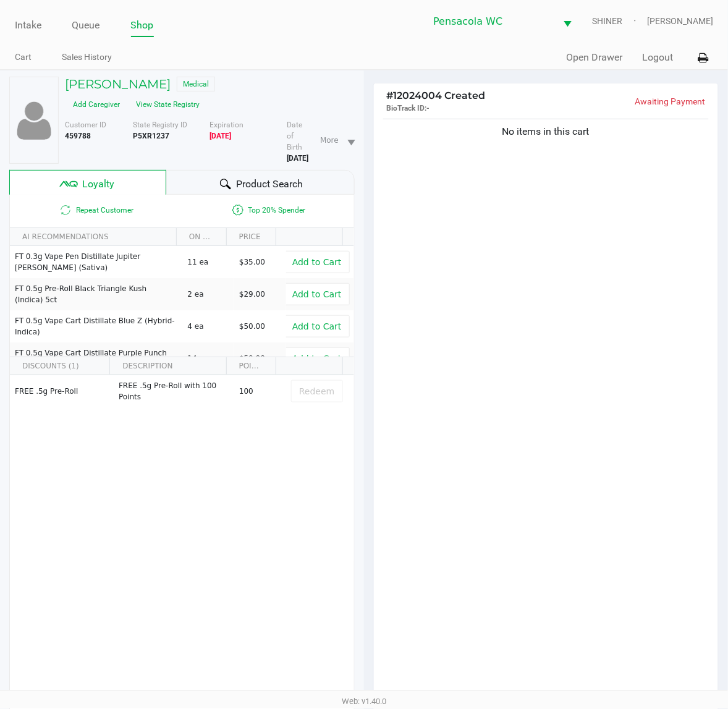
click at [221, 181] on icon at bounding box center [225, 184] width 11 height 11
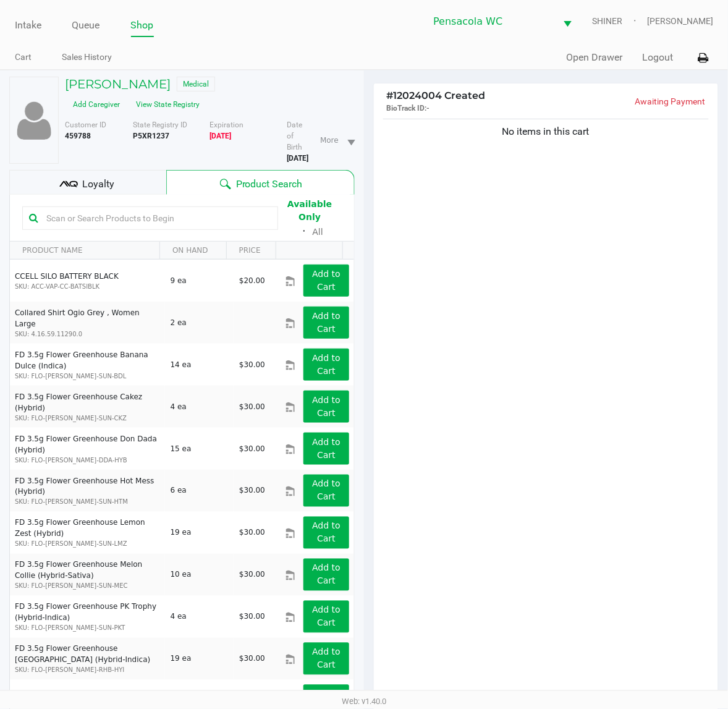
click at [170, 211] on input "text" at bounding box center [156, 218] width 230 height 19
paste input "FT 1g Vape Cart CDT"
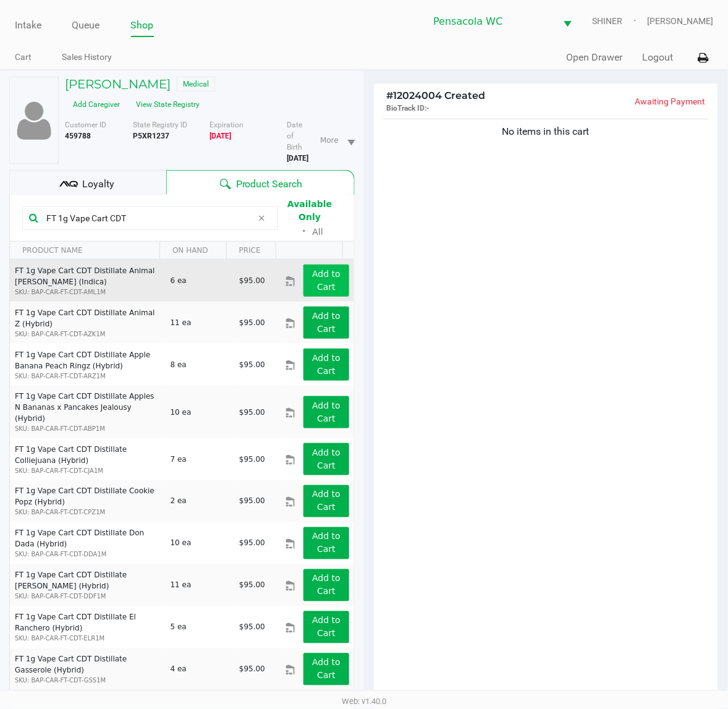
type input "FT 1g Vape Cart CDT"
click at [303, 269] on button "Add to Cart" at bounding box center [326, 281] width 46 height 32
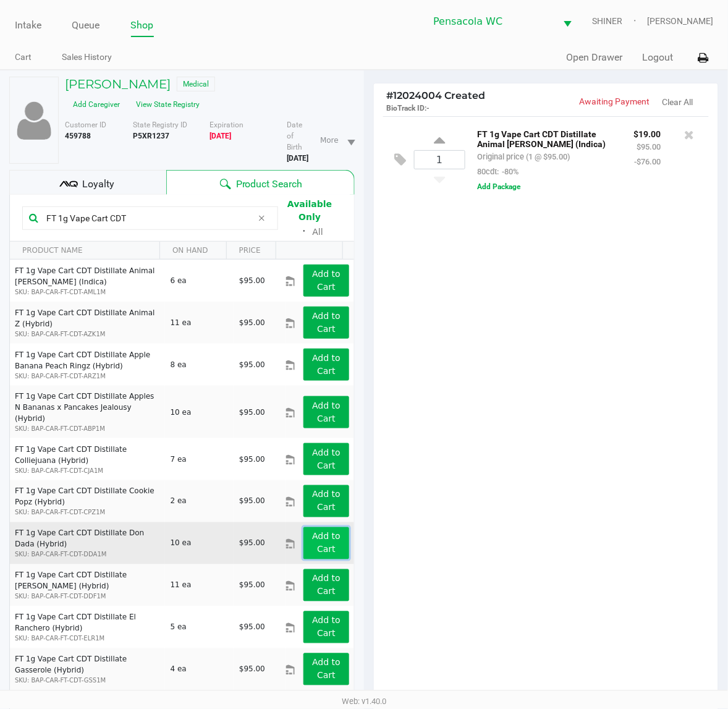
click at [323, 532] on app-button-loader "Add to Cart" at bounding box center [326, 543] width 28 height 23
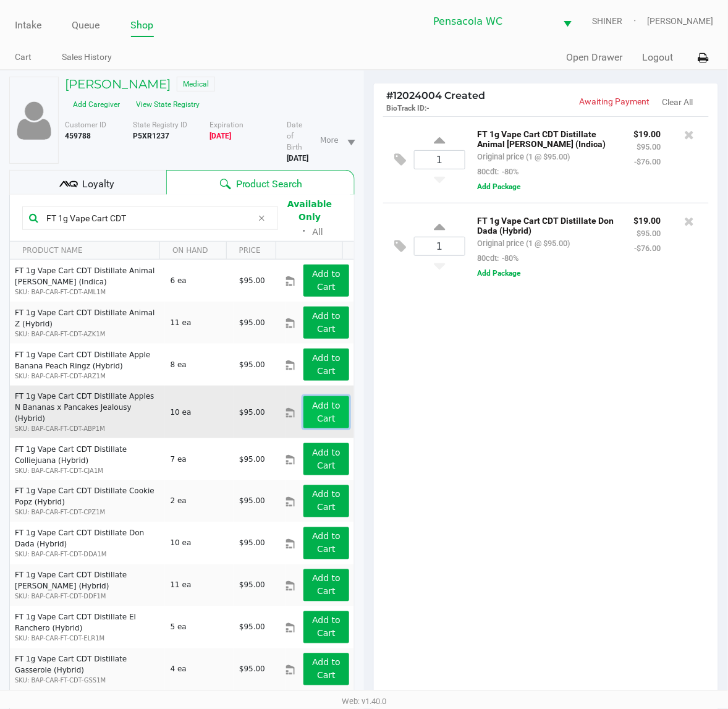
click at [313, 401] on app-button-loader "Add to Cart" at bounding box center [326, 412] width 28 height 23
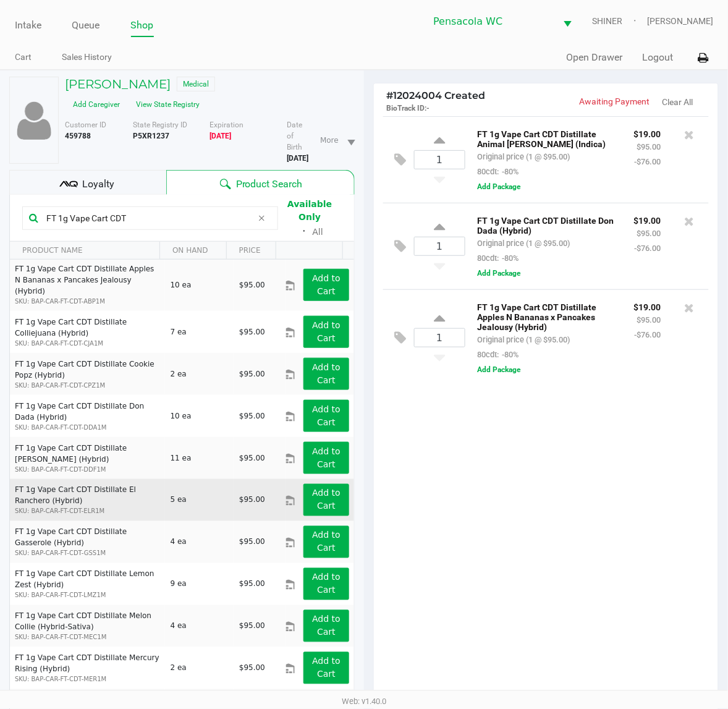
scroll to position [155, 0]
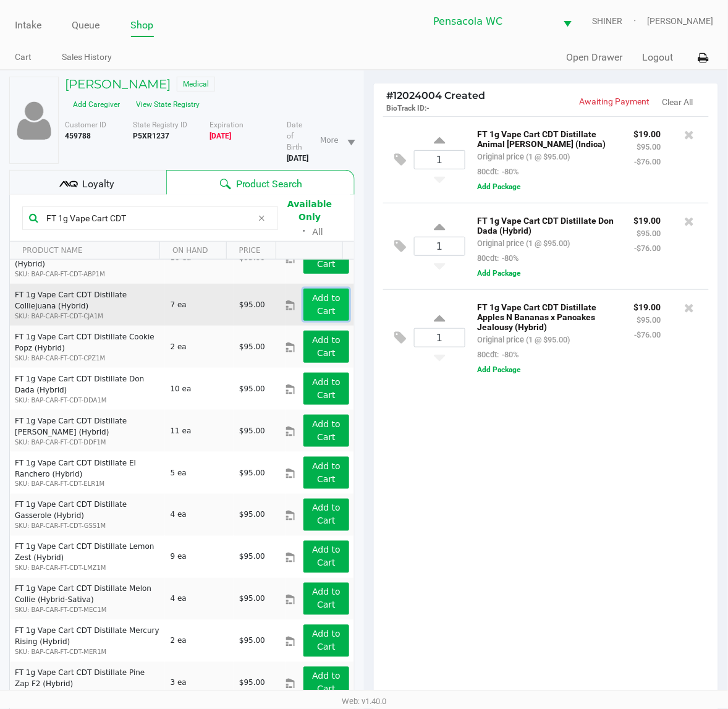
click at [325, 297] on button "Add to Cart" at bounding box center [326, 305] width 46 height 32
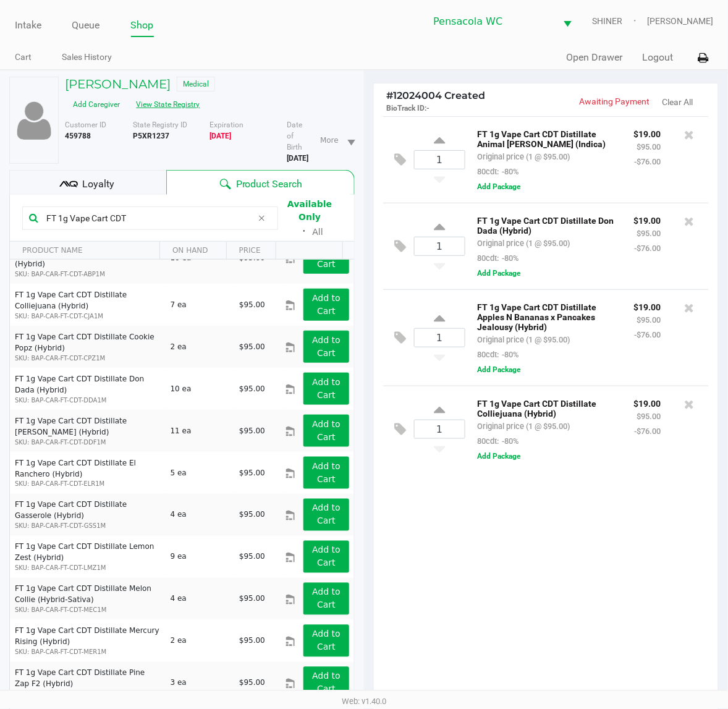
click at [159, 109] on button "View State Registry" at bounding box center [165, 105] width 72 height 20
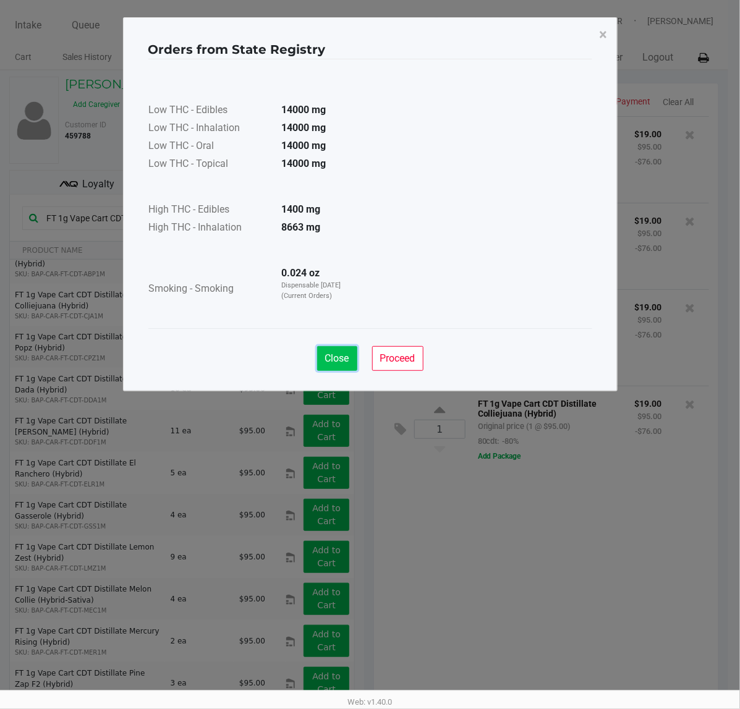
click at [341, 357] on span "Close" at bounding box center [337, 358] width 24 height 12
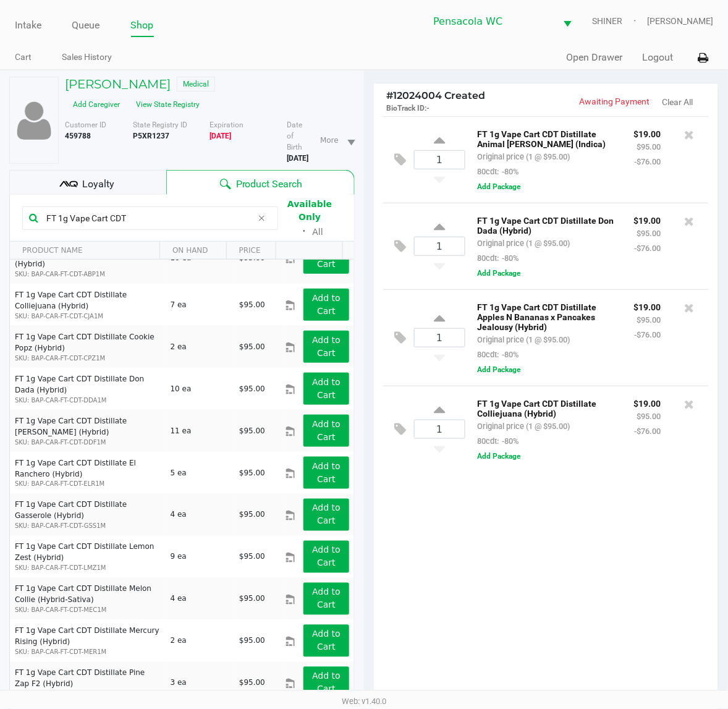
click at [156, 182] on div "Loyalty" at bounding box center [87, 182] width 157 height 25
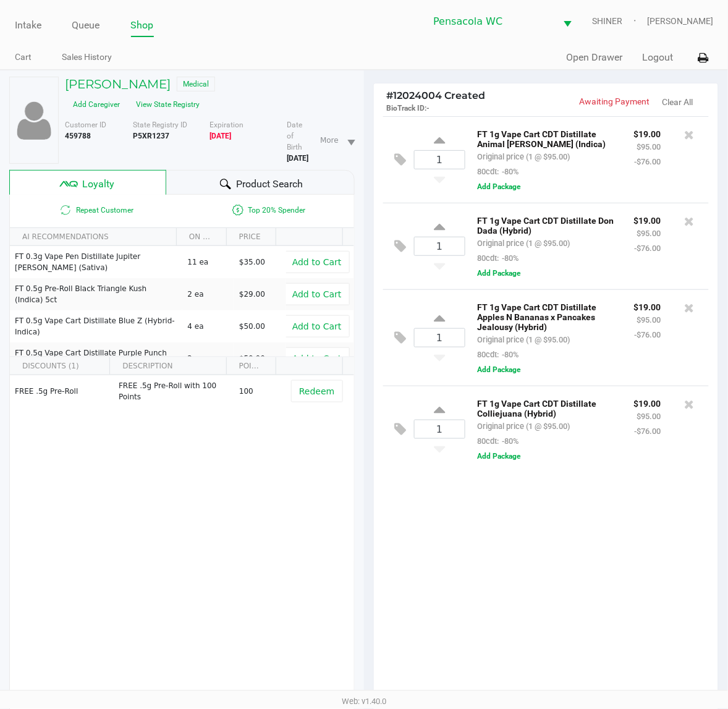
click at [204, 193] on div "Product Search" at bounding box center [260, 182] width 189 height 25
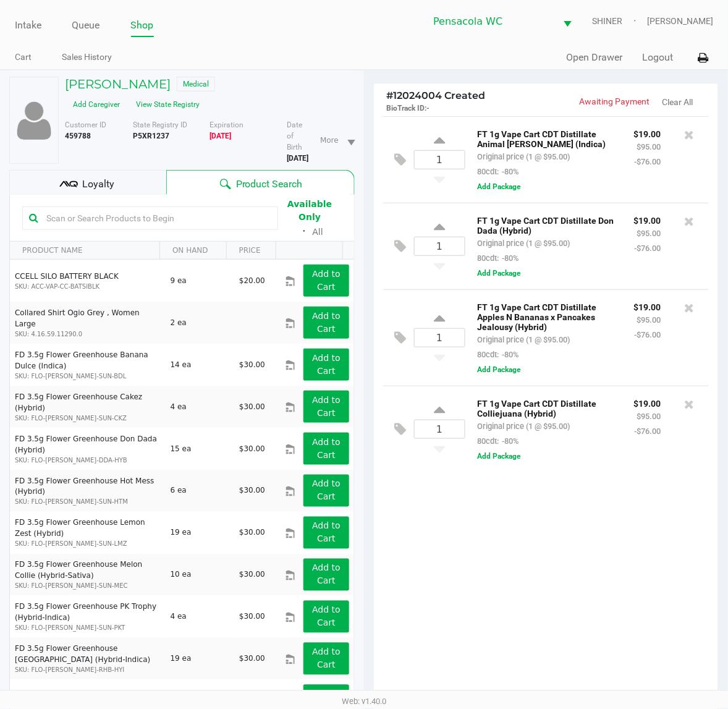
click at [79, 211] on input "text" at bounding box center [156, 218] width 230 height 19
click at [178, 100] on button "View State Registry" at bounding box center [165, 105] width 72 height 20
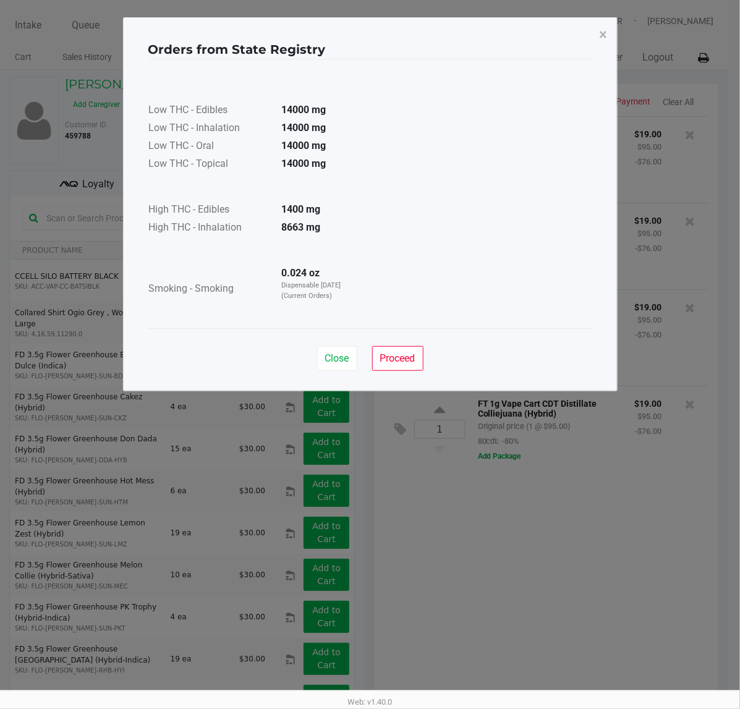
click at [341, 371] on button "Close" at bounding box center [337, 358] width 40 height 25
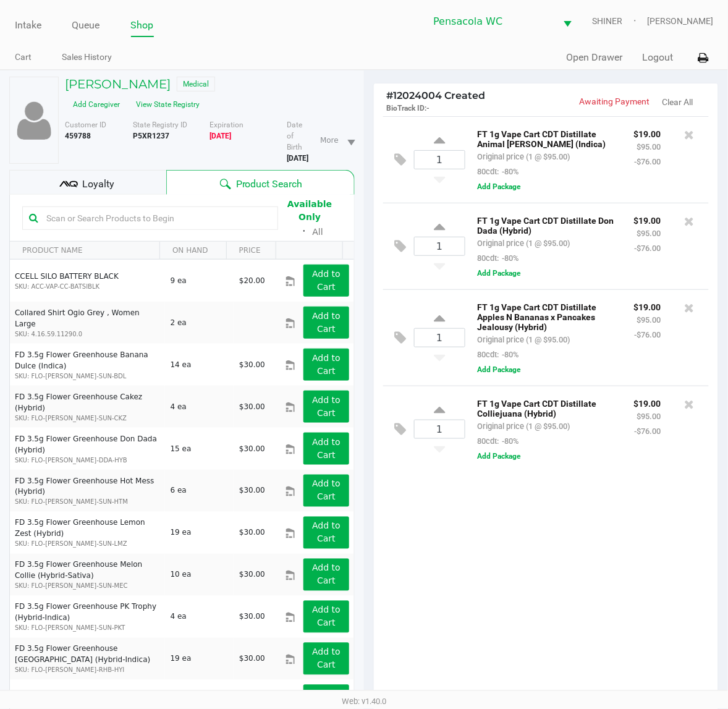
click at [161, 216] on input "text" at bounding box center [156, 218] width 230 height 19
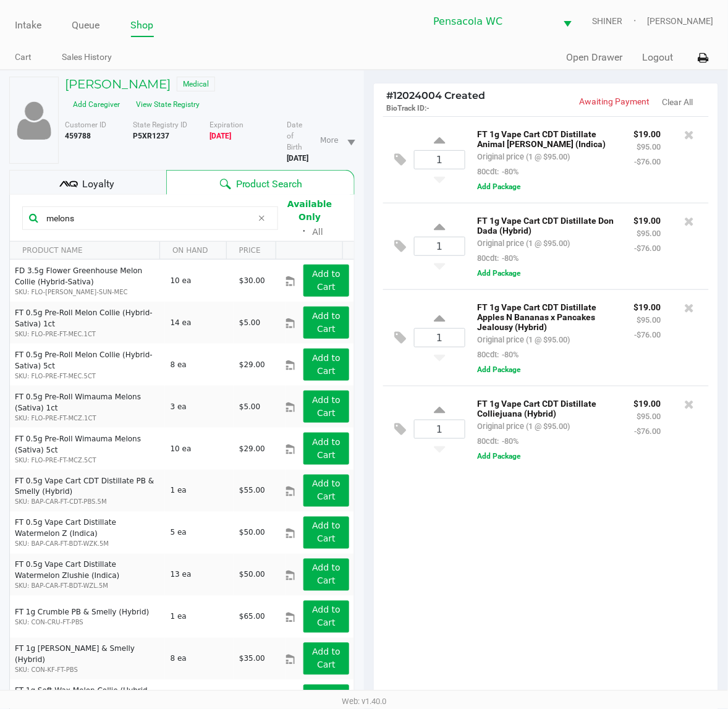
type input "melons"
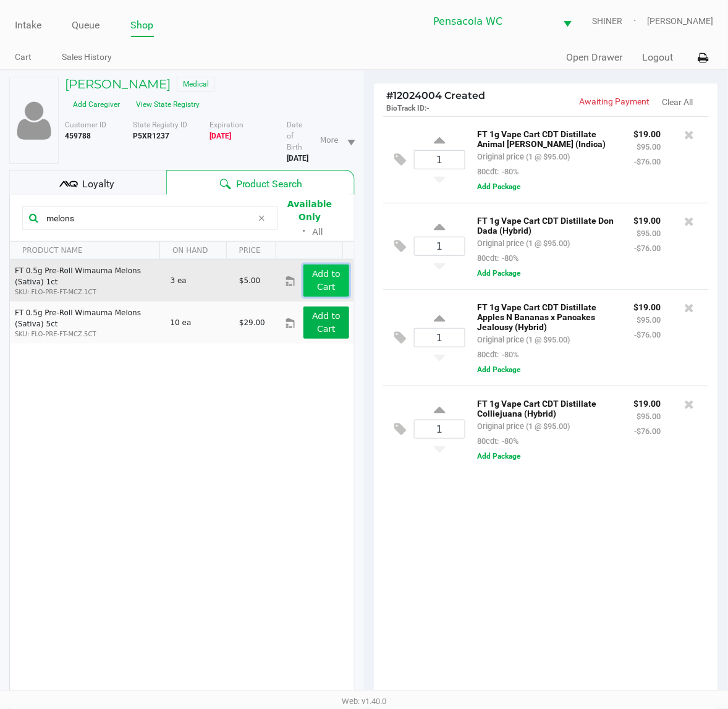
click at [331, 275] on button "Add to Cart" at bounding box center [326, 281] width 46 height 32
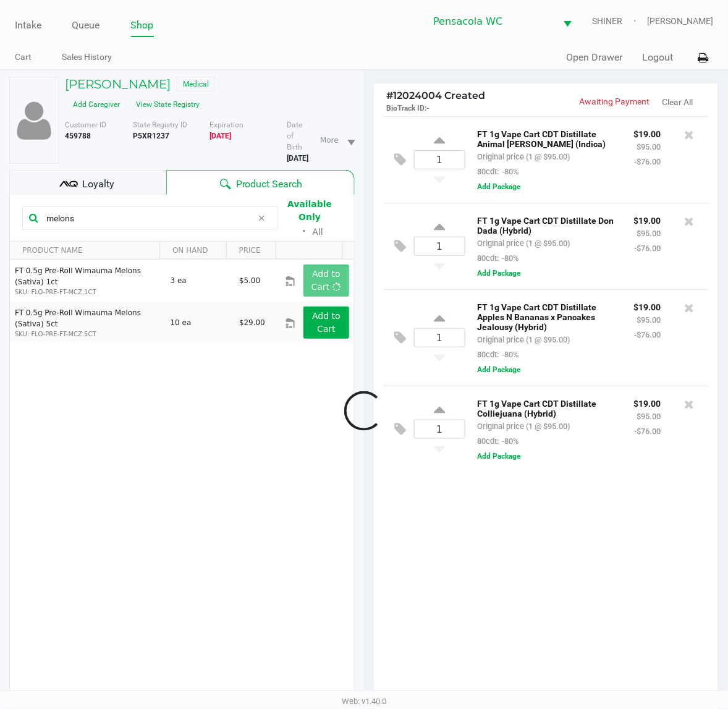
click at [519, 598] on div at bounding box center [364, 411] width 728 height 559
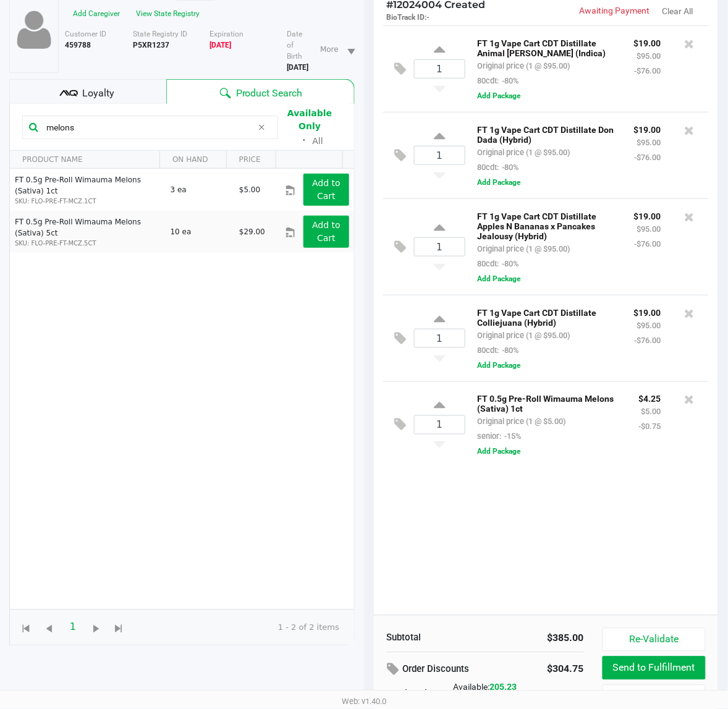
scroll to position [161, 0]
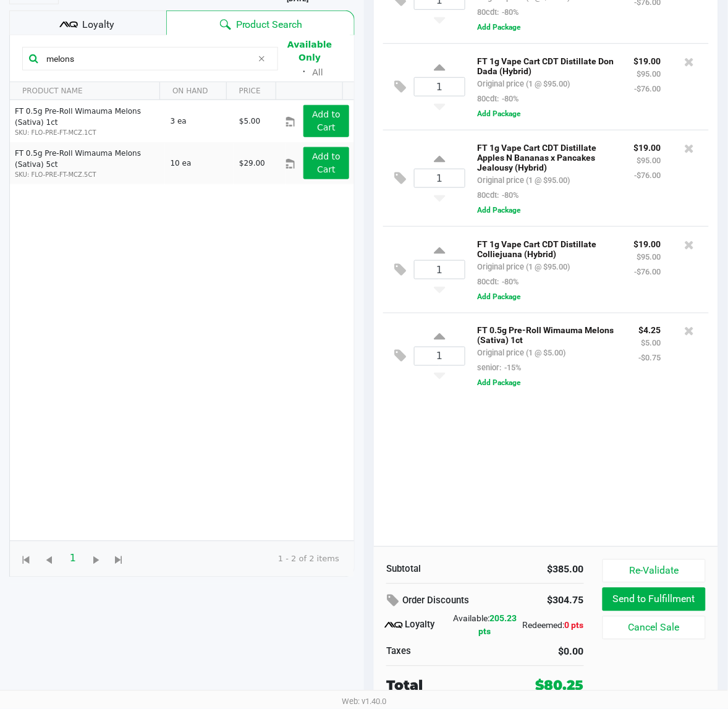
click at [124, 26] on div "Loyalty" at bounding box center [87, 23] width 157 height 25
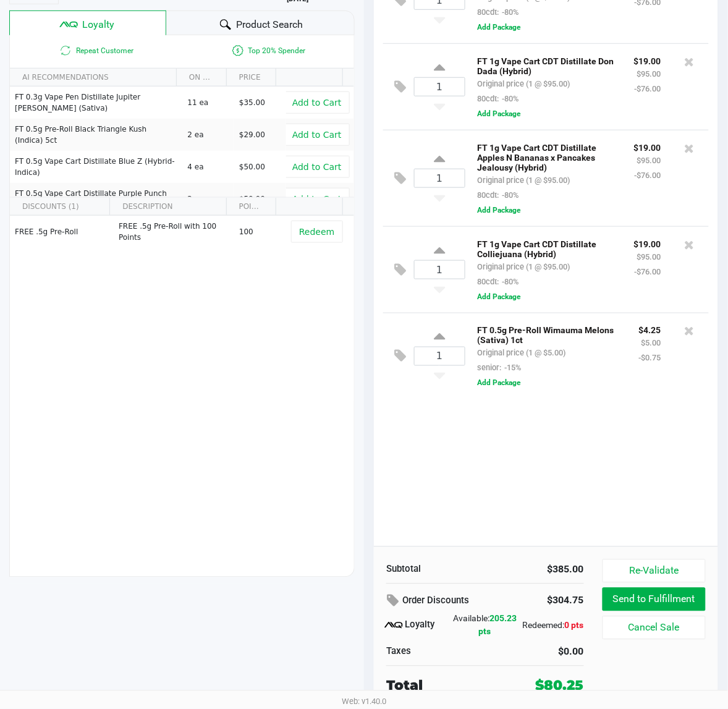
click at [227, 9] on div "[PERSON_NAME] Medical Add Caregiver View State Registry Customer ID 459788 Stat…" at bounding box center [182, 247] width 346 height 673
click at [460, 464] on div "1 FT 1g Vape Cart CDT Distillate Animal [PERSON_NAME] (Indica) Original price (…" at bounding box center [546, 252] width 344 height 590
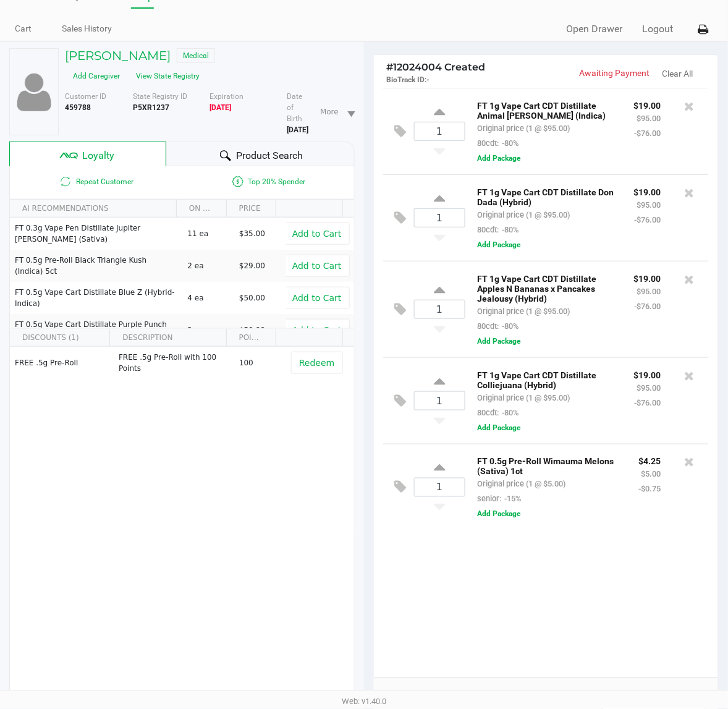
click at [286, 159] on span "Product Search" at bounding box center [269, 155] width 67 height 15
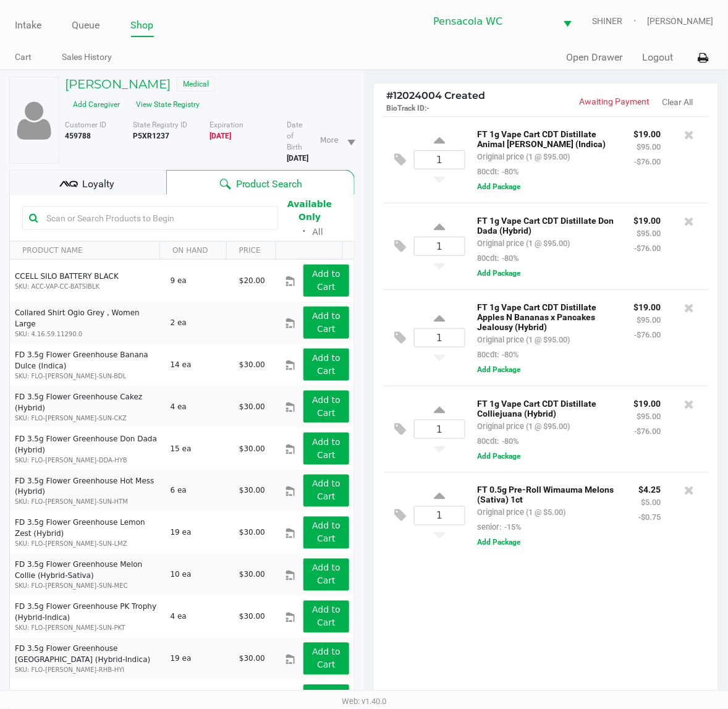
scroll to position [1, 0]
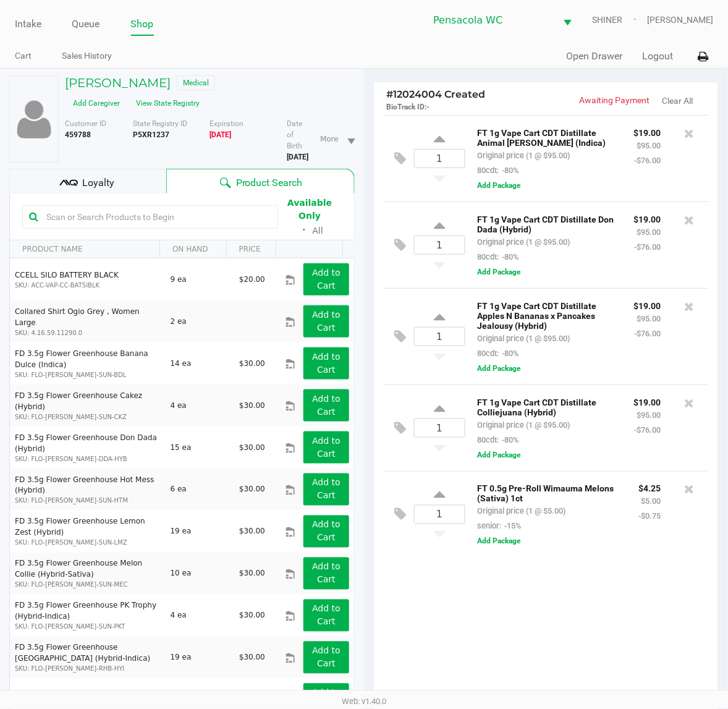
click at [623, 622] on div "1 FT 1g Vape Cart CDT Distillate Animal [PERSON_NAME] (Indica) Original price (…" at bounding box center [546, 410] width 344 height 590
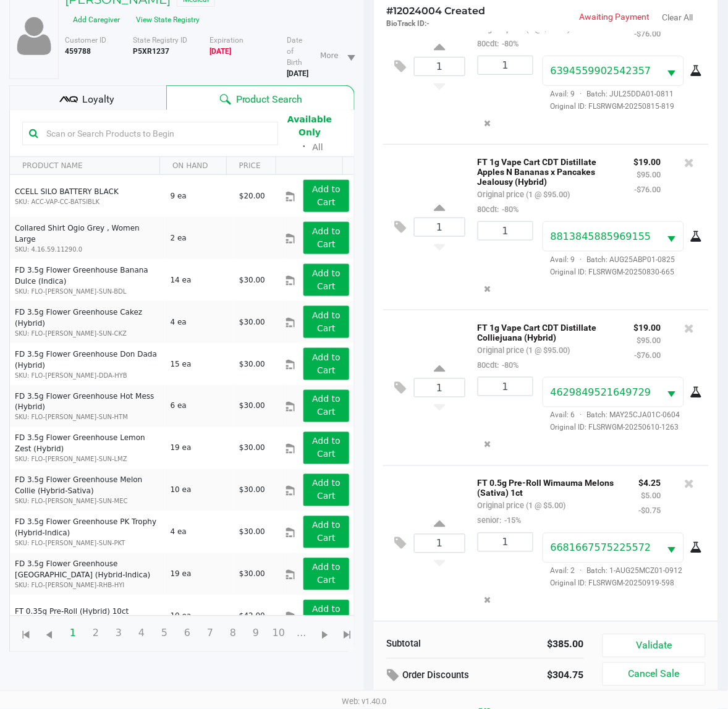
scroll to position [161, 0]
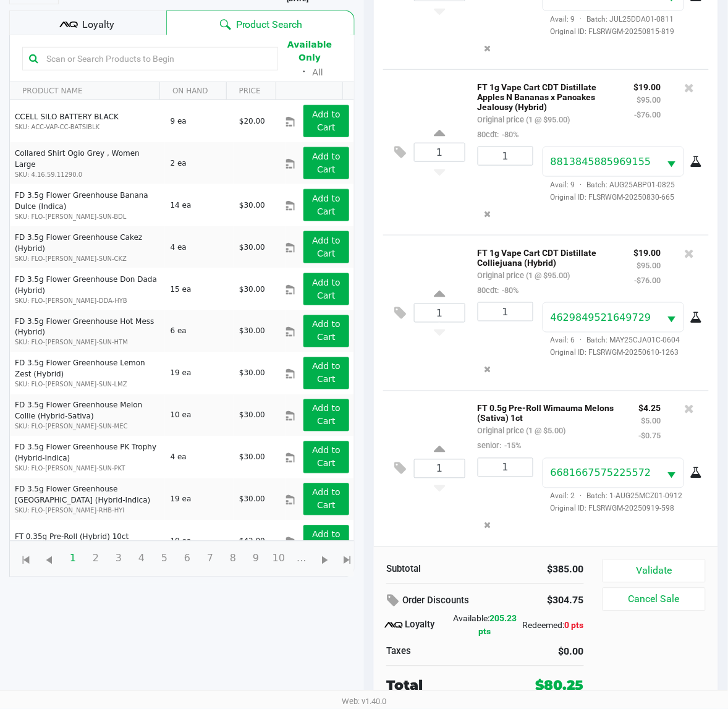
click at [660, 566] on button "Validate" at bounding box center [654, 570] width 103 height 23
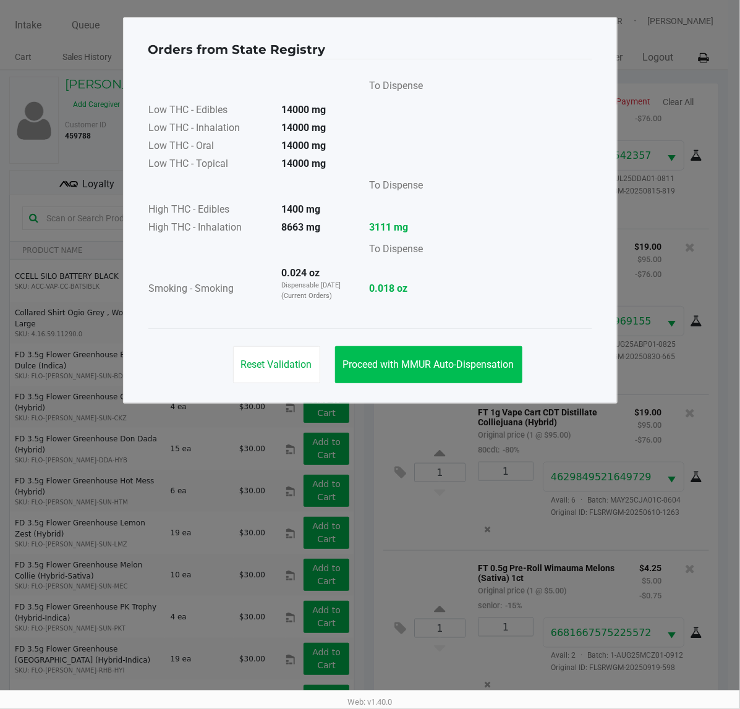
click at [372, 365] on span "Proceed with MMUR Auto-Dispensation" at bounding box center [428, 365] width 171 height 12
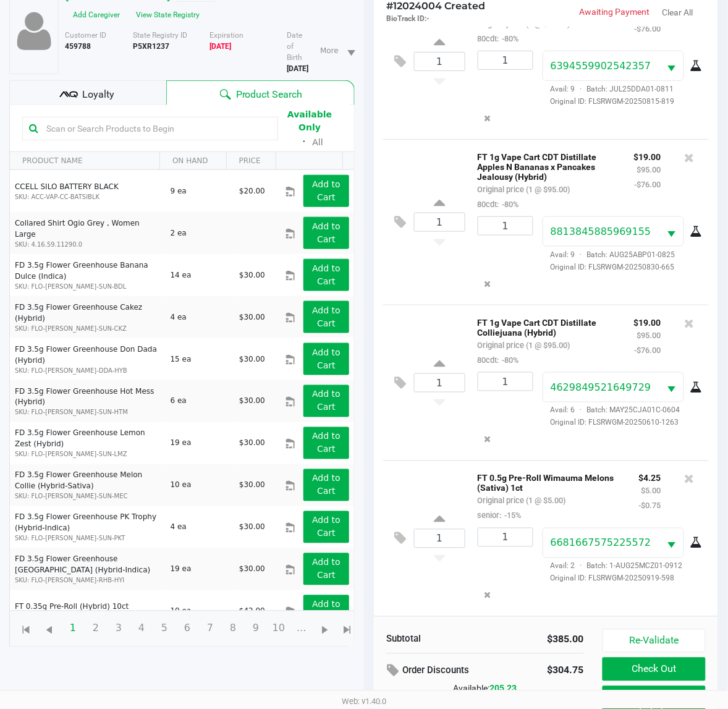
scroll to position [161, 0]
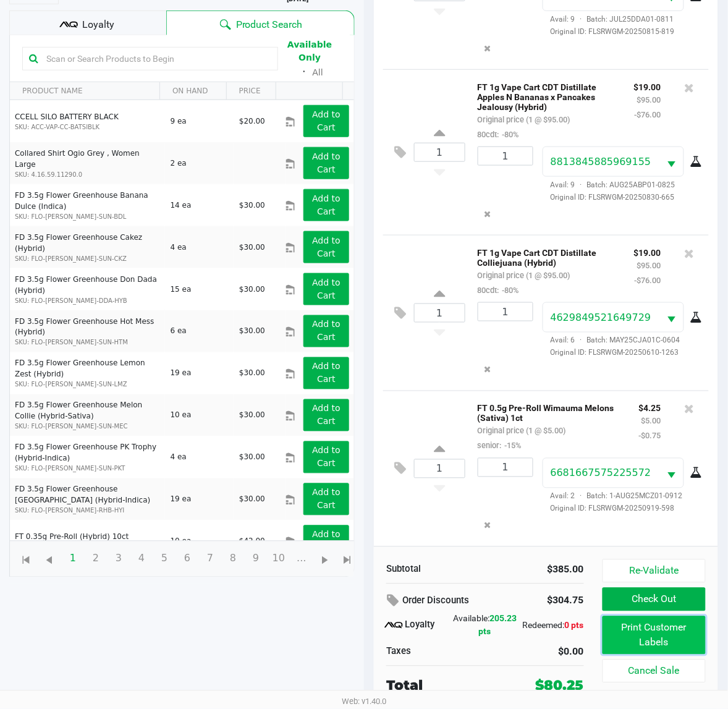
click at [631, 634] on button "Print Customer Labels" at bounding box center [654, 635] width 103 height 38
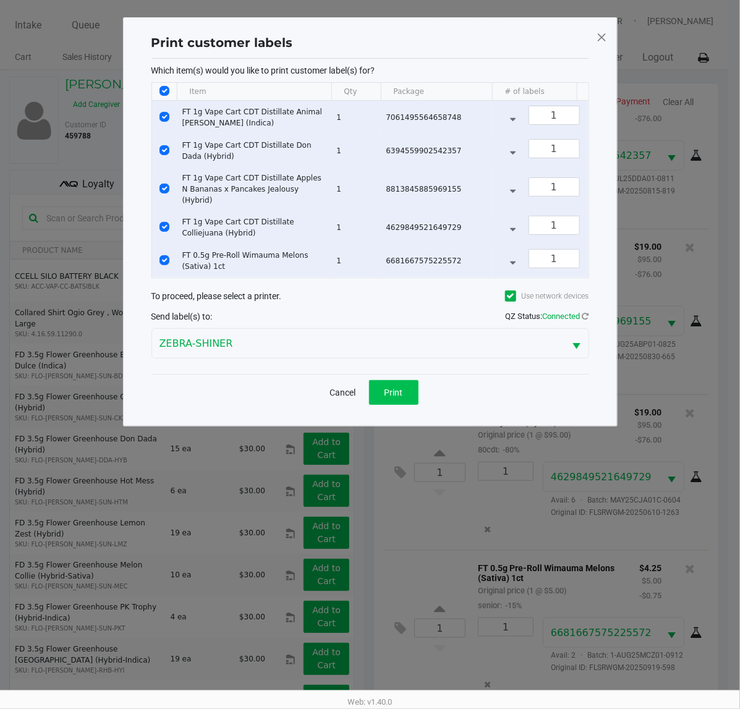
click at [394, 396] on span "Print" at bounding box center [393, 393] width 19 height 10
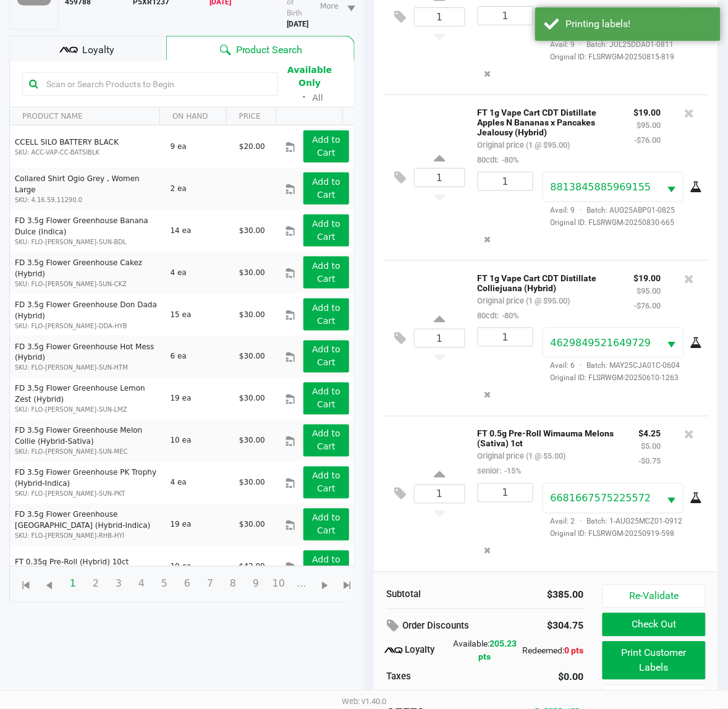
scroll to position [161, 0]
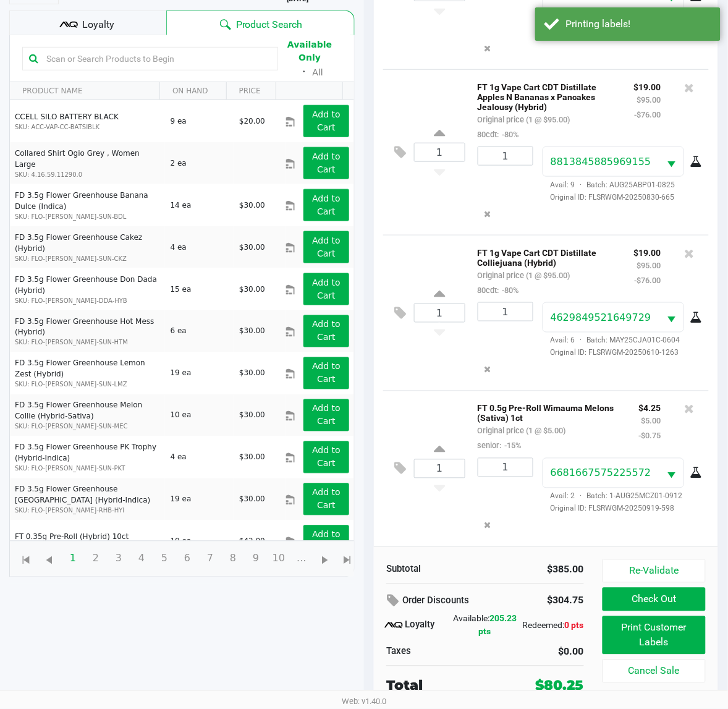
click at [656, 606] on button "Check Out" at bounding box center [654, 599] width 103 height 23
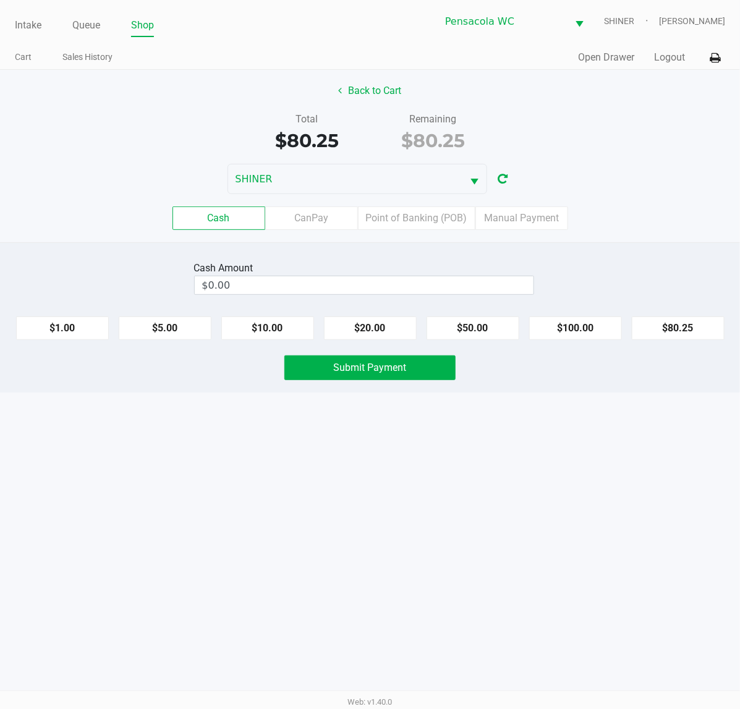
click at [483, 329] on button "$50.00" at bounding box center [472, 327] width 93 height 23
click at [383, 333] on button "$20.00" at bounding box center [370, 327] width 93 height 23
click at [276, 338] on button "$10.00" at bounding box center [267, 327] width 93 height 23
click at [156, 329] on button "$5.00" at bounding box center [165, 327] width 93 height 23
type input "$85.00"
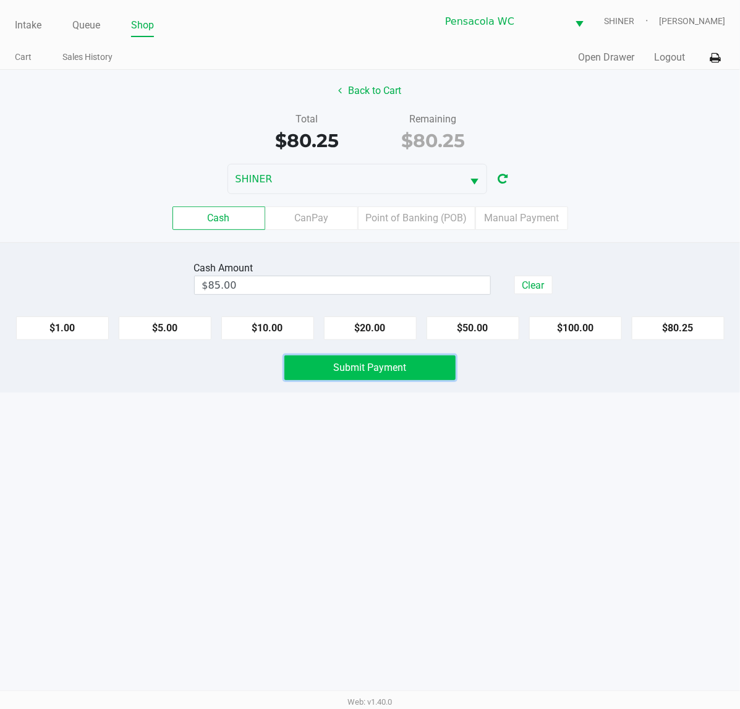
click at [359, 366] on span "Submit Payment" at bounding box center [370, 368] width 73 height 12
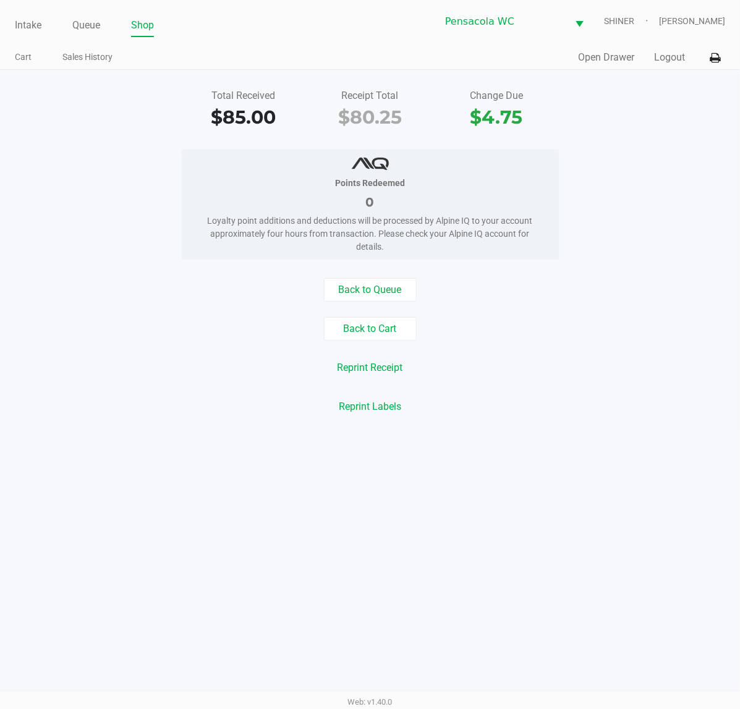
click at [680, 57] on button "Logout" at bounding box center [669, 57] width 31 height 15
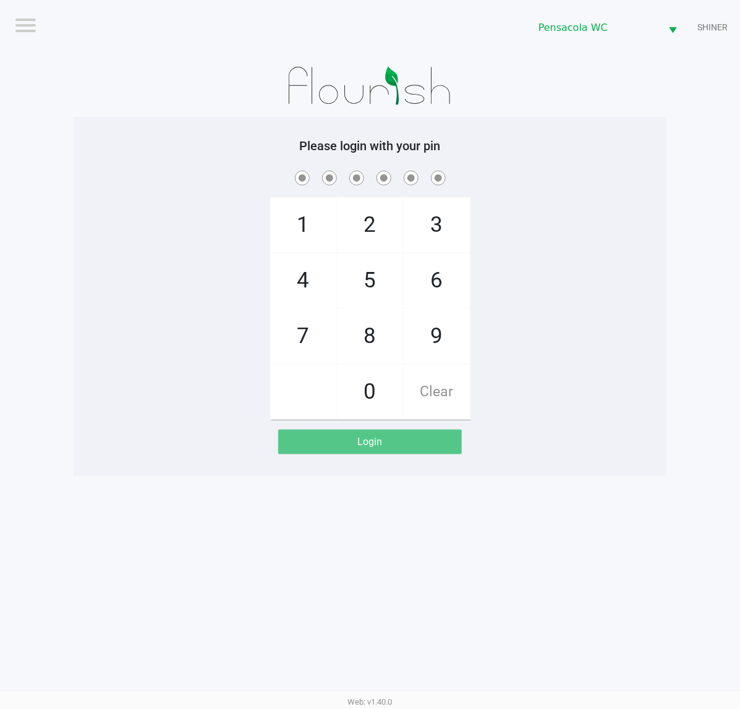
click at [649, 75] on div at bounding box center [370, 86] width 593 height 62
click at [613, 389] on div "1 4 7 2 5 8 0 3 6 9 Clear" at bounding box center [370, 294] width 593 height 252
checkbox input "true"
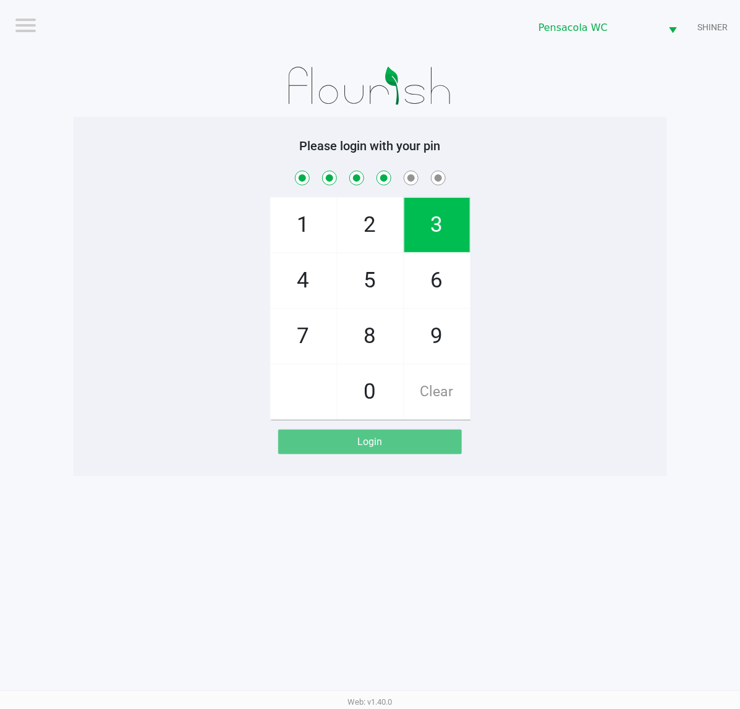
checkbox input "true"
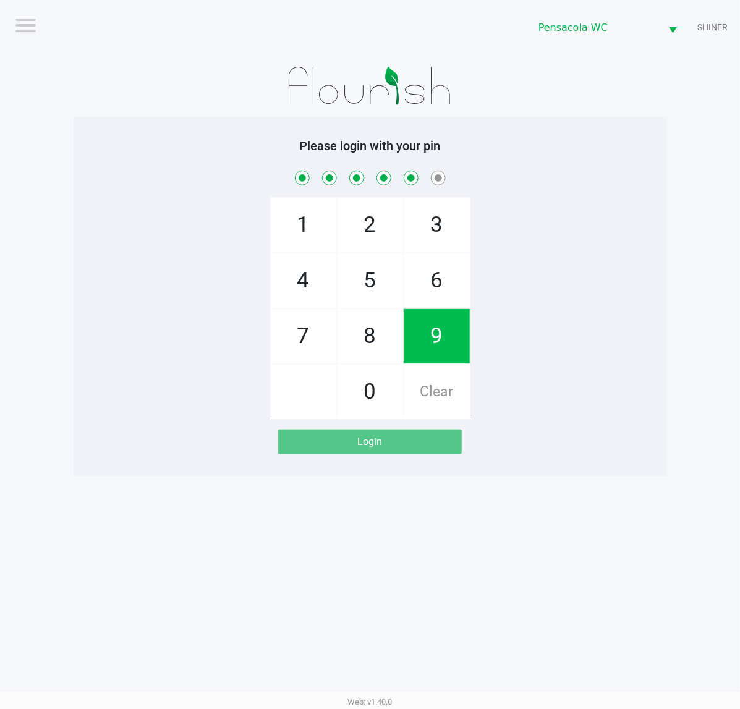
checkbox input "true"
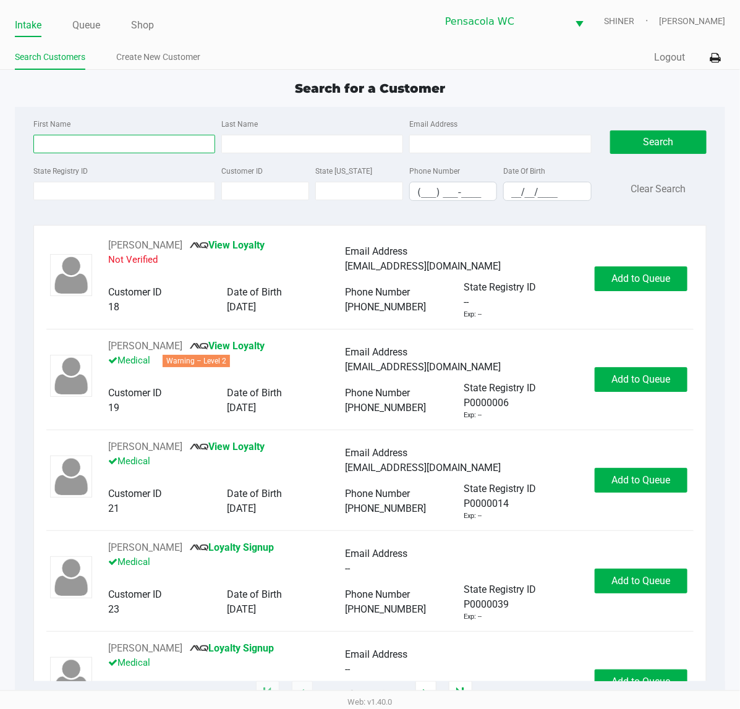
click at [99, 143] on input "First Name" at bounding box center [124, 144] width 182 height 19
click at [146, 149] on input "First Name" at bounding box center [124, 144] width 182 height 19
type input "tylor"
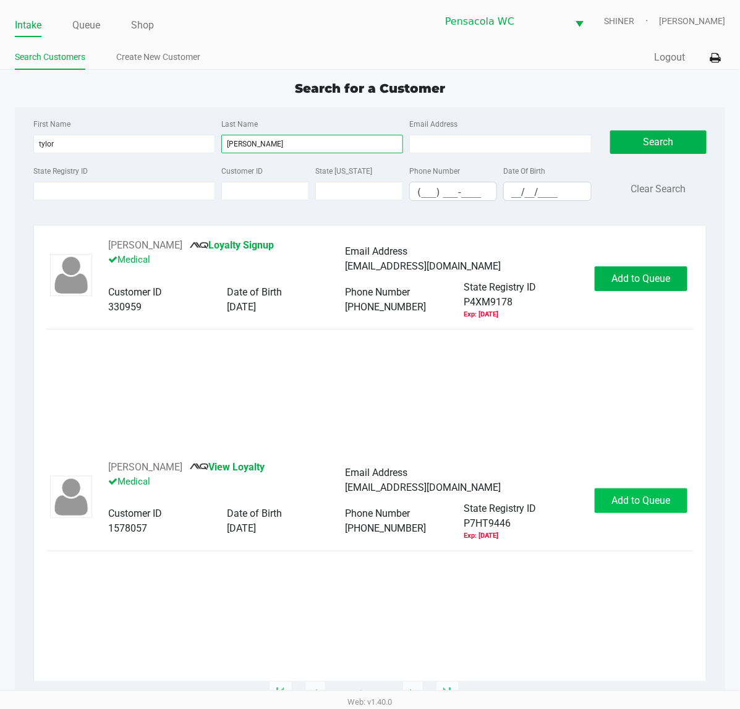
type input "[PERSON_NAME]"
click at [634, 498] on span "Add to Queue" at bounding box center [641, 500] width 59 height 12
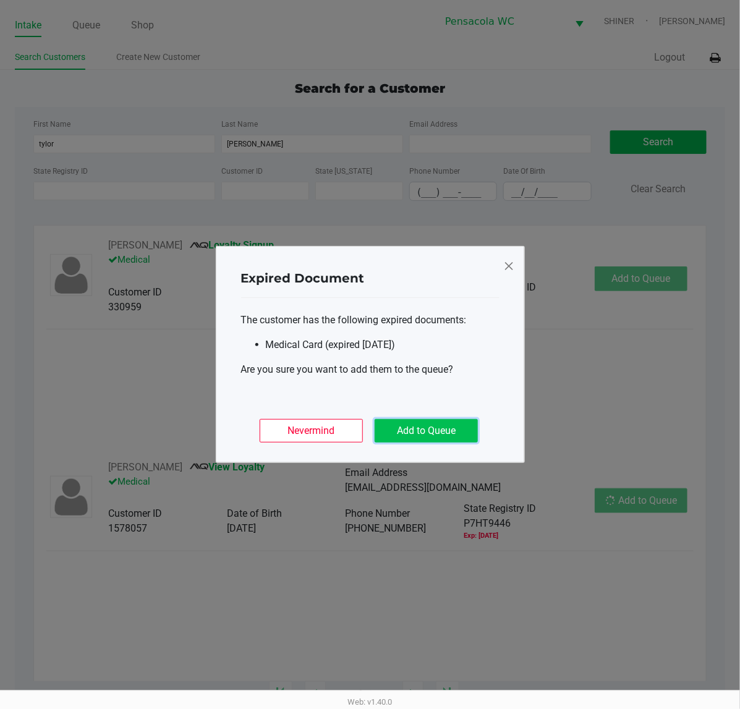
click at [416, 419] on button "Add to Queue" at bounding box center [426, 430] width 103 height 23
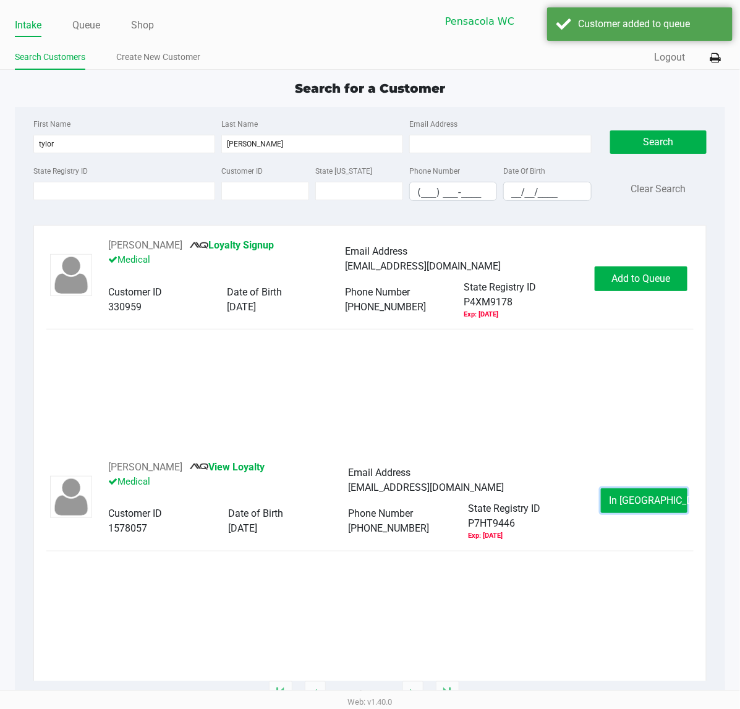
click at [640, 493] on button "In [GEOGRAPHIC_DATA]" at bounding box center [644, 500] width 87 height 25
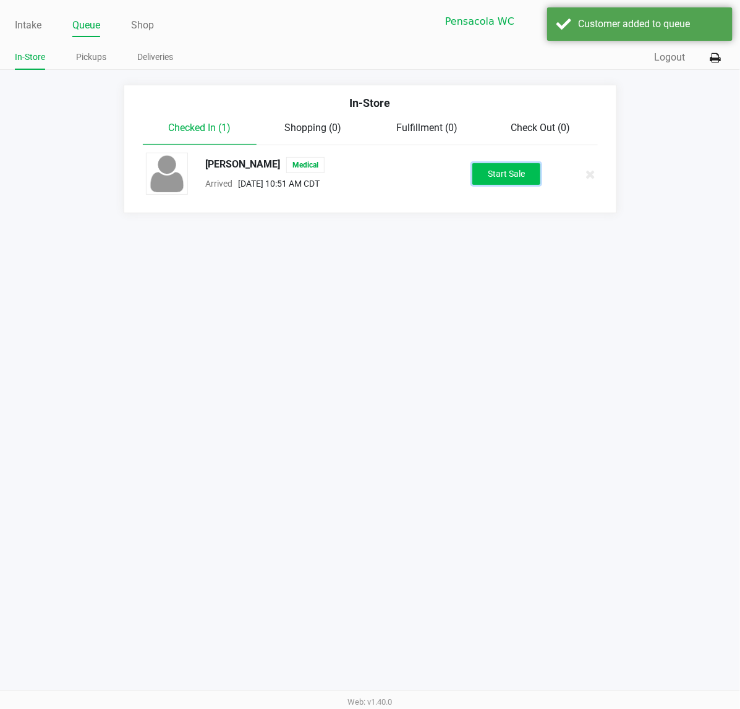
click at [519, 181] on button "Start Sale" at bounding box center [506, 174] width 68 height 22
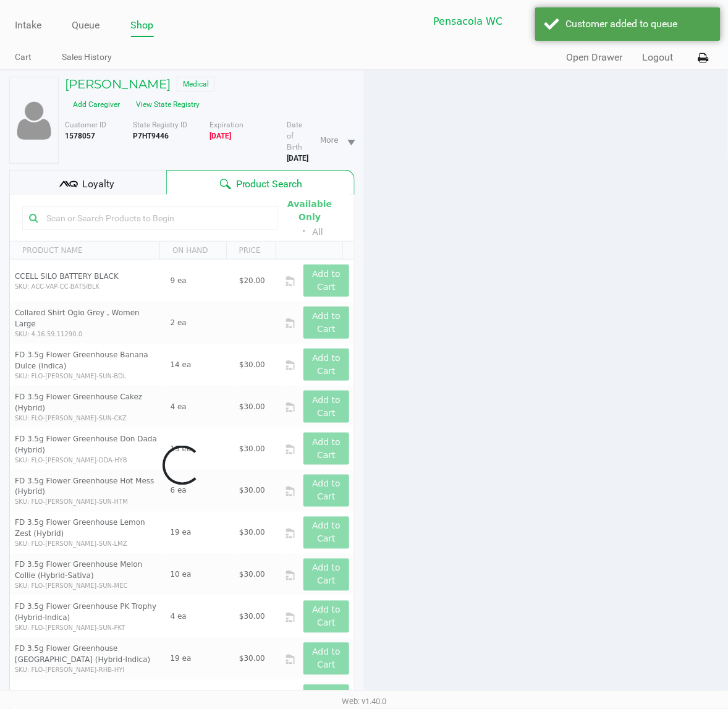
drag, startPoint x: 90, startPoint y: 168, endPoint x: 148, endPoint y: 116, distance: 78.3
click at [90, 177] on span "Loyalty" at bounding box center [98, 184] width 32 height 15
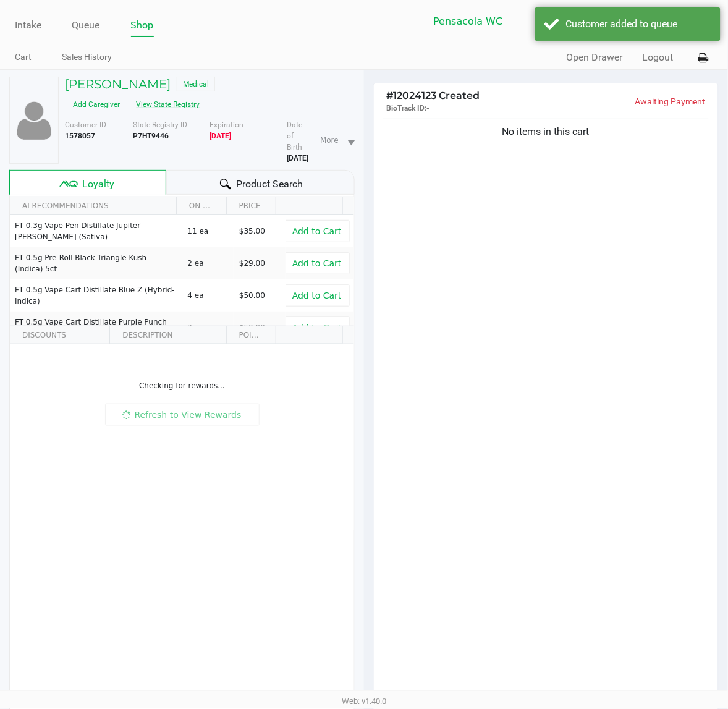
click at [201, 95] on button "View State Registry" at bounding box center [165, 105] width 72 height 20
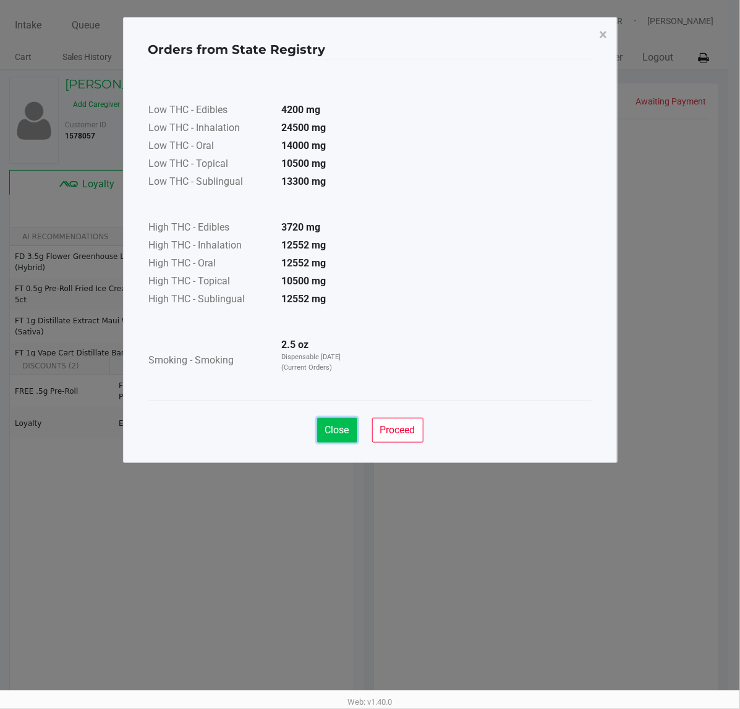
click at [337, 430] on span "Close" at bounding box center [337, 430] width 24 height 12
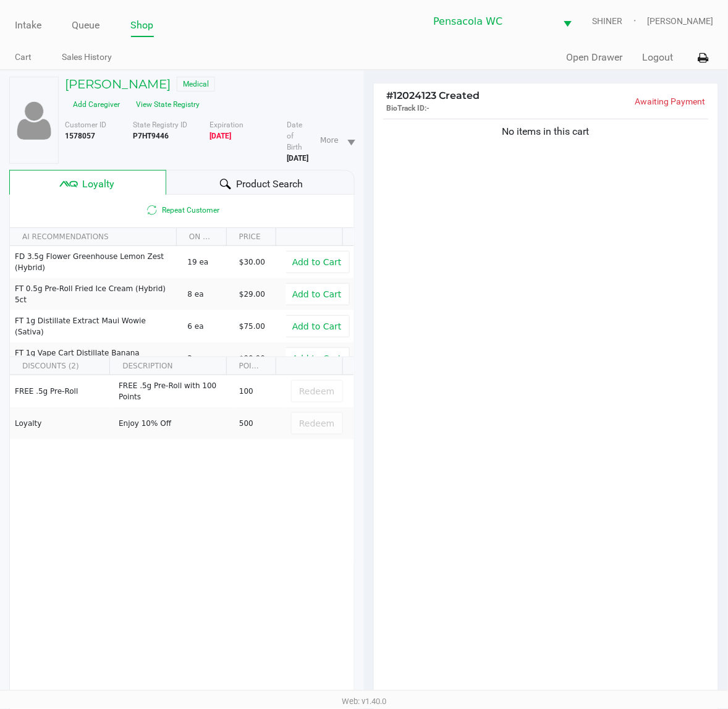
click at [229, 177] on div at bounding box center [225, 184] width 15 height 15
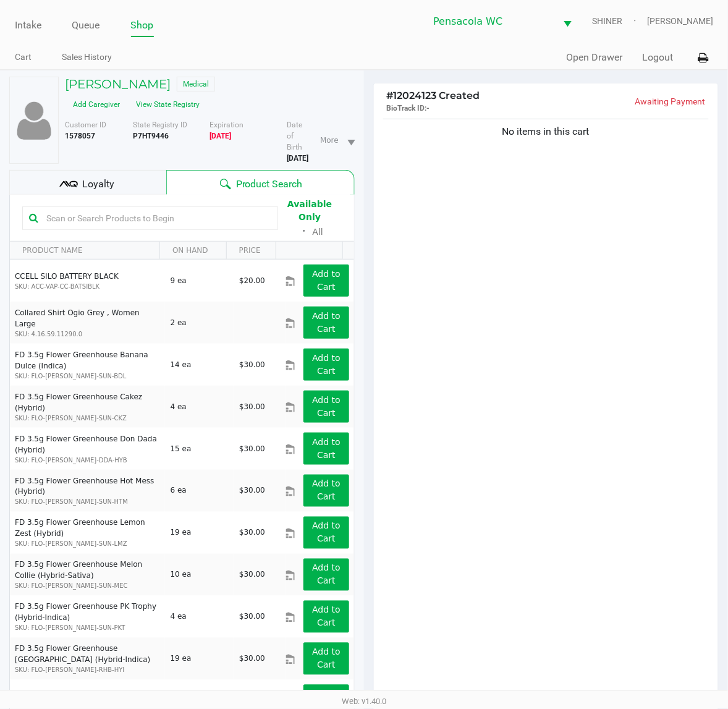
click at [147, 209] on input "text" at bounding box center [156, 218] width 230 height 19
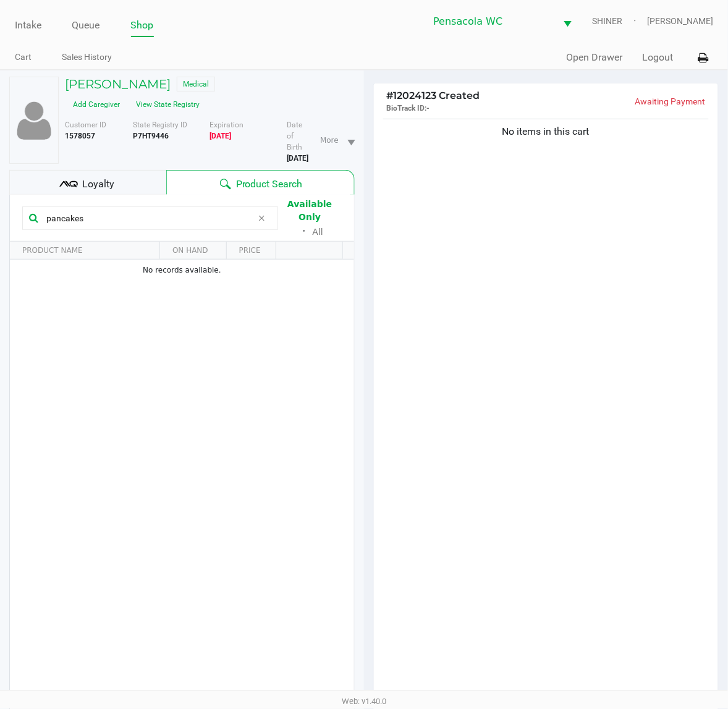
type input "pancakes"
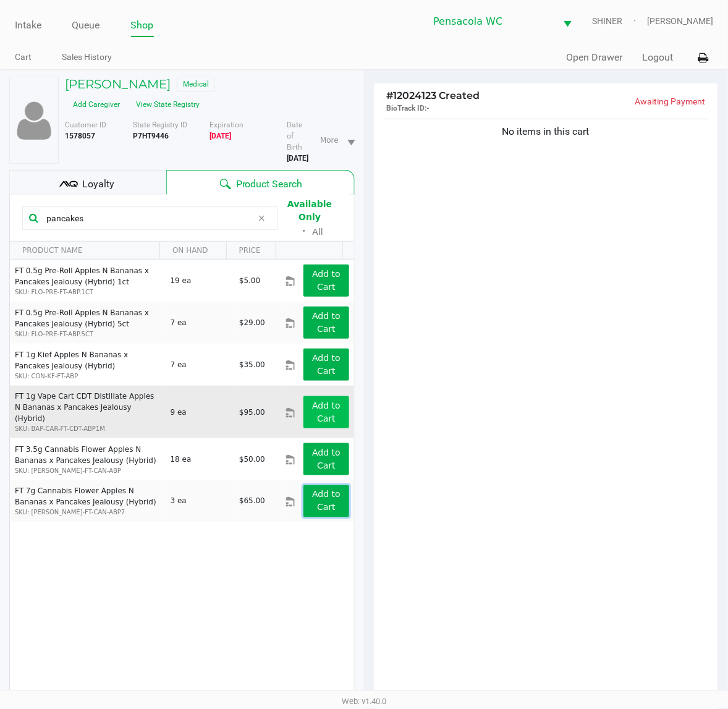
drag, startPoint x: 316, startPoint y: 468, endPoint x: 323, endPoint y: 374, distance: 94.2
click at [323, 374] on tbody "FT 0.5g Pre-Roll Apples N Bananas x Pancakes Jealousy (Hybrid) 1ct SKU: FLO-PRE…" at bounding box center [182, 391] width 344 height 263
click at [323, 401] on app-button-loader "Add to Cart" at bounding box center [326, 412] width 28 height 23
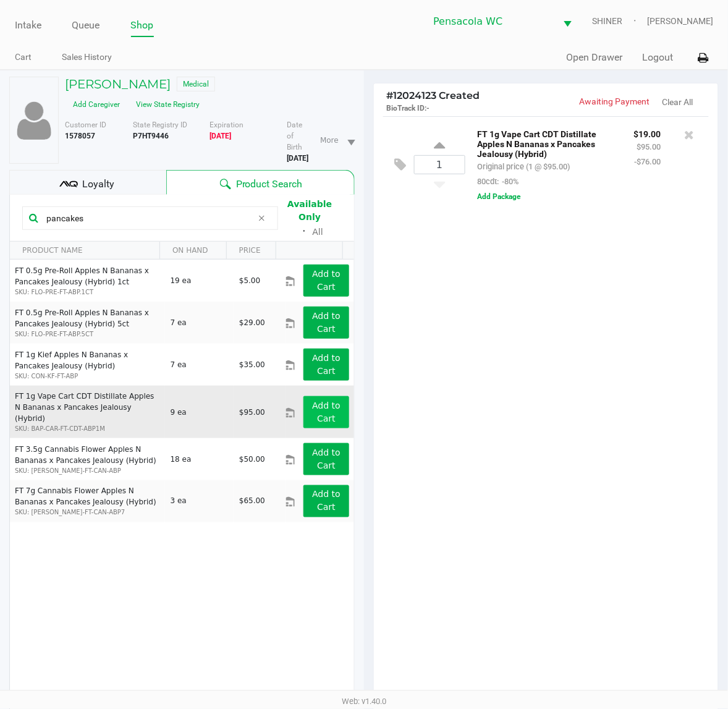
click at [629, 586] on div "1 FT 1g Vape Cart CDT Distillate Apples N Bananas x Pancakes Jealousy (Hybrid) …" at bounding box center [546, 411] width 344 height 590
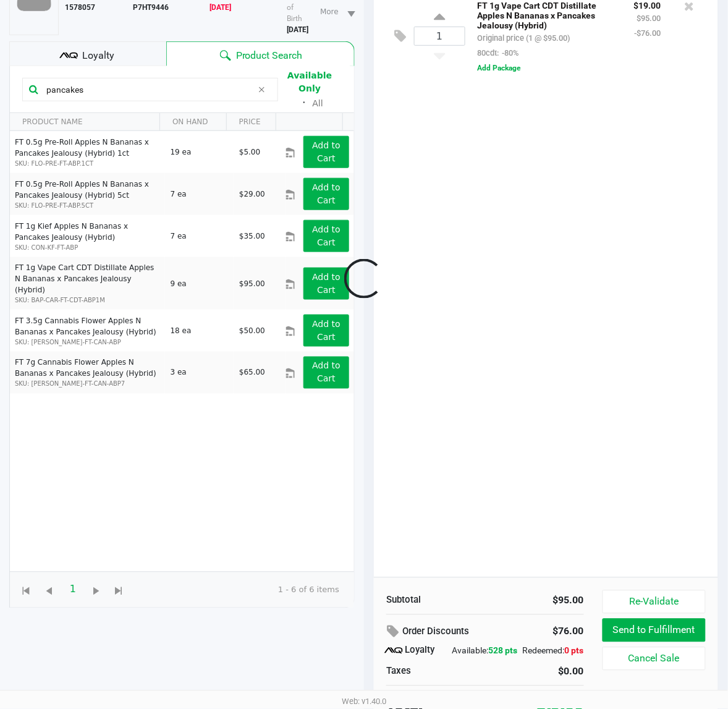
scroll to position [161, 0]
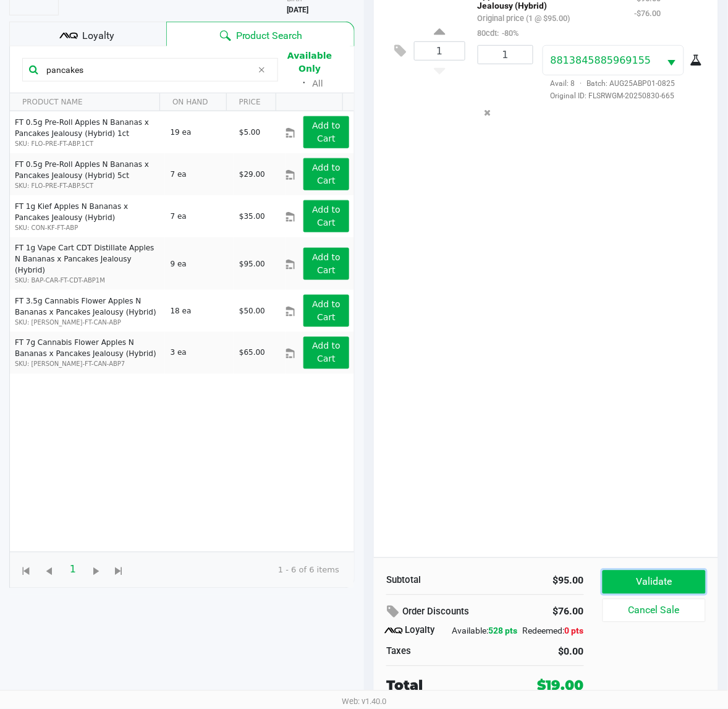
click at [657, 572] on button "Validate" at bounding box center [654, 582] width 103 height 23
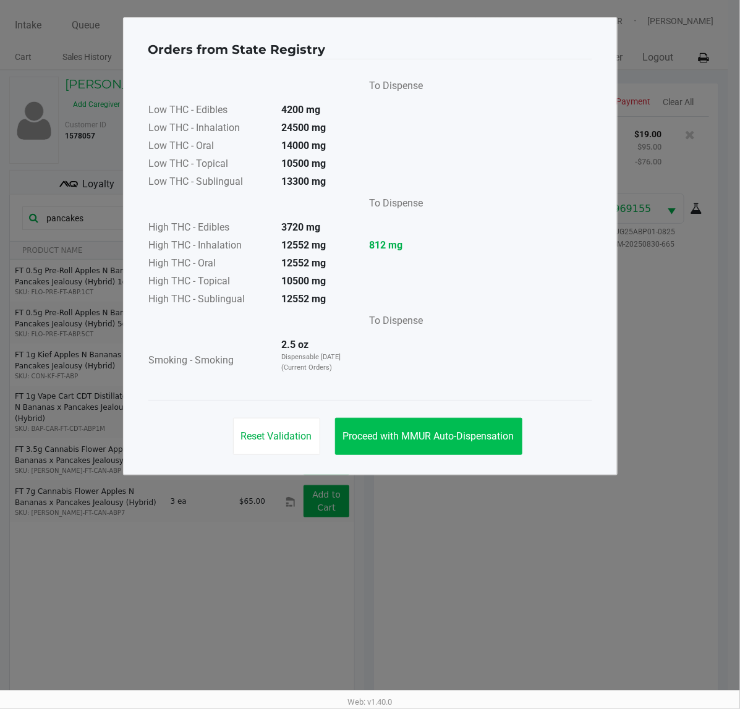
click at [359, 434] on span "Proceed with MMUR Auto-Dispensation" at bounding box center [428, 436] width 171 height 12
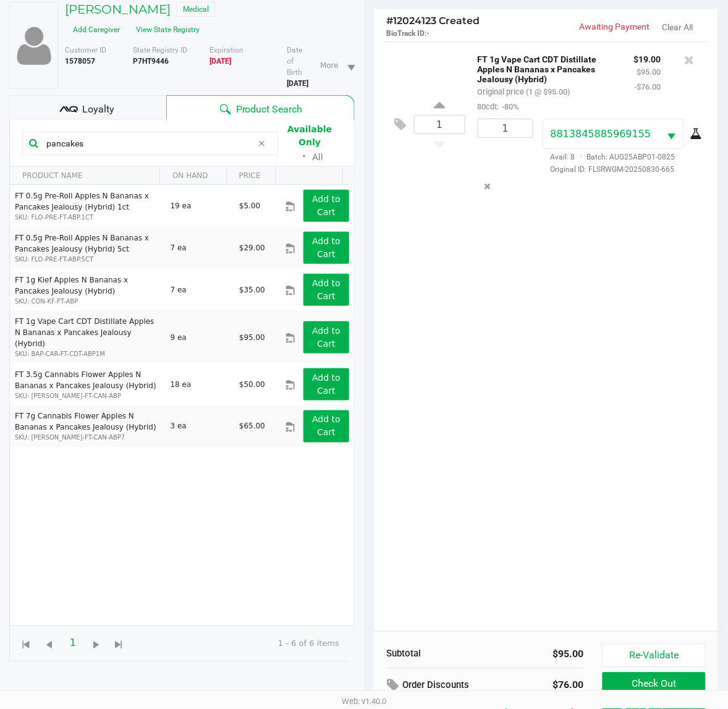
scroll to position [161, 0]
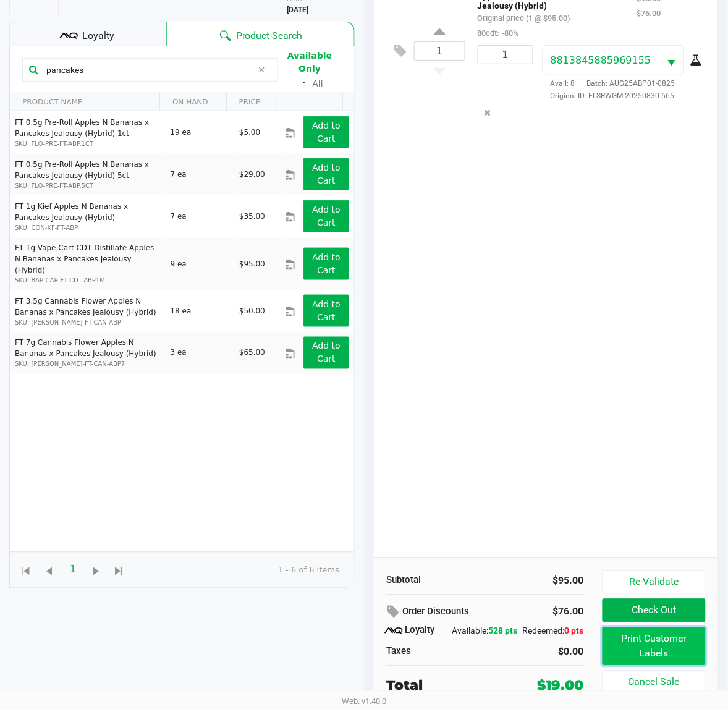
click at [629, 640] on button "Print Customer Labels" at bounding box center [654, 646] width 103 height 38
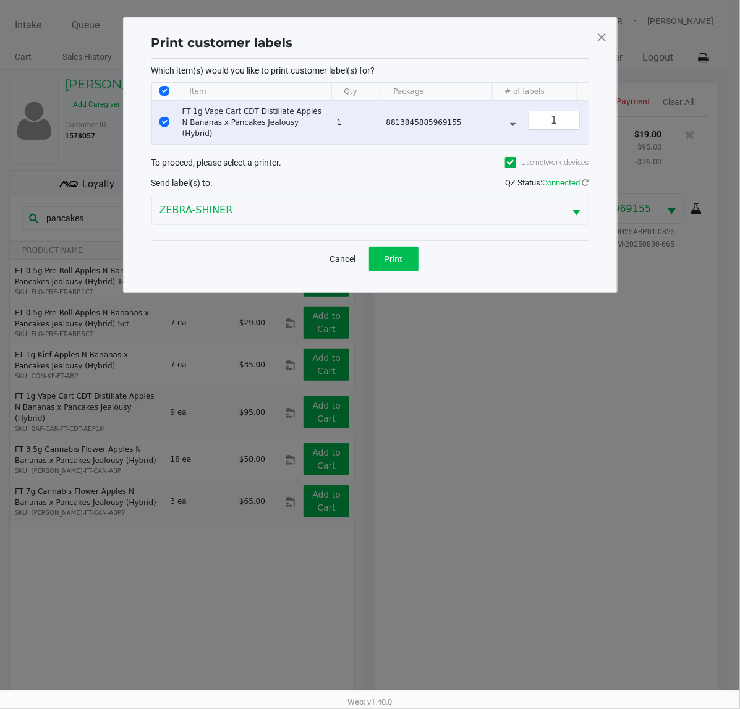
click at [381, 271] on button "Print" at bounding box center [393, 259] width 49 height 25
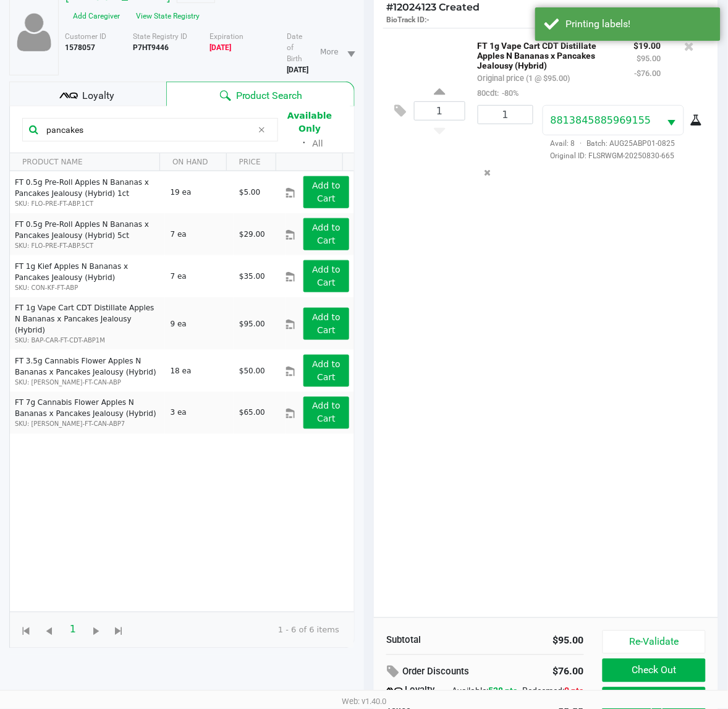
scroll to position [161, 0]
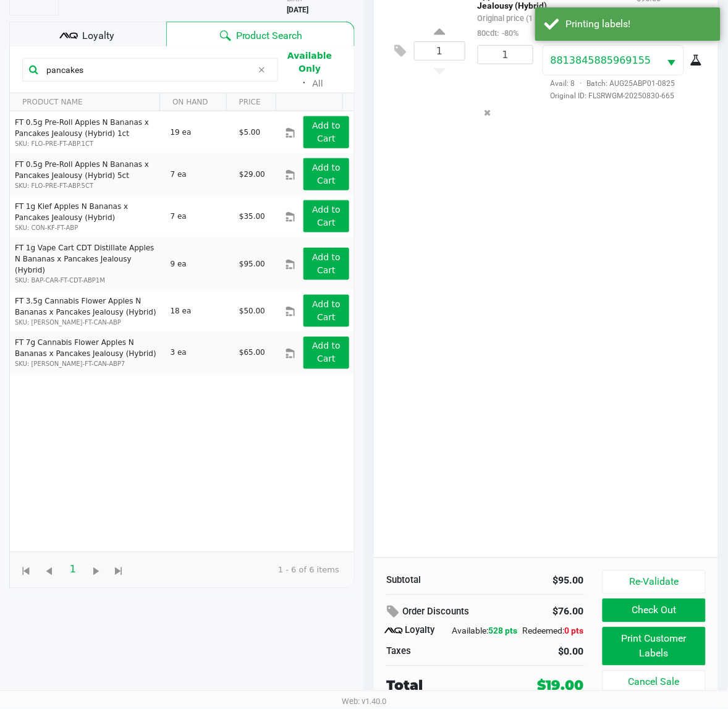
click at [637, 601] on button "Check Out" at bounding box center [654, 610] width 103 height 23
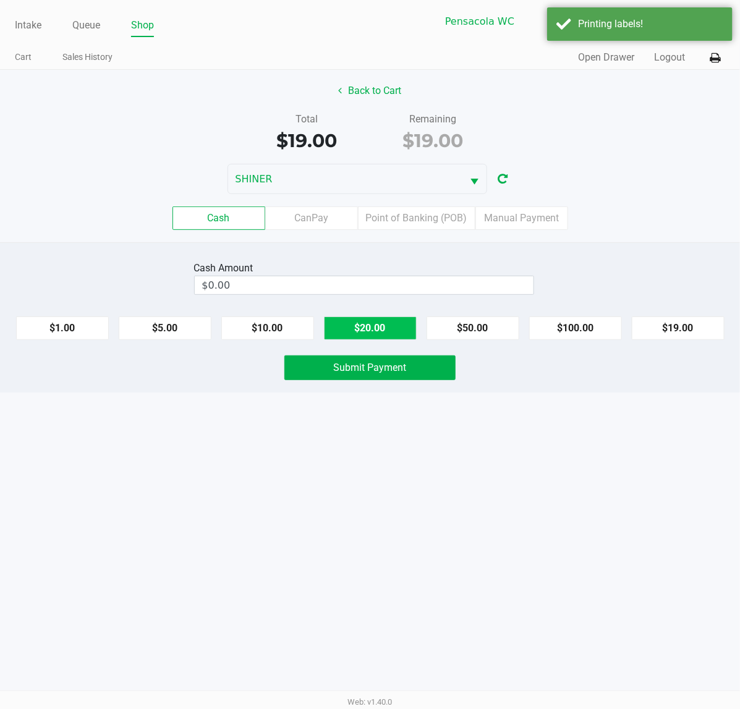
click at [378, 333] on button "$20.00" at bounding box center [370, 327] width 93 height 23
type input "$20.00"
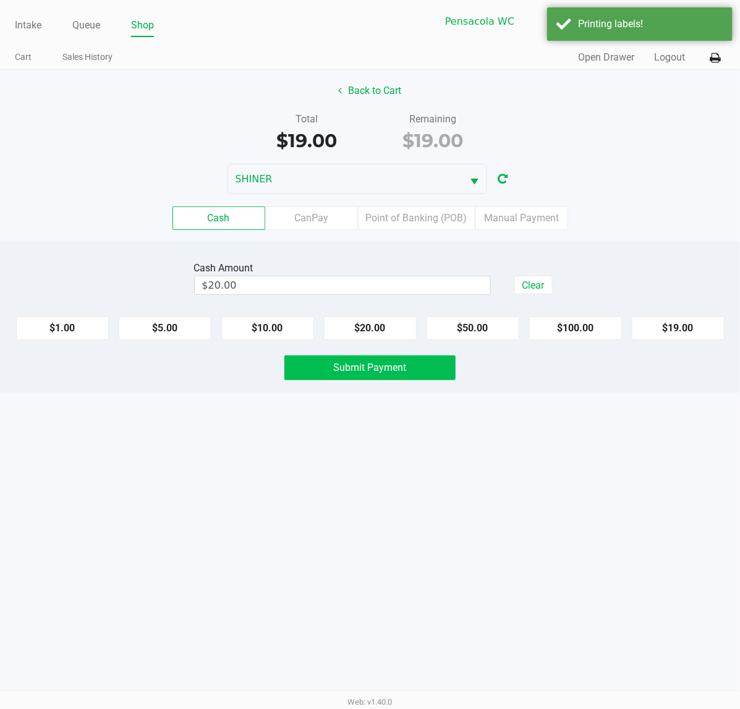
click at [378, 373] on span "Submit Payment" at bounding box center [370, 368] width 73 height 12
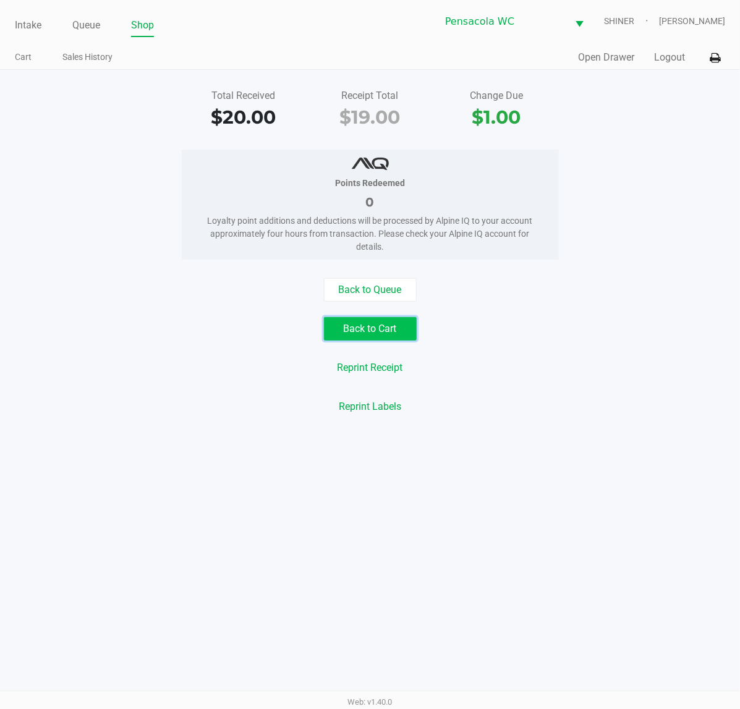
click at [378, 326] on button "Back to Cart" at bounding box center [370, 328] width 93 height 23
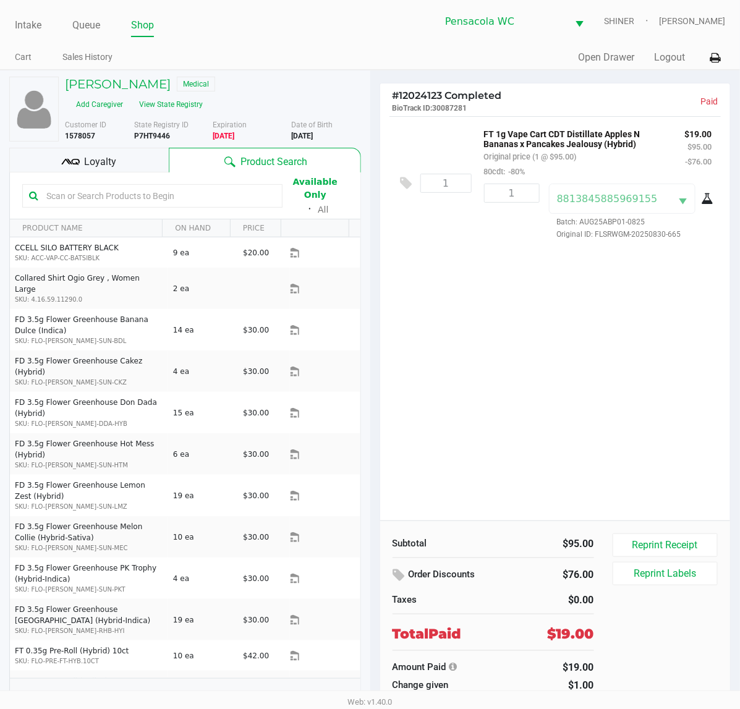
drag, startPoint x: 620, startPoint y: 301, endPoint x: 613, endPoint y: 302, distance: 6.8
click at [619, 302] on div "1 FT 1g Vape Cart CDT Distillate Apples N Bananas x Pancakes Jealousy (Hybrid) …" at bounding box center [555, 318] width 350 height 404
click at [28, 17] on link "Intake" at bounding box center [28, 25] width 27 height 17
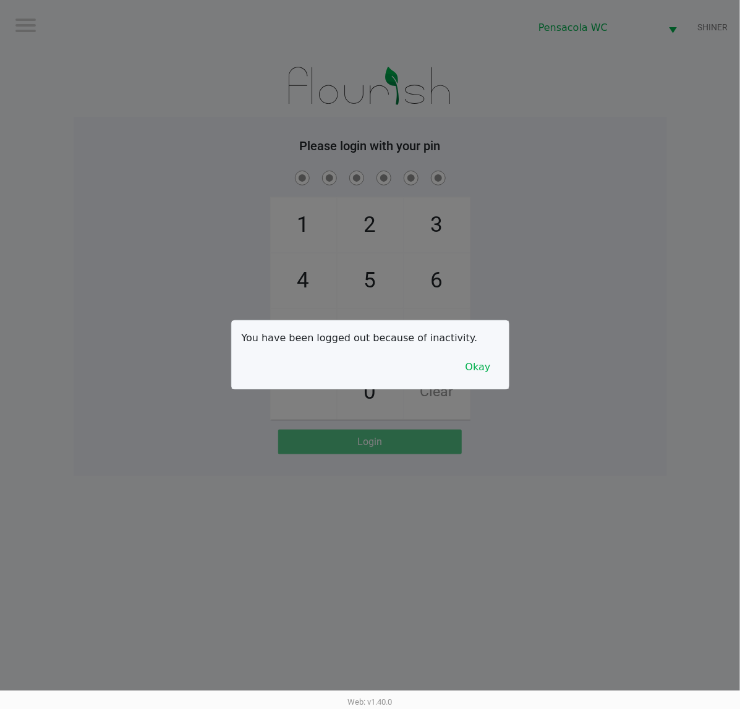
click at [493, 378] on button "Okay" at bounding box center [477, 366] width 41 height 23
click at [469, 374] on span "Clear" at bounding box center [437, 392] width 66 height 54
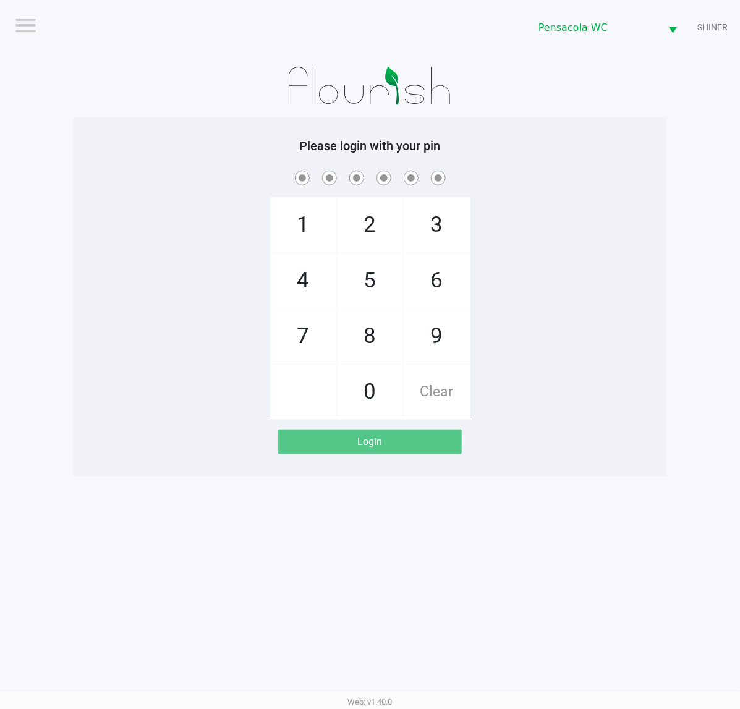
click at [554, 356] on div "1 4 7 2 5 8 0 3 6 9 Clear" at bounding box center [370, 294] width 593 height 252
checkbox input "true"
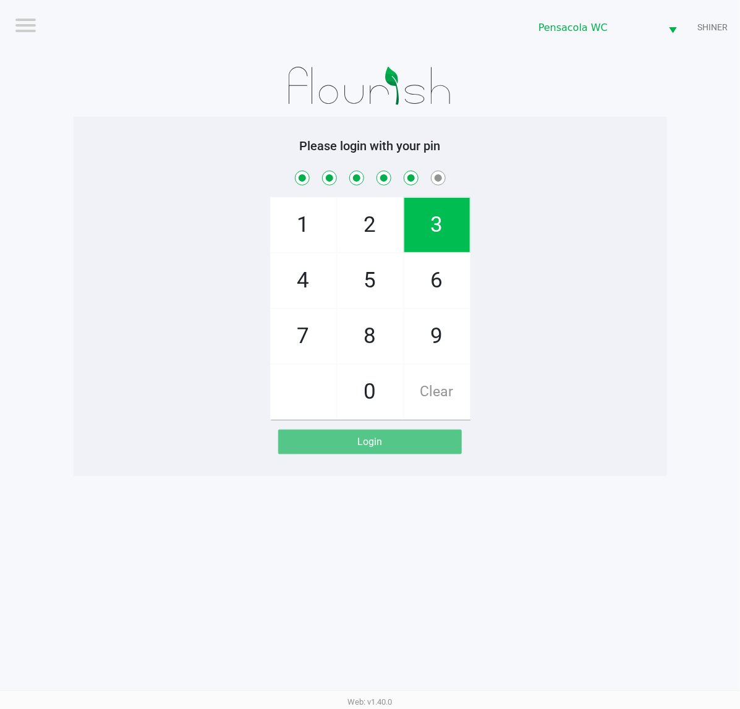
checkbox input "true"
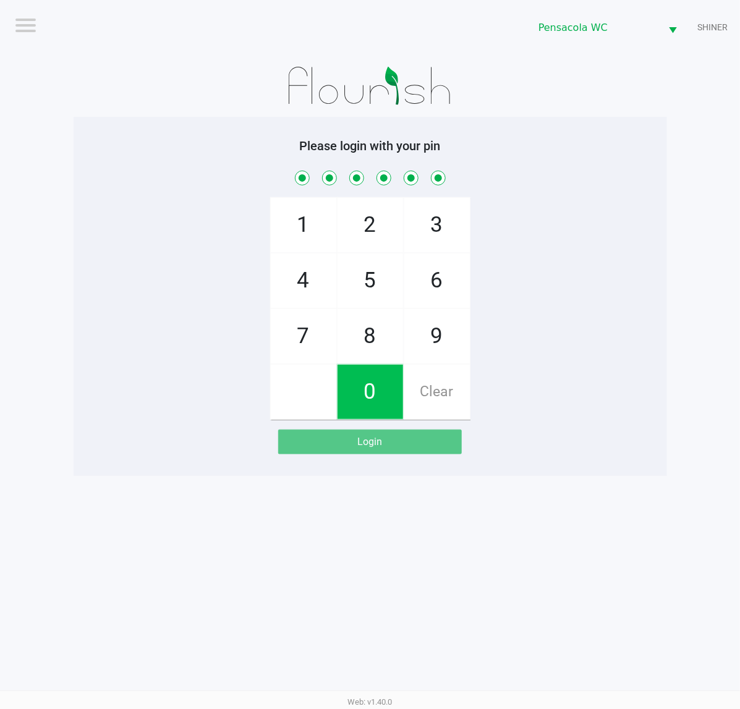
checkbox input "true"
click at [679, 353] on app-pos-login-wrapper "Logout Pensacola [PERSON_NAME] Please login with your pin 1 4 7 2 5 8 0 3 6 9 C…" at bounding box center [370, 238] width 740 height 476
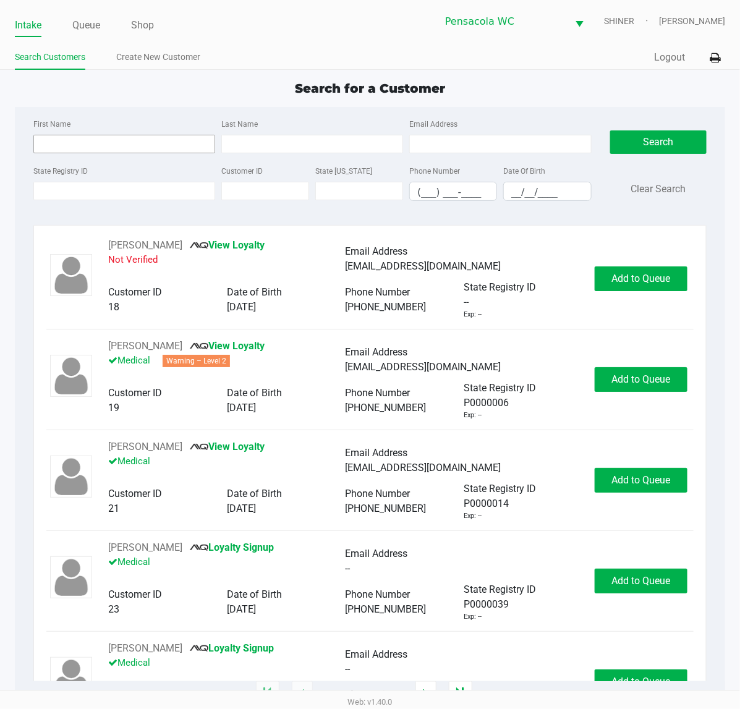
click at [100, 137] on input "First Name" at bounding box center [124, 144] width 182 height 19
click at [90, 146] on input "First Name" at bounding box center [124, 144] width 182 height 19
type input "[PERSON_NAME]"
type input "w"
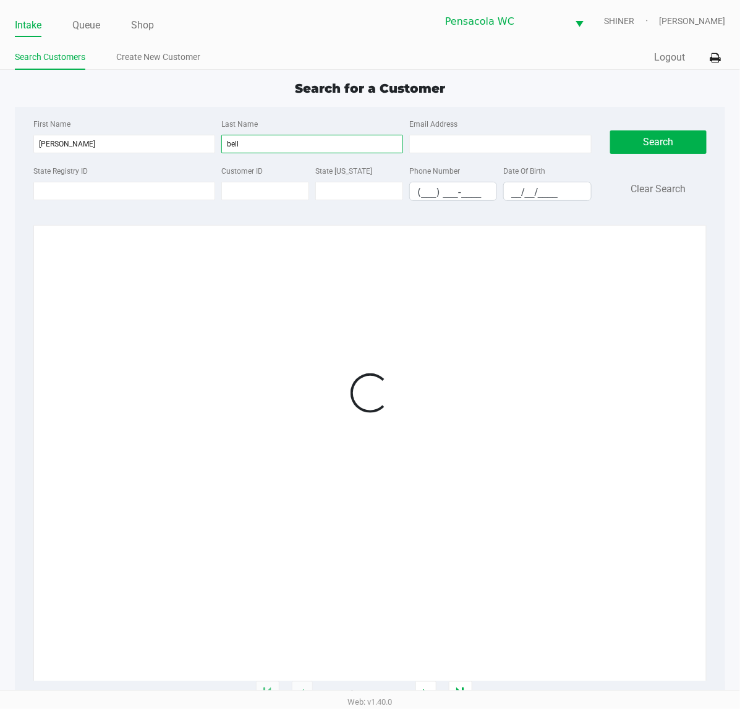
type input "bell"
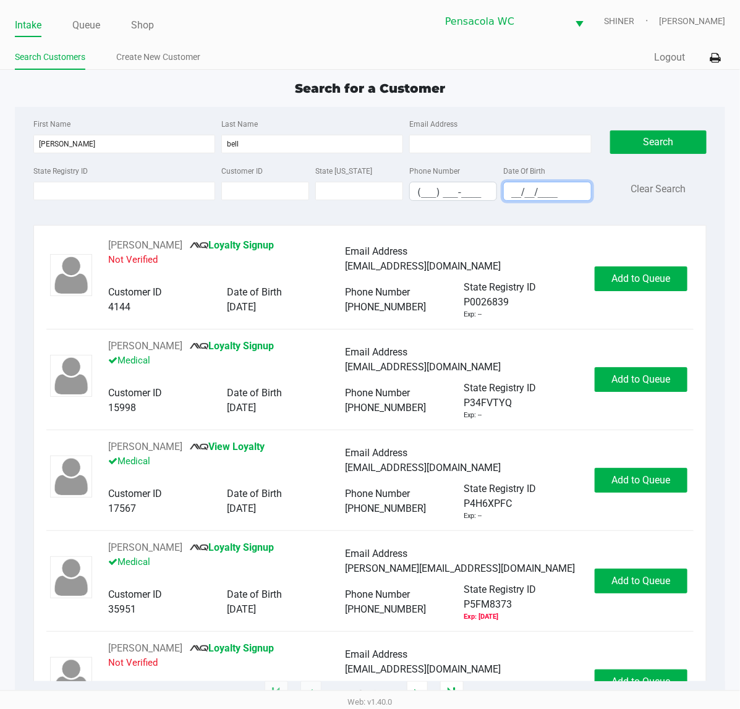
click at [575, 197] on kendo-maskedtextbox "__/__/____" at bounding box center [547, 191] width 88 height 19
click at [493, 181] on div "Phone Number (___) ___-____" at bounding box center [453, 182] width 94 height 38
click at [532, 196] on input "__/__/____" at bounding box center [547, 191] width 87 height 19
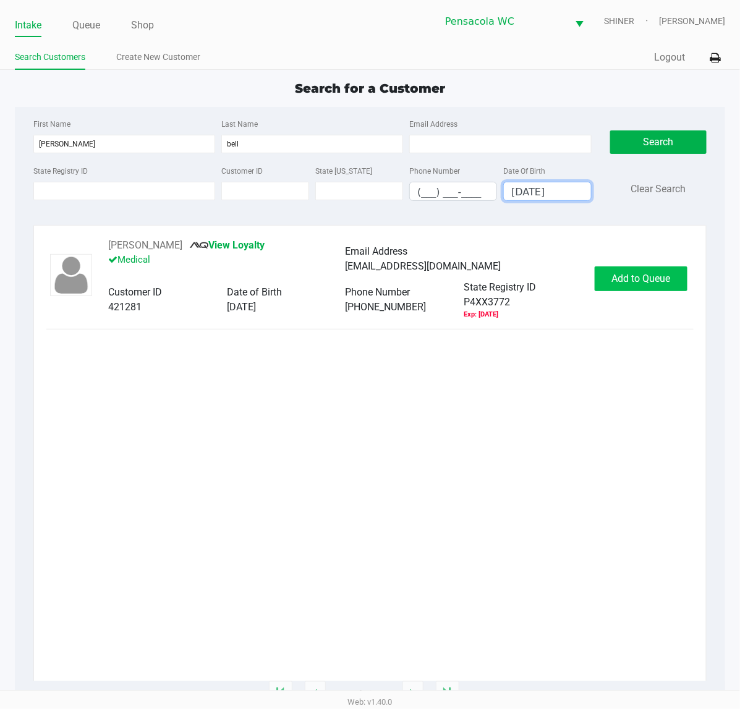
type input "[DATE]"
click at [634, 284] on span "Add to Queue" at bounding box center [641, 279] width 59 height 12
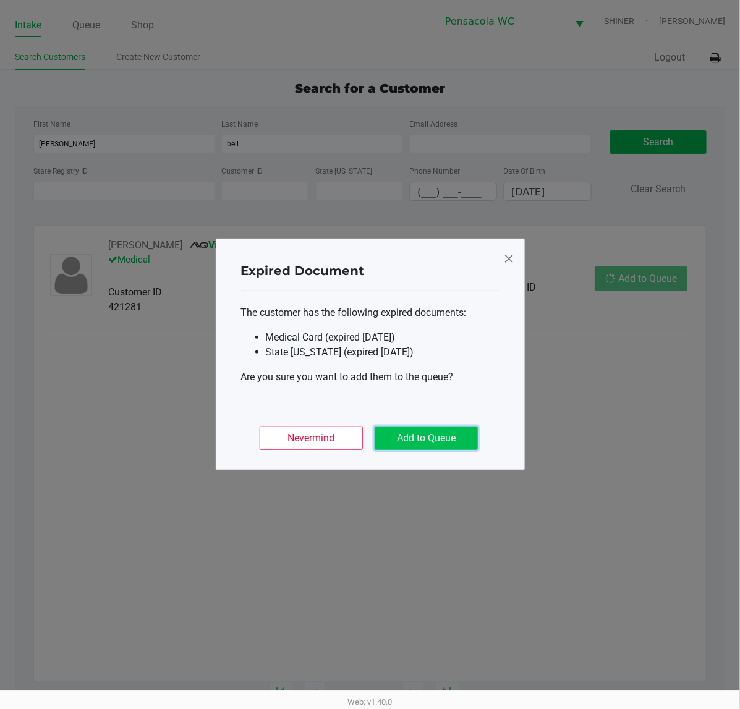
click at [391, 436] on button "Add to Queue" at bounding box center [426, 437] width 103 height 23
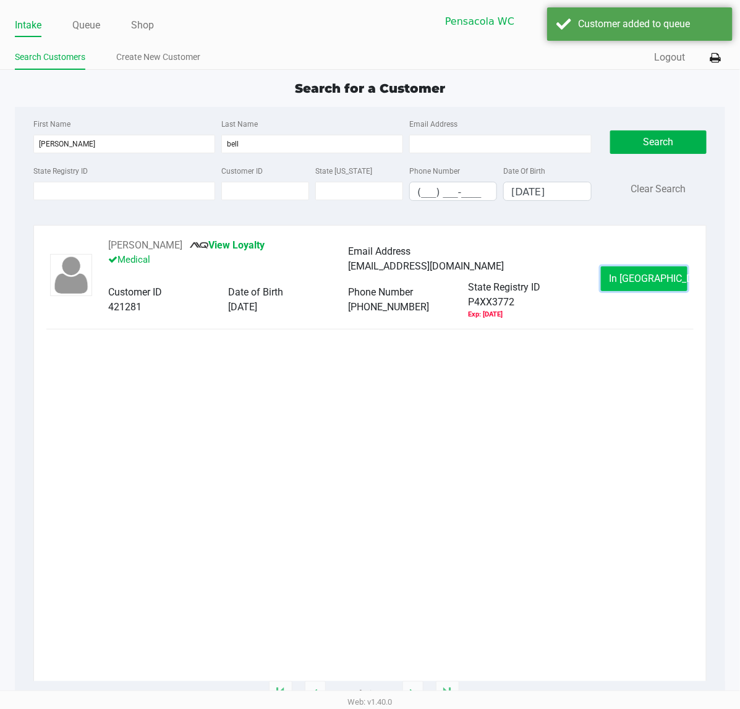
click at [635, 277] on span "In [GEOGRAPHIC_DATA]" at bounding box center [661, 279] width 104 height 12
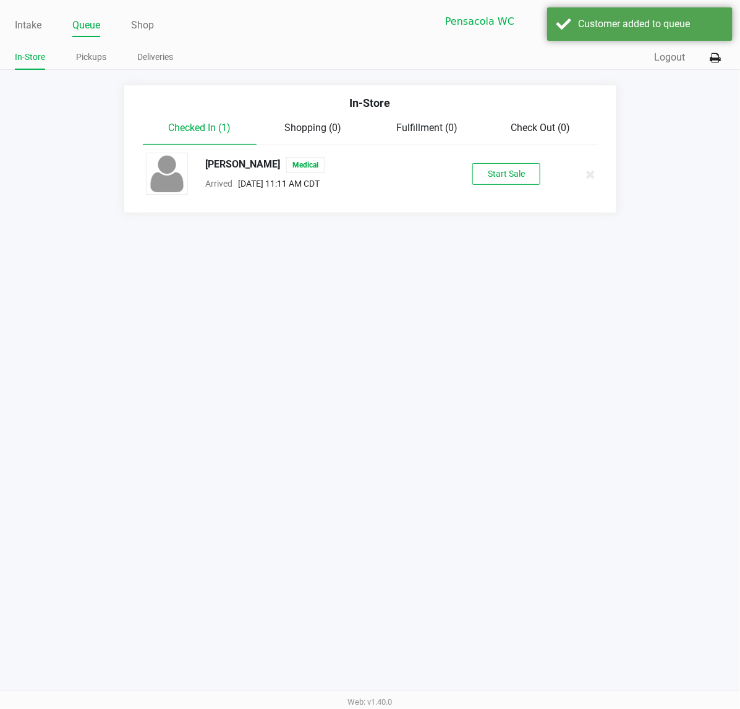
click at [522, 161] on div "[PERSON_NAME] Medical Arrived [DATE] 11:11 AM CDT Start Sale" at bounding box center [370, 174] width 467 height 43
click at [506, 180] on button "Start Sale" at bounding box center [506, 174] width 68 height 22
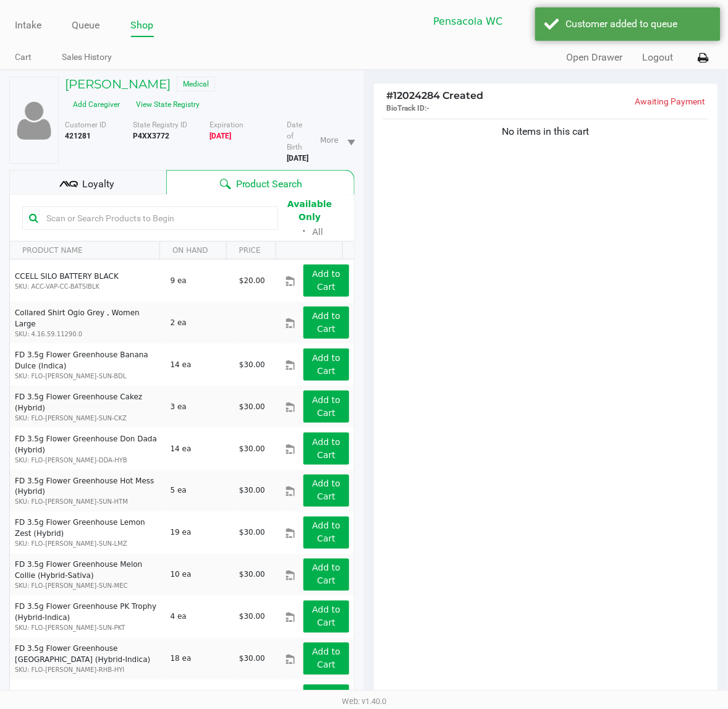
drag, startPoint x: 129, startPoint y: 165, endPoint x: 135, endPoint y: 153, distance: 13.8
click at [129, 170] on div "Loyalty" at bounding box center [87, 182] width 157 height 25
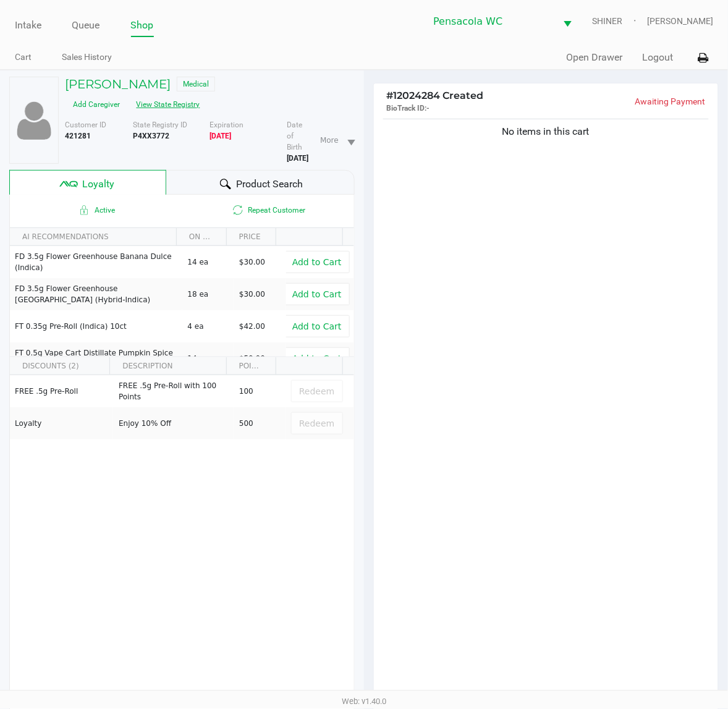
click at [201, 95] on button "View State Registry" at bounding box center [165, 105] width 72 height 20
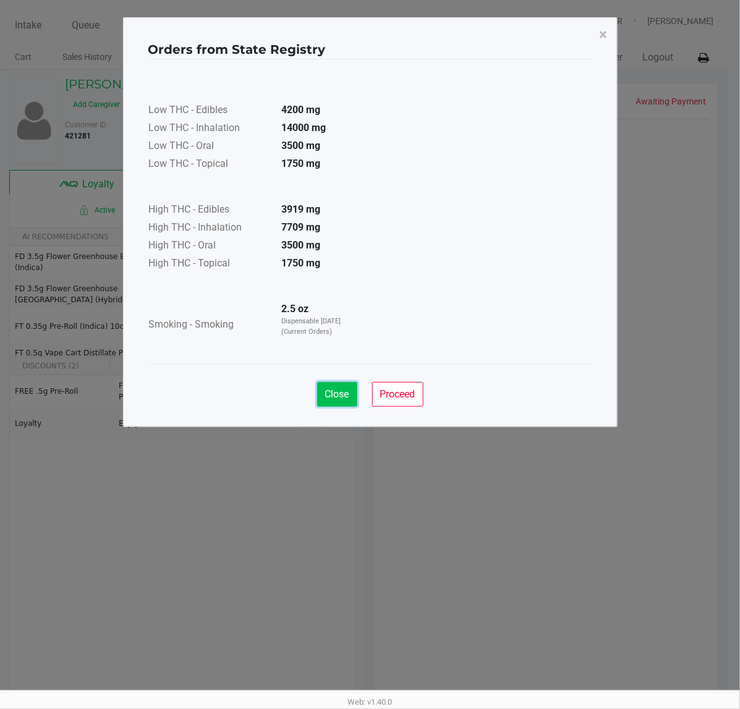
drag, startPoint x: 337, startPoint y: 388, endPoint x: 305, endPoint y: 316, distance: 78.0
click at [334, 388] on button "Close" at bounding box center [337, 394] width 40 height 25
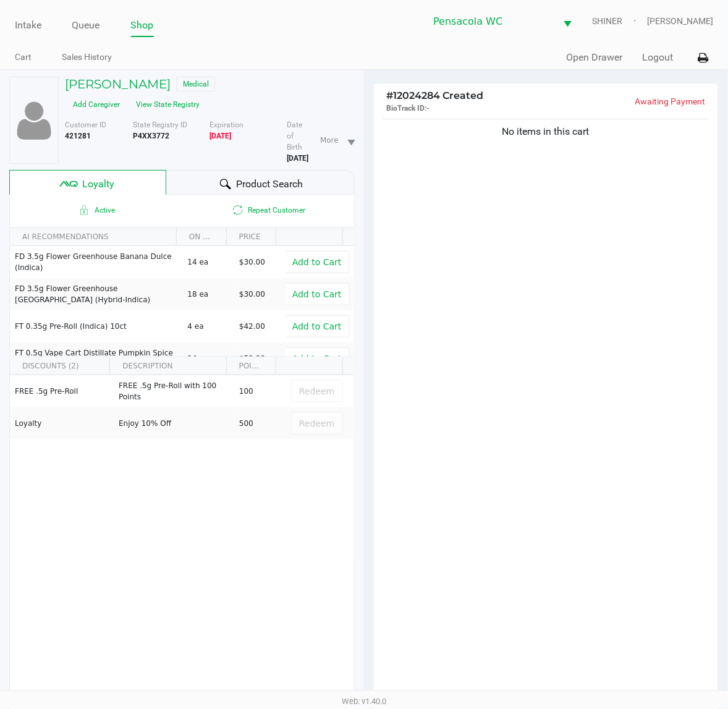
click at [282, 195] on div "Active Repeat Customer" at bounding box center [182, 210] width 344 height 31
click at [280, 170] on div "Product Search" at bounding box center [260, 182] width 189 height 25
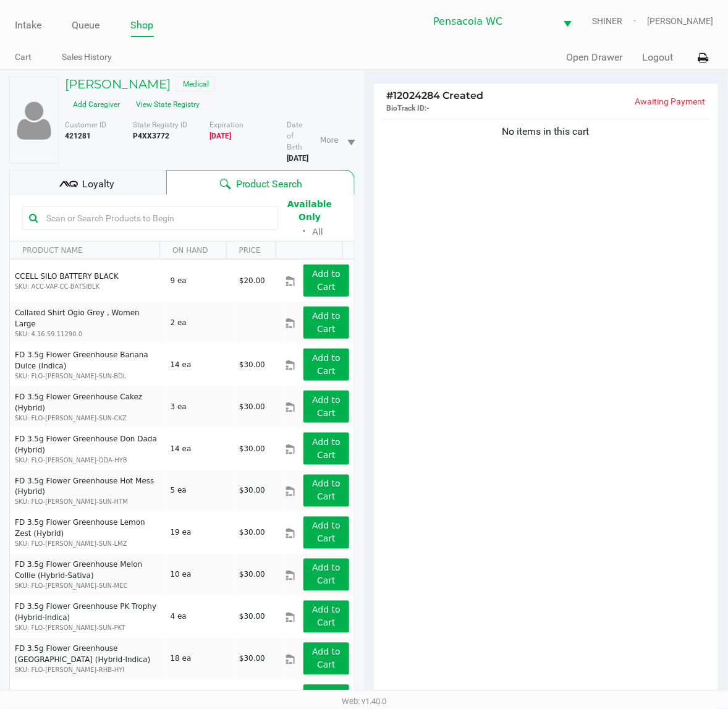
click at [128, 209] on input "text" at bounding box center [156, 218] width 230 height 19
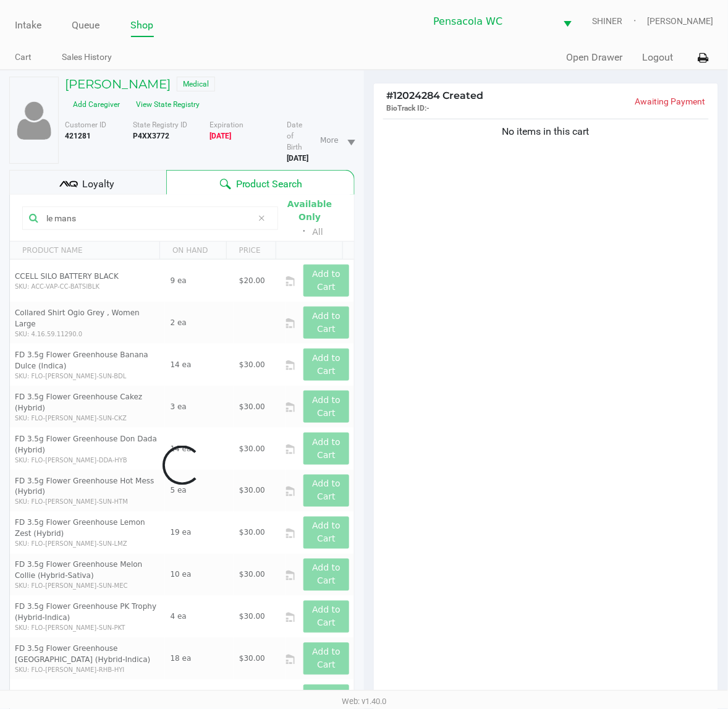
paste input "FT 1g Vape Cart CDT"
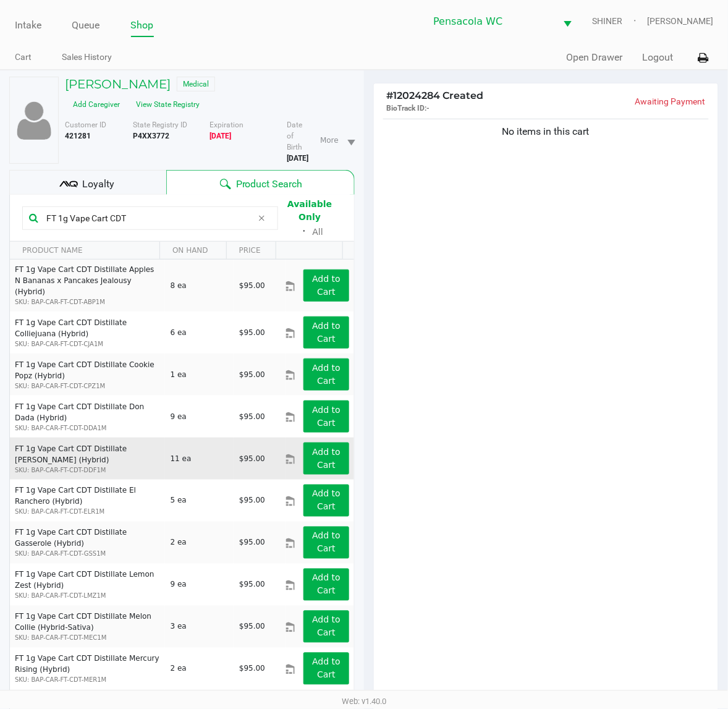
scroll to position [155, 0]
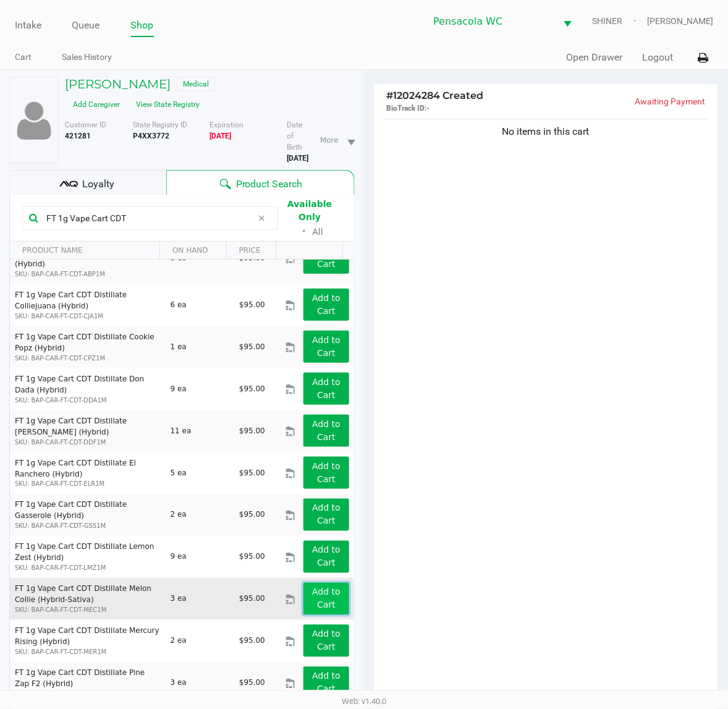
click at [312, 587] on app-button-loader "Add to Cart" at bounding box center [326, 598] width 28 height 23
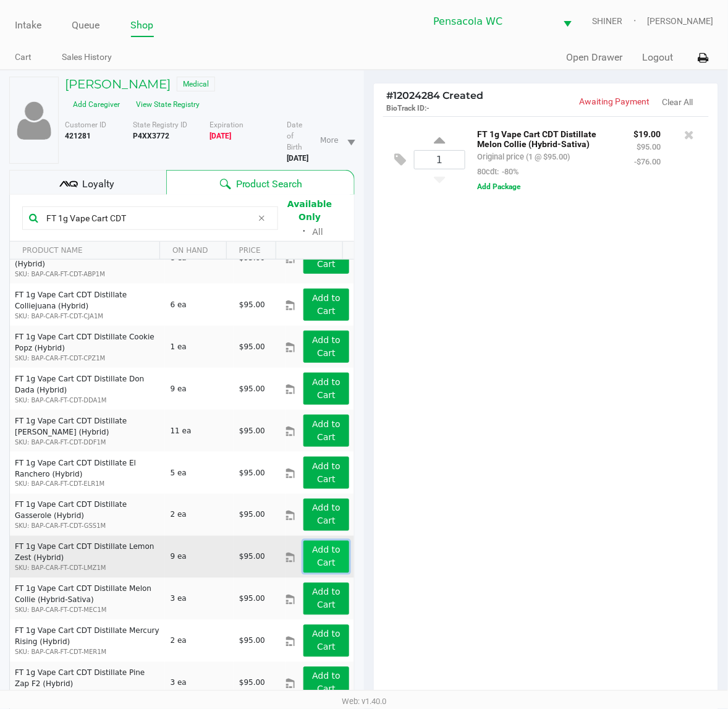
click at [312, 545] on app-button-loader "Add to Cart" at bounding box center [326, 556] width 28 height 23
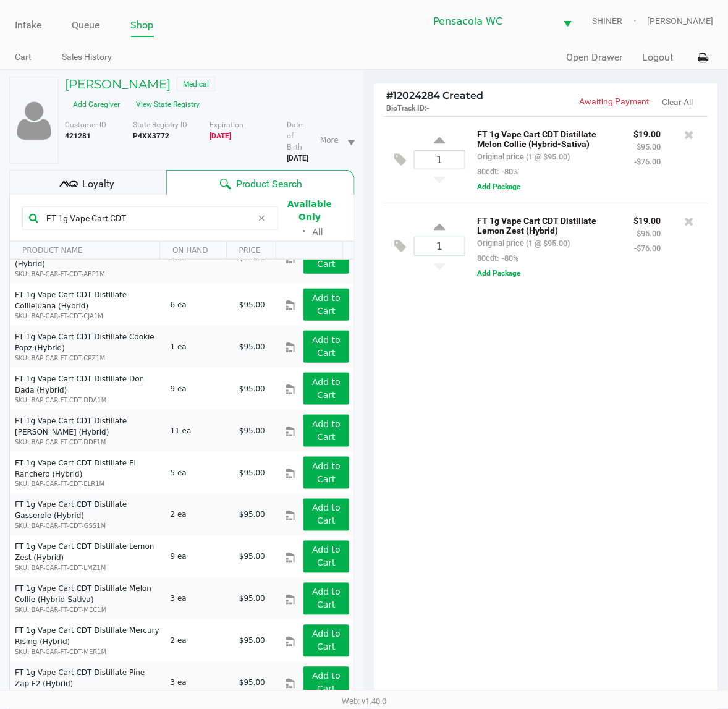
drag, startPoint x: 687, startPoint y: 136, endPoint x: 215, endPoint y: 184, distance: 474.0
click at [218, 184] on div "[PERSON_NAME] Medical Add Caregiver View State Registry Customer ID 421281 Stat…" at bounding box center [364, 469] width 728 height 799
click at [690, 132] on icon at bounding box center [690, 135] width 10 height 12
click at [166, 190] on div at bounding box center [364, 411] width 728 height 559
click at [167, 209] on input "FT 1g Vape Cart CDT" at bounding box center [146, 218] width 211 height 19
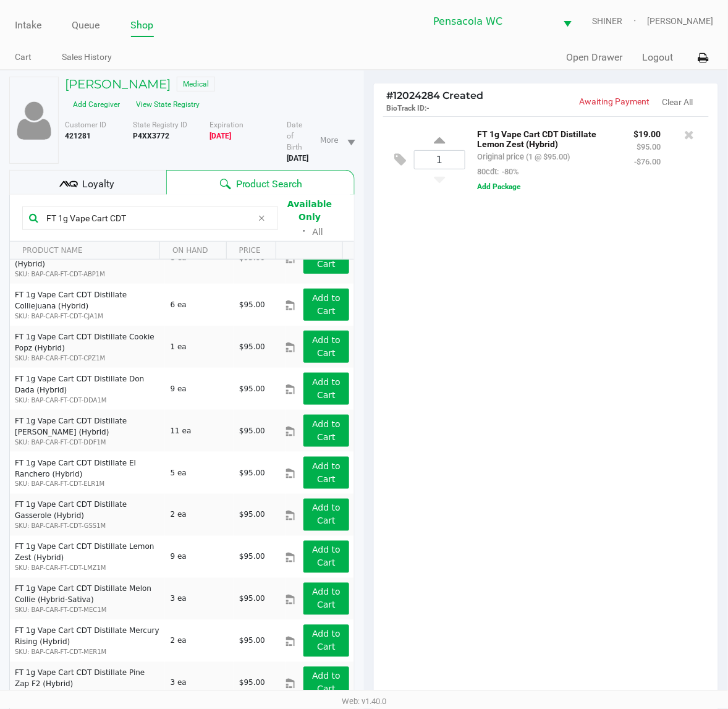
click at [65, 209] on input "FT 1g Vape Cart CDT" at bounding box center [146, 218] width 211 height 19
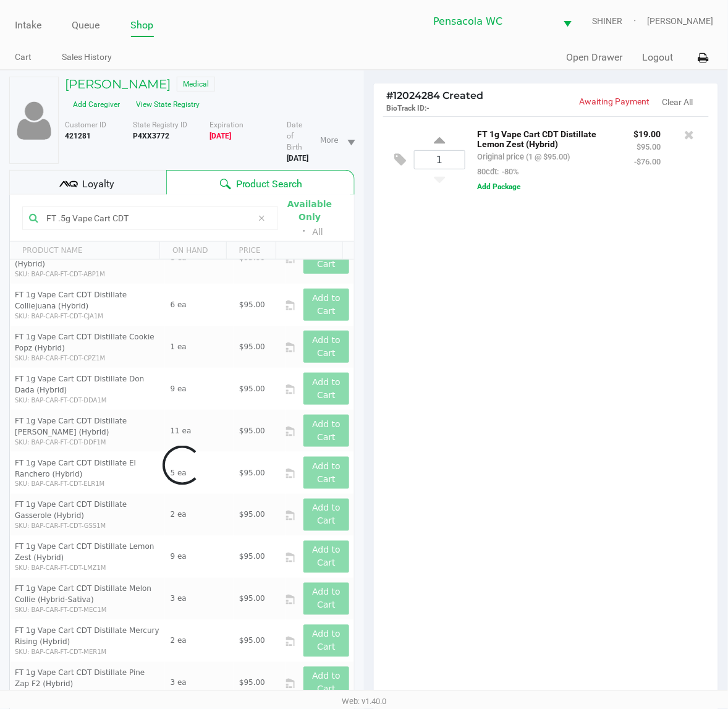
scroll to position [0, 0]
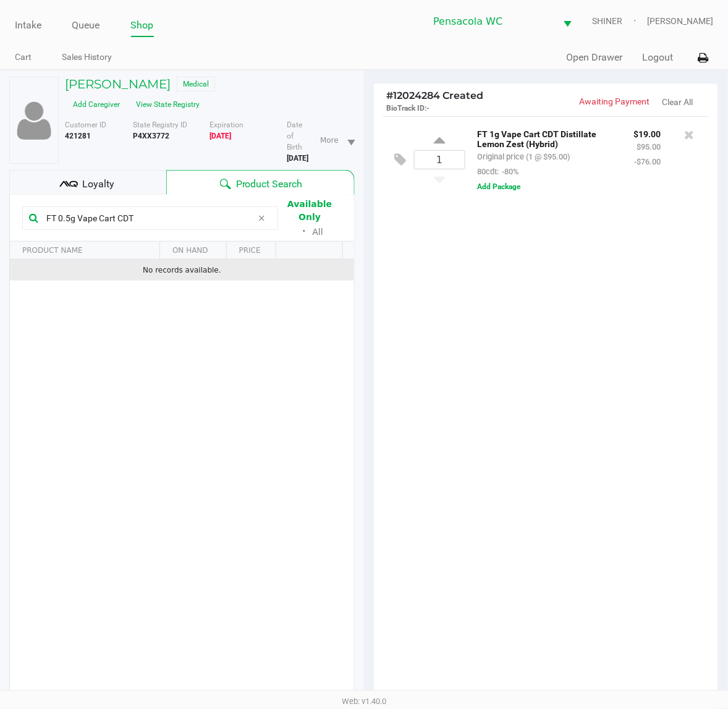
type input "FT 0.5g Vape Cart CDT"
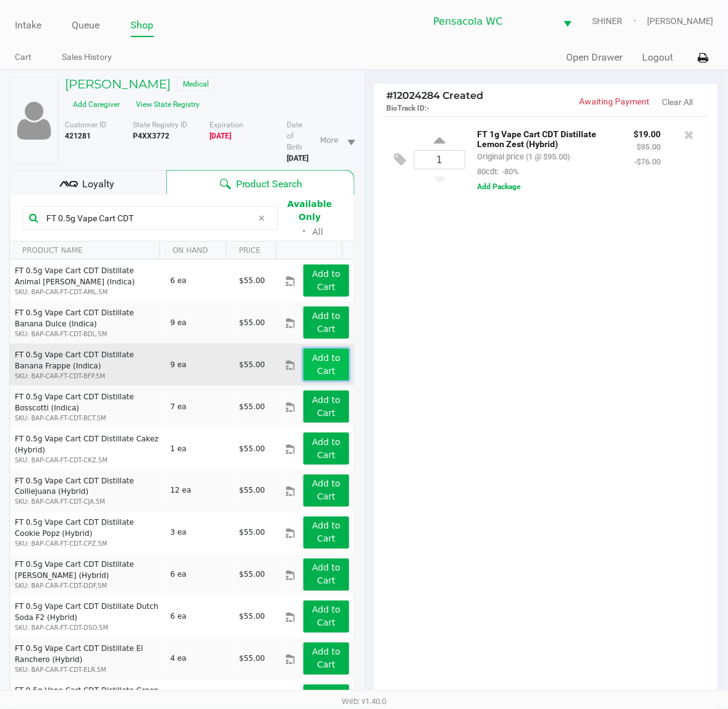
click at [323, 353] on app-button-loader "Add to Cart" at bounding box center [326, 364] width 28 height 23
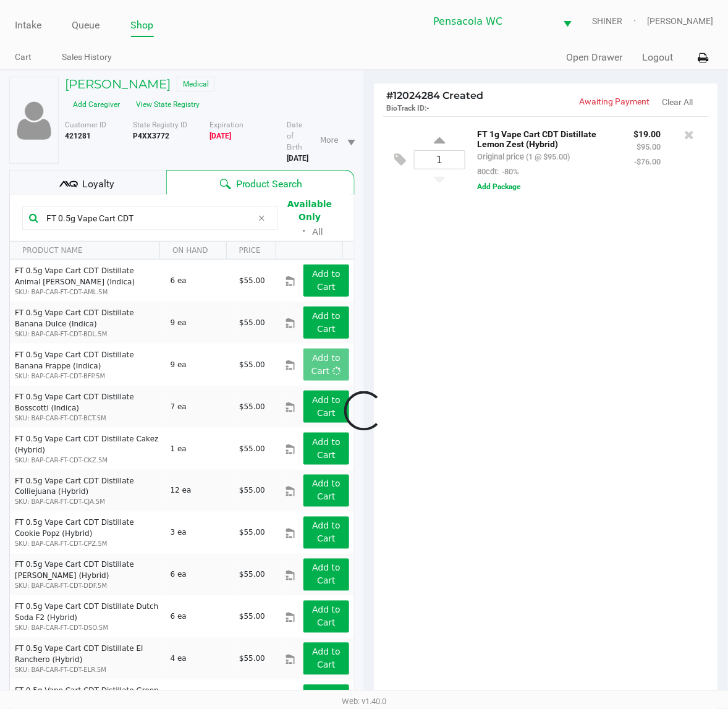
click at [481, 362] on div at bounding box center [364, 411] width 728 height 559
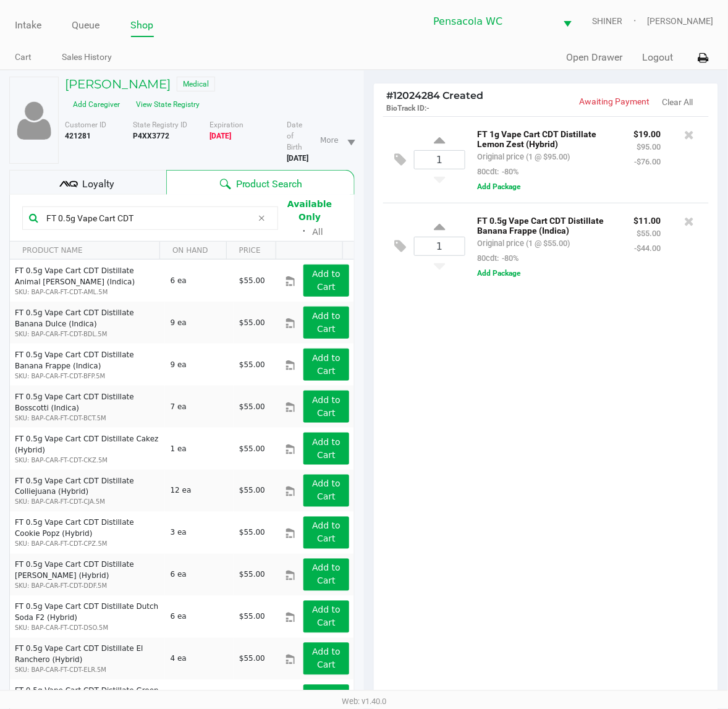
click at [481, 362] on div "1 FT 1g Vape Cart CDT Distillate Lemon Zest (Hybrid) Original price (1 @ $95.00…" at bounding box center [546, 411] width 344 height 590
click at [146, 170] on div "Loyalty" at bounding box center [87, 182] width 157 height 25
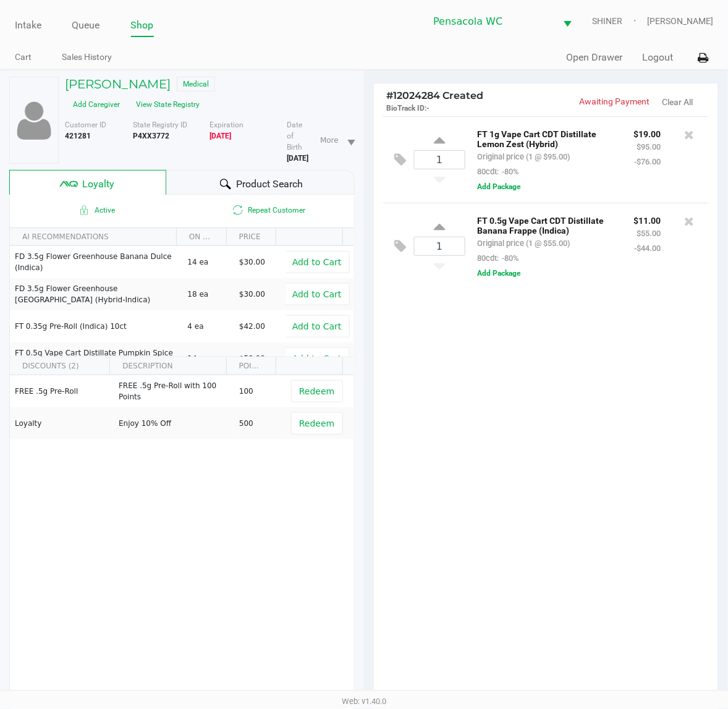
click at [229, 177] on div at bounding box center [225, 184] width 15 height 15
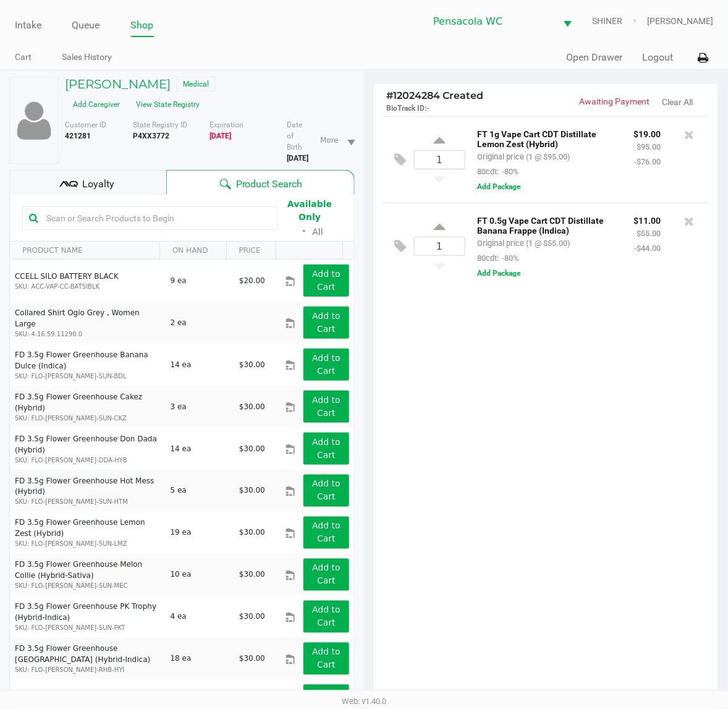
click at [523, 405] on div "1 FT 1g Vape Cart CDT Distillate Lemon Zest (Hybrid) Original price (1 @ $95.00…" at bounding box center [546, 411] width 344 height 590
click at [507, 349] on div "1 FT 1g Vape Cart CDT Distillate Lemon Zest (Hybrid) Original price (1 @ $95.00…" at bounding box center [546, 411] width 344 height 590
click at [125, 176] on div "Loyalty" at bounding box center [87, 182] width 157 height 25
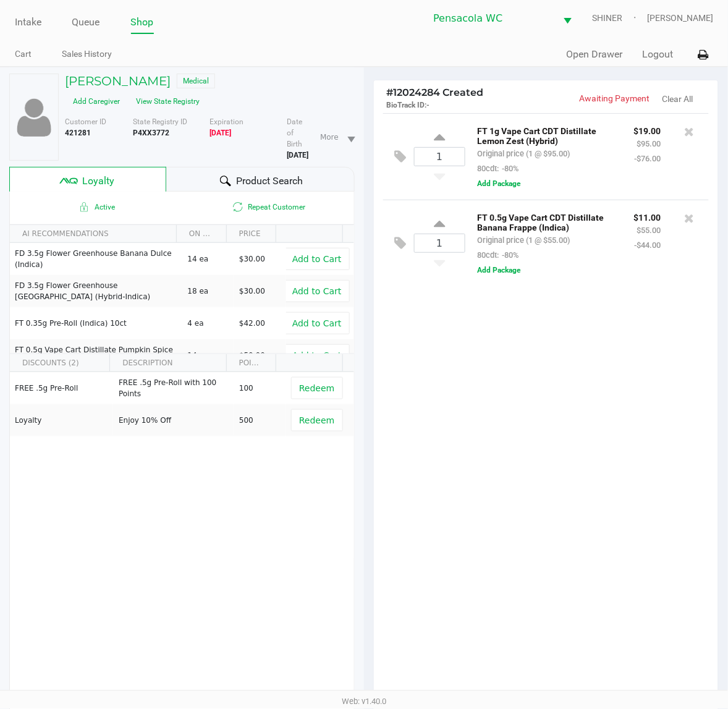
scroll to position [4, 0]
click at [634, 434] on div "1 FT 1g Vape Cart CDT Distillate Lemon Zest (Hybrid) Original price (1 @ $95.00…" at bounding box center [546, 407] width 344 height 590
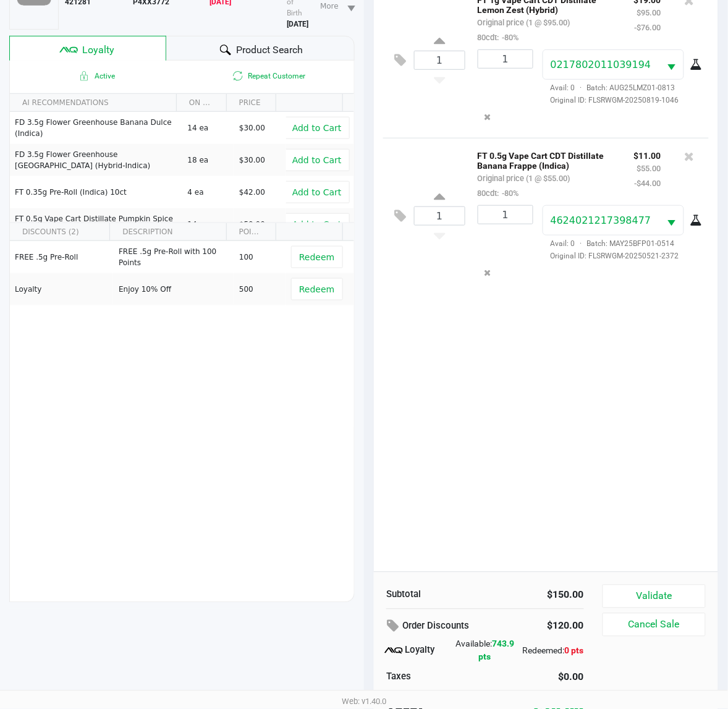
scroll to position [161, 0]
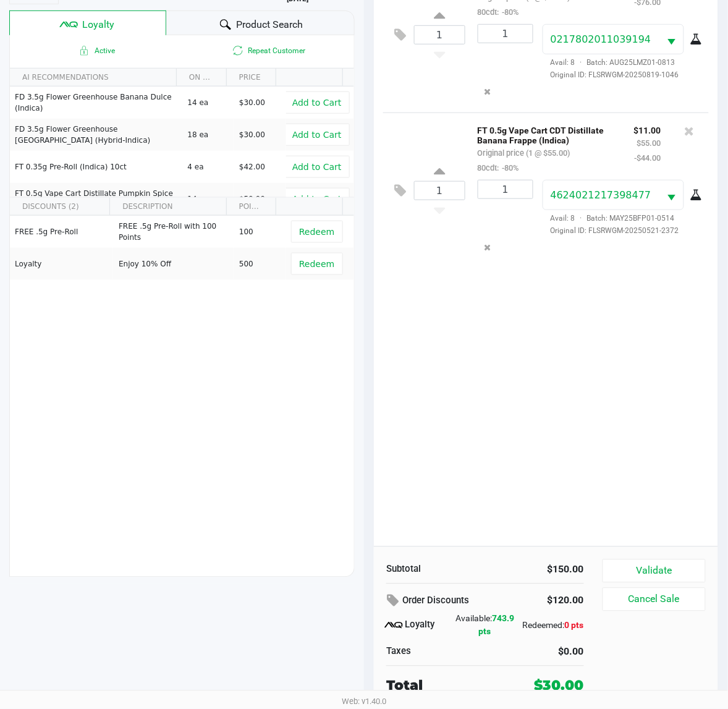
click at [678, 564] on button "Validate" at bounding box center [654, 570] width 103 height 23
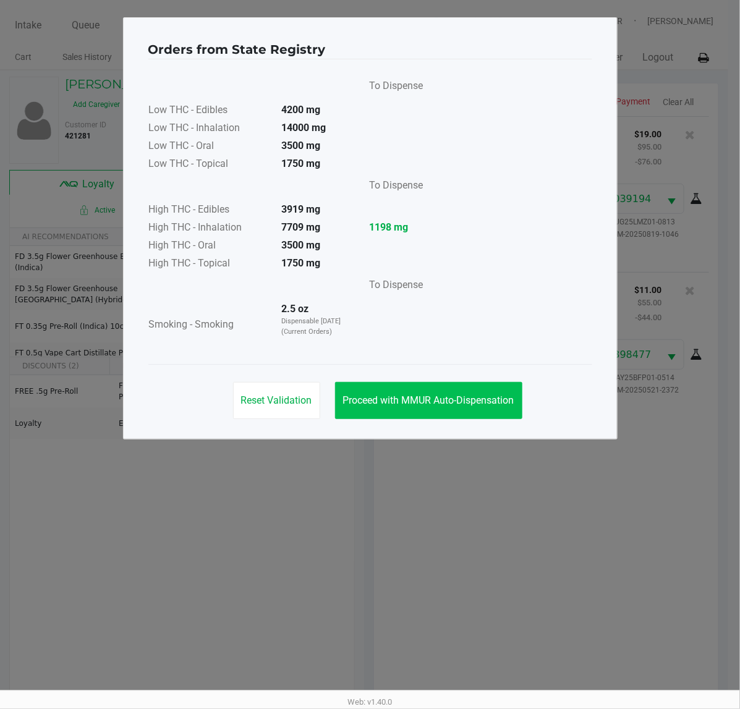
click at [445, 399] on span "Proceed with MMUR Auto-Dispensation" at bounding box center [428, 400] width 171 height 12
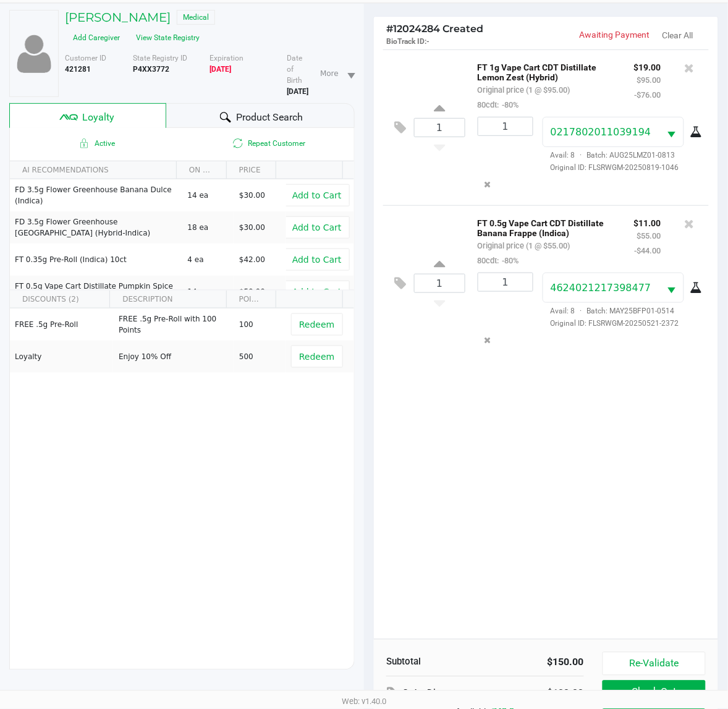
scroll to position [161, 0]
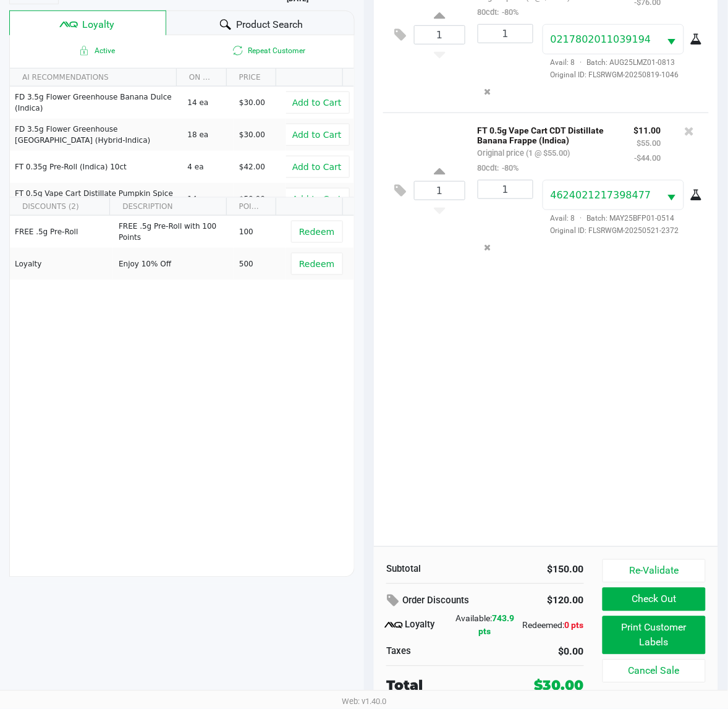
click at [669, 629] on button "Print Customer Labels" at bounding box center [654, 635] width 103 height 38
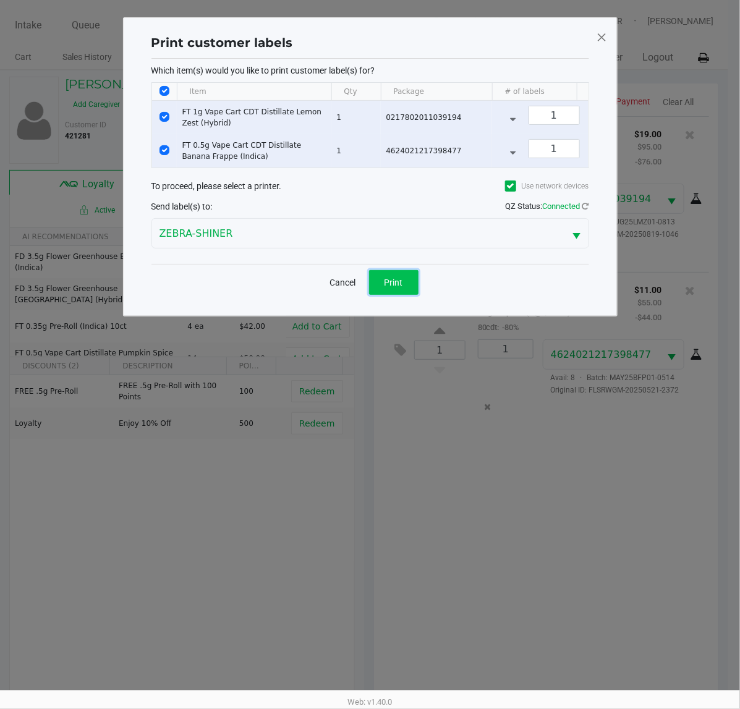
click at [391, 295] on button "Print" at bounding box center [393, 282] width 49 height 25
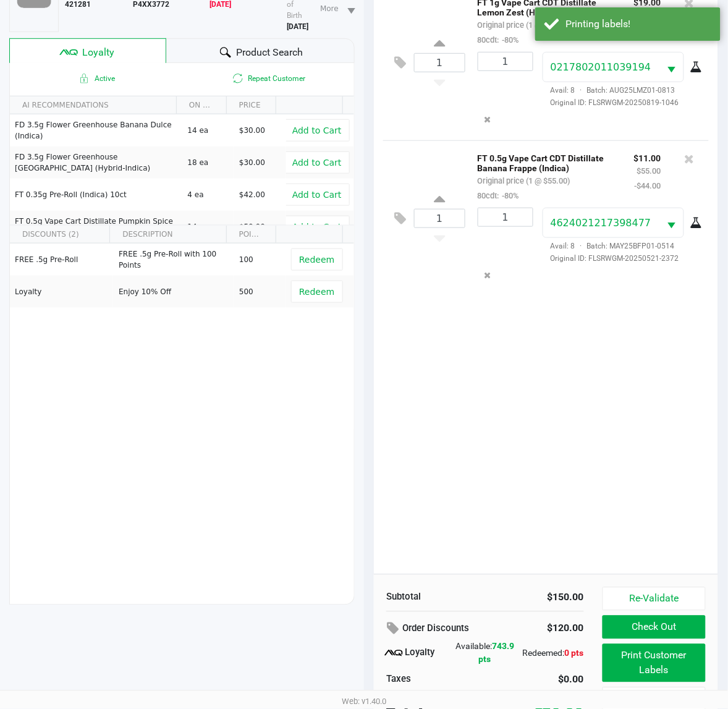
scroll to position [161, 0]
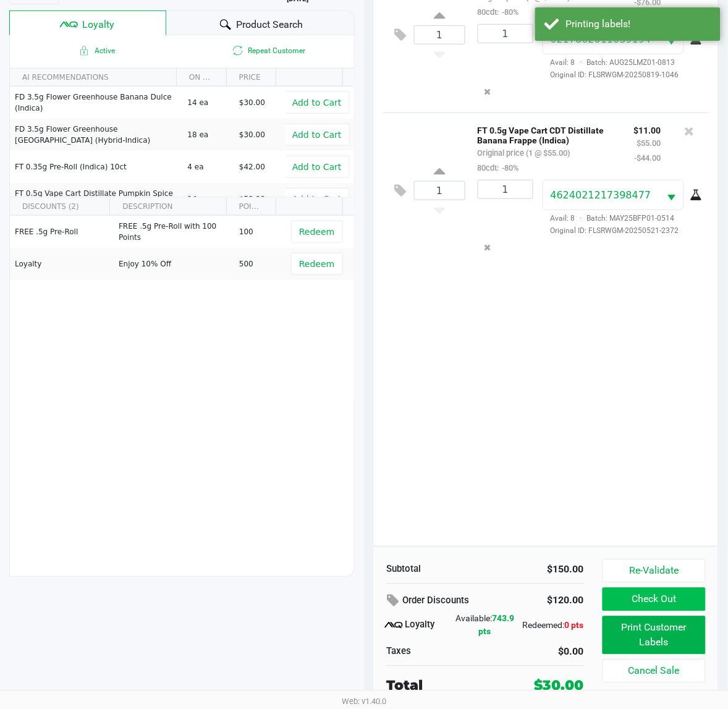
click at [665, 598] on button "Check Out" at bounding box center [654, 599] width 103 height 23
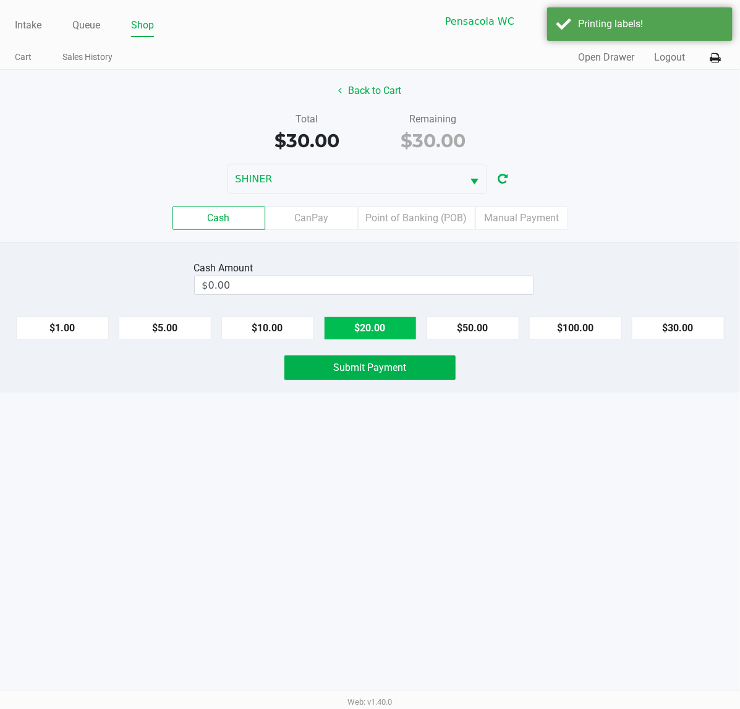
click at [360, 325] on button "$20.00" at bounding box center [370, 327] width 93 height 23
click at [284, 328] on button "$10.00" at bounding box center [267, 327] width 93 height 23
type input "$30.00"
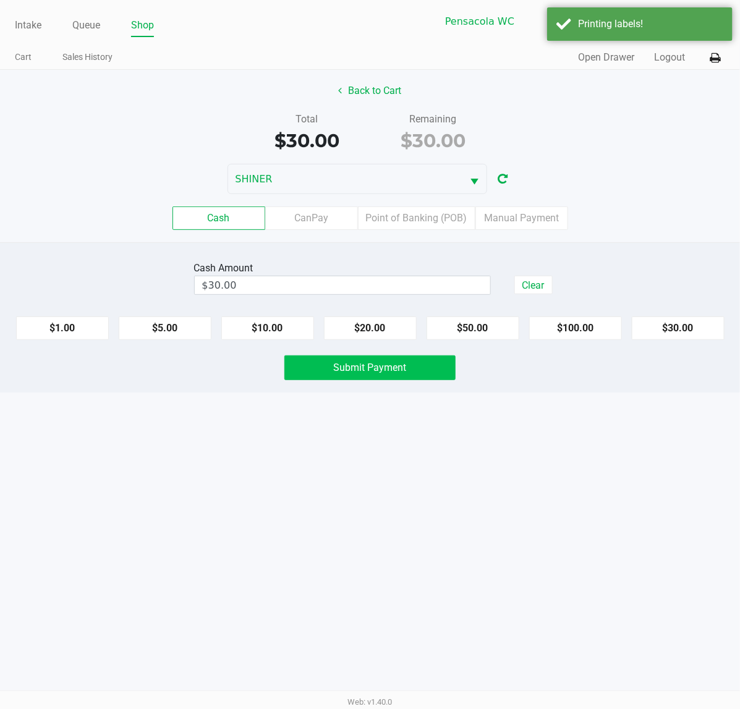
click at [349, 359] on button "Submit Payment" at bounding box center [369, 367] width 171 height 25
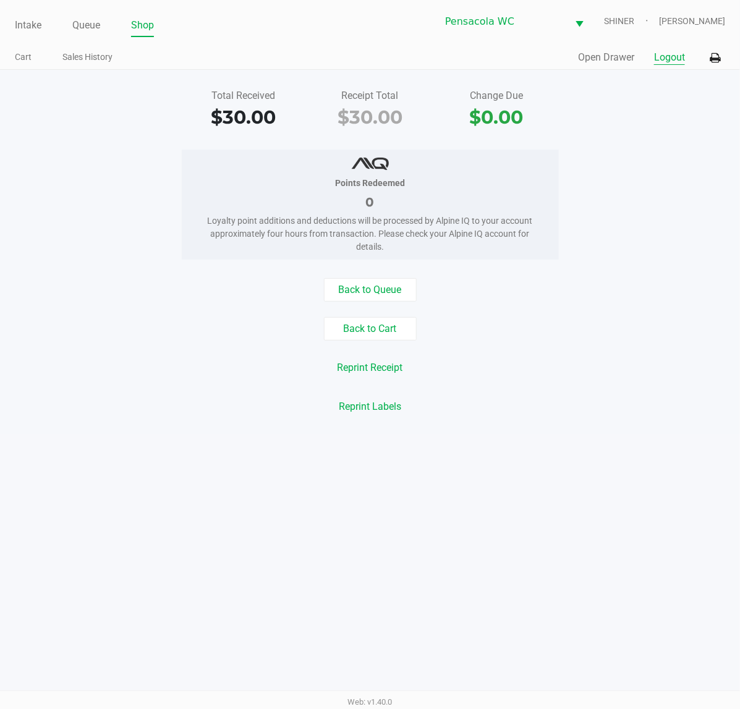
click at [669, 57] on button "Logout" at bounding box center [669, 57] width 31 height 15
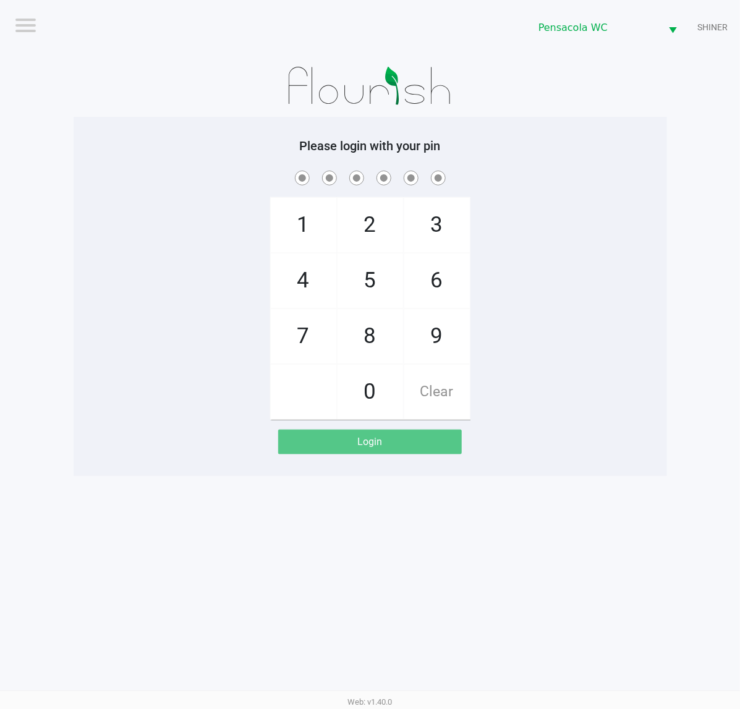
click at [166, 292] on div "1 4 7 2 5 8 0 3 6 9 Clear" at bounding box center [370, 294] width 593 height 252
click at [150, 283] on div "1 4 7 2 5 8 0 3 6 9 Clear" at bounding box center [370, 294] width 593 height 252
checkbox input "true"
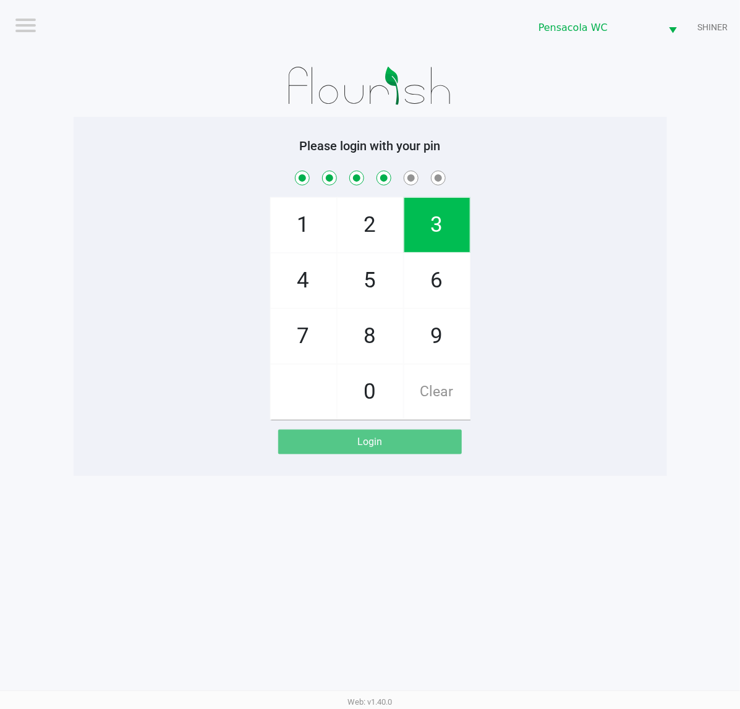
checkbox input "true"
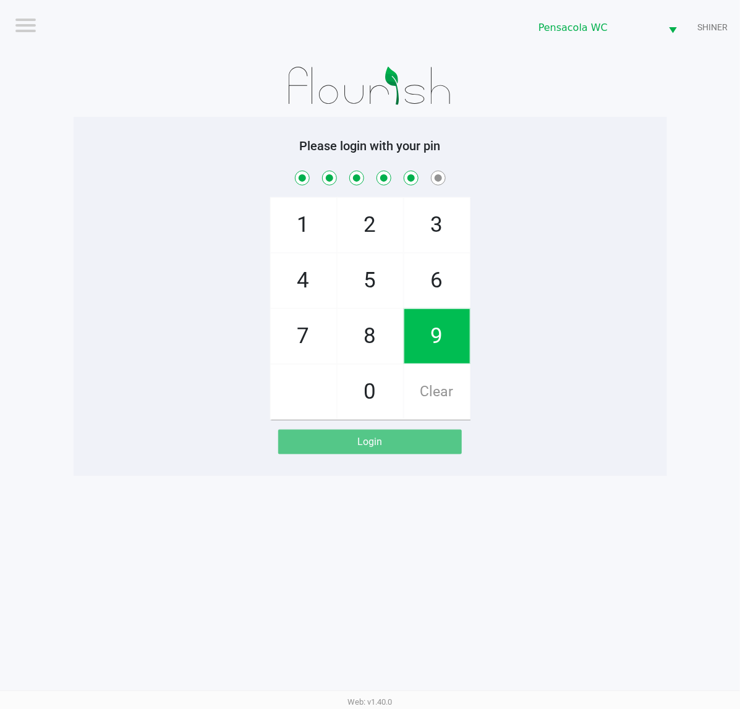
checkbox input "true"
click at [630, 539] on div "Logout Pensacola [PERSON_NAME] Please login with your pin 1 4 7 2 5 8 0 3 6 9 C…" at bounding box center [370, 354] width 740 height 709
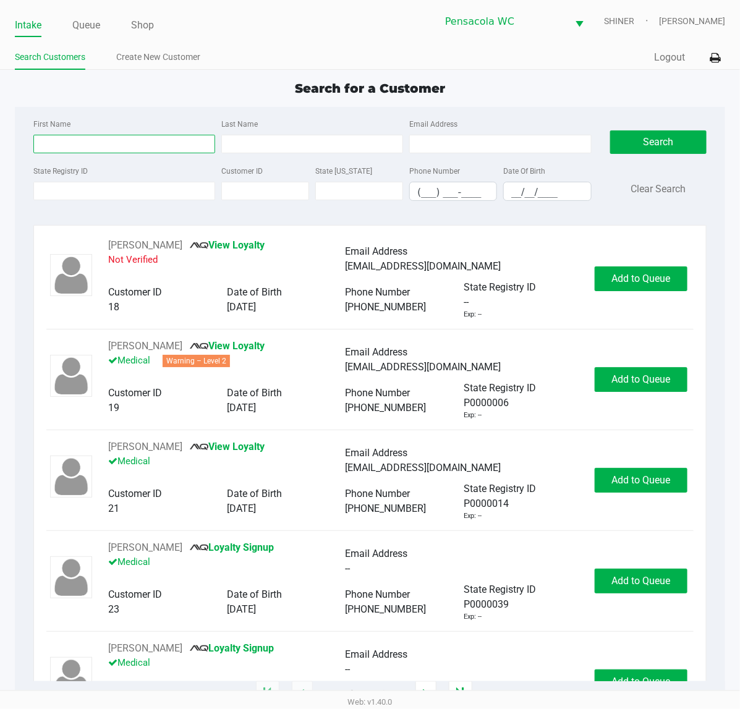
click at [54, 146] on input "First Name" at bounding box center [124, 144] width 182 height 19
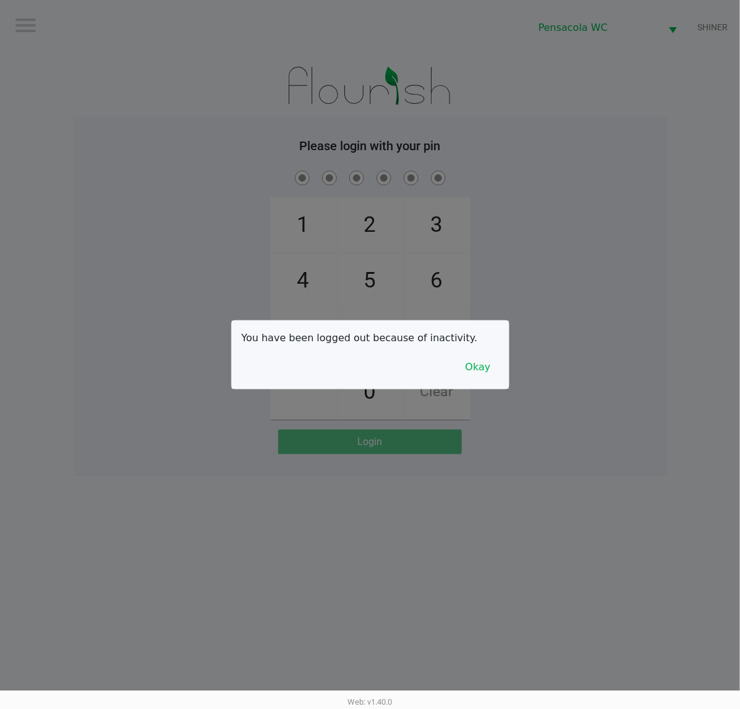
click at [90, 344] on div at bounding box center [370, 354] width 740 height 709
checkbox input "true"
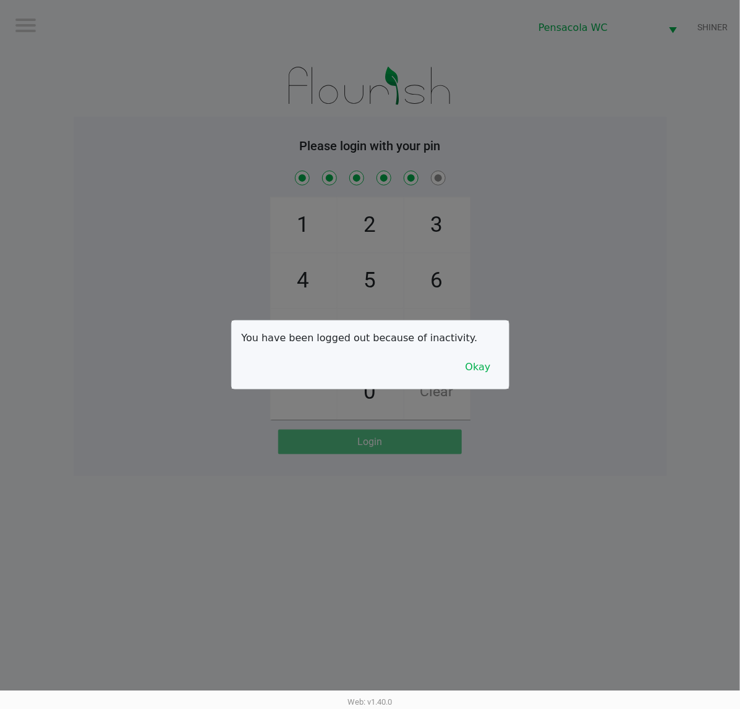
checkbox input "true"
click at [657, 489] on div at bounding box center [370, 354] width 740 height 709
click at [478, 368] on button "Okay" at bounding box center [477, 366] width 41 height 23
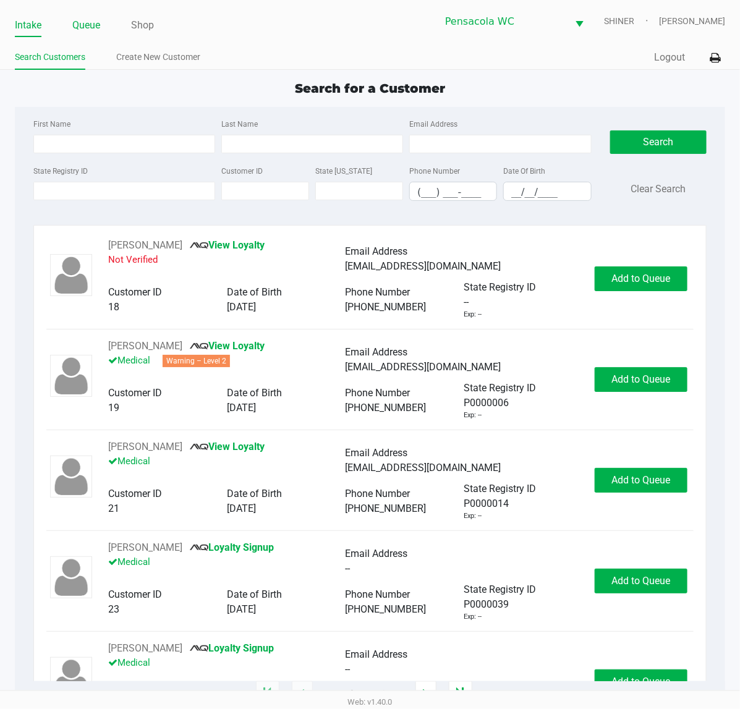
click at [99, 17] on link "Queue" at bounding box center [86, 25] width 28 height 17
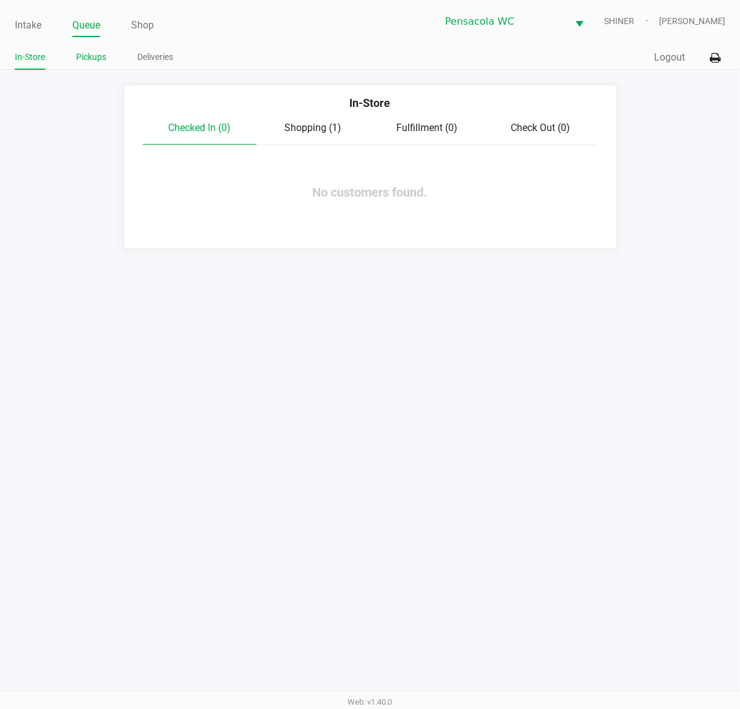
click at [88, 62] on link "Pickups" at bounding box center [91, 56] width 30 height 15
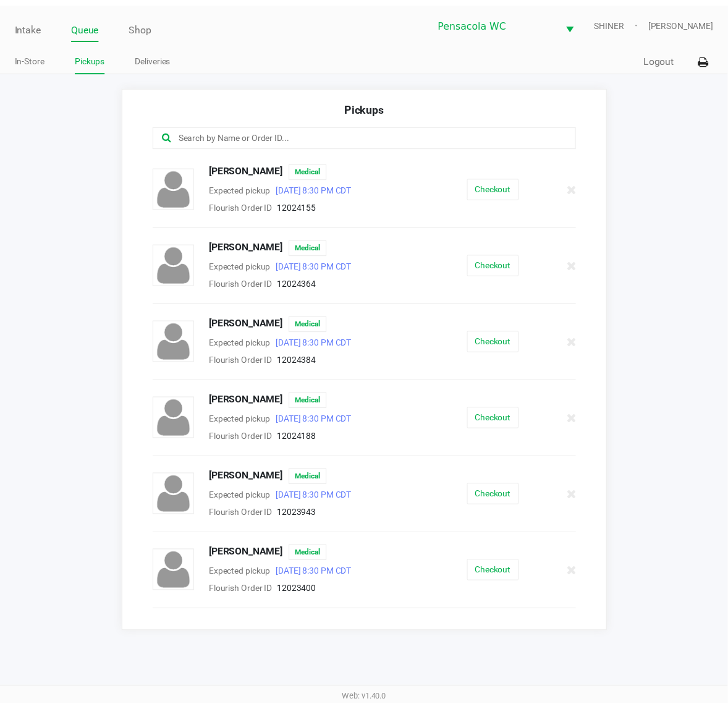
scroll to position [850, 0]
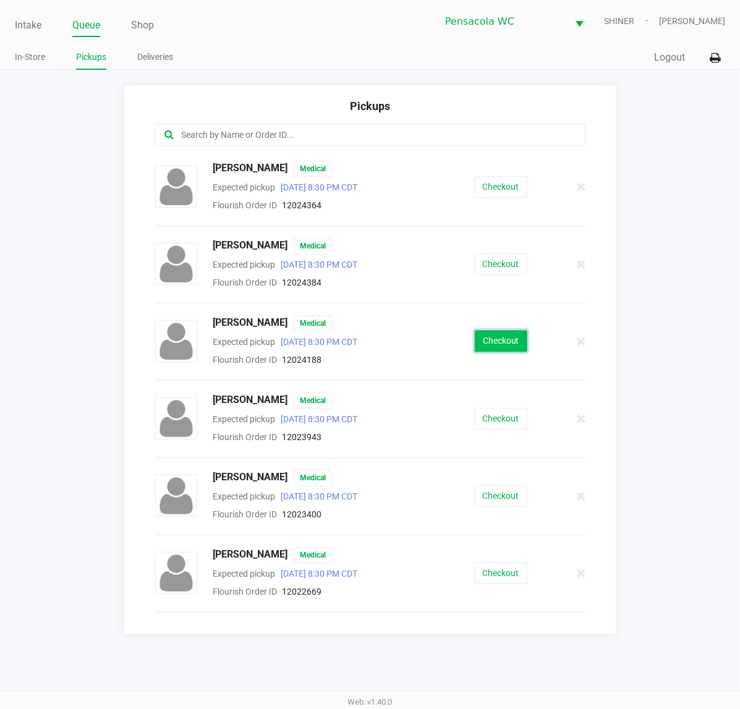
click at [485, 344] on button "Checkout" at bounding box center [501, 342] width 53 height 22
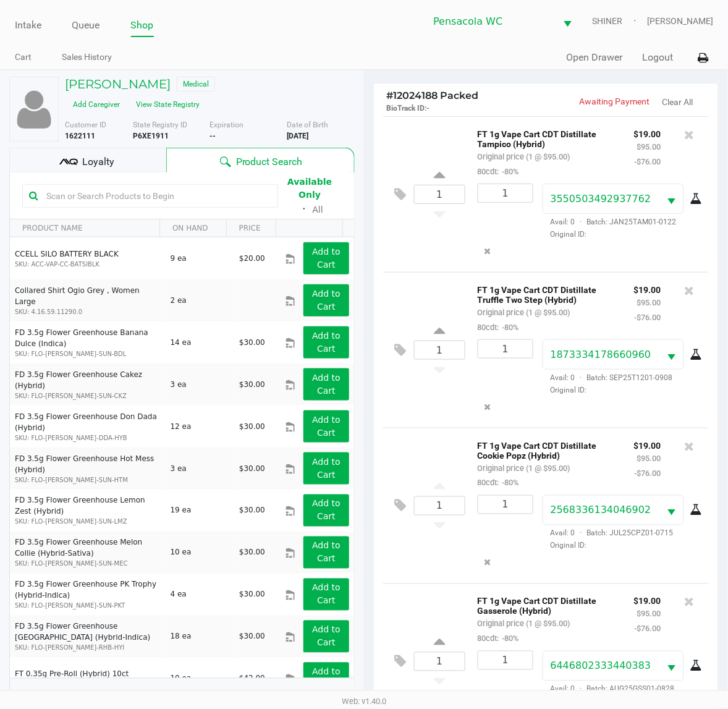
click at [114, 148] on div "Loyalty" at bounding box center [87, 160] width 157 height 25
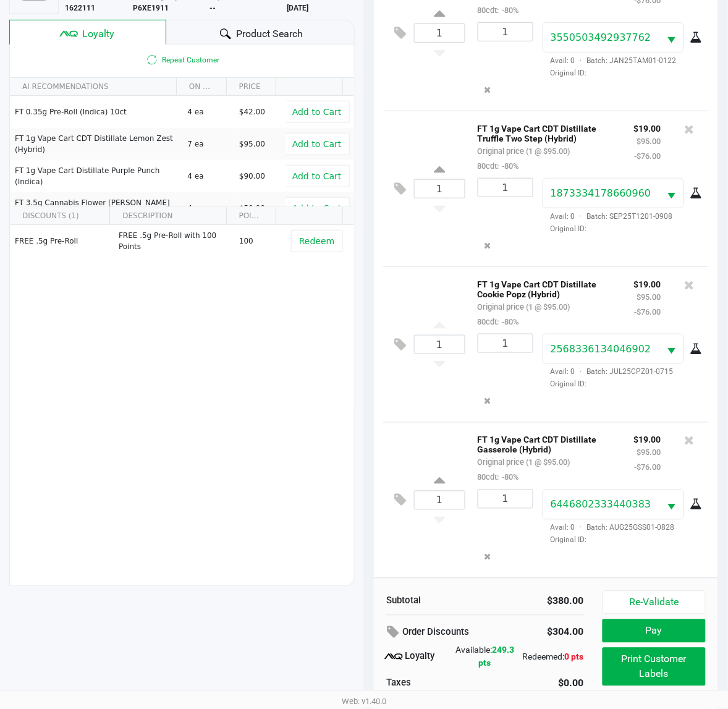
scroll to position [161, 0]
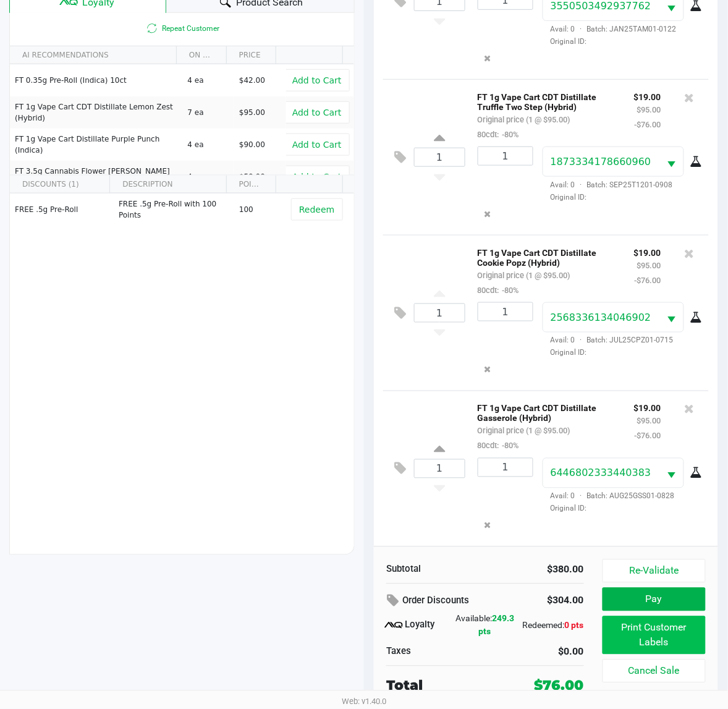
click at [652, 638] on button "Print Customer Labels" at bounding box center [654, 635] width 103 height 38
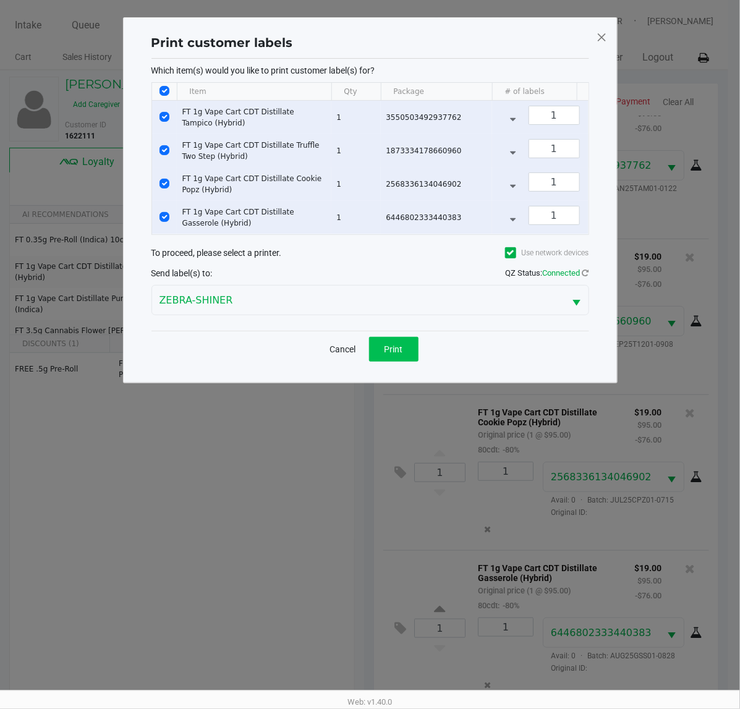
click at [393, 356] on button "Print" at bounding box center [393, 349] width 49 height 25
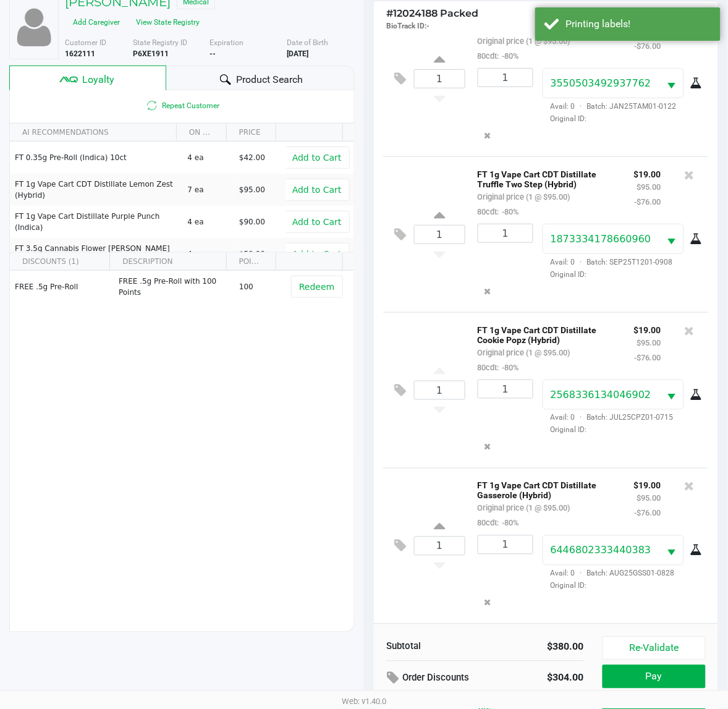
scroll to position [161, 0]
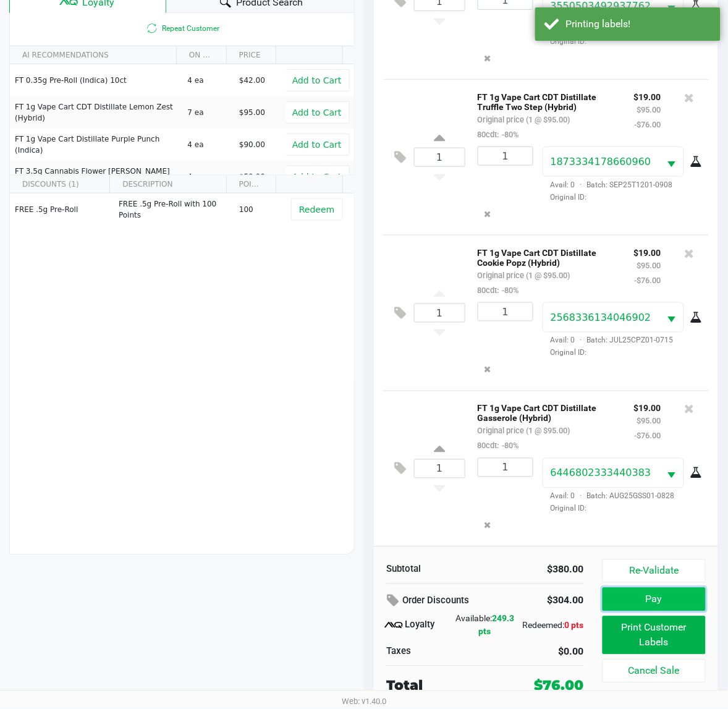
click at [634, 600] on button "Pay" at bounding box center [654, 599] width 103 height 23
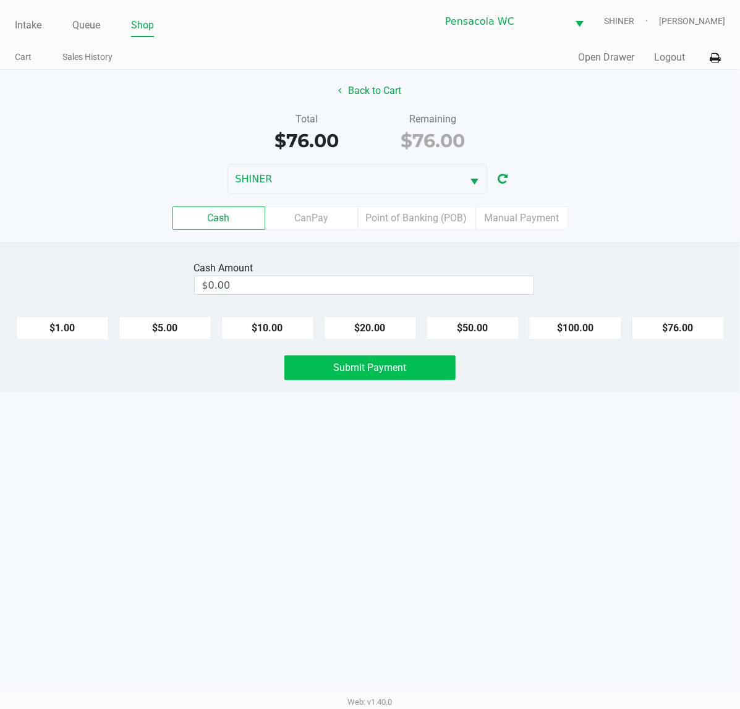
click at [390, 359] on button "Submit Payment" at bounding box center [369, 367] width 171 height 25
click at [388, 336] on button "$20.00" at bounding box center [370, 327] width 93 height 23
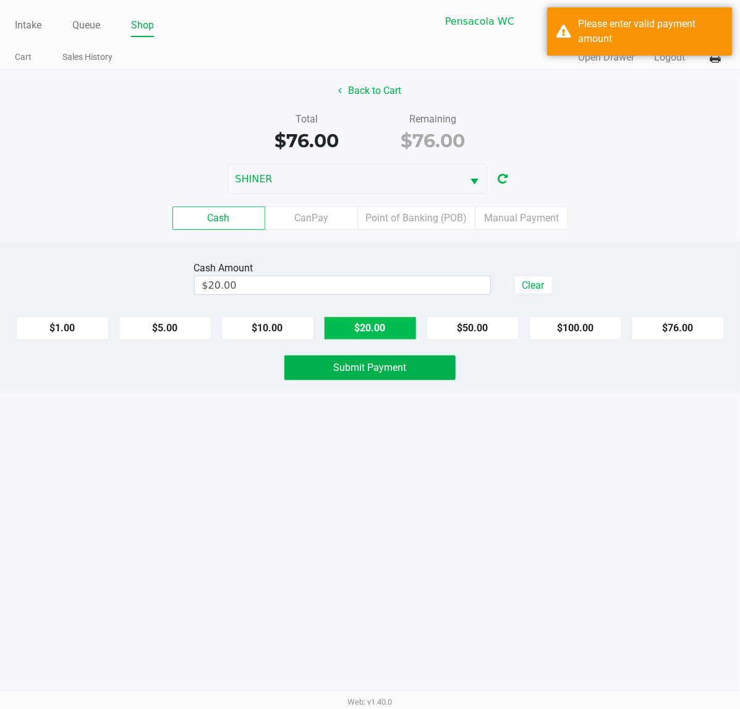
click at [386, 325] on button "$20.00" at bounding box center [370, 327] width 93 height 23
click at [380, 334] on button "$20.00" at bounding box center [370, 327] width 93 height 23
click at [351, 325] on button "$20.00" at bounding box center [370, 327] width 93 height 23
type input "$80.00"
click at [357, 376] on button "Submit Payment" at bounding box center [369, 367] width 171 height 25
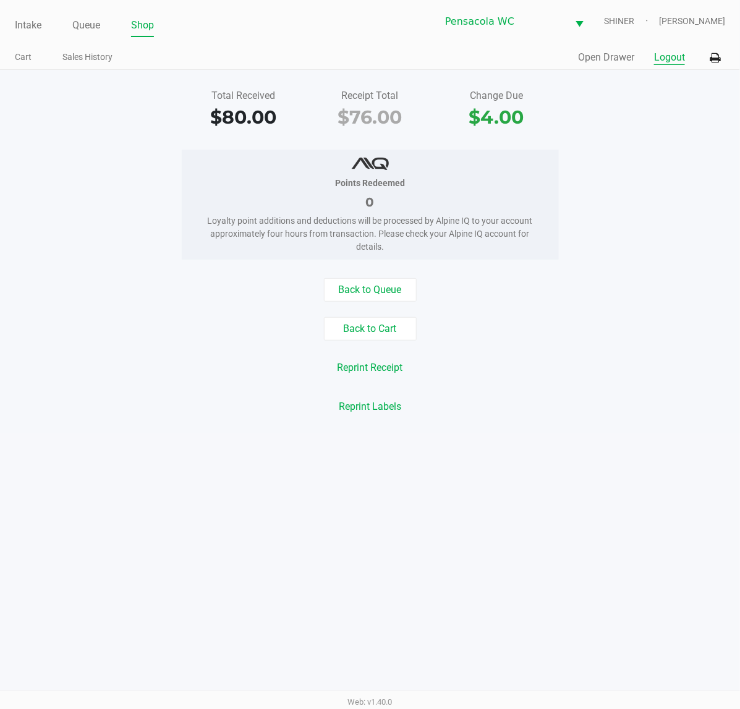
click at [677, 51] on button "Logout" at bounding box center [669, 57] width 31 height 15
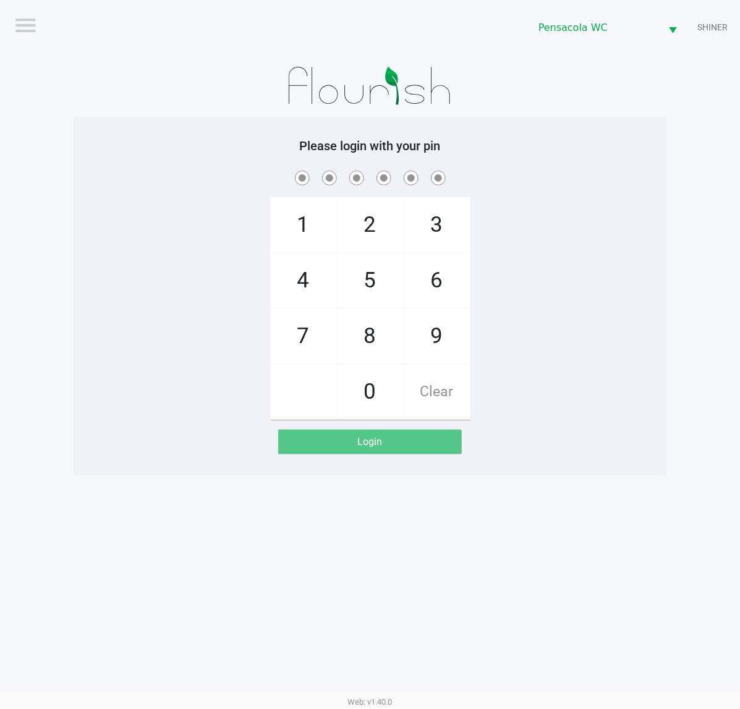
click at [647, 536] on div "Logout Pensacola [PERSON_NAME] Please login with your pin 1 4 7 2 5 8 0 3 6 9 C…" at bounding box center [370, 354] width 740 height 709
checkbox input "true"
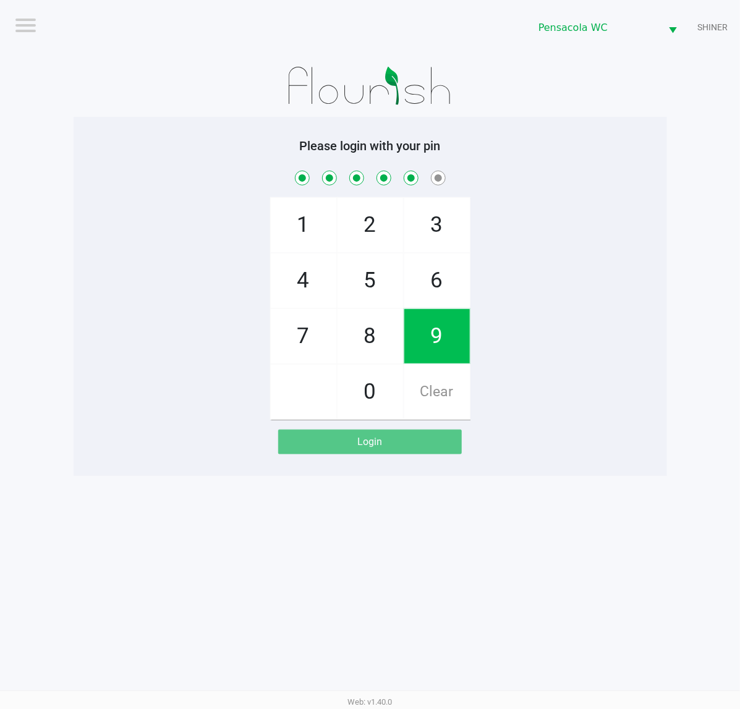
checkbox input "true"
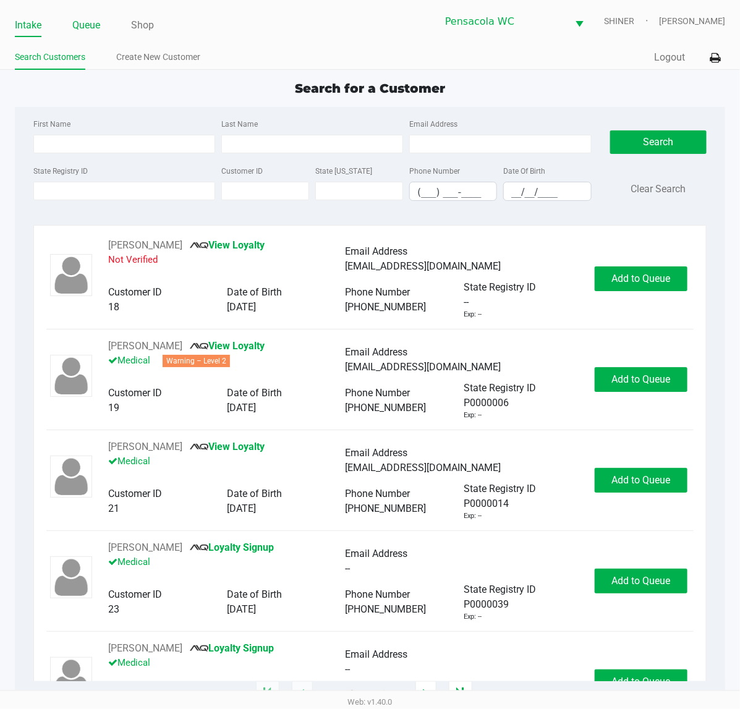
click at [88, 31] on link "Queue" at bounding box center [86, 25] width 28 height 17
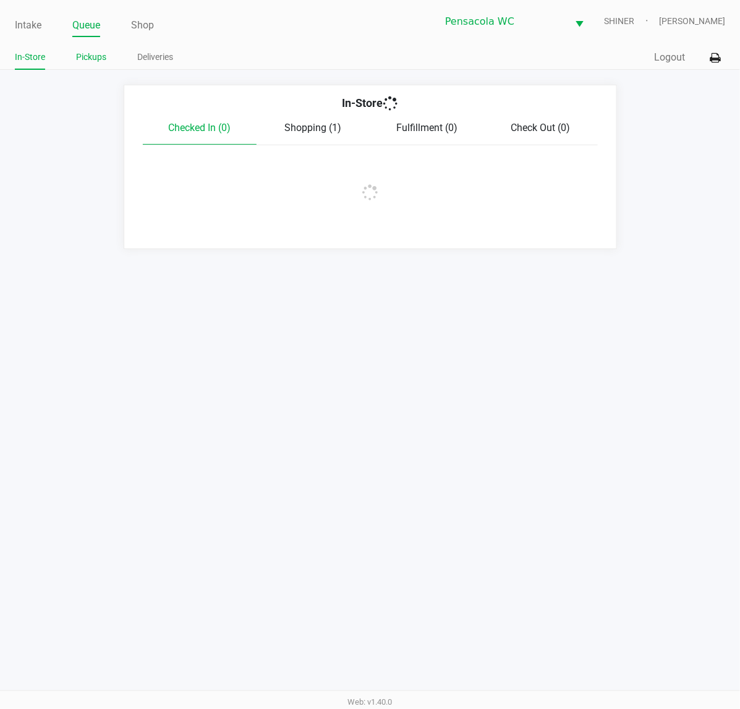
click at [99, 56] on link "Pickups" at bounding box center [91, 56] width 30 height 15
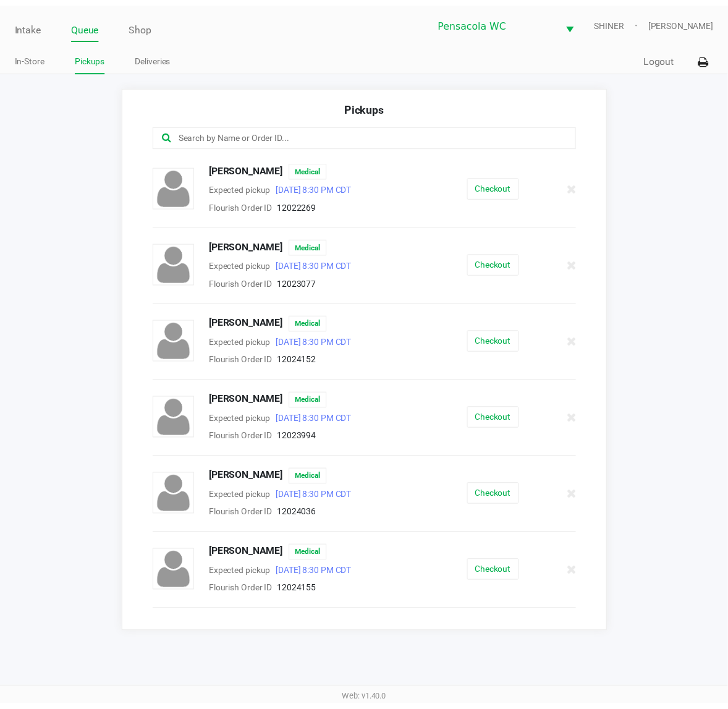
scroll to position [386, 0]
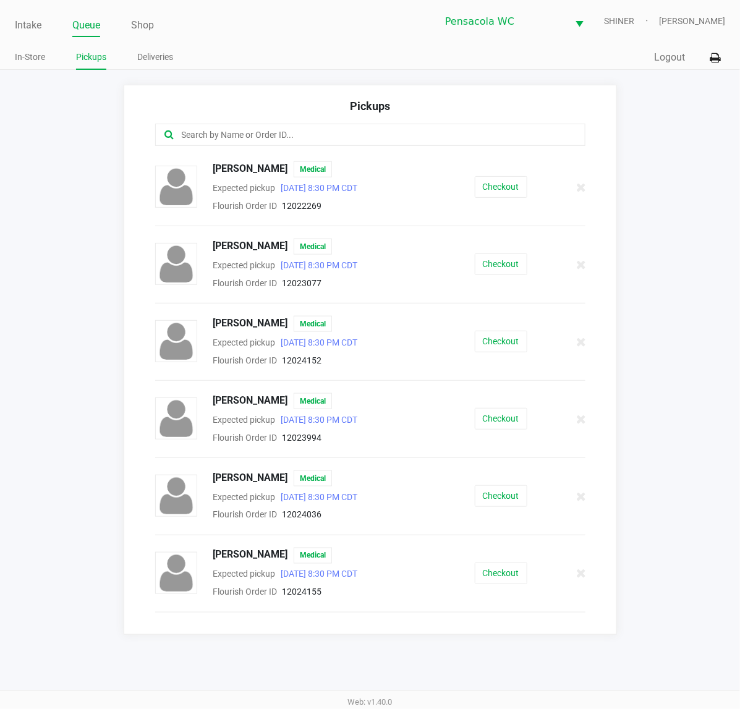
click at [344, 137] on input "text" at bounding box center [365, 135] width 370 height 14
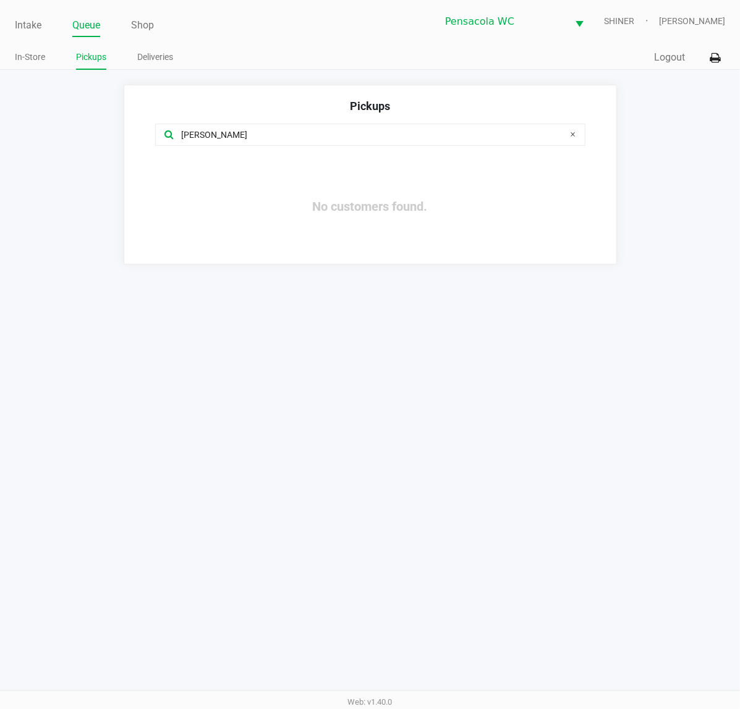
drag, startPoint x: 227, startPoint y: 131, endPoint x: 112, endPoint y: 136, distance: 114.5
click at [113, 137] on app-pickups "Pickups [PERSON_NAME] No customers found." at bounding box center [370, 175] width 740 height 180
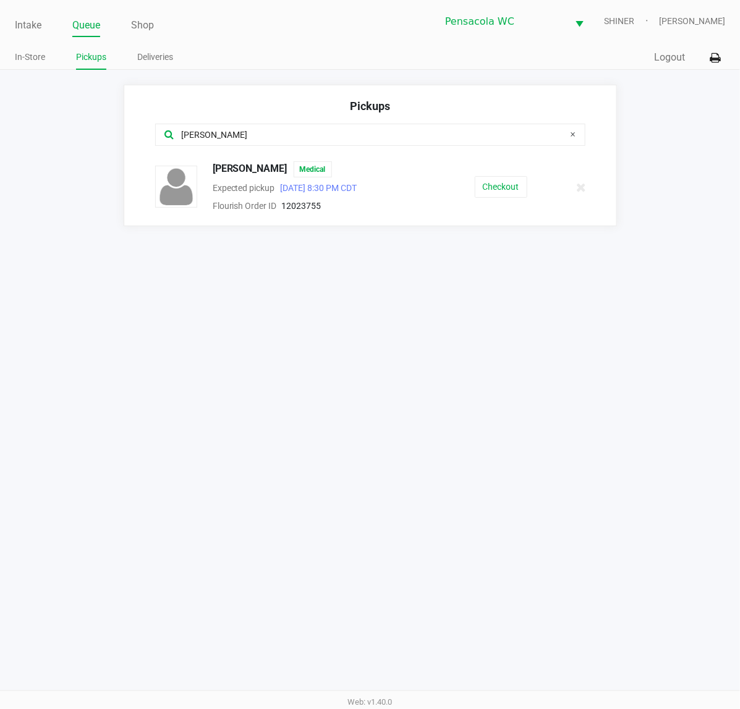
type input "[PERSON_NAME]"
click at [498, 215] on div "Pickups [PERSON_NAME] Medical Expected pickup [DATE] 8:30 PM CDT Flourish Order…" at bounding box center [370, 156] width 493 height 142
click at [509, 186] on button "Checkout" at bounding box center [501, 187] width 53 height 22
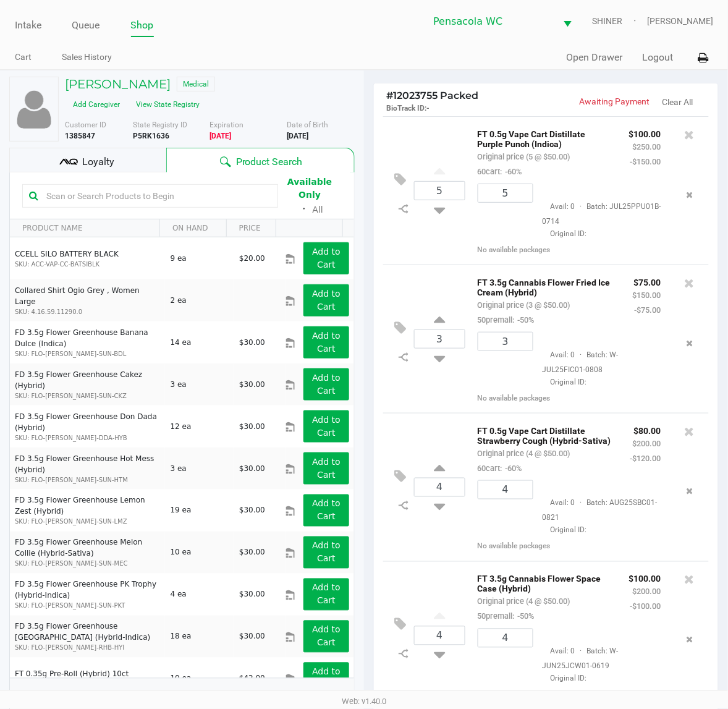
click at [105, 122] on div "Customer ID 1385847" at bounding box center [94, 130] width 77 height 22
click at [112, 155] on span "Loyalty" at bounding box center [98, 162] width 32 height 15
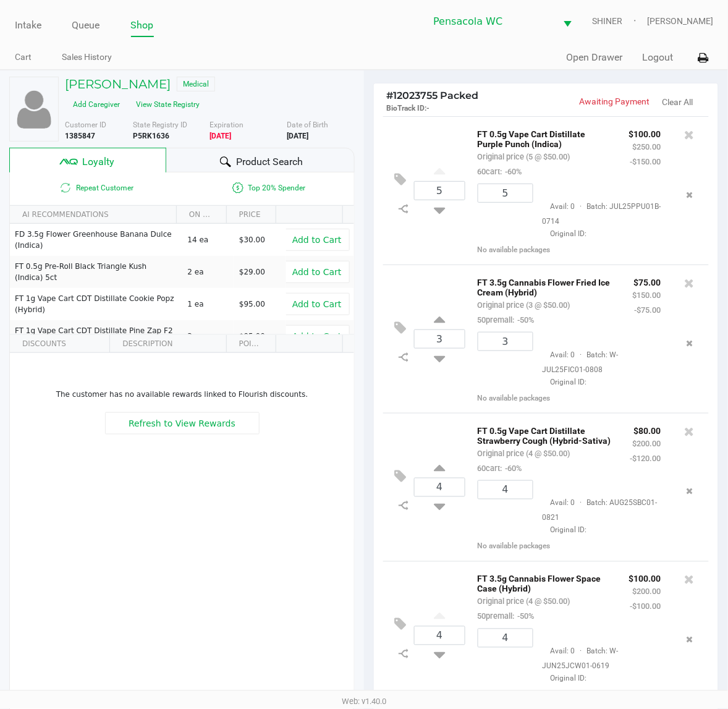
click at [242, 148] on div "Product Search" at bounding box center [260, 160] width 189 height 25
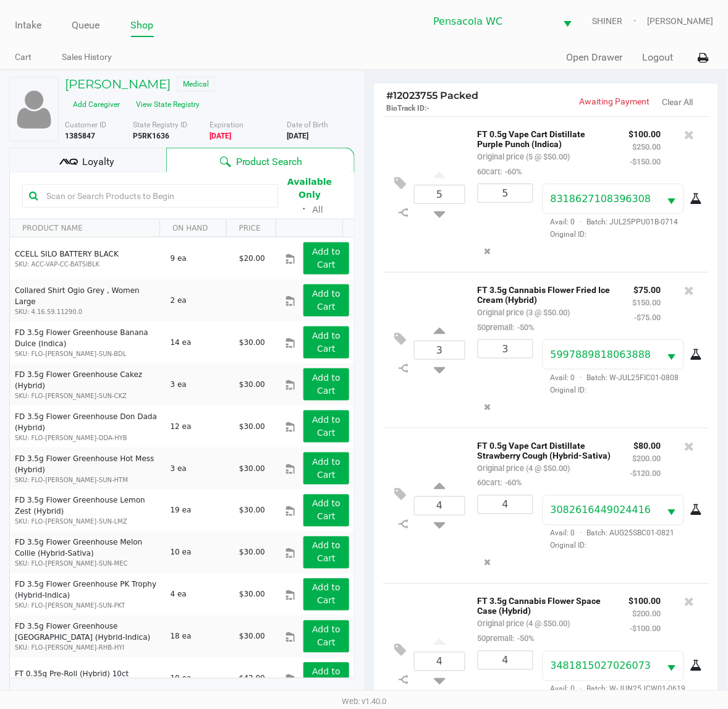
click at [116, 148] on div "Loyalty" at bounding box center [87, 160] width 157 height 25
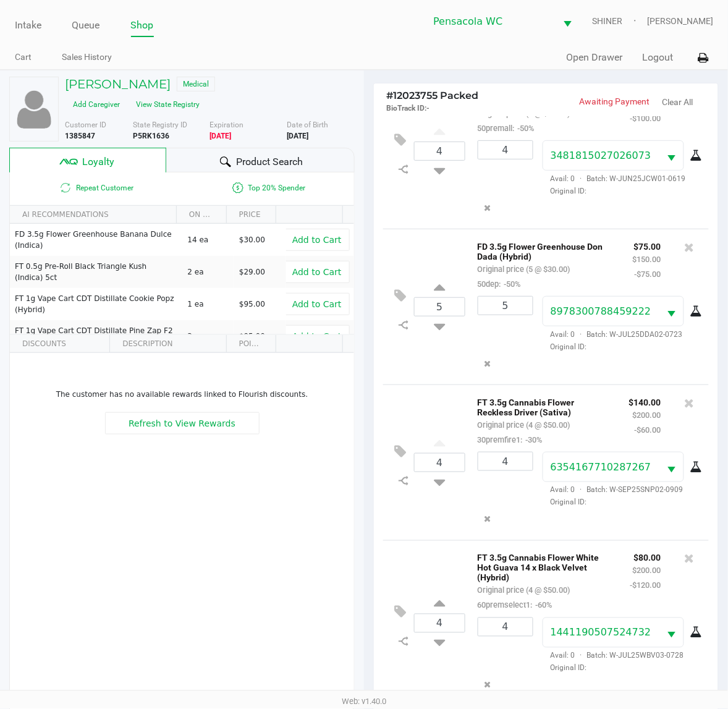
click at [232, 148] on div "Product Search" at bounding box center [260, 160] width 189 height 25
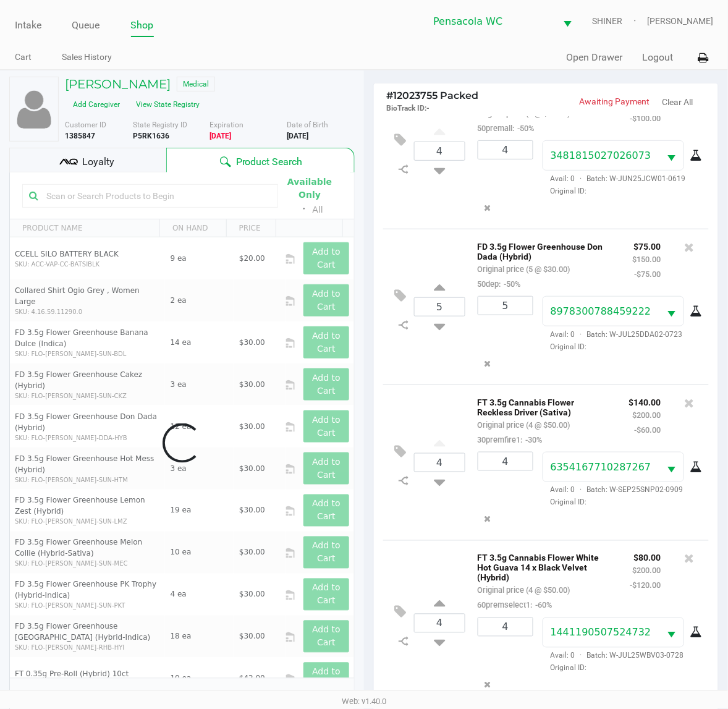
click at [149, 176] on div "Data table" at bounding box center [182, 442] width 344 height 541
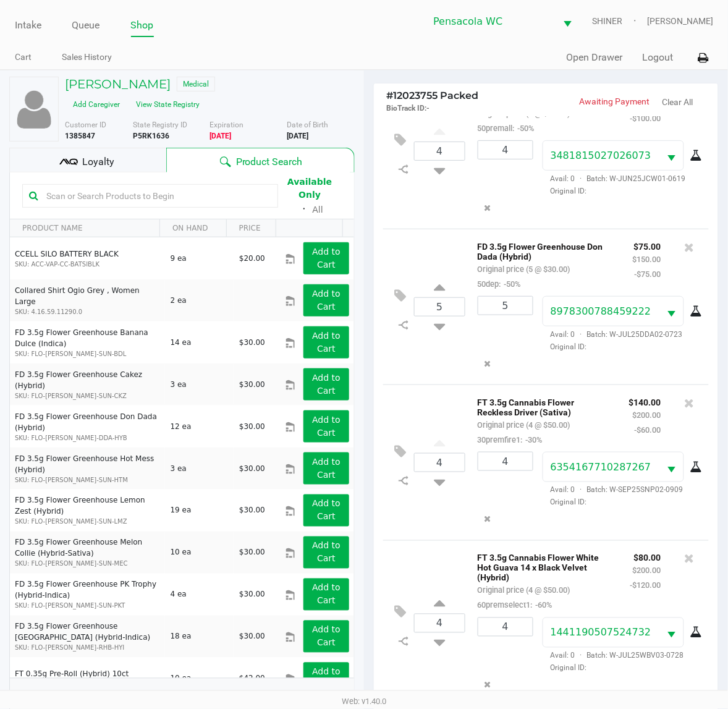
click at [146, 149] on div "Loyalty" at bounding box center [87, 160] width 157 height 25
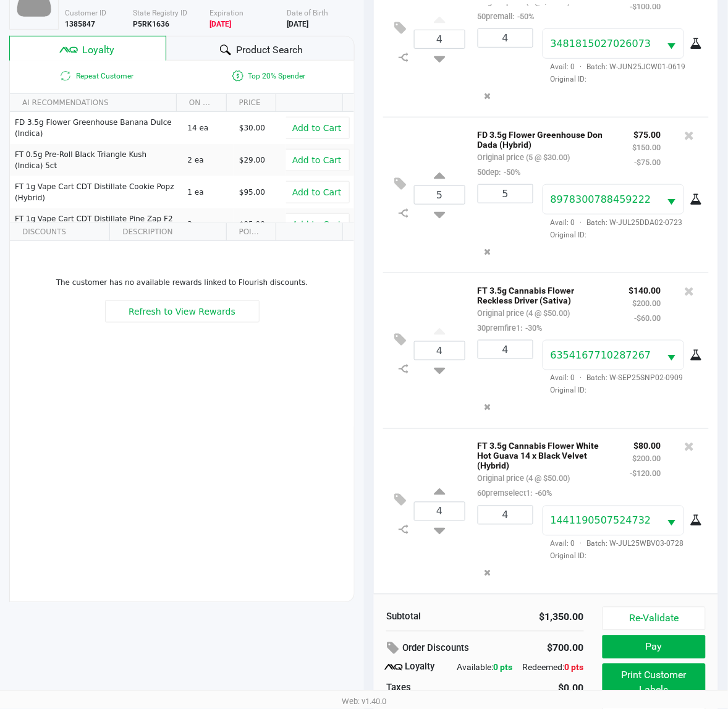
scroll to position [150, 0]
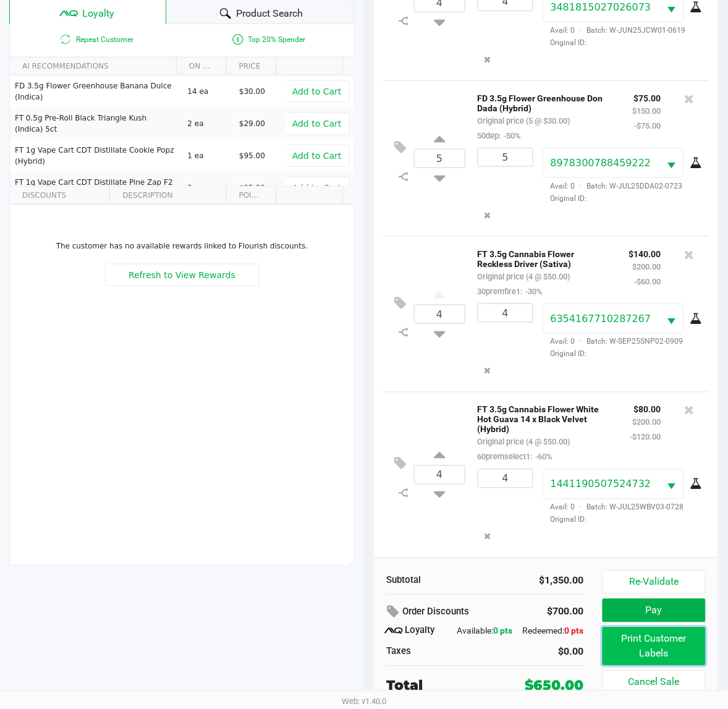
click at [639, 656] on button "Print Customer Labels" at bounding box center [654, 646] width 103 height 38
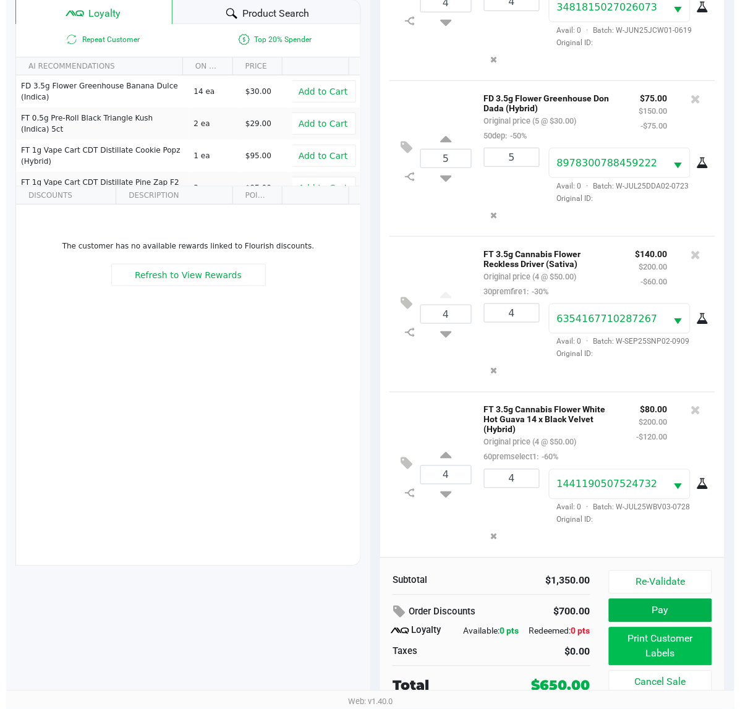
scroll to position [0, 0]
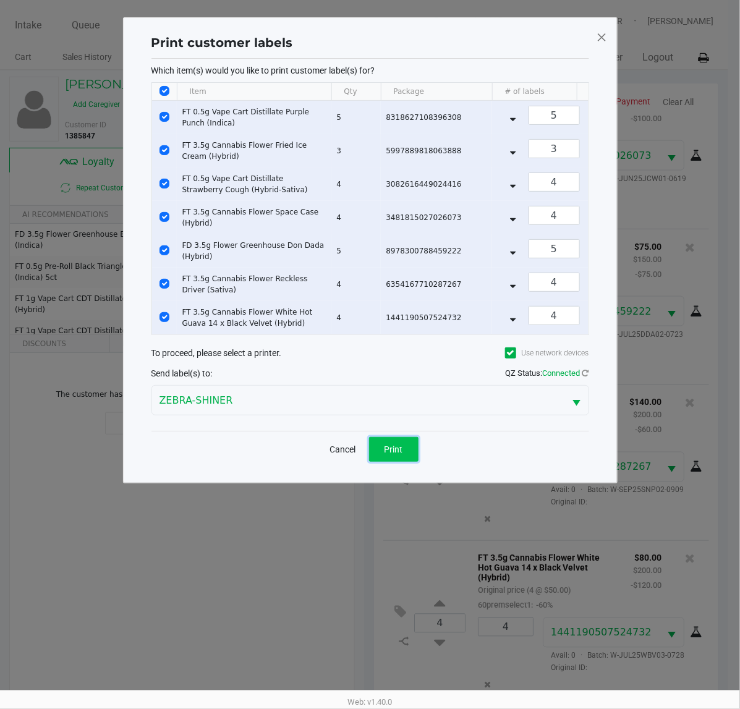
click at [385, 454] on span "Print" at bounding box center [393, 449] width 19 height 10
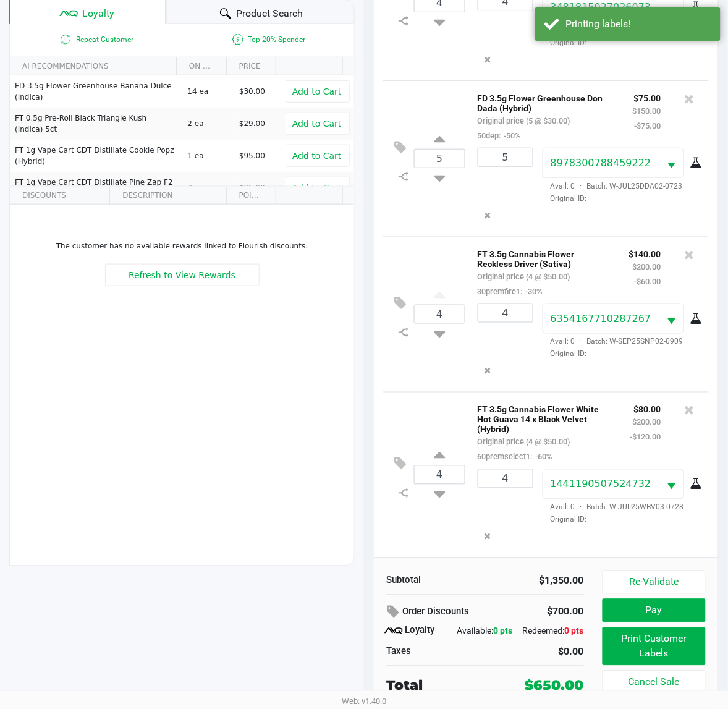
scroll to position [150, 0]
click at [619, 613] on button "Pay" at bounding box center [654, 610] width 103 height 23
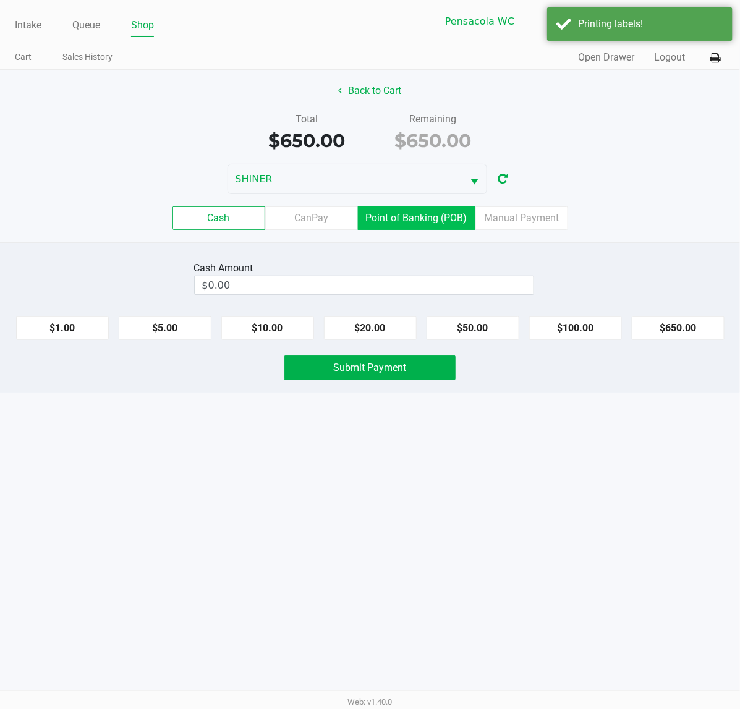
click at [430, 219] on label "Point of Banking (POB)" at bounding box center [416, 217] width 117 height 23
click at [0, 0] on 7 "Point of Banking (POB)" at bounding box center [0, 0] width 0 height 0
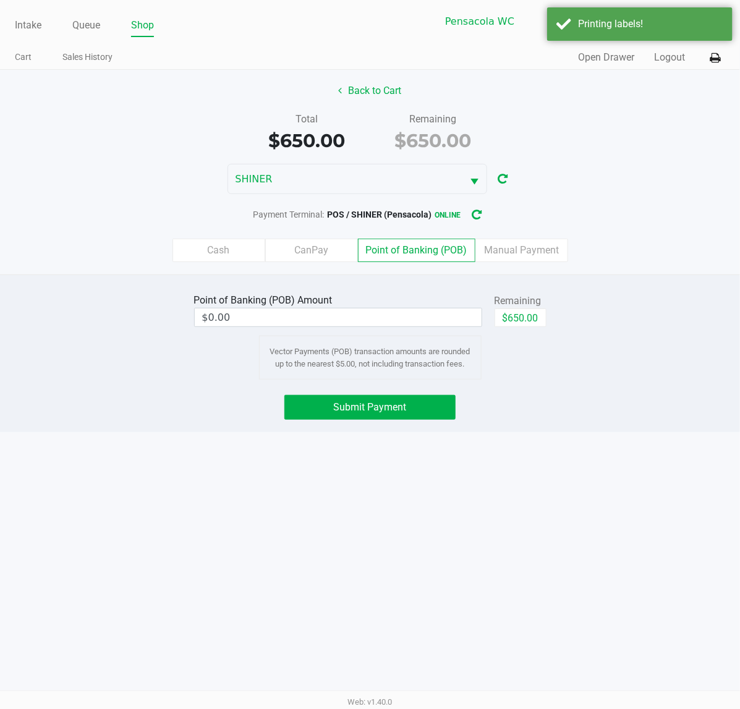
click at [521, 380] on div "Point of Banking (POB) Amount $0.00 Remaining $650.00 Vector Payments (POB) tra…" at bounding box center [370, 335] width 371 height 89
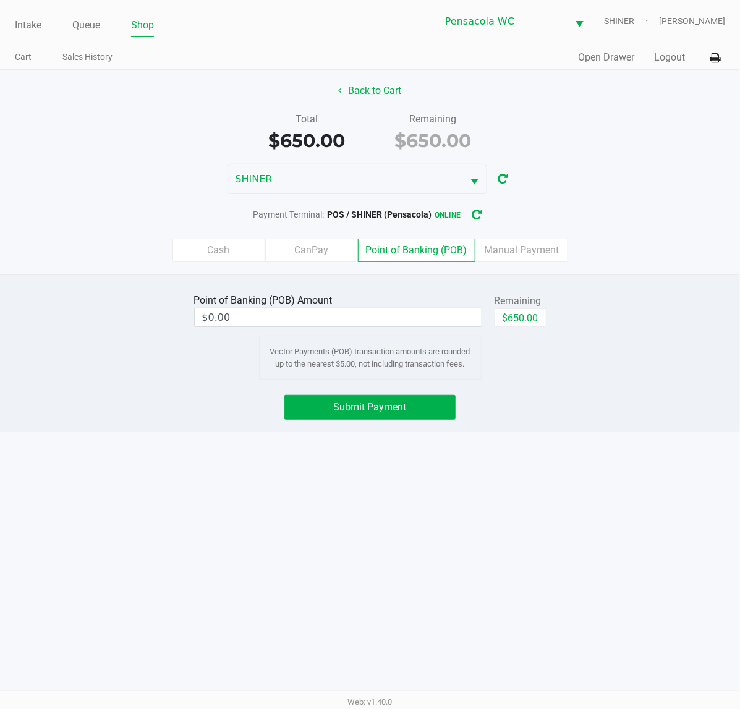
click at [360, 91] on button "Back to Cart" at bounding box center [370, 90] width 79 height 23
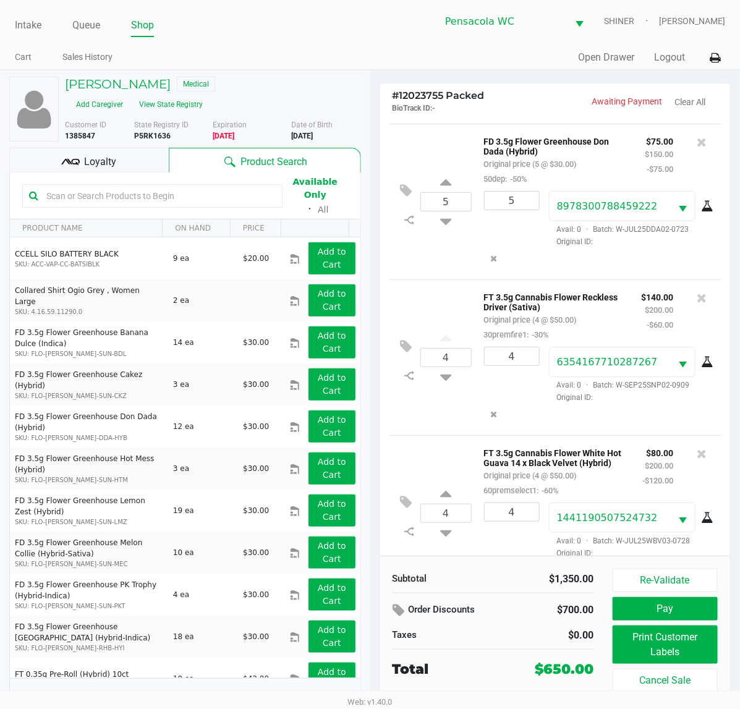
scroll to position [688, 0]
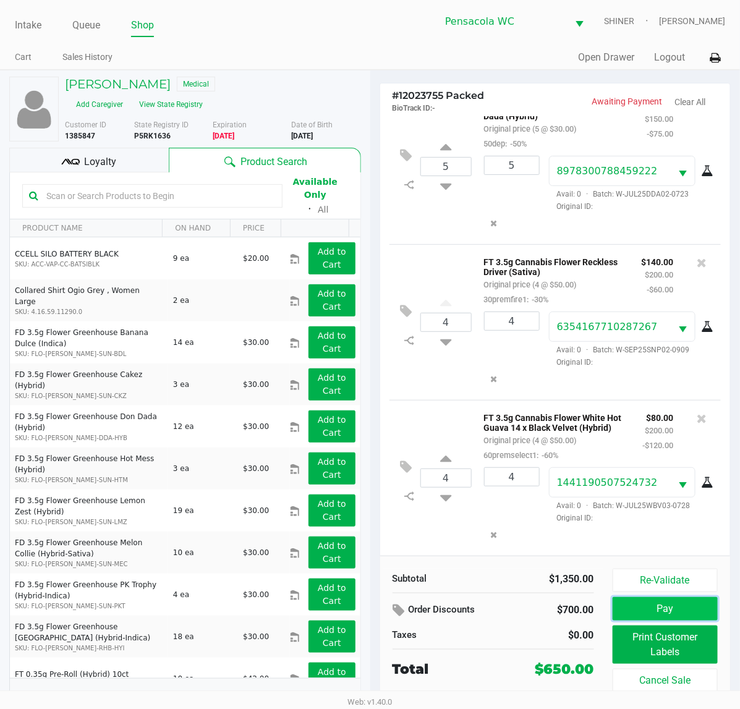
click at [643, 610] on button "Pay" at bounding box center [666, 608] width 106 height 23
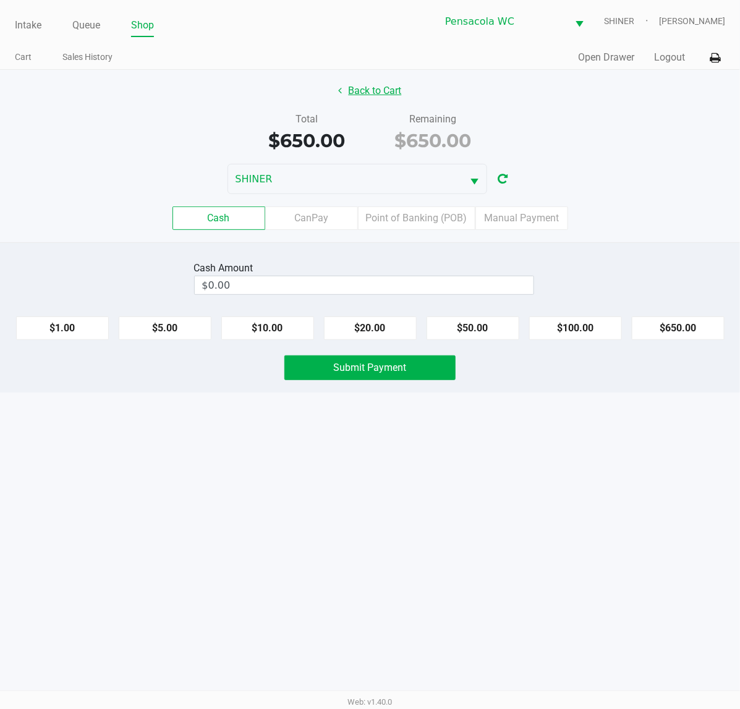
click at [376, 93] on button "Back to Cart" at bounding box center [370, 90] width 79 height 23
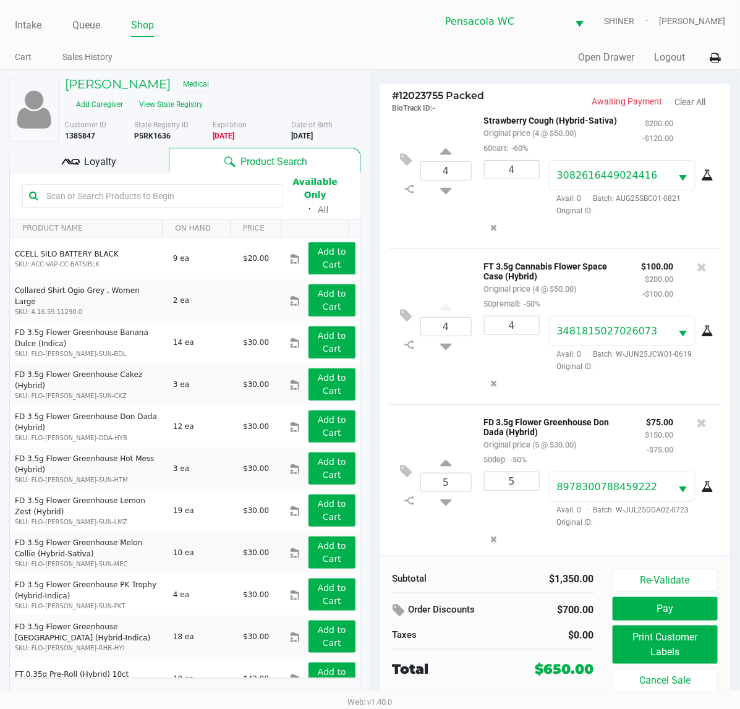
scroll to position [337, 0]
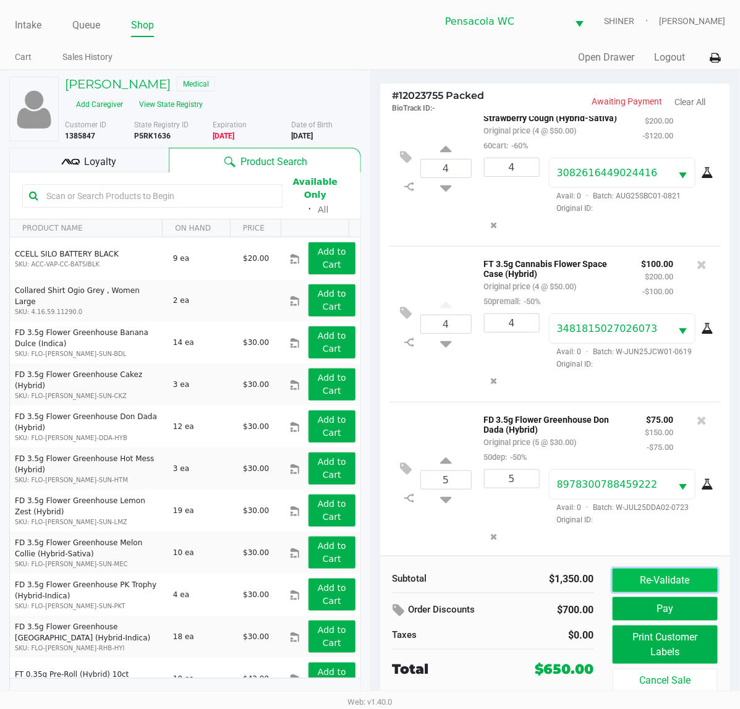
click at [677, 582] on button "Re-Validate" at bounding box center [666, 580] width 106 height 23
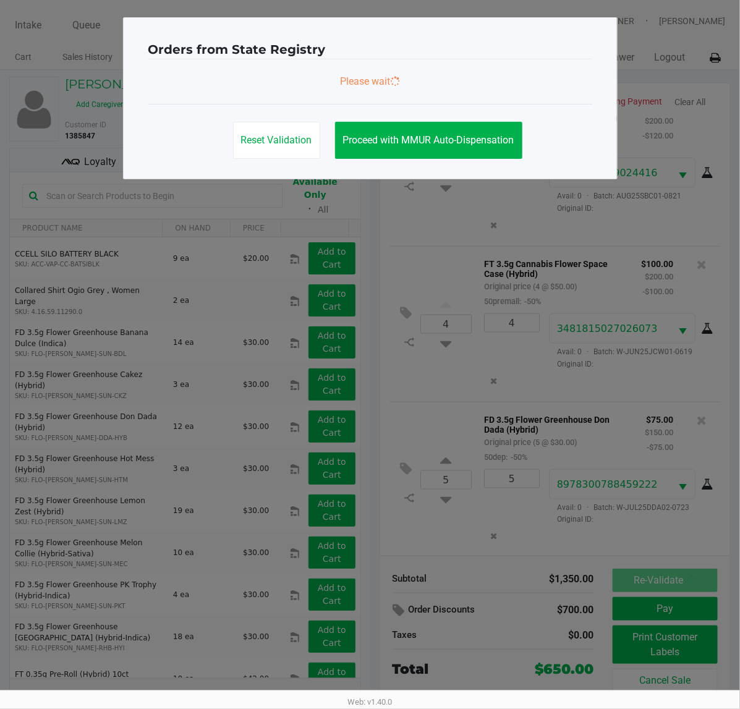
scroll to position [688, 0]
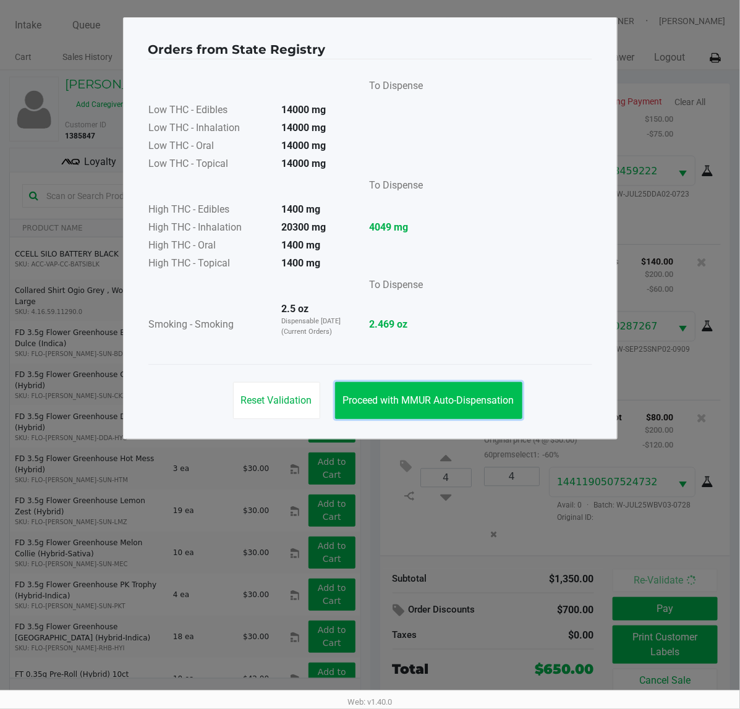
click at [416, 408] on button "Proceed with MMUR Auto-Dispensation" at bounding box center [428, 400] width 187 height 37
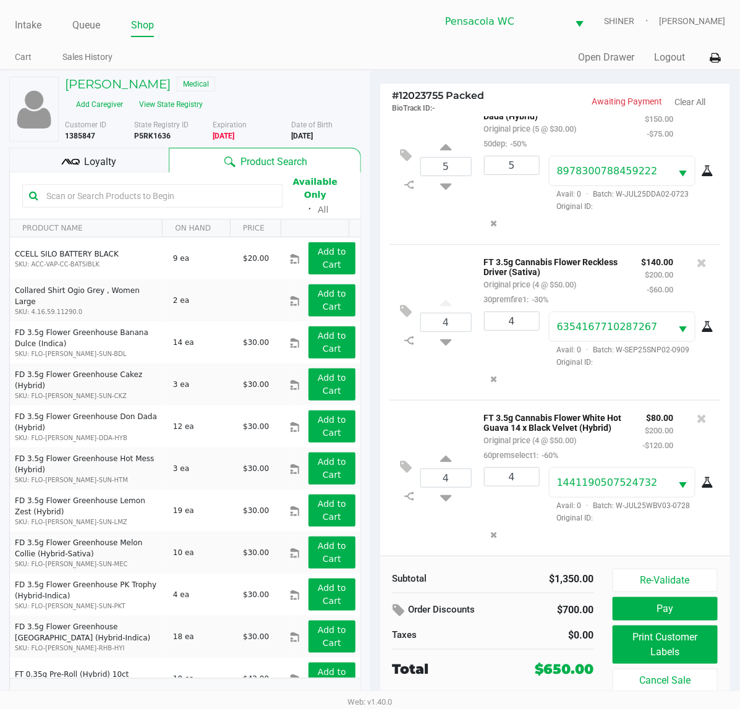
click at [677, 613] on button "Pay" at bounding box center [666, 608] width 106 height 23
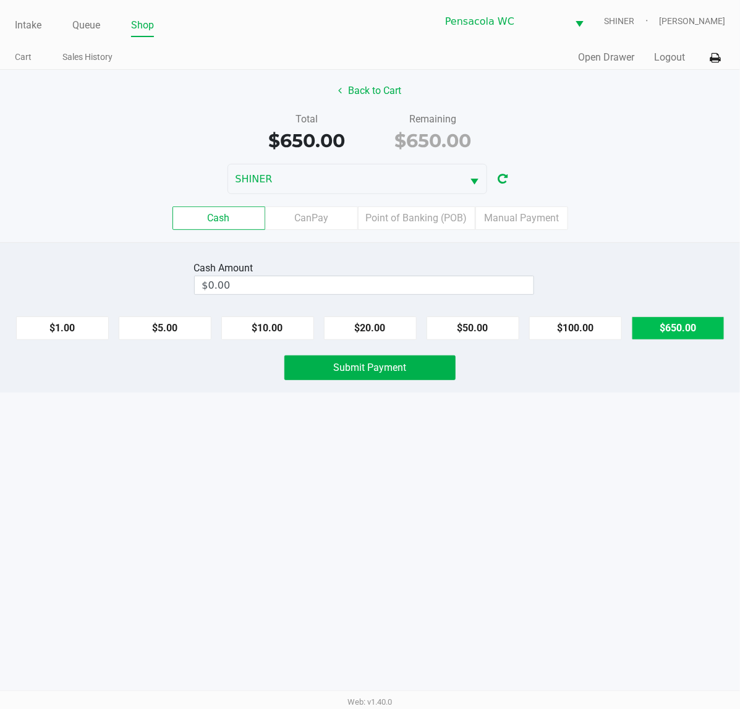
click at [668, 317] on button "$650.00" at bounding box center [678, 327] width 93 height 23
type input "$650.00"
click at [674, 336] on button "$650.00" at bounding box center [678, 327] width 93 height 23
click at [397, 373] on span "Submit Payment" at bounding box center [370, 368] width 73 height 12
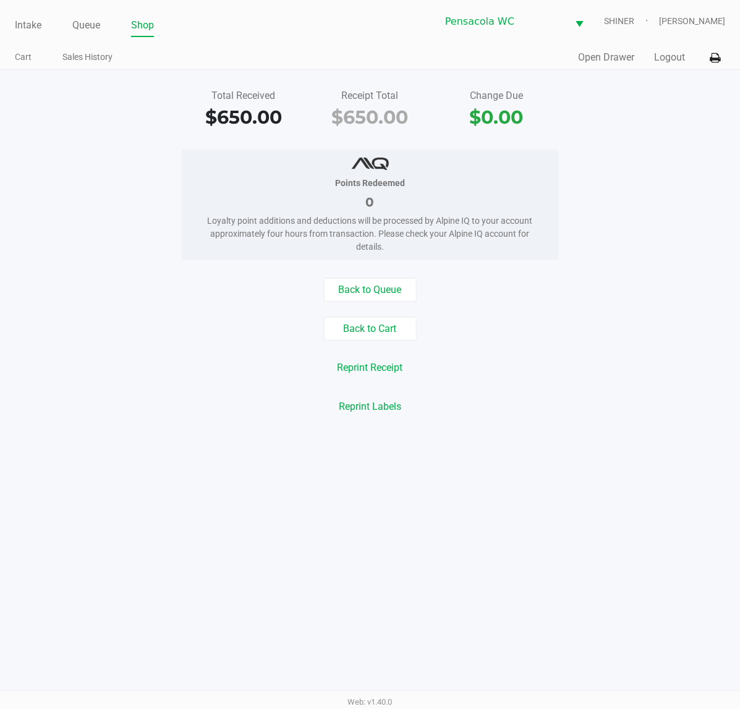
click at [584, 418] on div "Reprint Labels" at bounding box center [370, 406] width 758 height 23
click at [671, 209] on div "Points Redeemed 0 Loyalty point additions and deductions will be processed by A…" at bounding box center [370, 205] width 758 height 110
click at [96, 108] on div "Total Received $650.00 Receipt Total $650.00 Change Due $0.00" at bounding box center [370, 109] width 758 height 43
click at [98, 22] on link "Queue" at bounding box center [86, 25] width 28 height 17
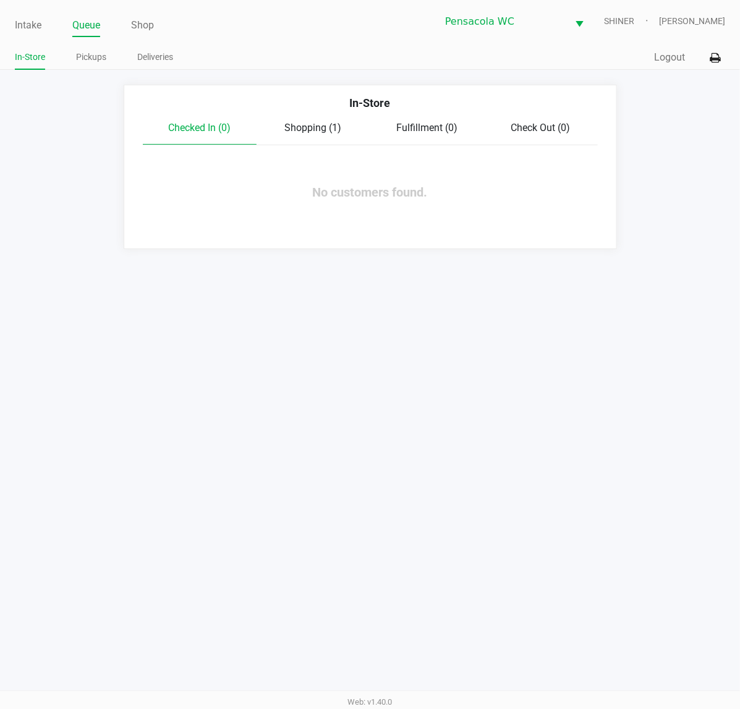
click at [83, 56] on link "Pickups" at bounding box center [91, 56] width 30 height 15
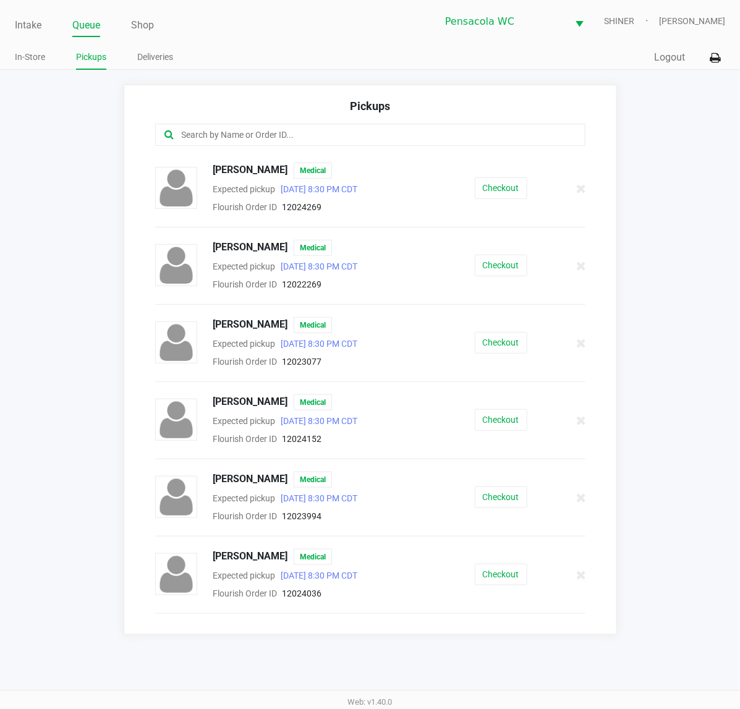
scroll to position [232, 0]
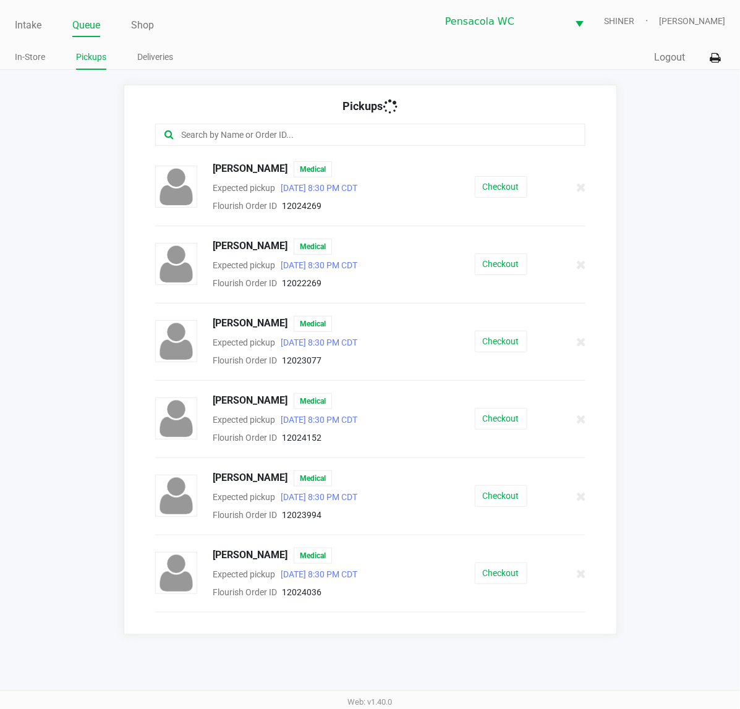
click at [257, 122] on div "Pickups" at bounding box center [370, 111] width 430 height 26
click at [255, 127] on div at bounding box center [370, 135] width 430 height 22
click at [267, 128] on input "text" at bounding box center [365, 135] width 370 height 14
type input "[PERSON_NAME]"
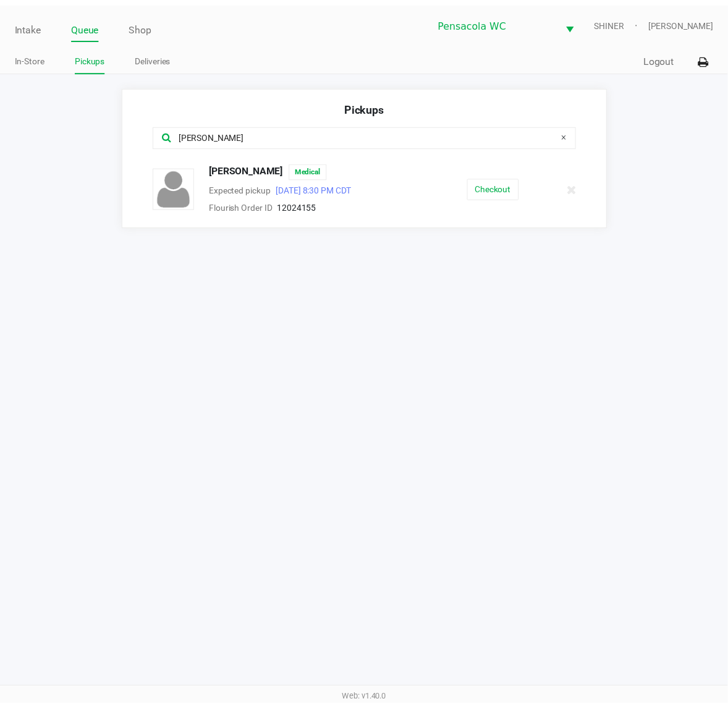
scroll to position [0, 0]
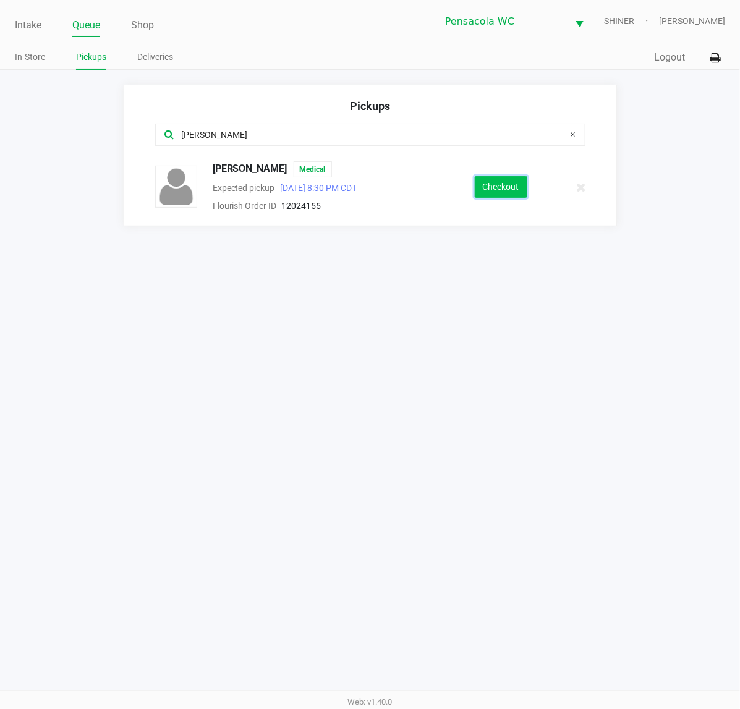
click at [493, 182] on button "Checkout" at bounding box center [501, 187] width 53 height 22
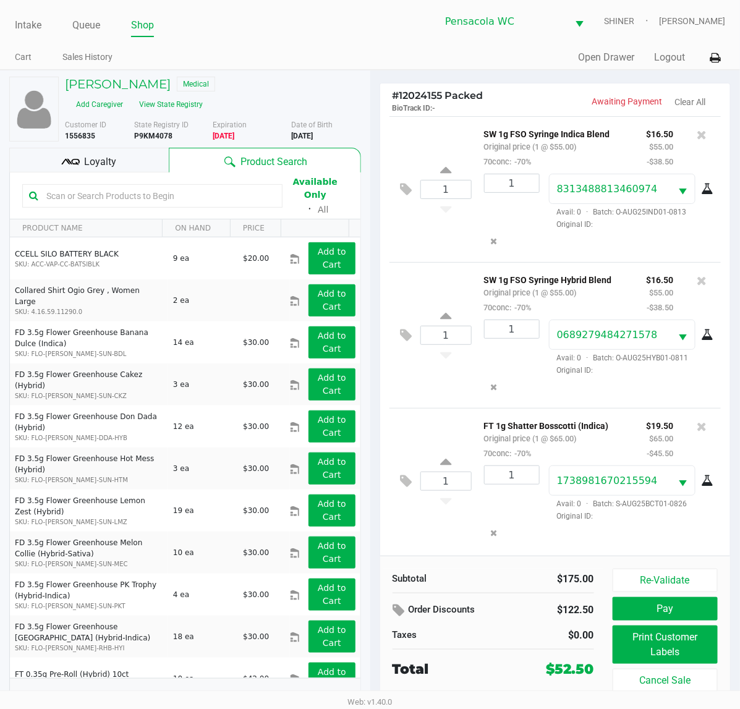
click at [119, 150] on div "Loyalty" at bounding box center [88, 160] width 159 height 25
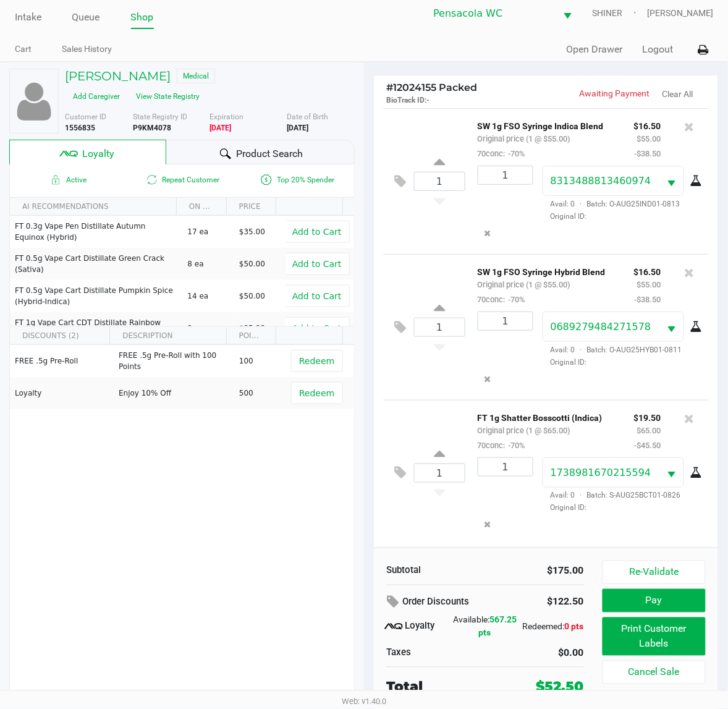
scroll to position [11, 0]
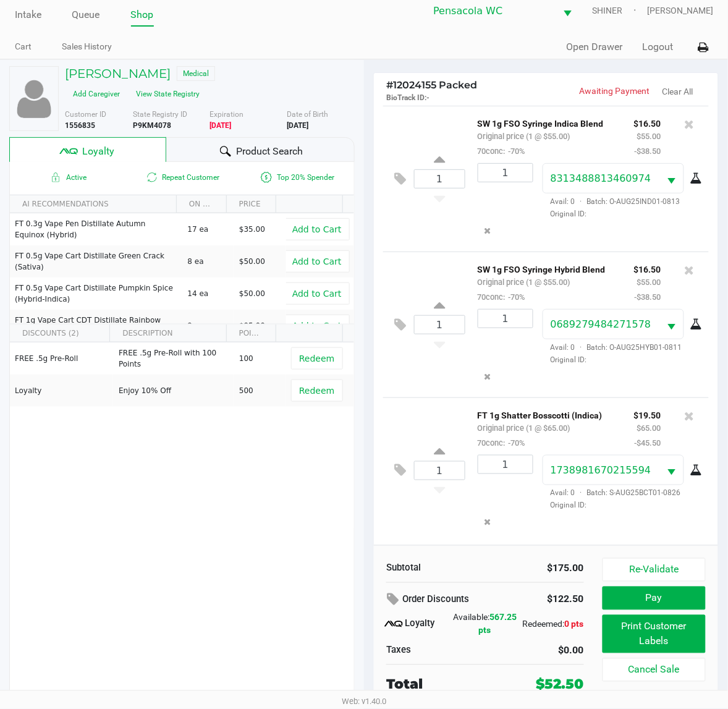
click at [677, 626] on button "Print Customer Labels" at bounding box center [654, 634] width 103 height 38
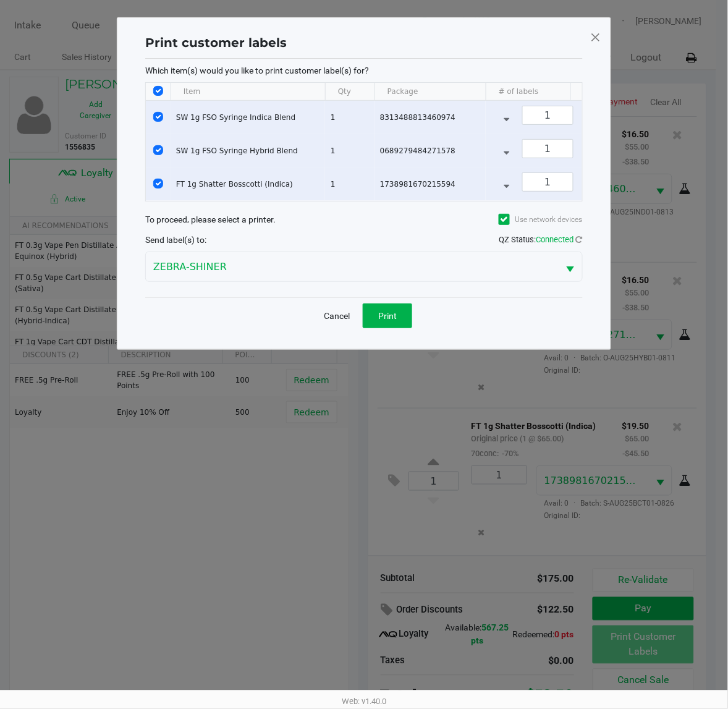
scroll to position [0, 0]
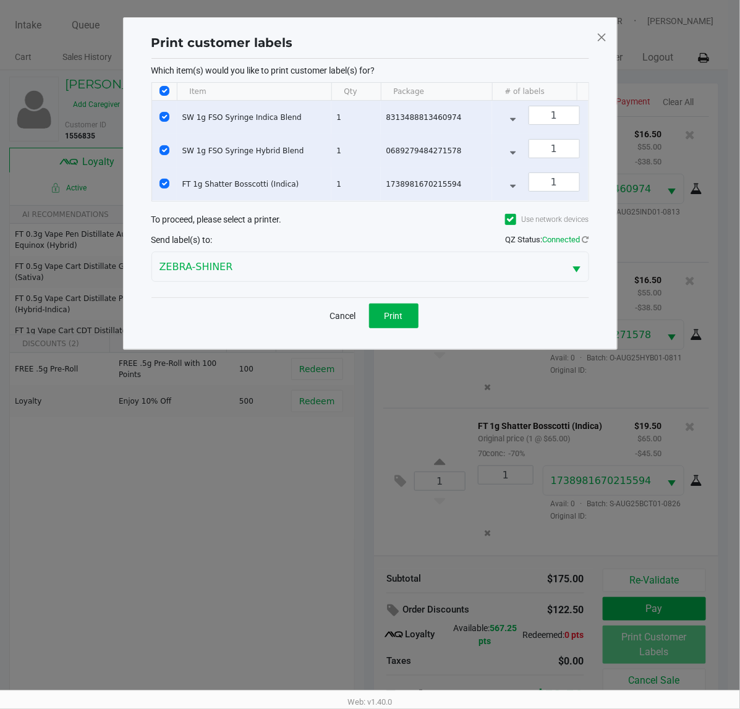
click at [381, 321] on button "Print" at bounding box center [393, 315] width 49 height 25
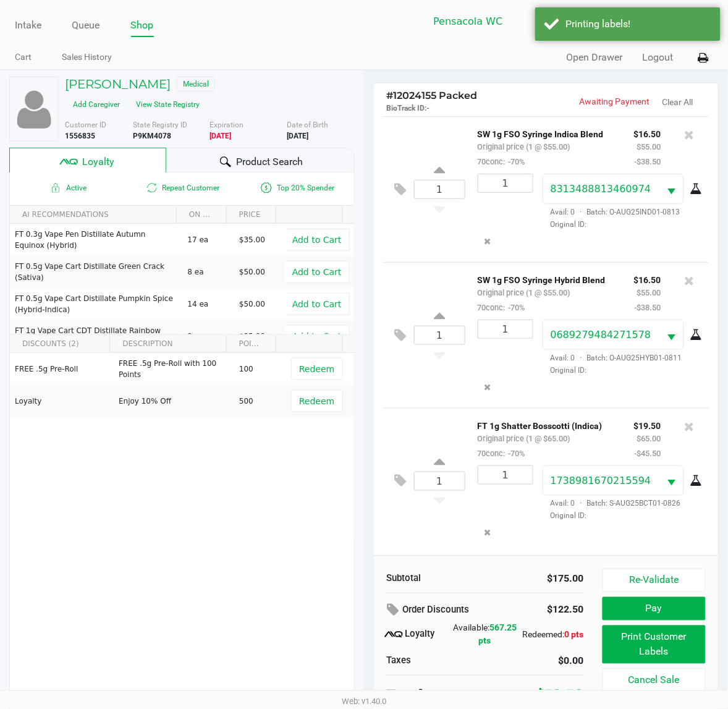
scroll to position [11, 0]
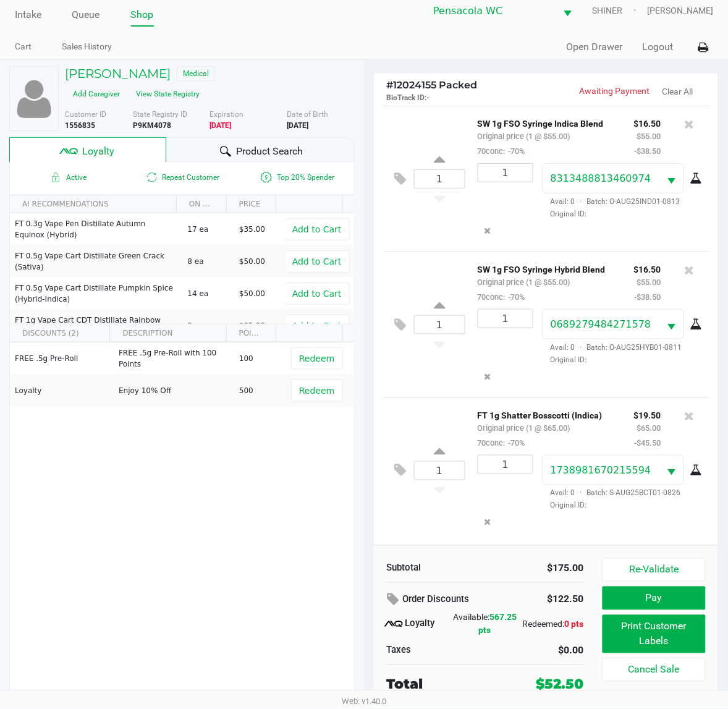
click at [660, 597] on button "Pay" at bounding box center [654, 598] width 103 height 23
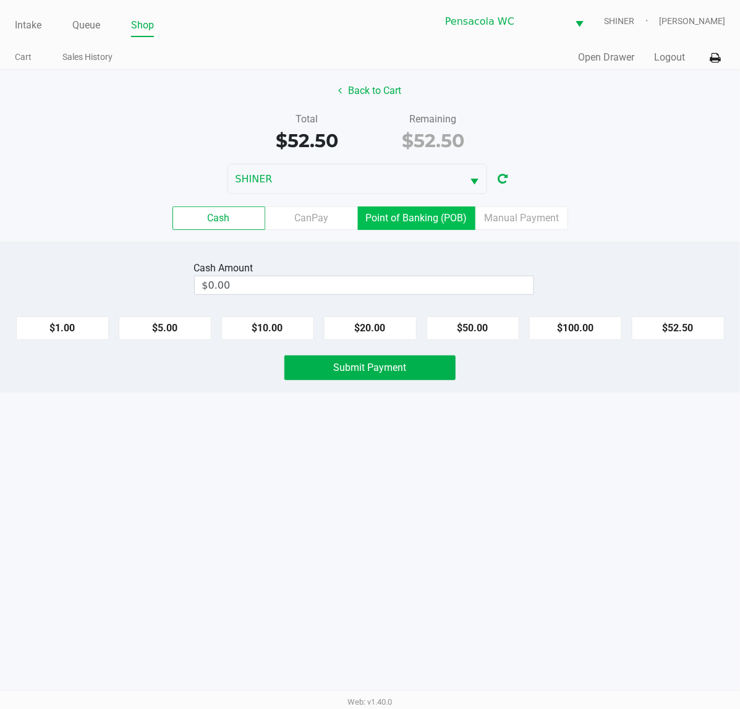
click at [428, 221] on label "Point of Banking (POB)" at bounding box center [416, 217] width 117 height 23
click at [0, 0] on 7 "Point of Banking (POB)" at bounding box center [0, 0] width 0 height 0
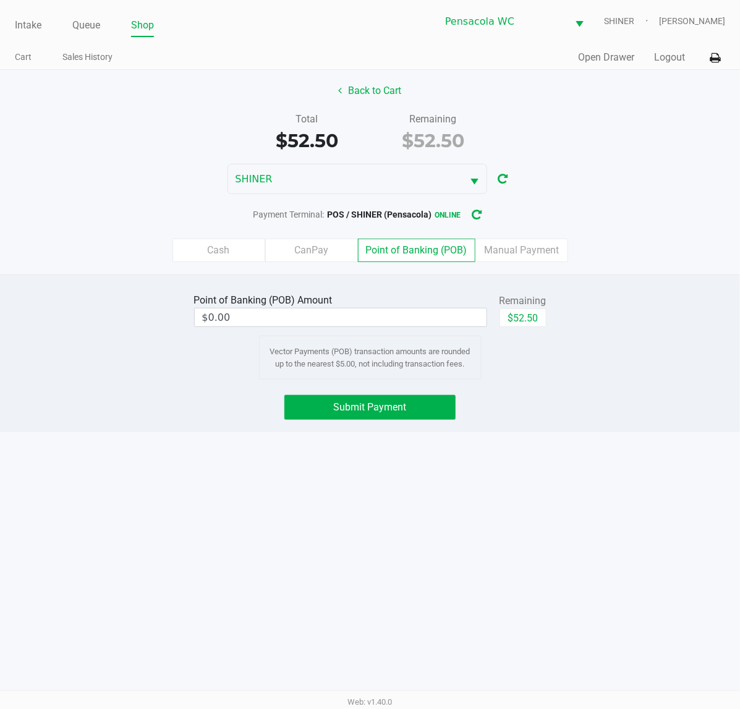
click at [532, 326] on button "$52.50" at bounding box center [522, 317] width 47 height 19
type input "$52.50"
click at [384, 415] on button "Submit Payment" at bounding box center [369, 407] width 171 height 25
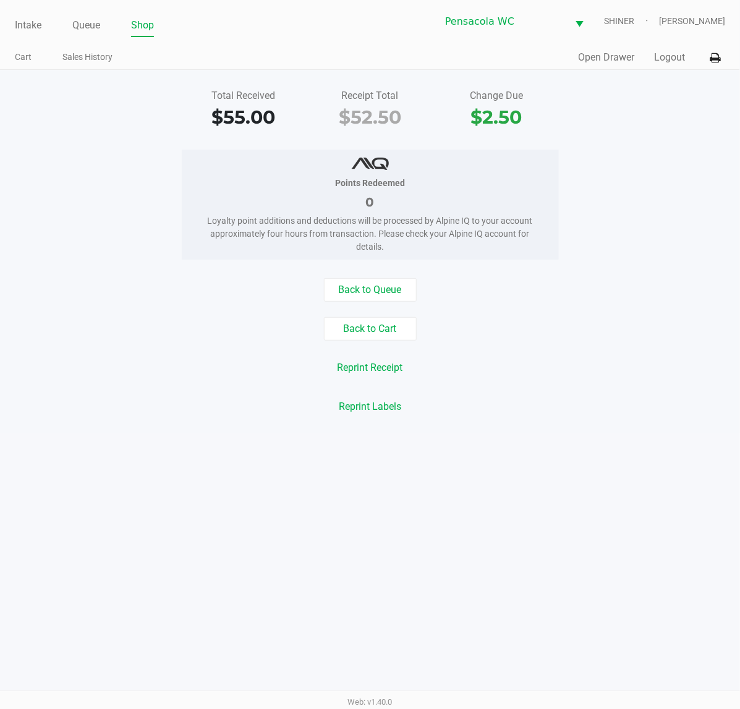
click at [632, 412] on div "Reprint Labels" at bounding box center [370, 406] width 758 height 23
click at [660, 56] on button "Logout" at bounding box center [669, 57] width 31 height 15
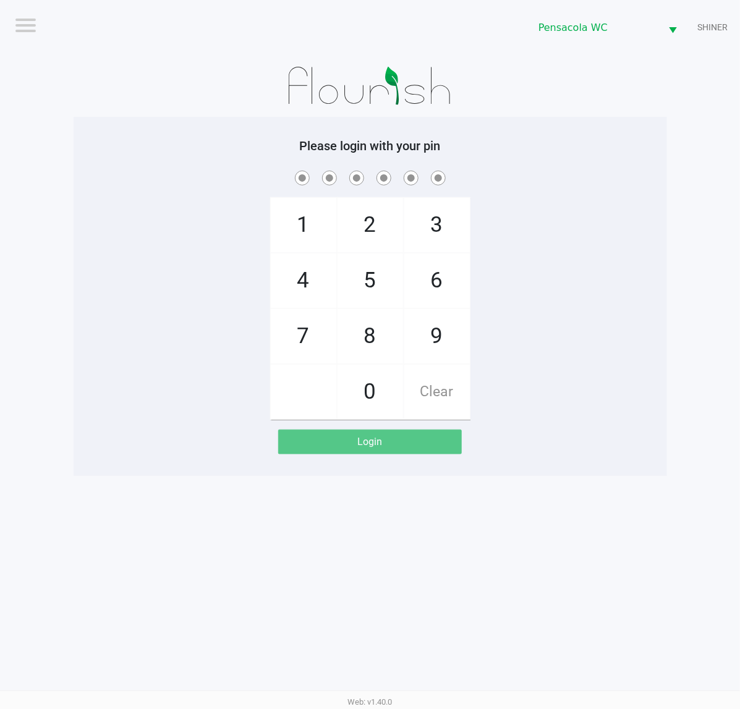
click at [192, 337] on div "1 4 7 2 5 8 0 3 6 9 Clear" at bounding box center [370, 294] width 593 height 252
click at [180, 138] on h5 "Please login with your pin" at bounding box center [370, 145] width 575 height 15
click at [187, 342] on div "1 4 7 2 5 8 0 3 6 9 Clear" at bounding box center [370, 294] width 593 height 252
checkbox input "true"
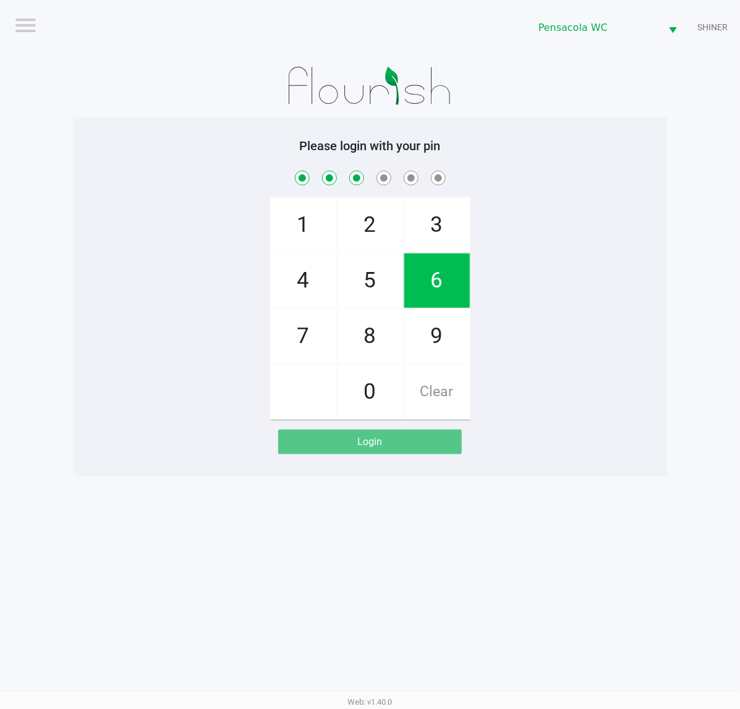
checkbox input "true"
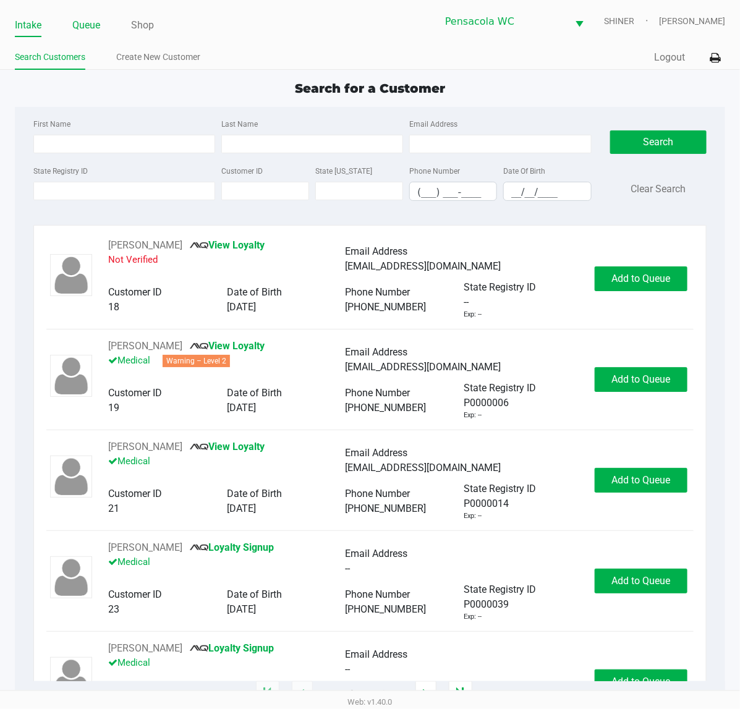
click at [96, 26] on link "Queue" at bounding box center [86, 25] width 28 height 17
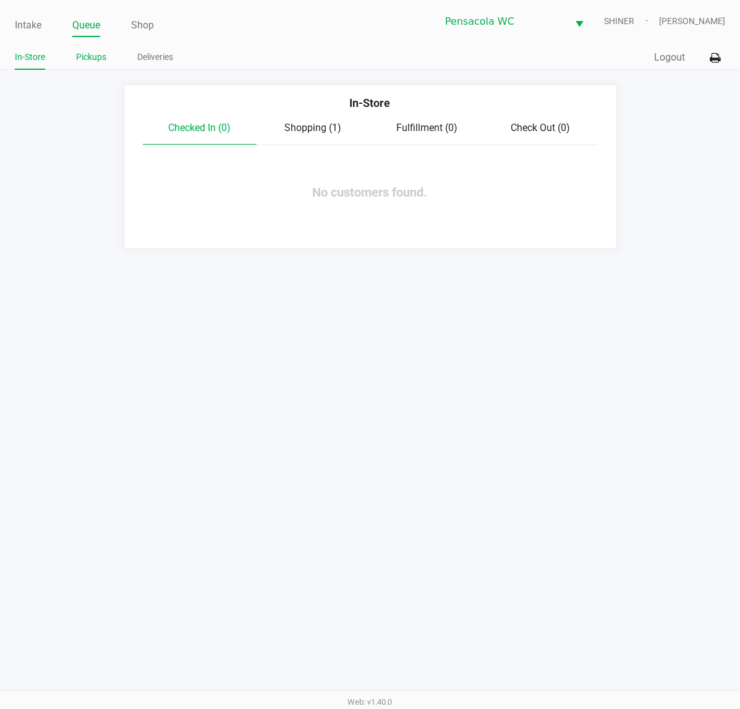
click at [90, 51] on link "Pickups" at bounding box center [91, 56] width 30 height 15
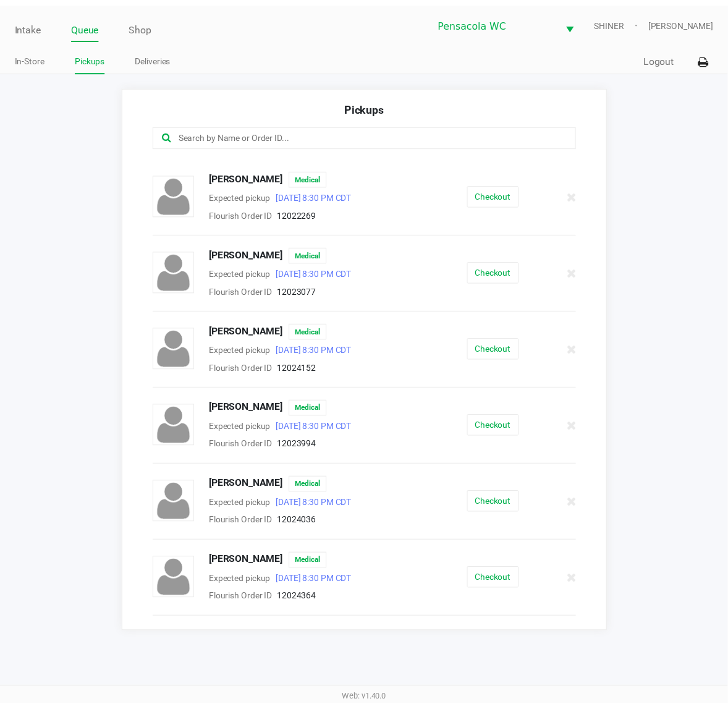
scroll to position [309, 0]
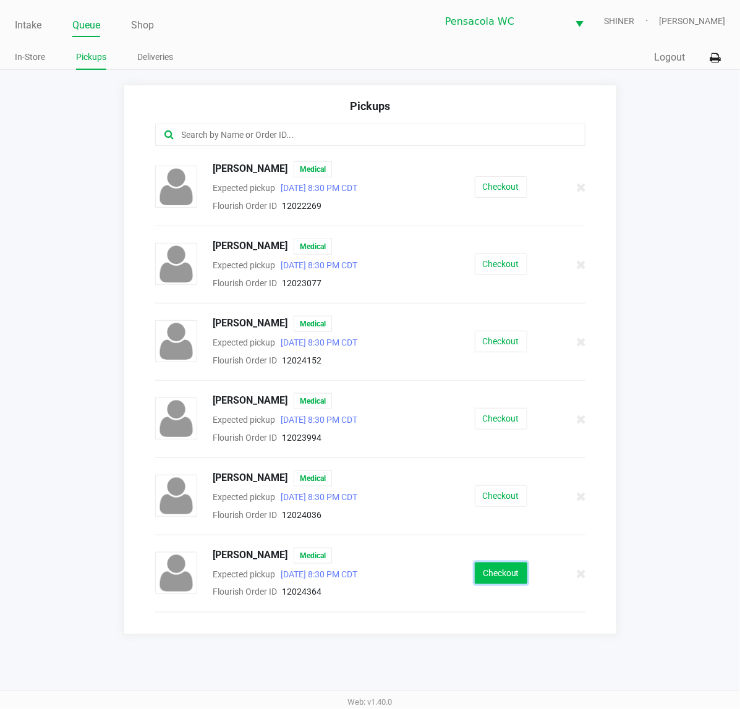
click at [485, 573] on button "Checkout" at bounding box center [501, 573] width 53 height 22
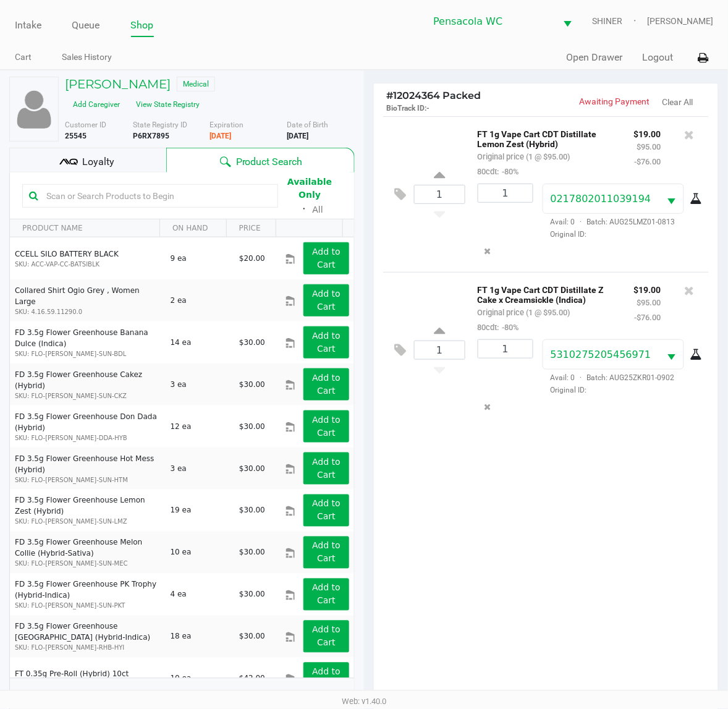
click at [111, 159] on span "Loyalty" at bounding box center [98, 162] width 32 height 15
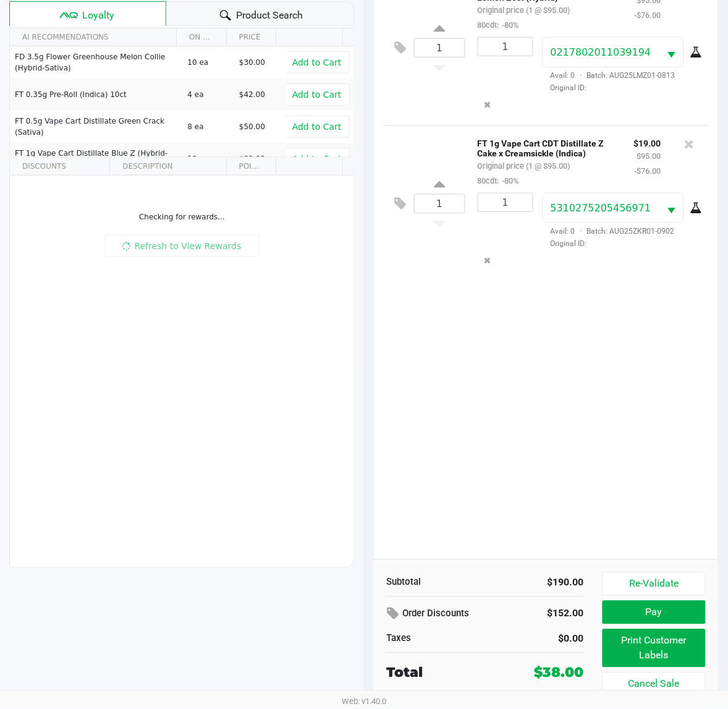
scroll to position [161, 0]
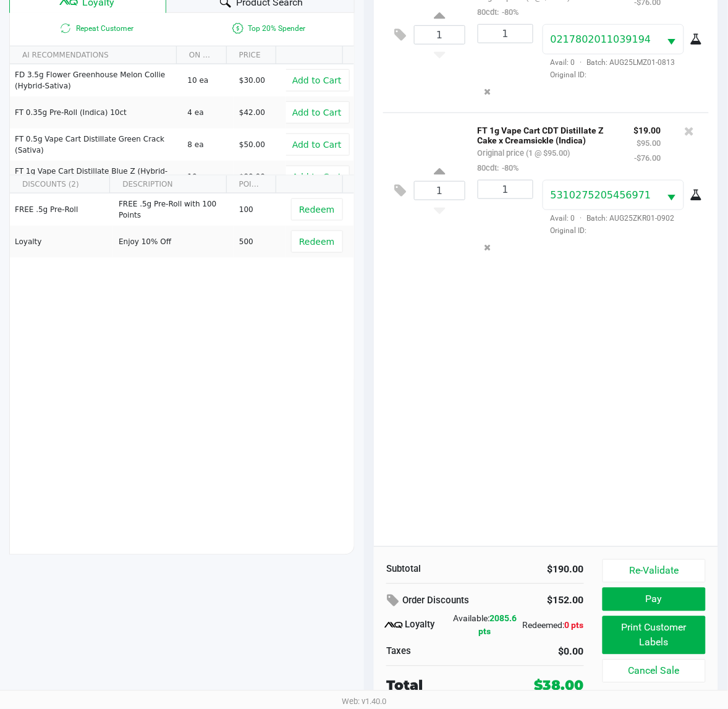
click at [653, 644] on button "Print Customer Labels" at bounding box center [654, 635] width 103 height 38
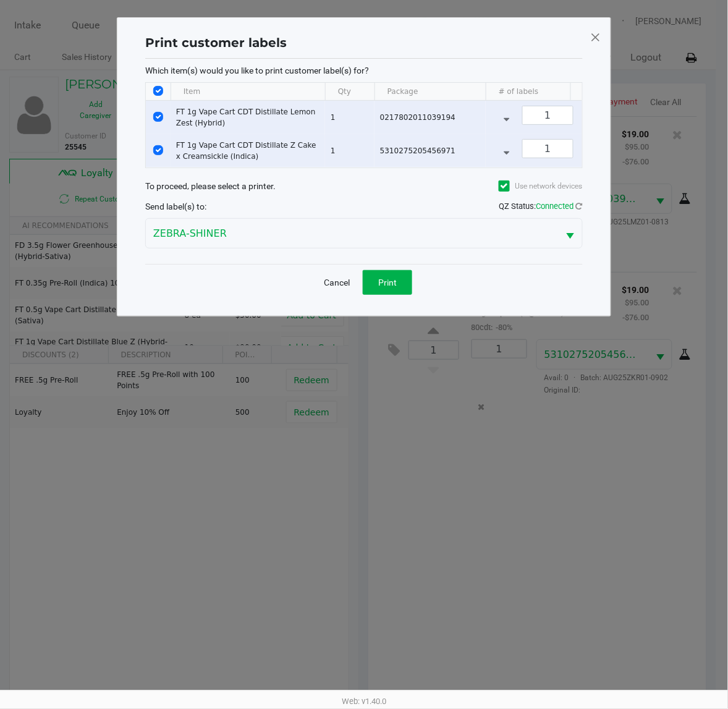
scroll to position [0, 0]
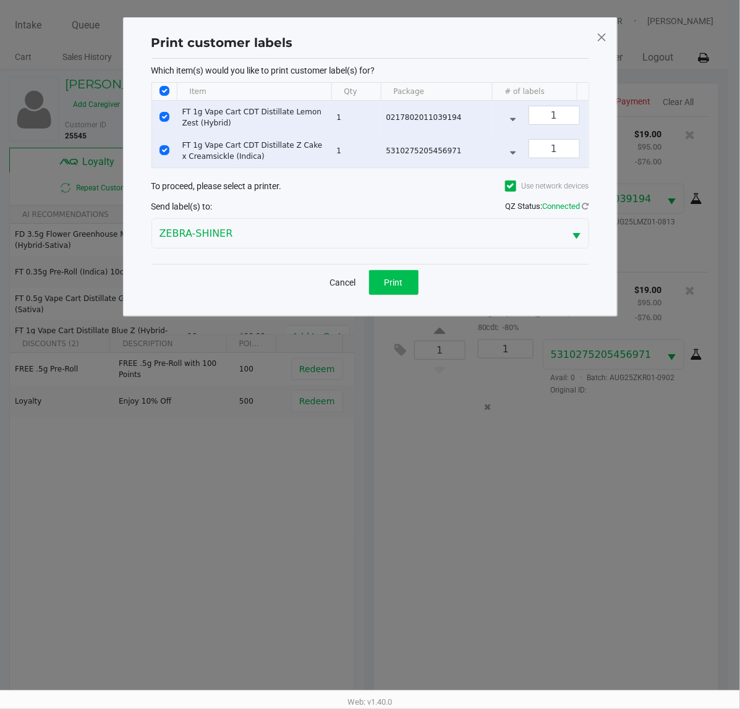
click at [397, 287] on span "Print" at bounding box center [393, 283] width 19 height 10
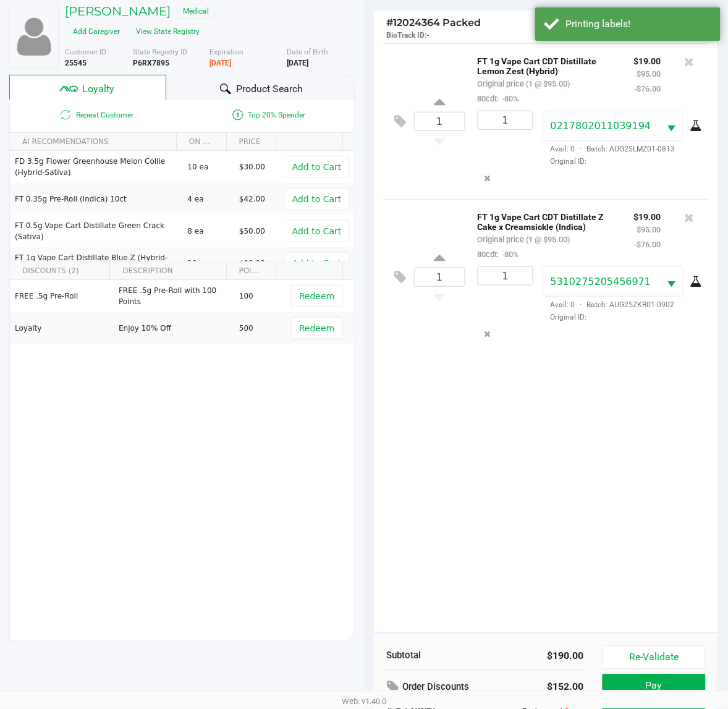
scroll to position [161, 0]
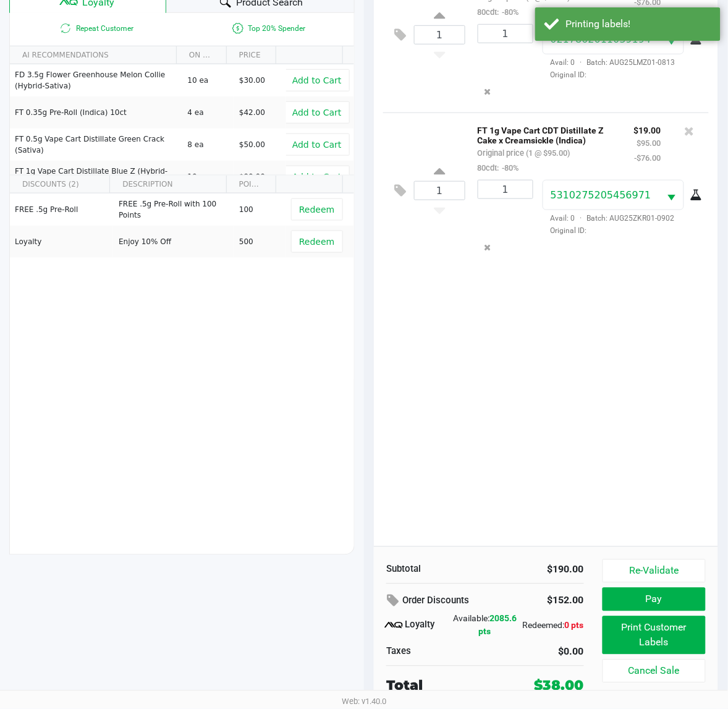
click at [663, 595] on button "Pay" at bounding box center [654, 599] width 103 height 23
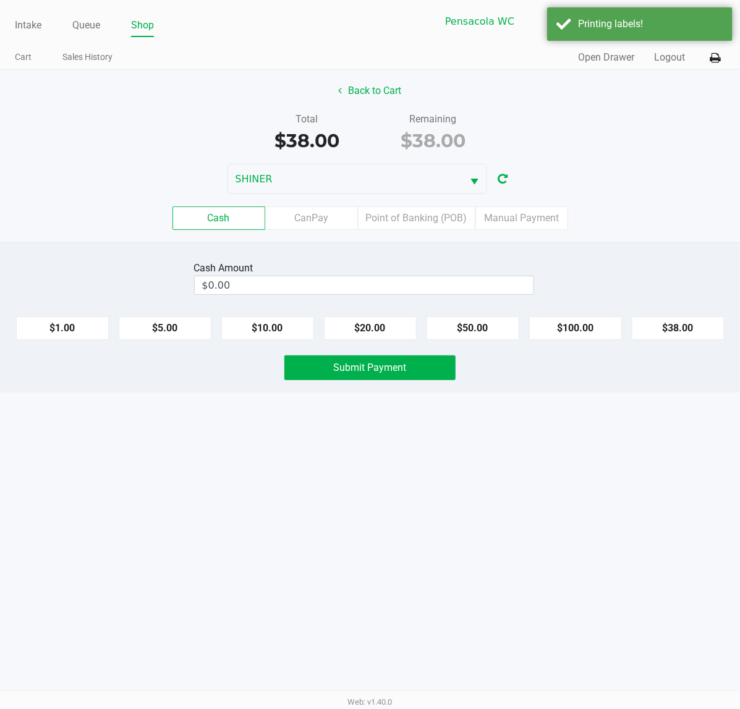
click at [305, 224] on label "CanPay" at bounding box center [311, 217] width 93 height 23
click at [0, 0] on 2 "CanPay" at bounding box center [0, 0] width 0 height 0
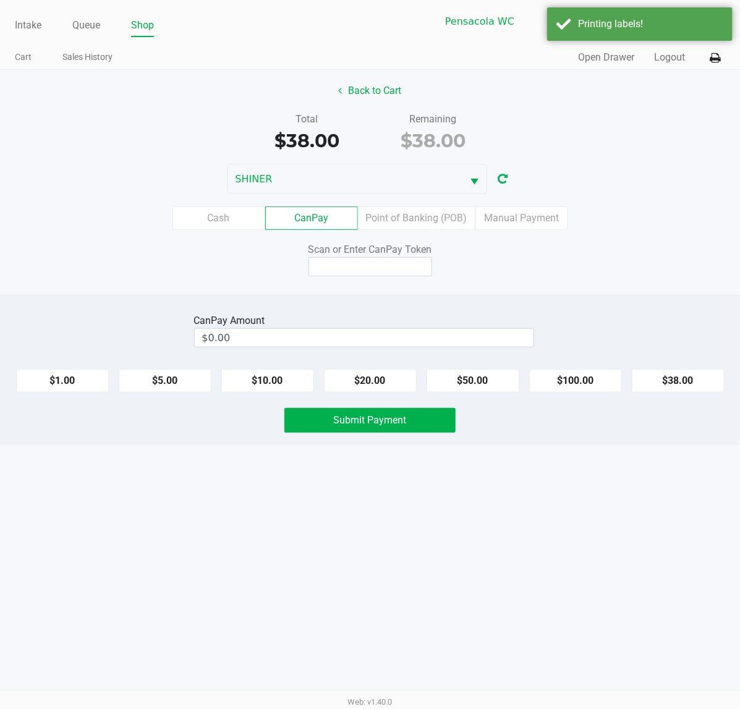
click at [706, 388] on button "$38.00" at bounding box center [678, 380] width 93 height 23
type input "$38.00"
click at [382, 270] on input at bounding box center [370, 266] width 124 height 19
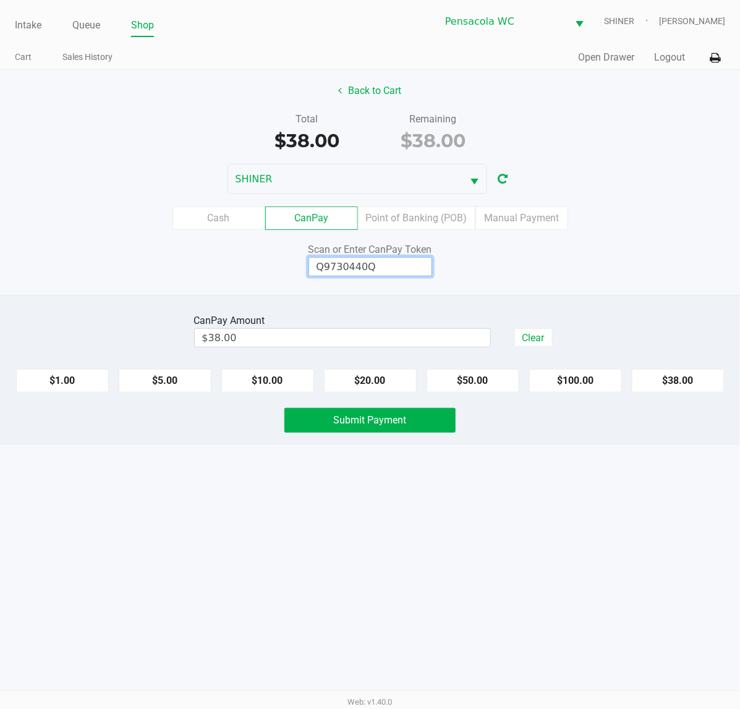
type input "Q9730440Q"
click at [376, 421] on span "Submit Payment" at bounding box center [370, 420] width 73 height 12
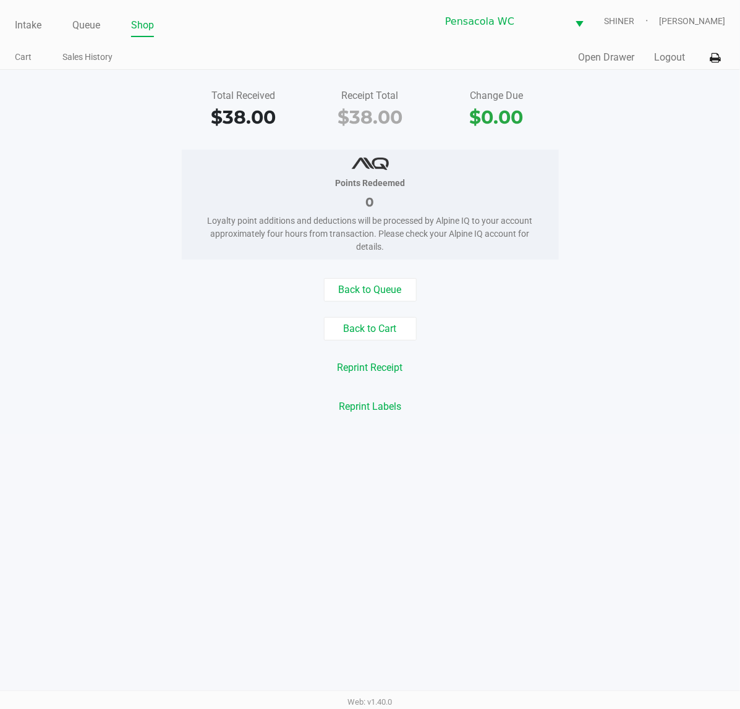
click at [673, 62] on button "Logout" at bounding box center [669, 57] width 31 height 15
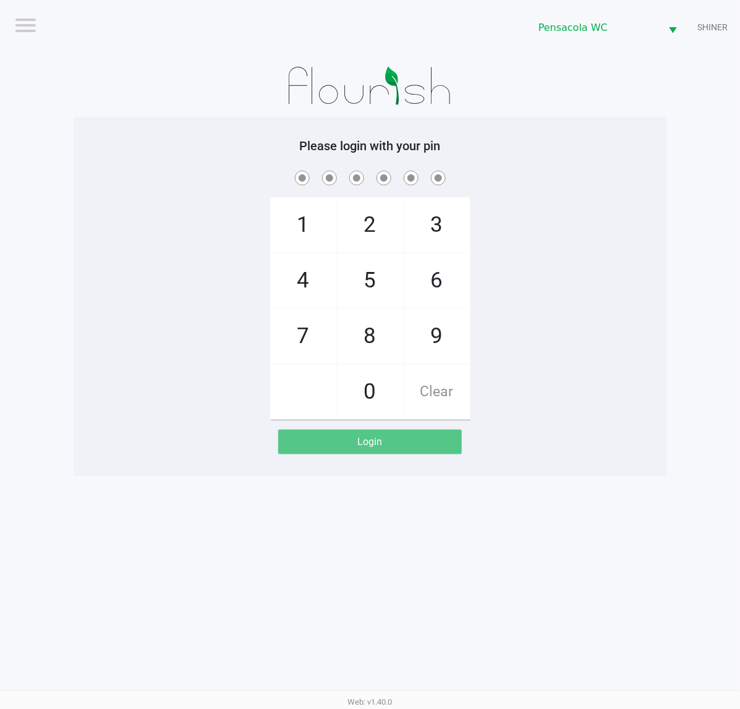
click at [561, 543] on div "Logout Pensacola [PERSON_NAME] Please login with your pin 1 4 7 2 5 8 0 3 6 9 C…" at bounding box center [370, 354] width 740 height 709
checkbox input "true"
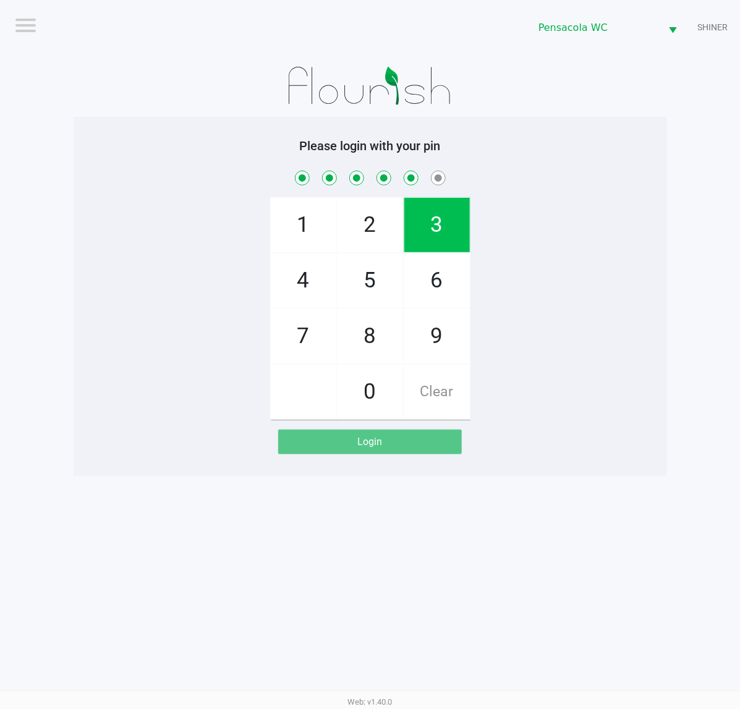
checkbox input "true"
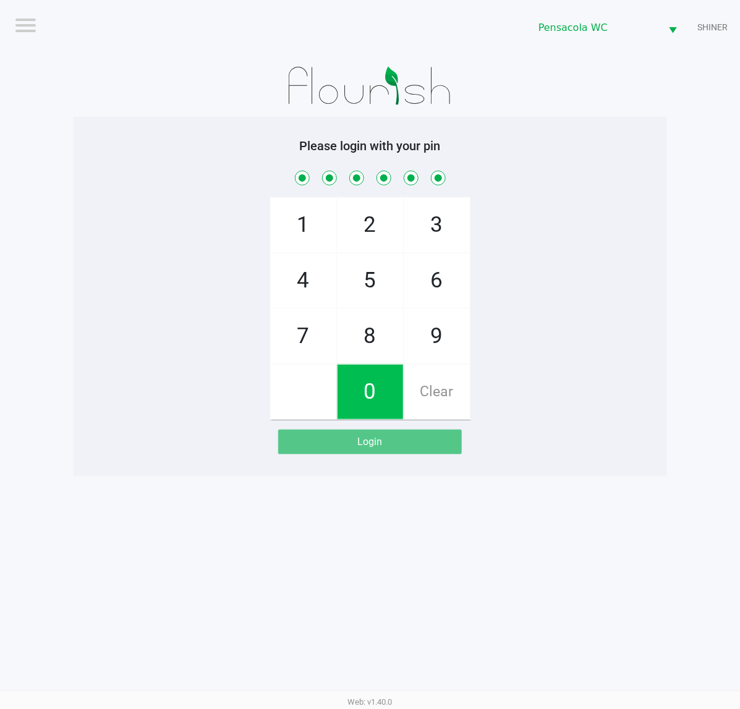
checkbox input "true"
checkbox input "false"
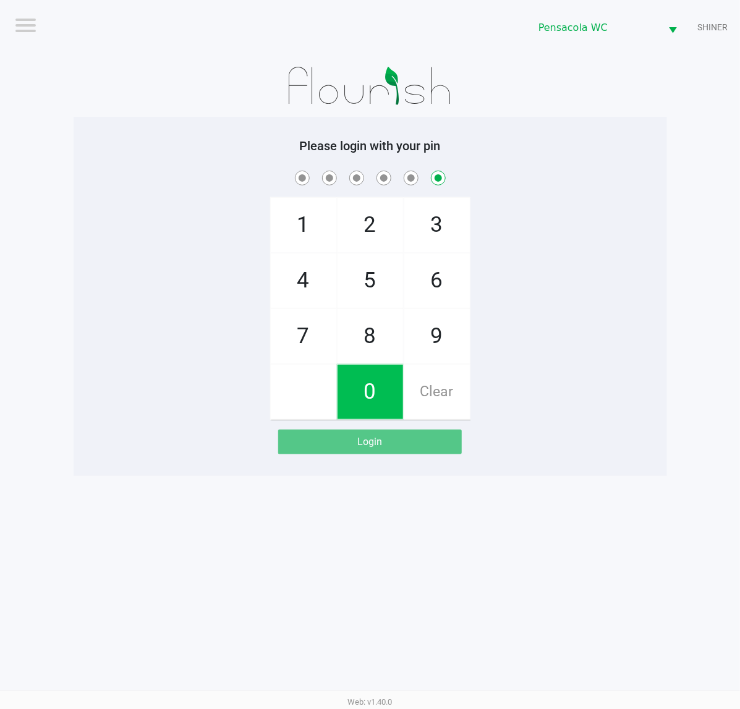
checkbox input "false"
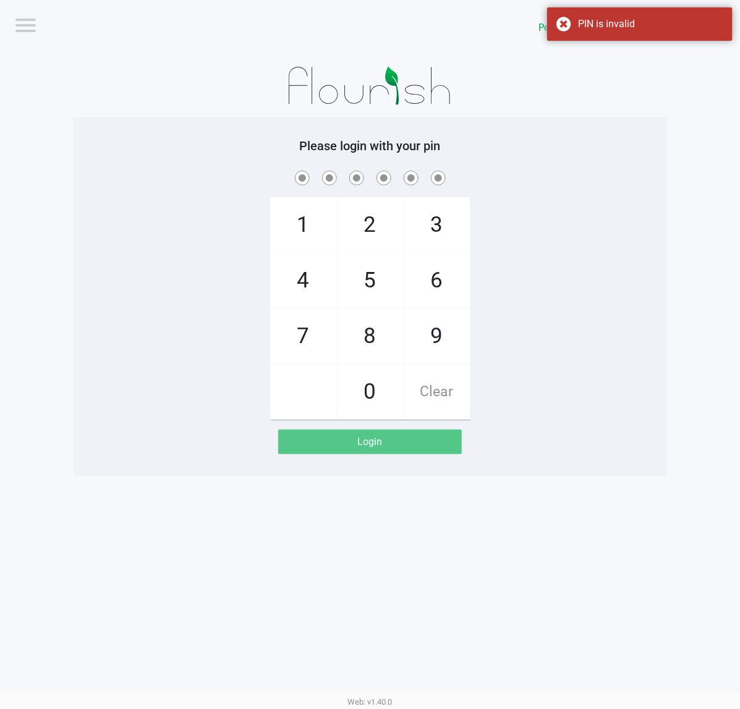
click at [647, 533] on div "Logout Pensacola [PERSON_NAME] Please login with your pin 1 4 7 2 5 8 0 3 6 9 C…" at bounding box center [370, 354] width 740 height 709
checkbox input "true"
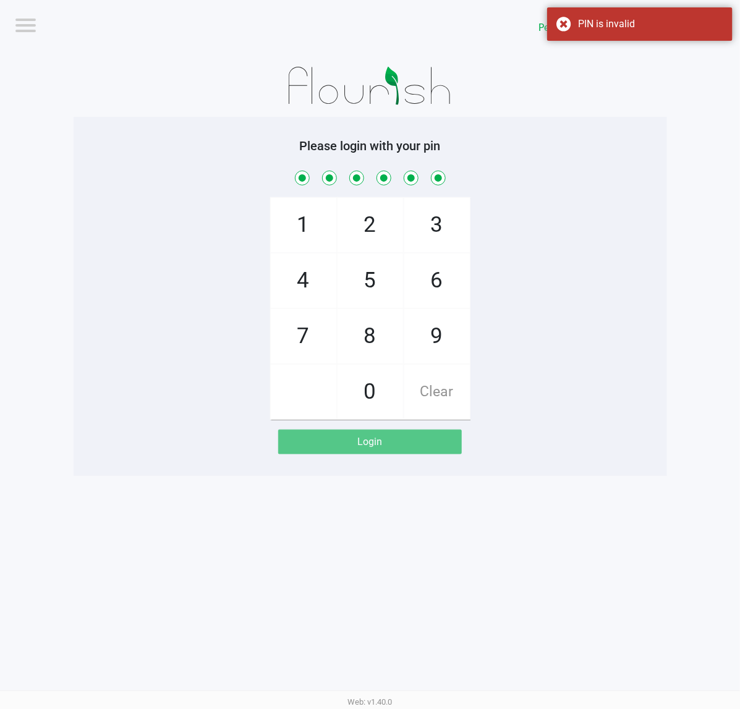
checkbox input "true"
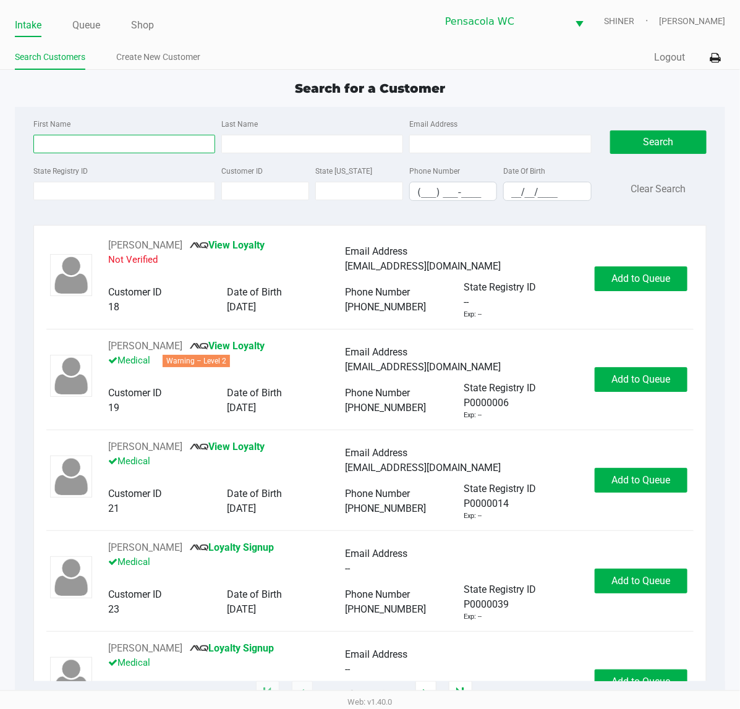
click at [119, 146] on input "First Name" at bounding box center [124, 144] width 182 height 19
type input "[PERSON_NAME]"
click at [83, 25] on link "Queue" at bounding box center [86, 25] width 28 height 17
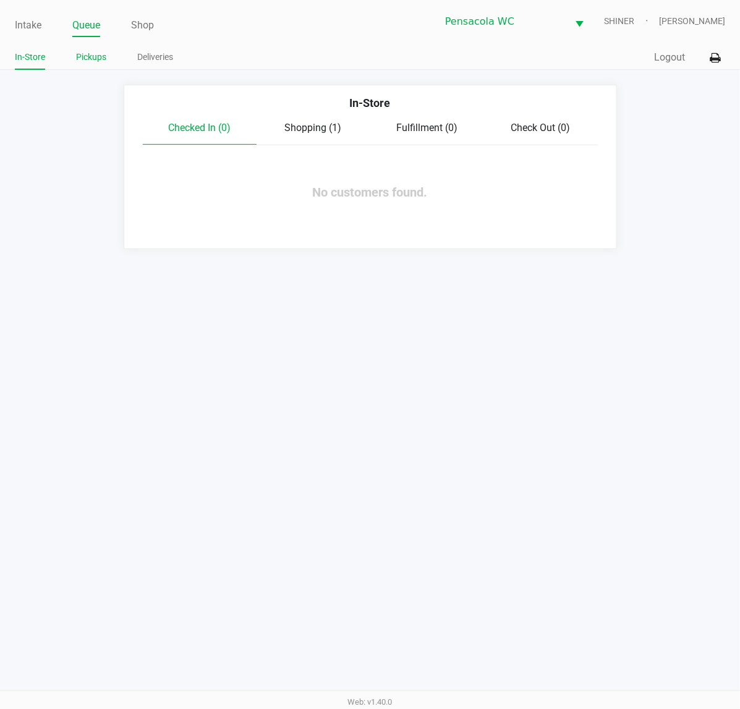
click at [94, 56] on link "Pickups" at bounding box center [91, 56] width 30 height 15
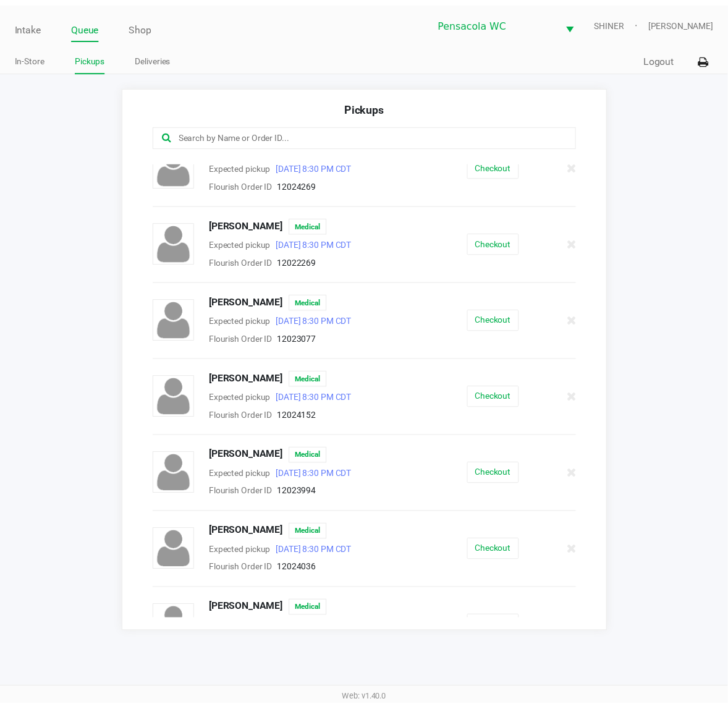
scroll to position [254, 0]
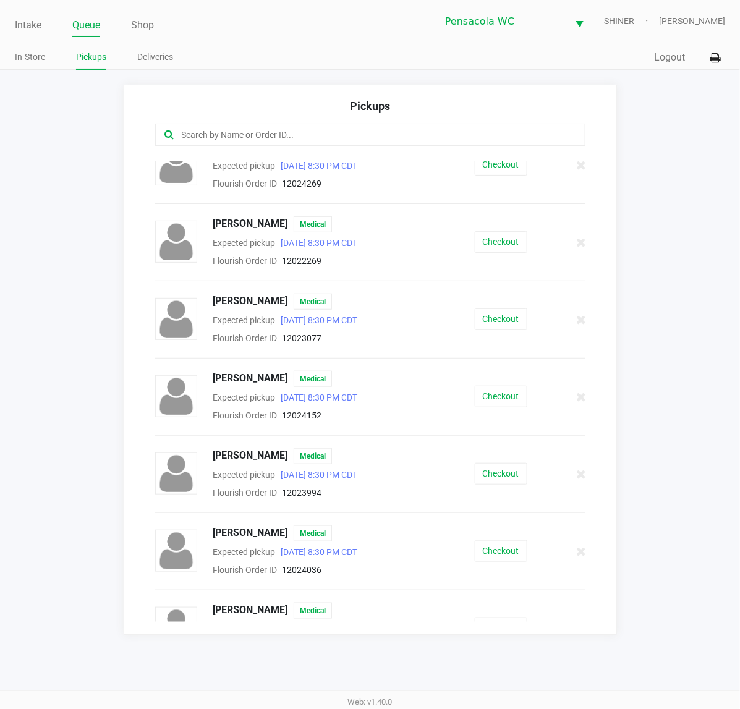
click at [498, 394] on button "Checkout" at bounding box center [501, 397] width 53 height 22
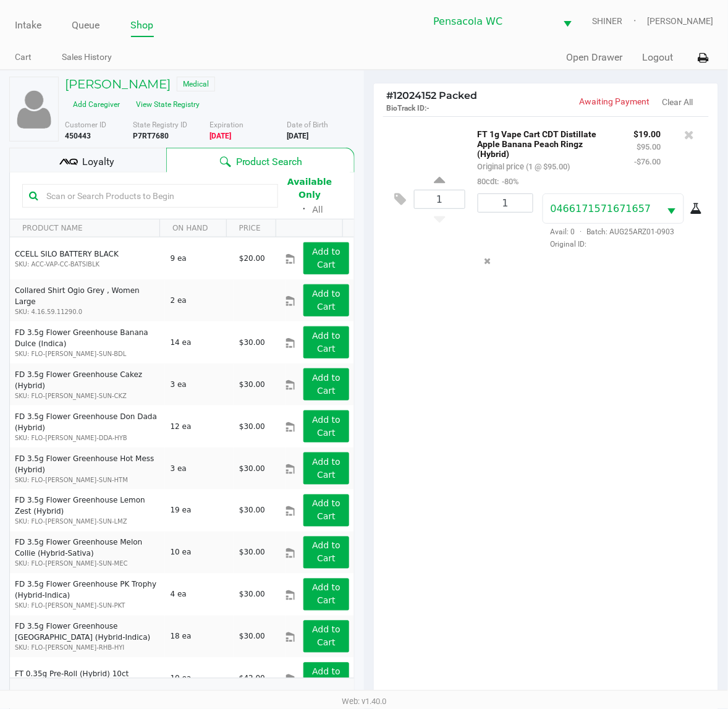
click at [121, 151] on div "Loyalty" at bounding box center [87, 160] width 157 height 25
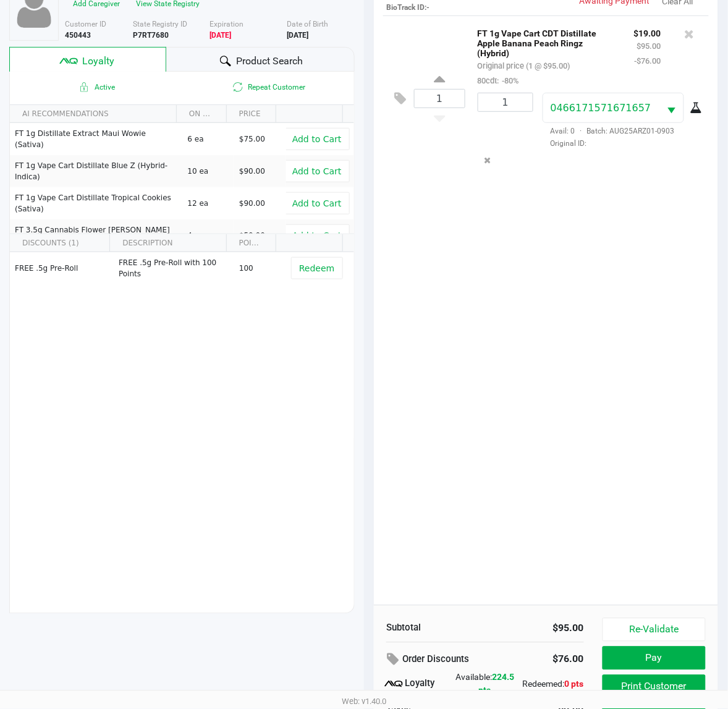
scroll to position [161, 0]
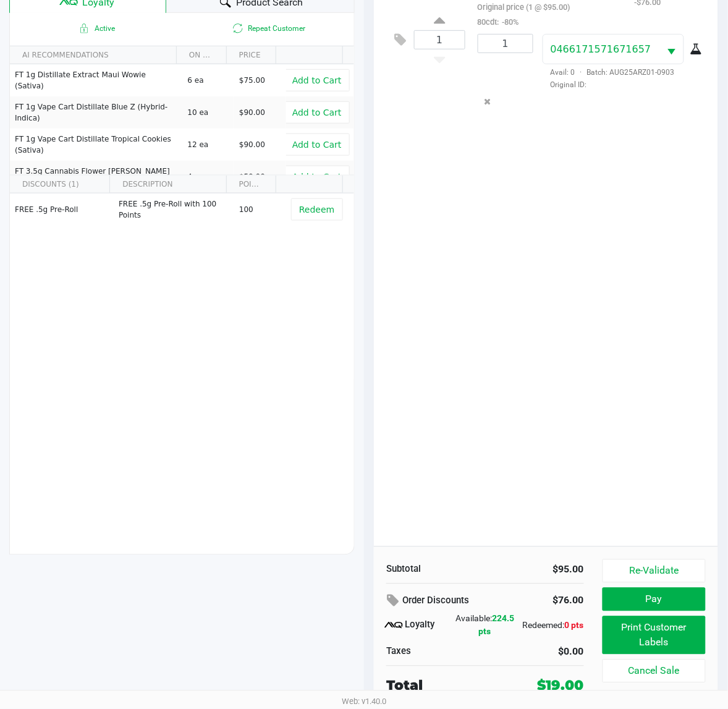
click at [648, 650] on button "Print Customer Labels" at bounding box center [654, 635] width 103 height 38
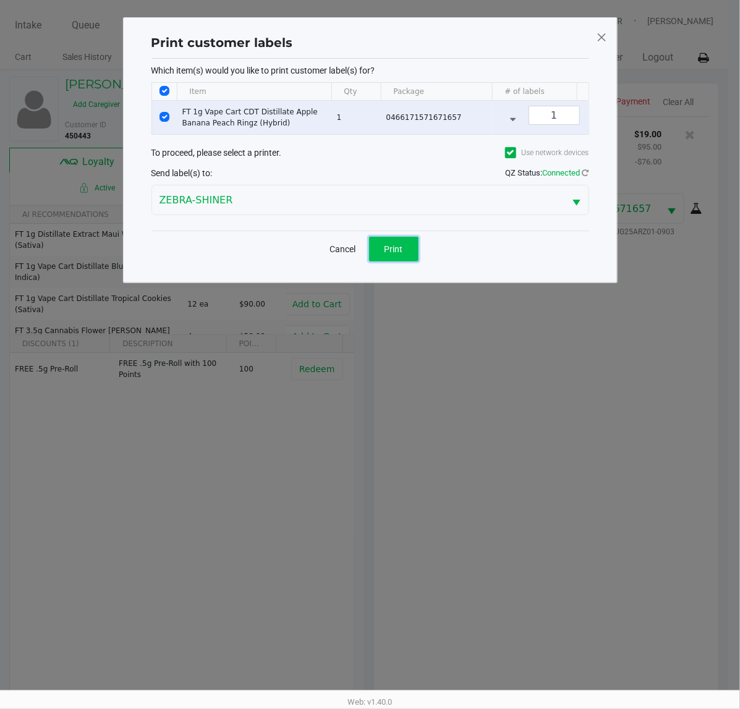
click at [413, 261] on button "Print" at bounding box center [393, 249] width 49 height 25
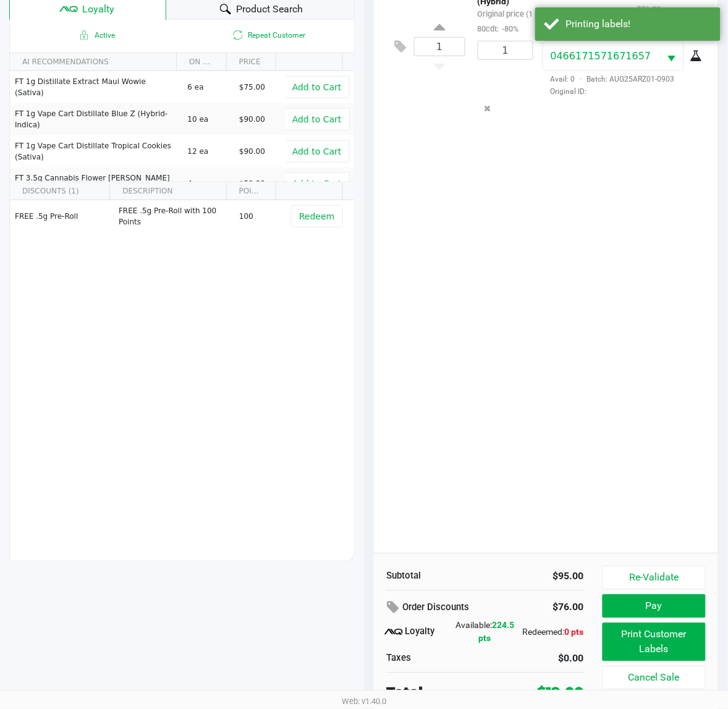
scroll to position [161, 0]
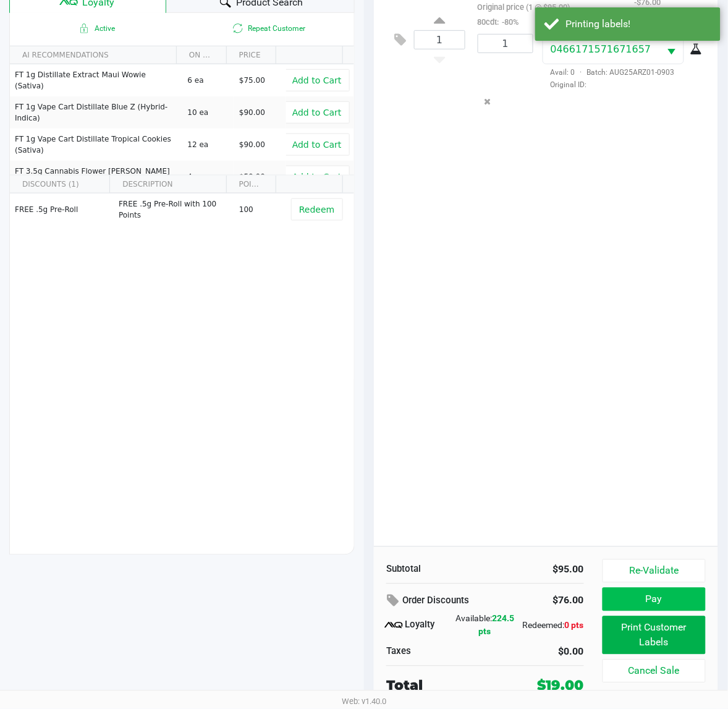
click at [661, 598] on button "Pay" at bounding box center [654, 599] width 103 height 23
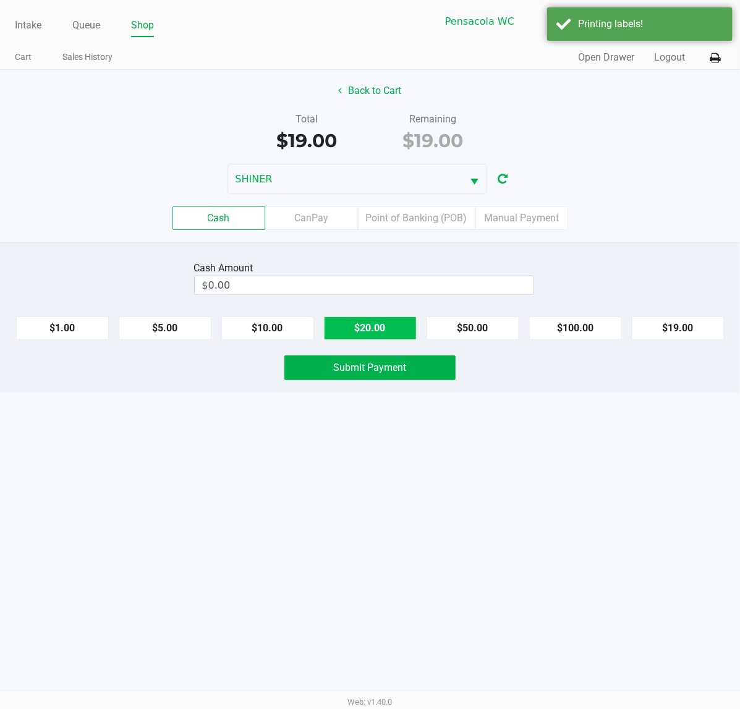
click at [387, 322] on button "$20.00" at bounding box center [370, 327] width 93 height 23
type input "$20.00"
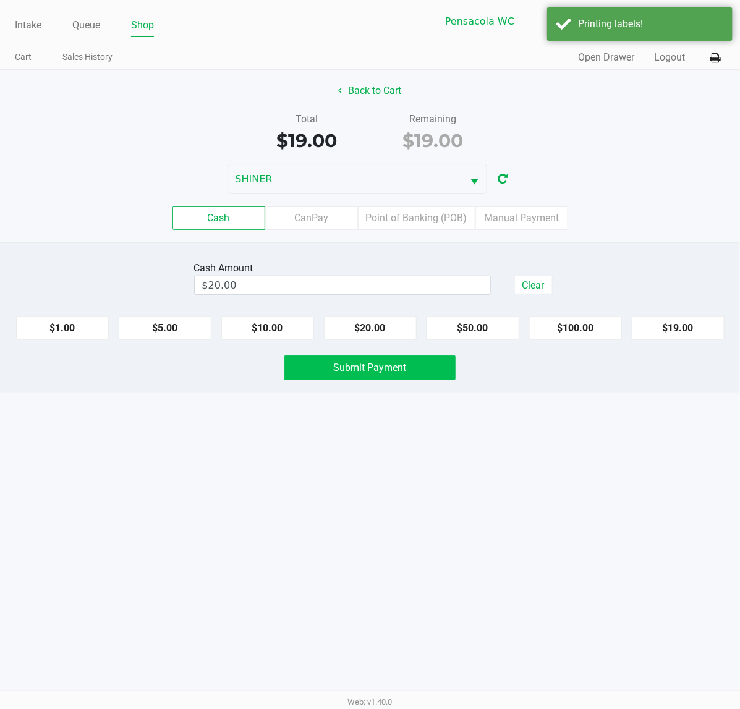
click at [381, 373] on span "Submit Payment" at bounding box center [370, 368] width 73 height 12
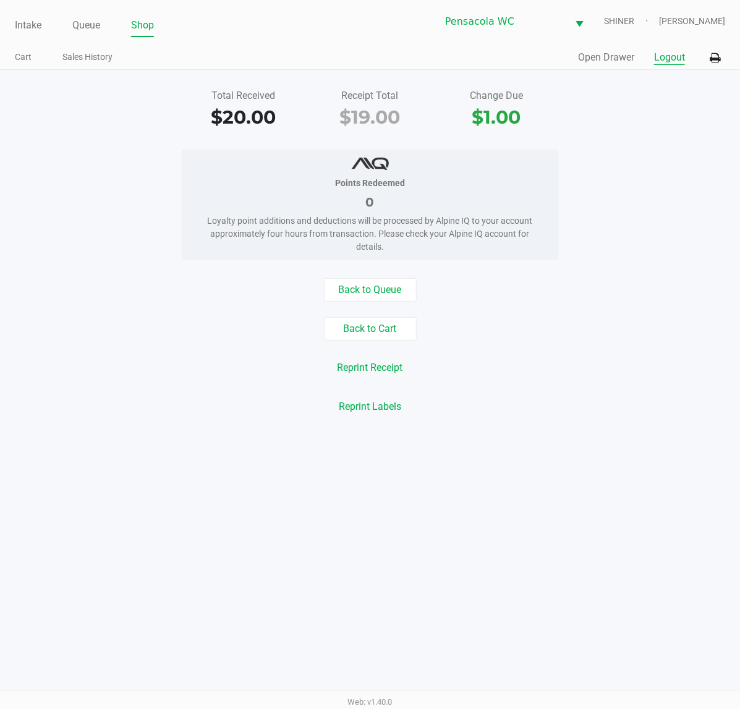
click at [677, 50] on button "Logout" at bounding box center [669, 57] width 31 height 15
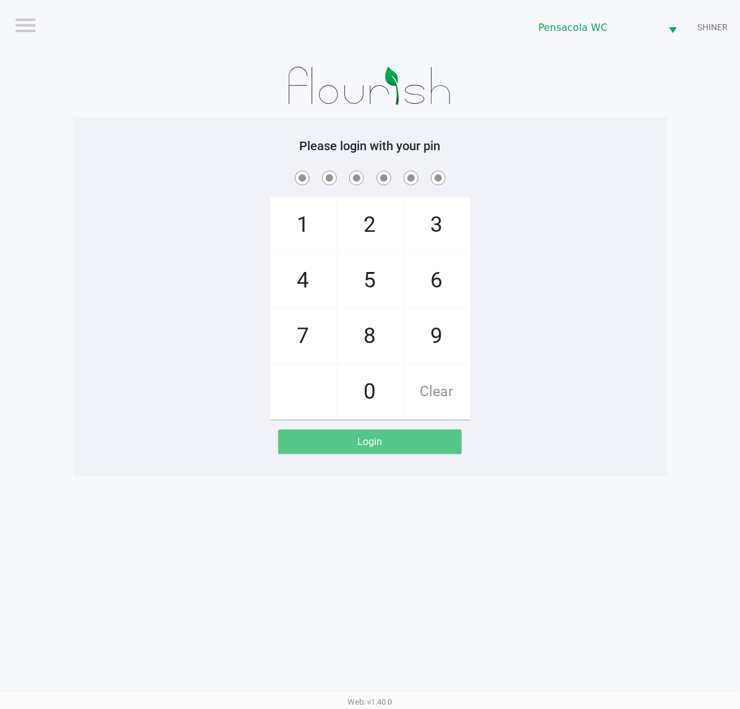
click at [679, 64] on app-pos-login-wrapper "Logout Pensacola [PERSON_NAME] Please login with your pin 1 4 7 2 5 8 0 3 6 9 C…" at bounding box center [370, 238] width 740 height 476
click at [647, 488] on div "Logout Pensacola [PERSON_NAME] Please login with your pin 1 4 7 2 5 8 0 3 6 9 C…" at bounding box center [370, 354] width 740 height 709
click at [553, 514] on div "Logout Pensacola [PERSON_NAME] Please login with your pin 1 4 7 2 5 8 0 3 6 9 C…" at bounding box center [370, 354] width 740 height 709
checkbox input "true"
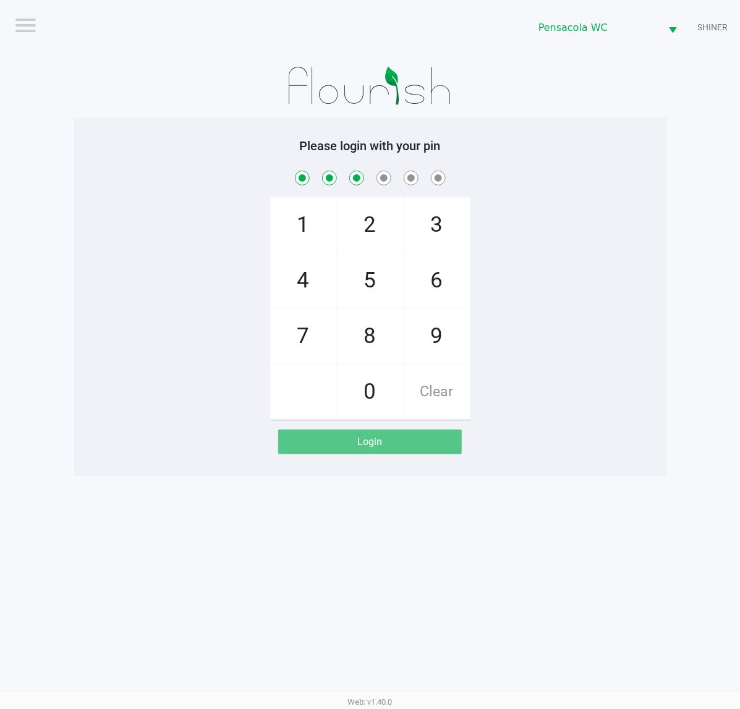
checkbox input "true"
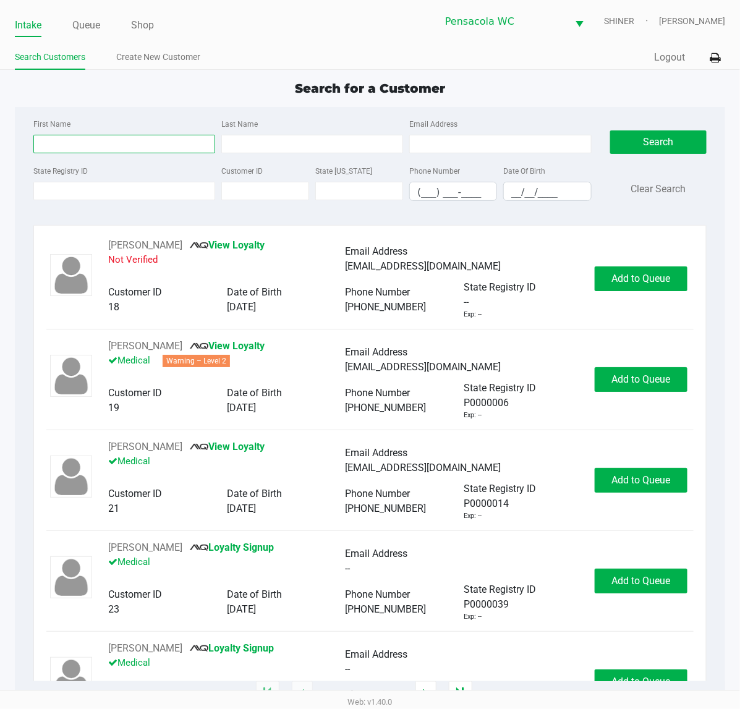
click at [80, 140] on input "First Name" at bounding box center [124, 144] width 182 height 19
type input "[PERSON_NAME]"
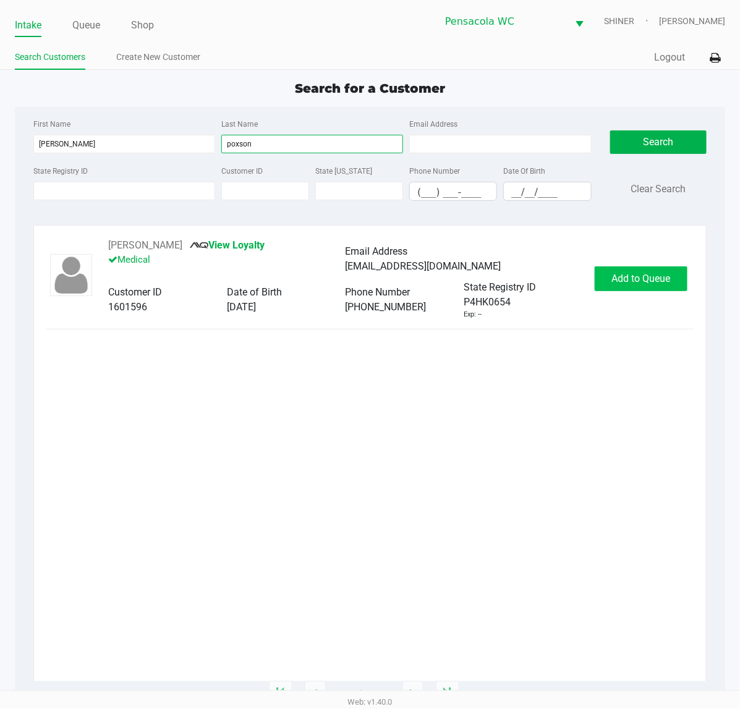
type input "poxson"
click at [638, 284] on span "Add to Queue" at bounding box center [641, 279] width 59 height 12
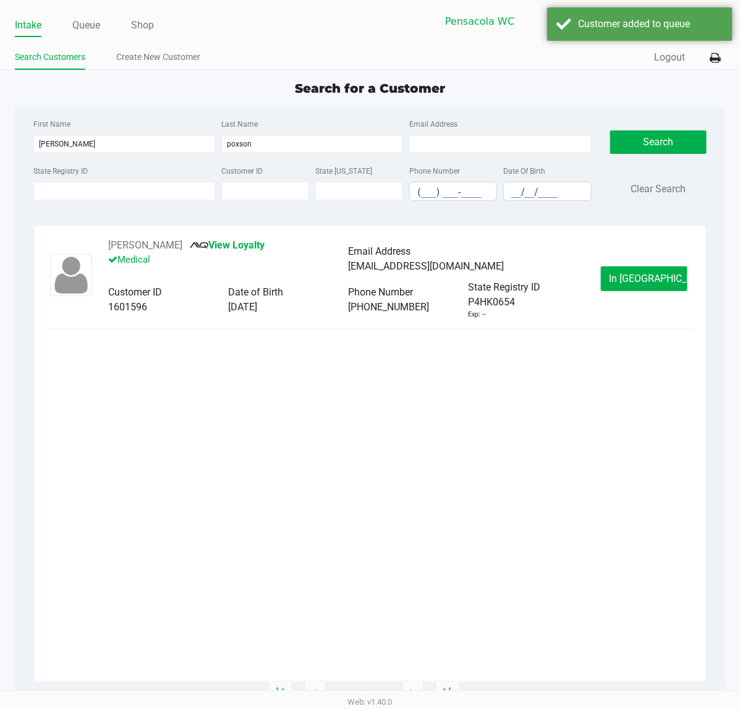
click at [630, 284] on span "In [GEOGRAPHIC_DATA]" at bounding box center [661, 279] width 104 height 12
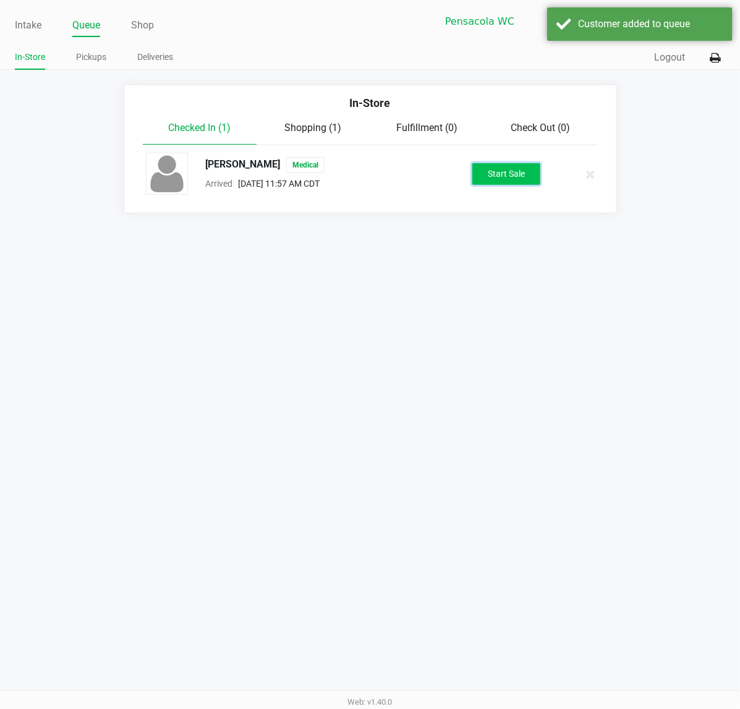
click at [514, 179] on button "Start Sale" at bounding box center [506, 174] width 68 height 22
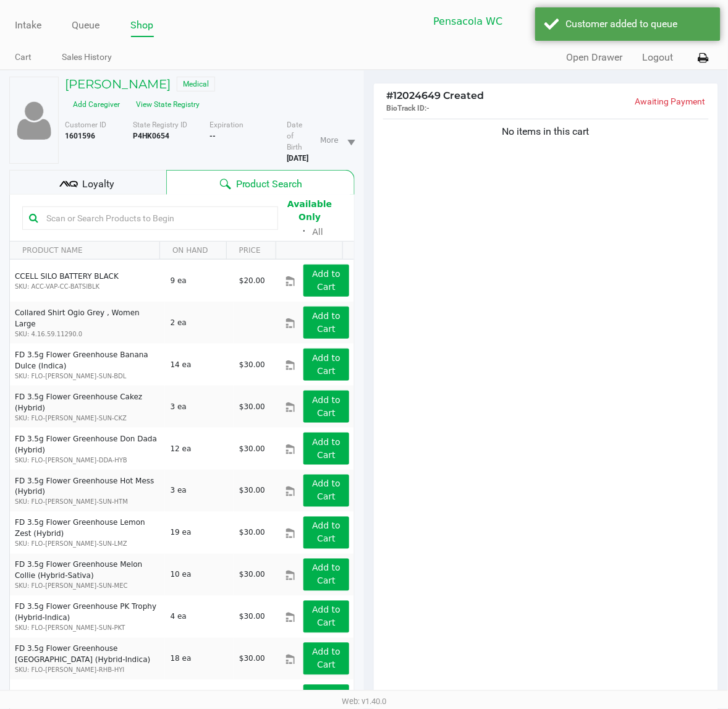
click at [124, 170] on div "Loyalty" at bounding box center [87, 182] width 157 height 25
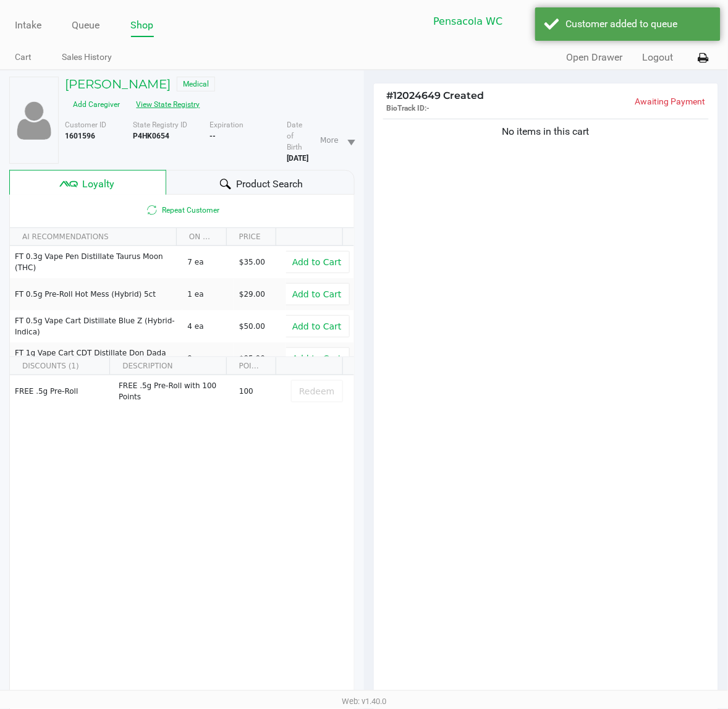
click at [201, 95] on button "View State Registry" at bounding box center [165, 105] width 72 height 20
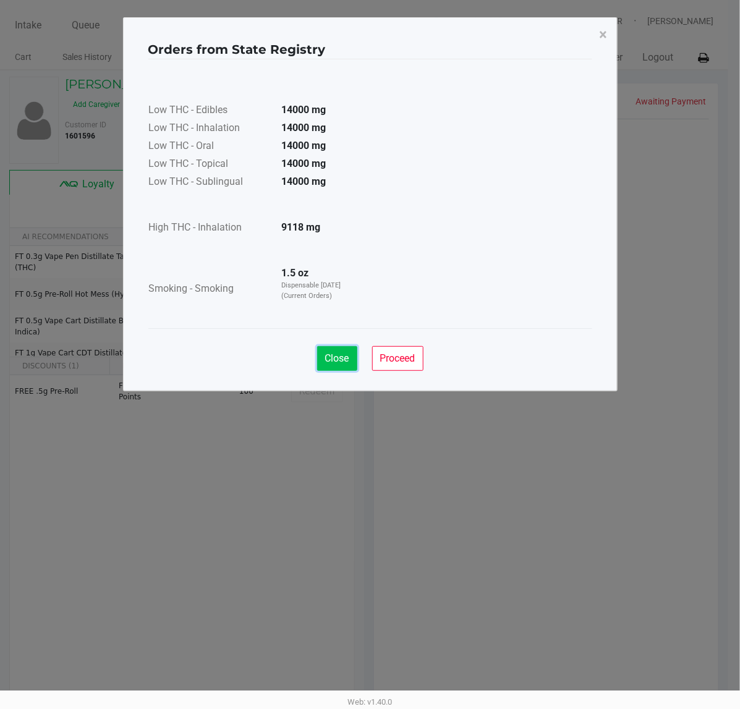
click at [342, 357] on span "Close" at bounding box center [337, 358] width 24 height 12
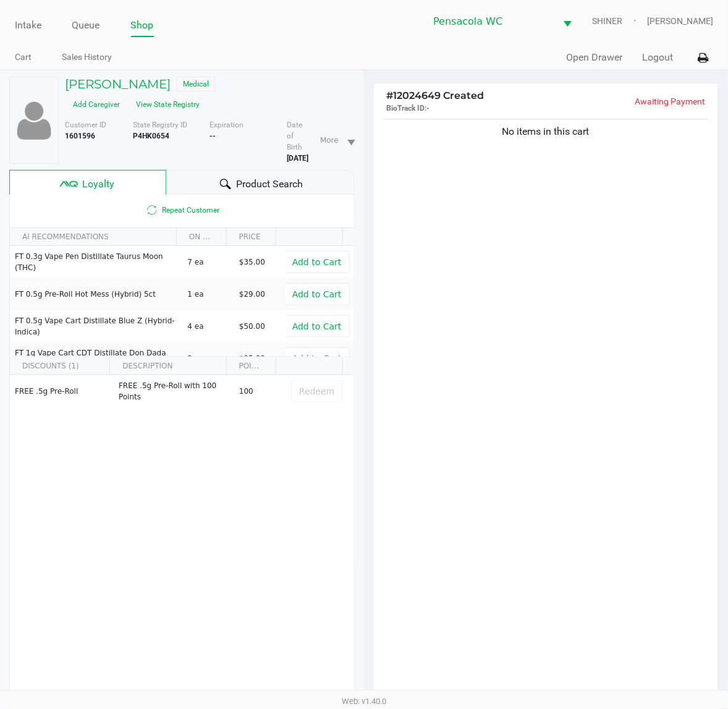
click at [257, 177] on span "Product Search" at bounding box center [269, 184] width 67 height 15
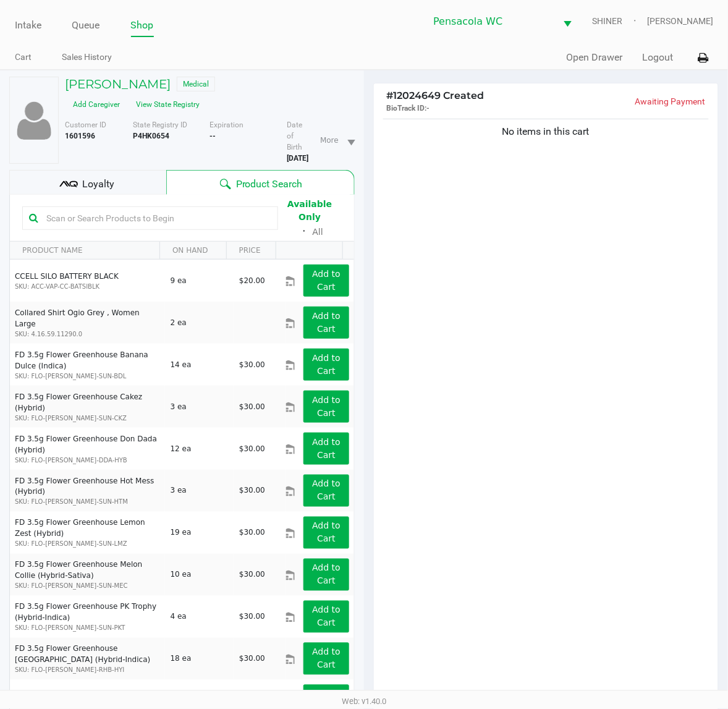
click at [134, 209] on input "text" at bounding box center [156, 218] width 230 height 19
type input "truffle"
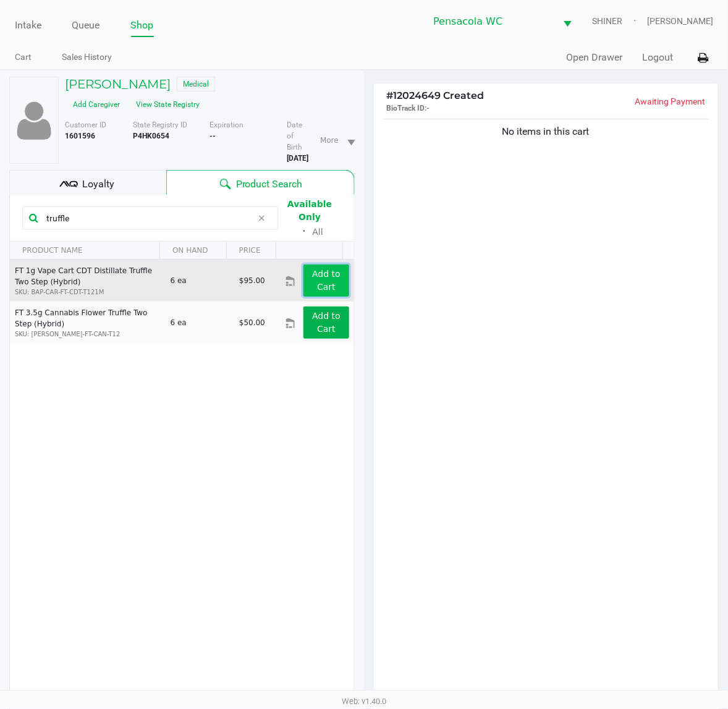
click at [325, 265] on button "Add to Cart" at bounding box center [326, 281] width 46 height 32
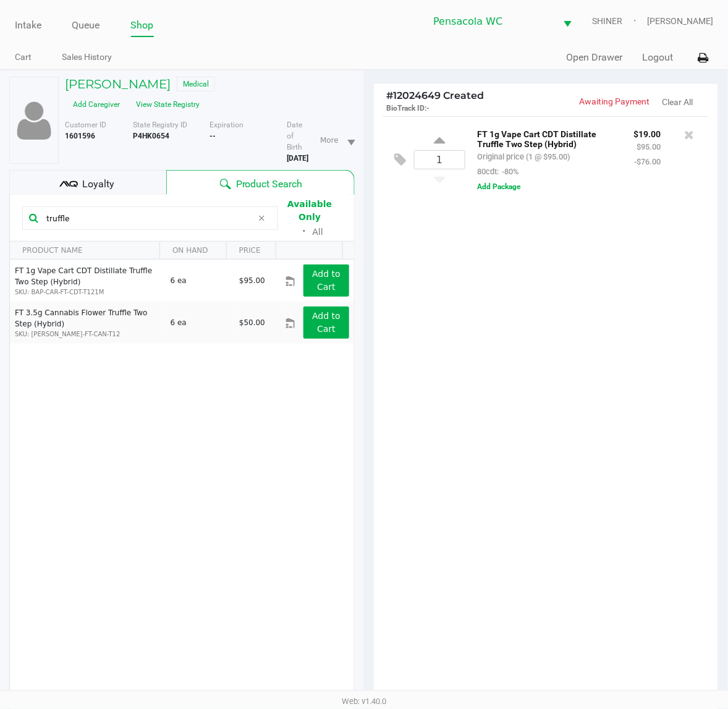
click at [117, 170] on div "Loyalty" at bounding box center [87, 182] width 157 height 25
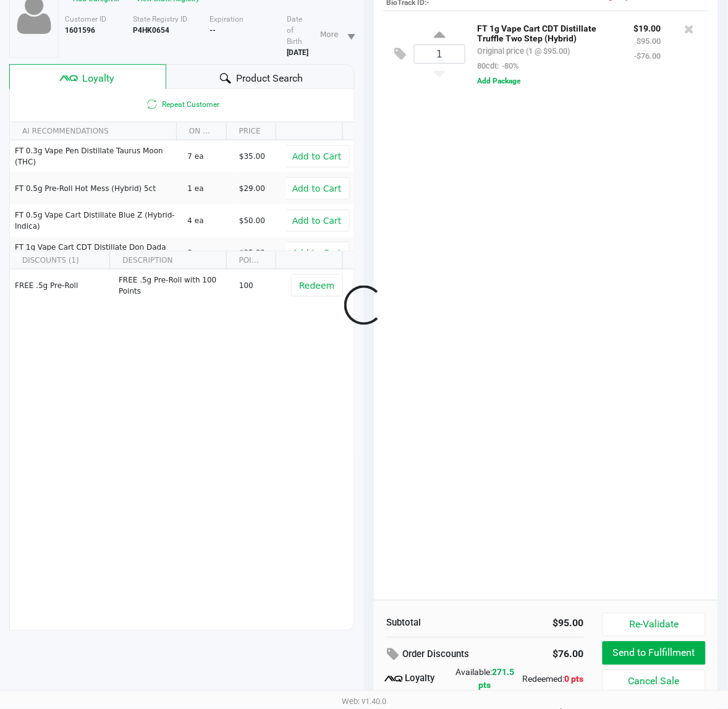
scroll to position [161, 0]
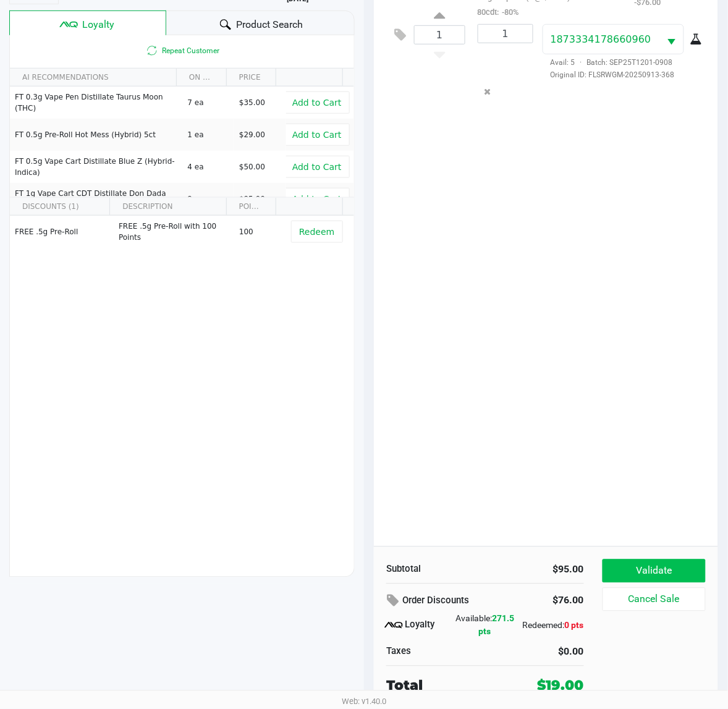
click at [655, 569] on button "Validate" at bounding box center [654, 570] width 103 height 23
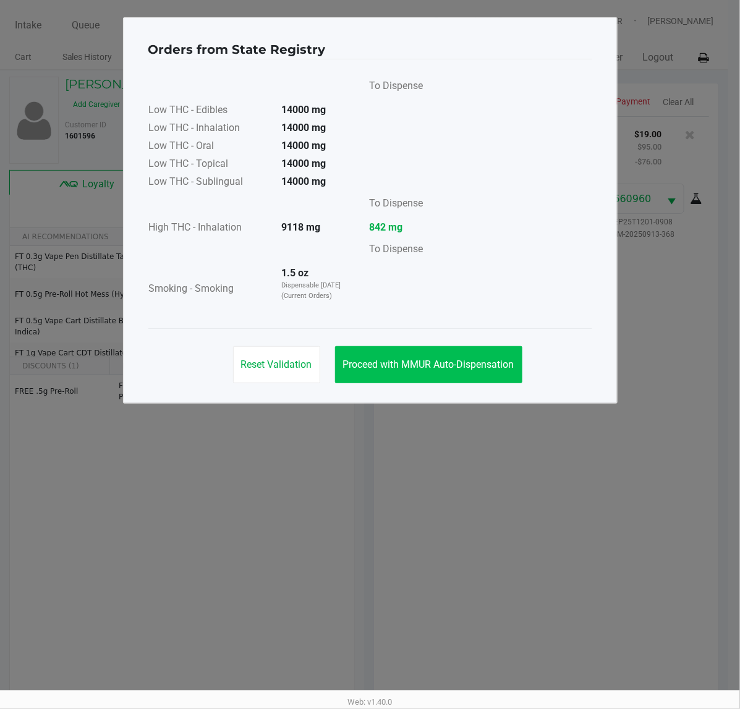
click at [402, 359] on span "Proceed with MMUR Auto-Dispensation" at bounding box center [428, 365] width 171 height 12
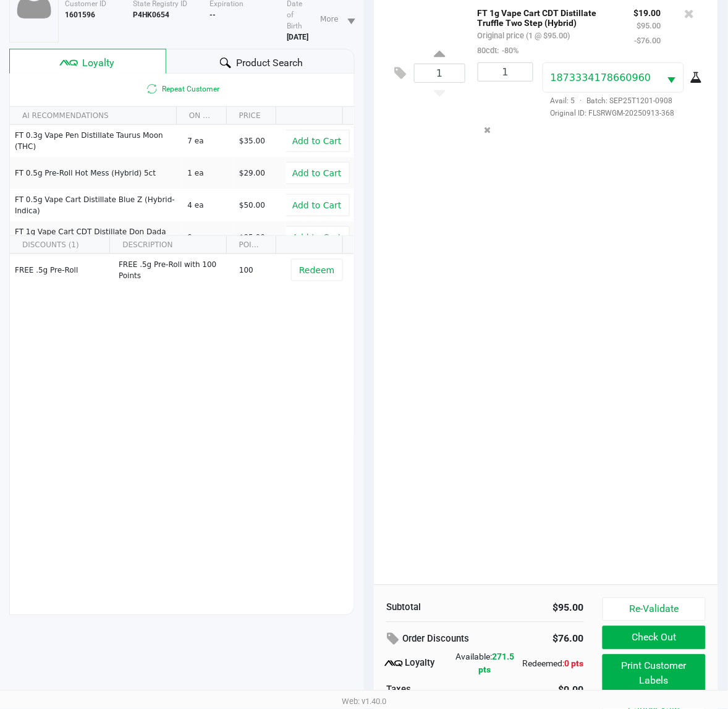
scroll to position [161, 0]
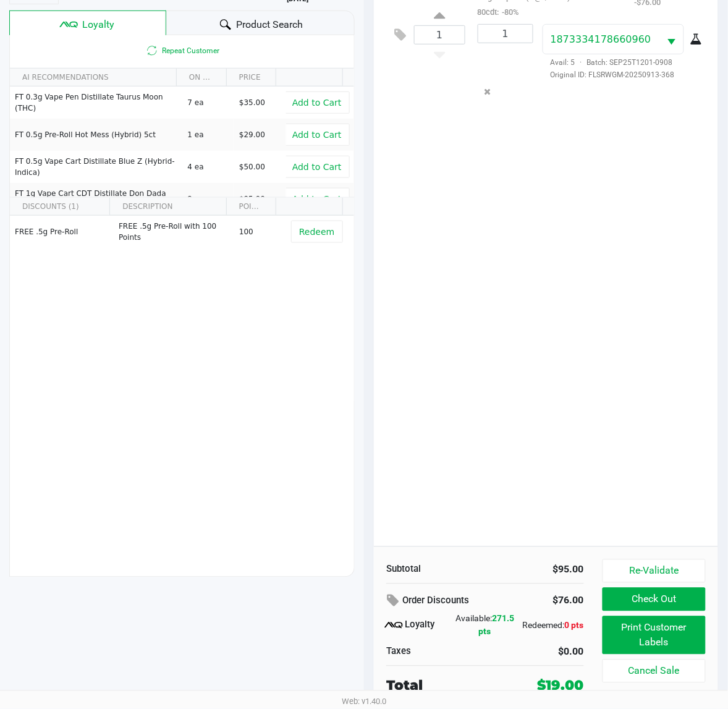
click at [668, 643] on button "Print Customer Labels" at bounding box center [654, 635] width 103 height 38
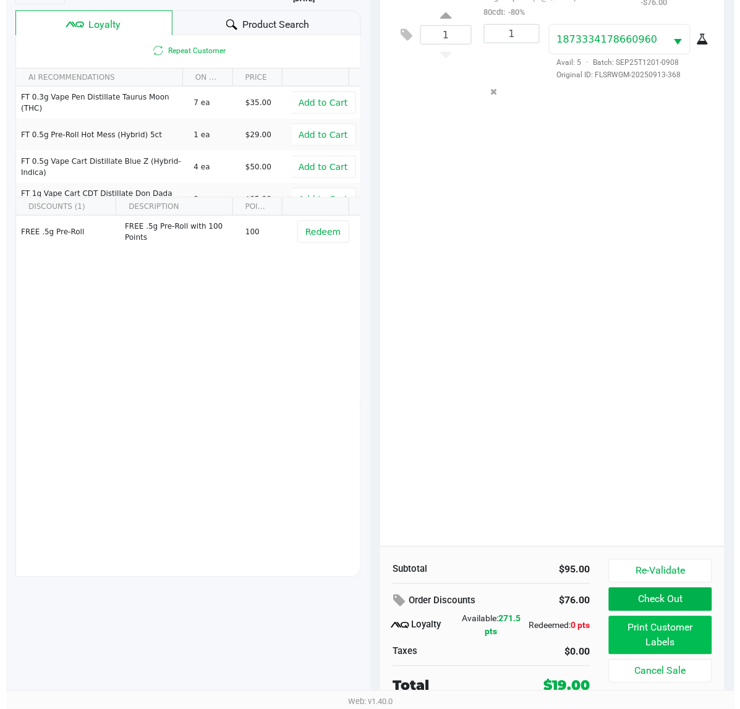
scroll to position [0, 0]
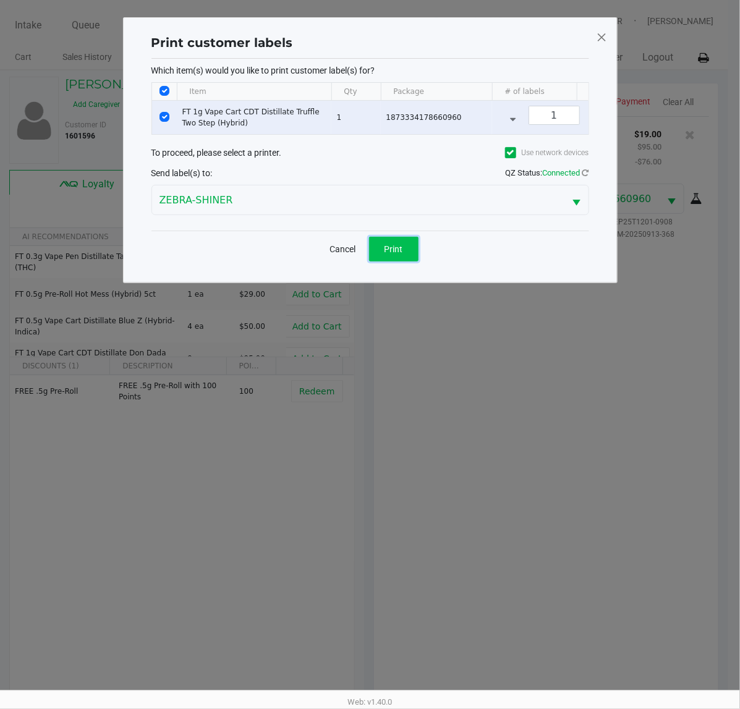
click at [390, 254] on span "Print" at bounding box center [393, 249] width 19 height 10
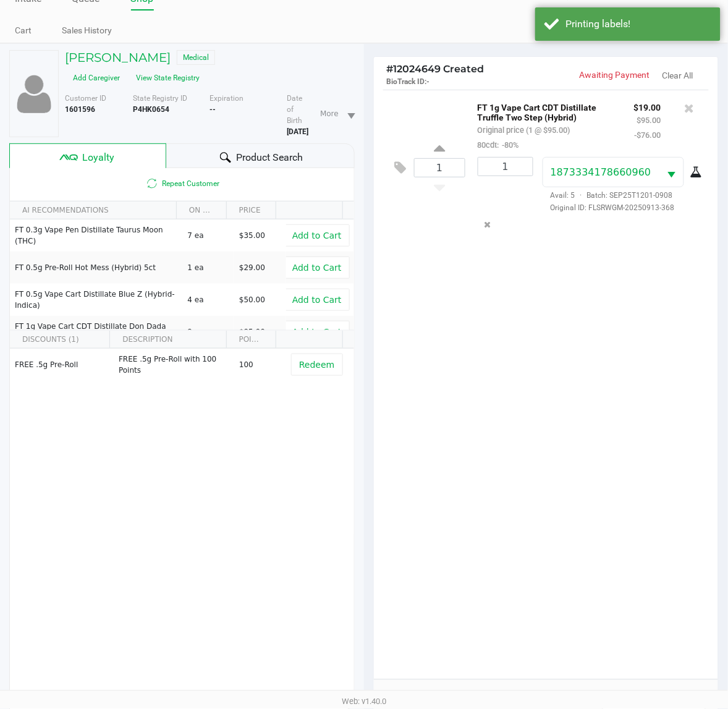
scroll to position [161, 0]
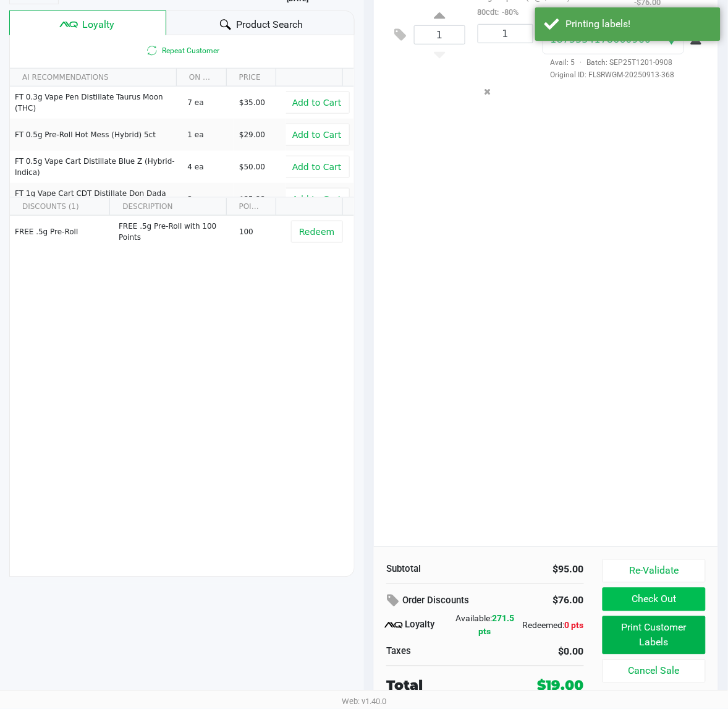
click at [649, 595] on button "Check Out" at bounding box center [654, 599] width 103 height 23
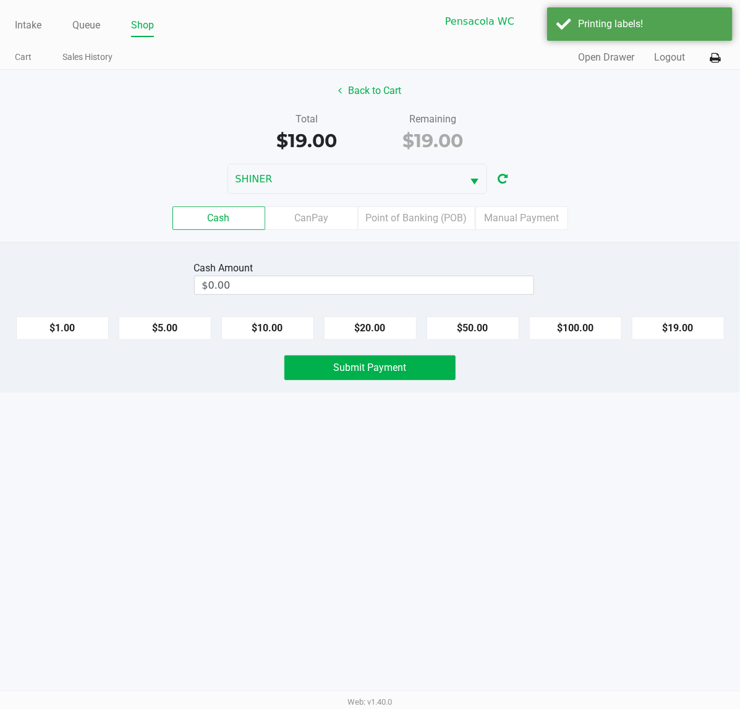
click at [380, 323] on button "$20.00" at bounding box center [370, 327] width 93 height 23
type input "$20.00"
click at [400, 380] on button "Submit Payment" at bounding box center [369, 367] width 171 height 25
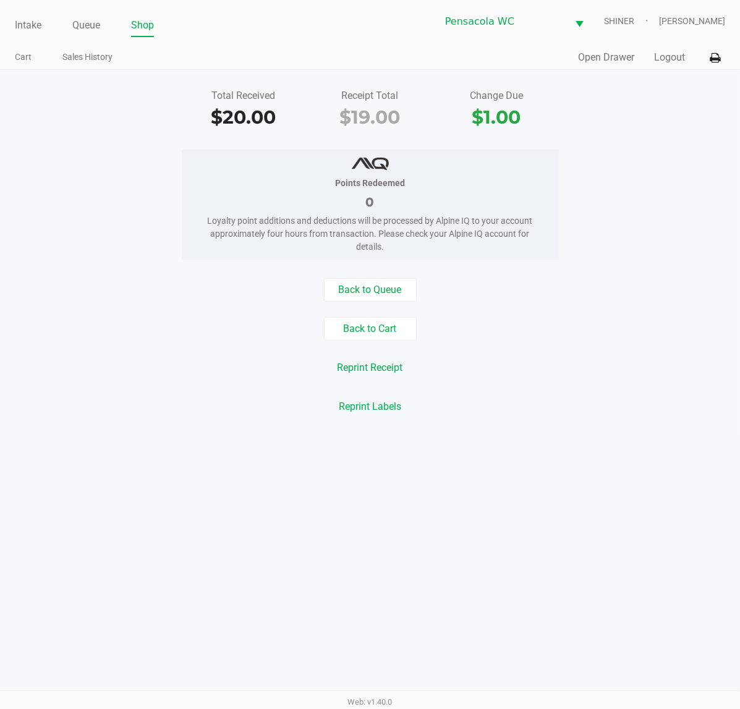
click at [623, 372] on div "Reprint Receipt" at bounding box center [370, 367] width 758 height 23
click at [666, 59] on button "Logout" at bounding box center [669, 57] width 31 height 15
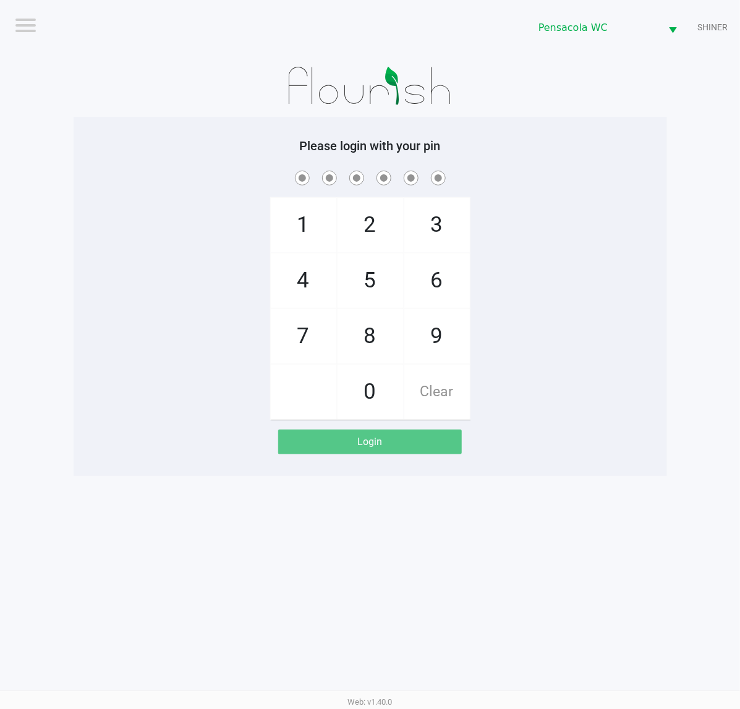
click at [657, 511] on div "Logout Pensacola [PERSON_NAME] Please login with your pin 1 4 7 2 5 8 0 3 6 9 C…" at bounding box center [370, 354] width 740 height 709
